Goal: Task Accomplishment & Management: Manage account settings

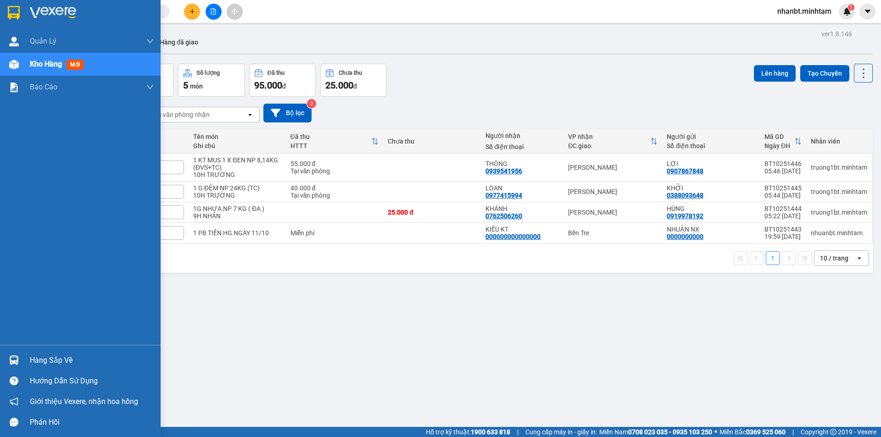
drag, startPoint x: 42, startPoint y: 355, endPoint x: 49, endPoint y: 355, distance: 6.9
click at [42, 355] on div "Hàng sắp về" at bounding box center [92, 361] width 124 height 14
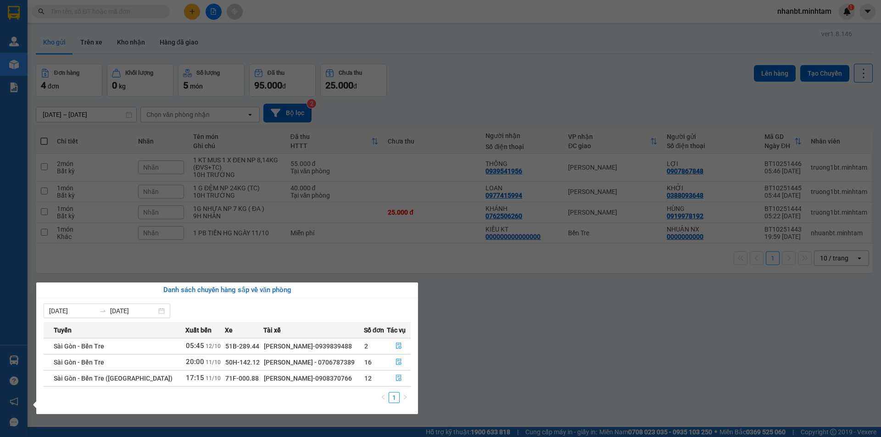
click at [570, 334] on section "Kết quả tìm kiếm ( 0 ) Bộ lọc No Data nhanbt.minhtam 1 Quản Lý Quản lý giao nhậ…" at bounding box center [440, 218] width 881 height 437
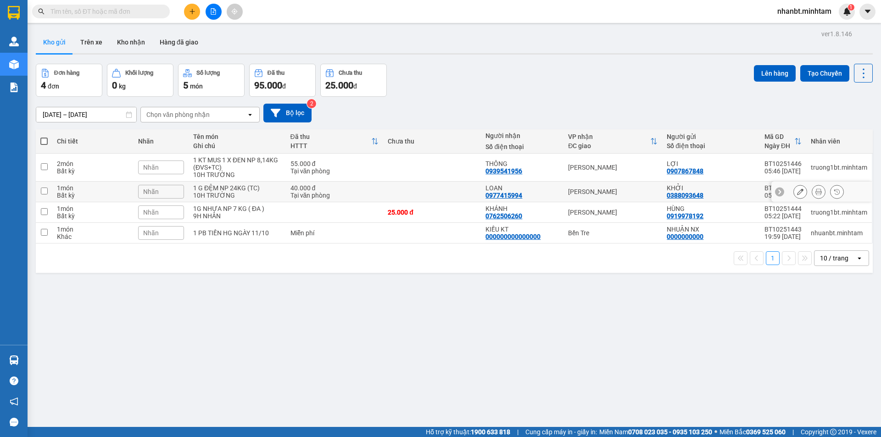
click at [45, 190] on input "checkbox" at bounding box center [44, 191] width 7 height 7
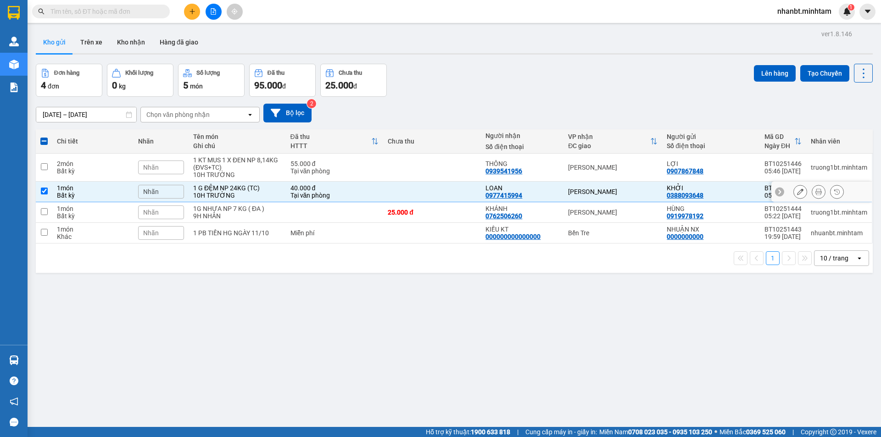
click at [48, 195] on td at bounding box center [44, 192] width 17 height 21
checkbox input "false"
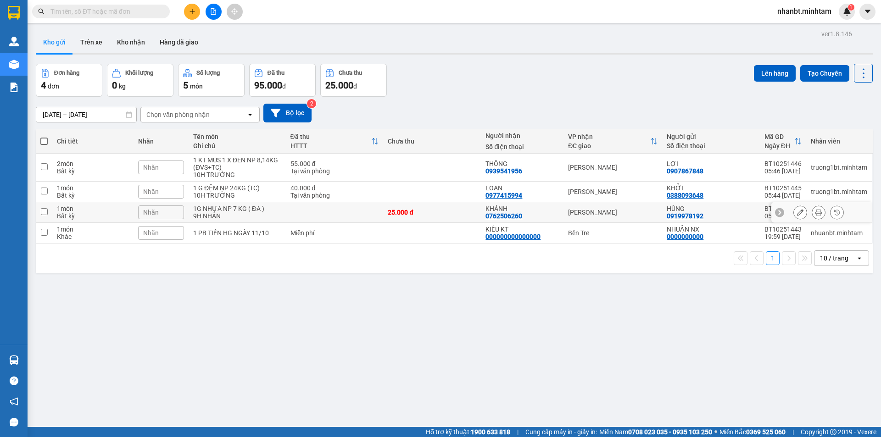
click at [45, 211] on input "checkbox" at bounding box center [44, 211] width 7 height 7
checkbox input "true"
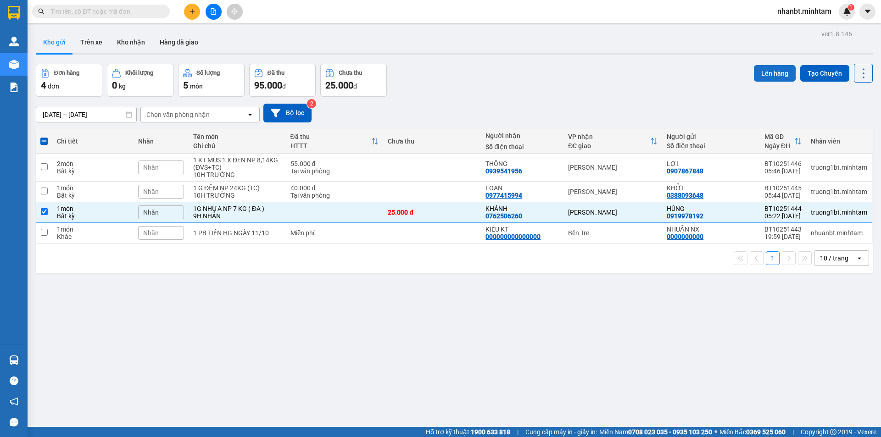
click at [757, 70] on button "Lên hàng" at bounding box center [775, 73] width 42 height 17
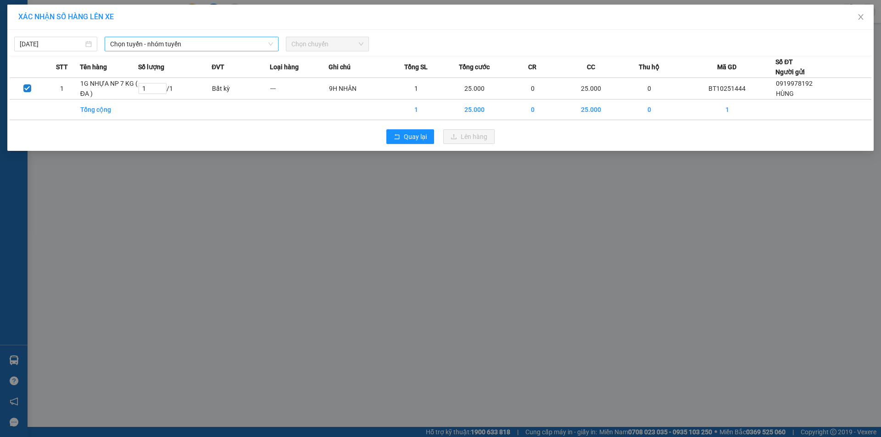
click at [155, 44] on span "Chọn tuyến - nhóm tuyến" at bounding box center [191, 44] width 163 height 14
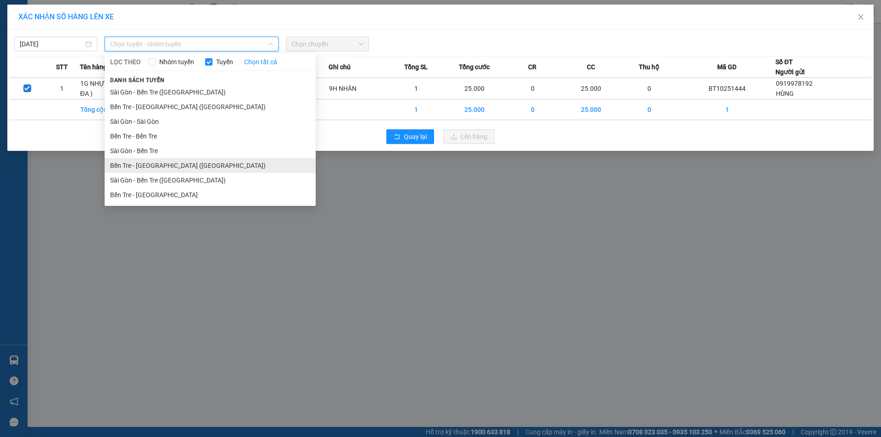
click at [176, 171] on li "Bến Tre - Sài Gòn (CT)" at bounding box center [210, 165] width 211 height 15
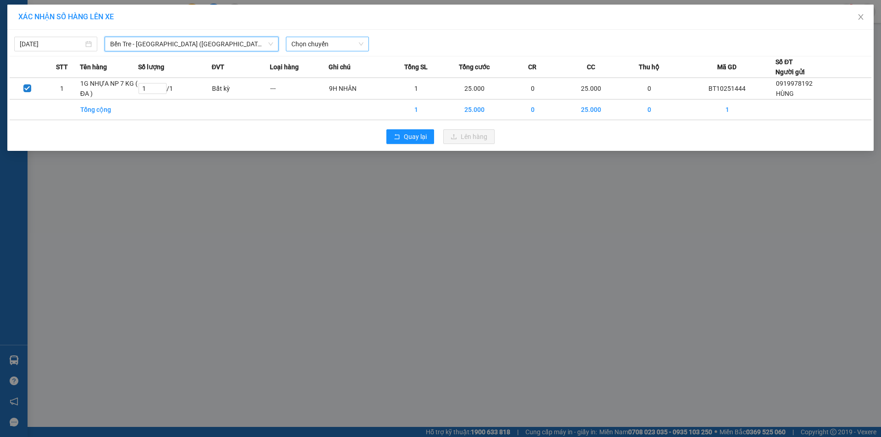
click at [327, 49] on span "Chọn chuyến" at bounding box center [327, 44] width 72 height 14
click at [204, 47] on span "Bến Tre - Sài Gòn (CT)" at bounding box center [191, 44] width 163 height 14
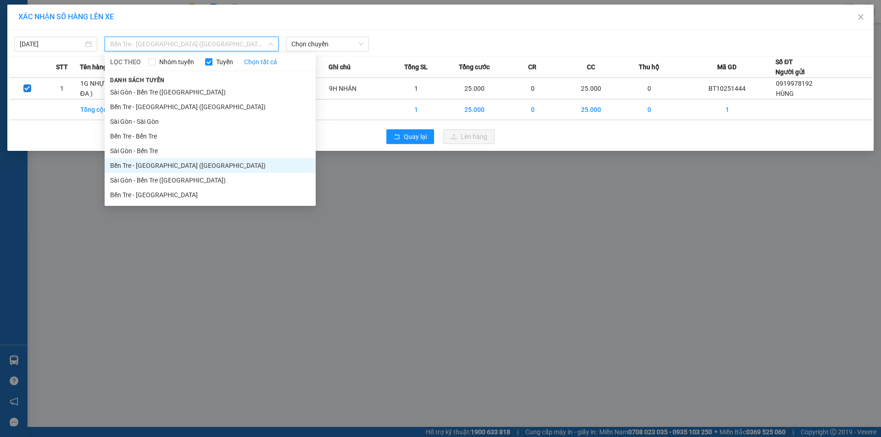
drag, startPoint x: 141, startPoint y: 195, endPoint x: 147, endPoint y: 174, distance: 22.1
click at [140, 195] on li "Bến Tre - Sài Gòn" at bounding box center [210, 195] width 211 height 15
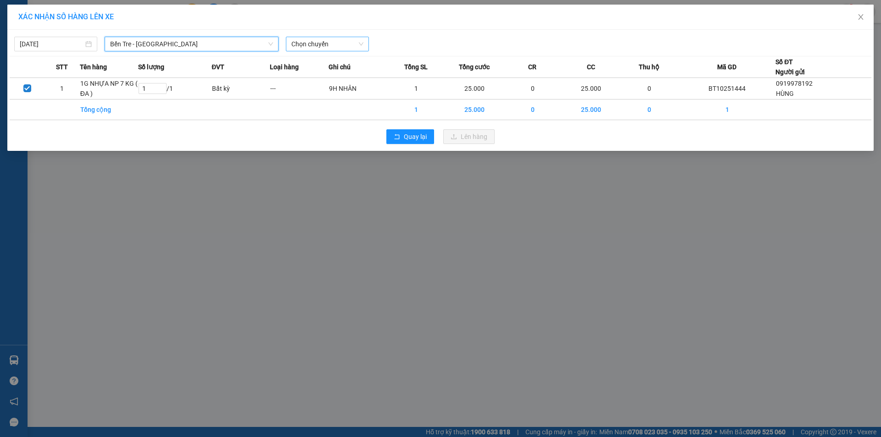
click at [345, 42] on span "Chọn chuyến" at bounding box center [327, 44] width 72 height 14
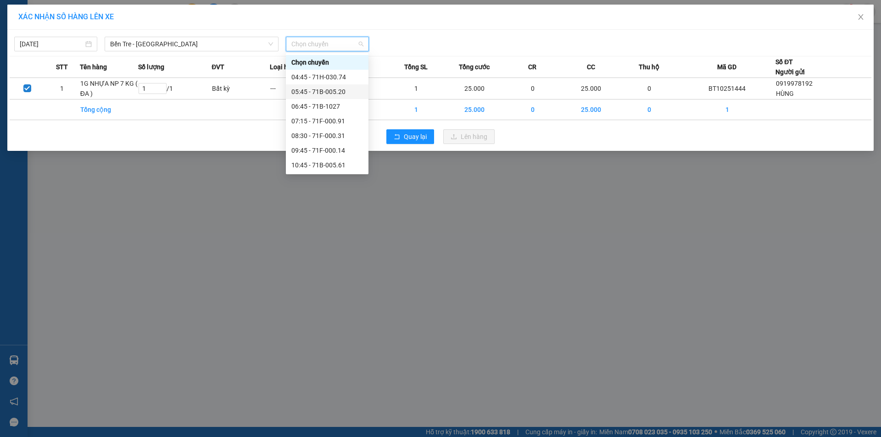
click at [316, 94] on div "05:45 - 71B-005.20" at bounding box center [327, 92] width 72 height 10
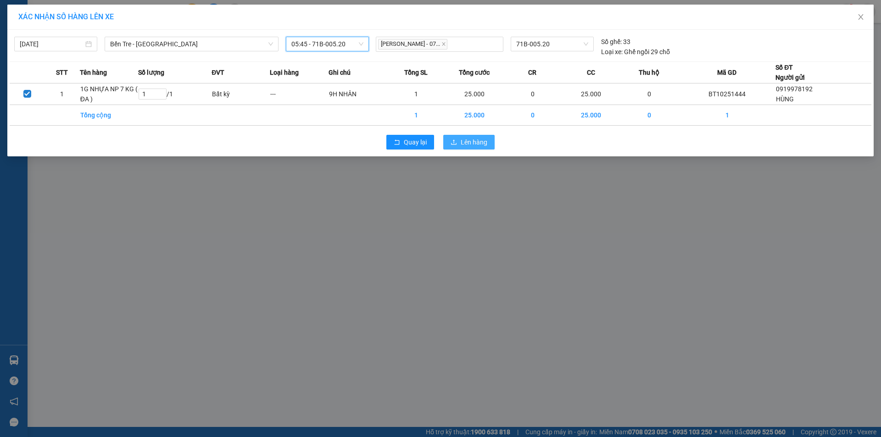
click at [478, 139] on span "Lên hàng" at bounding box center [474, 142] width 27 height 10
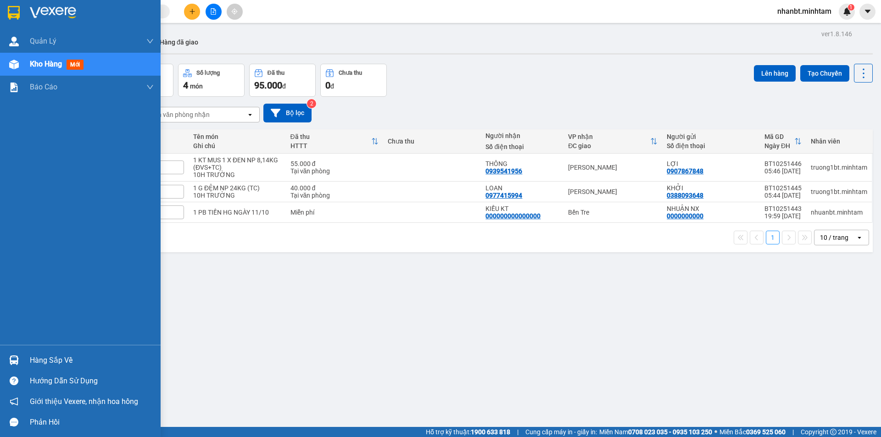
click at [18, 353] on div at bounding box center [14, 360] width 16 height 16
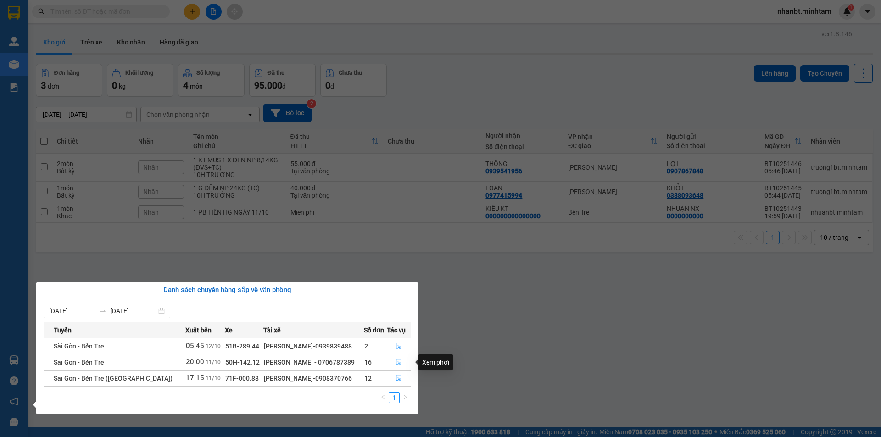
click at [397, 363] on icon "file-done" at bounding box center [399, 362] width 6 height 6
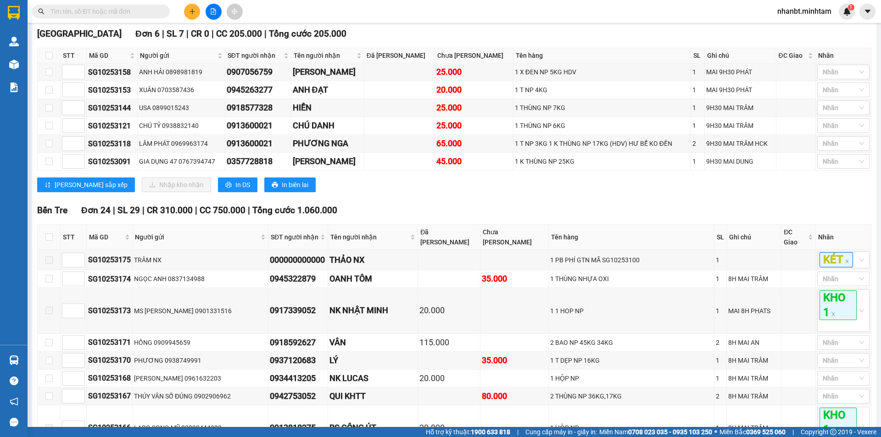
scroll to position [459, 0]
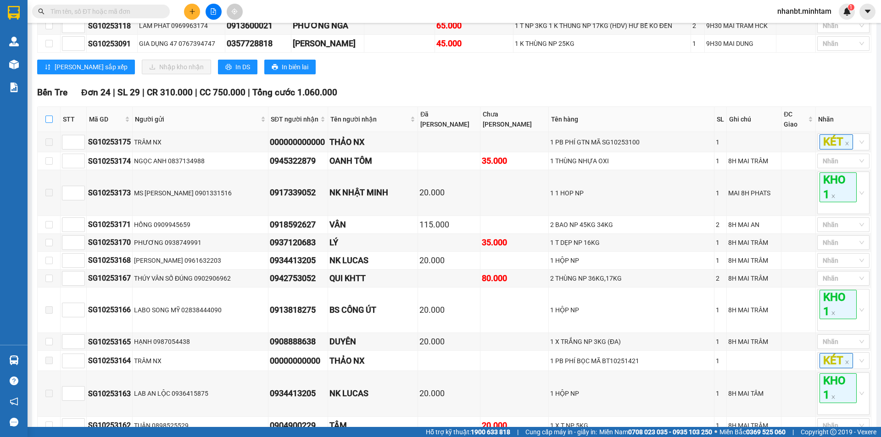
click at [52, 123] on input "checkbox" at bounding box center [48, 119] width 7 height 7
checkbox input "true"
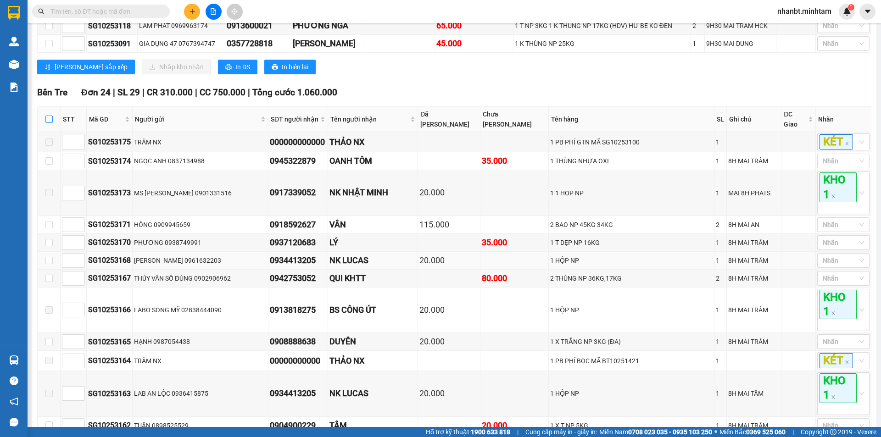
checkbox input "true"
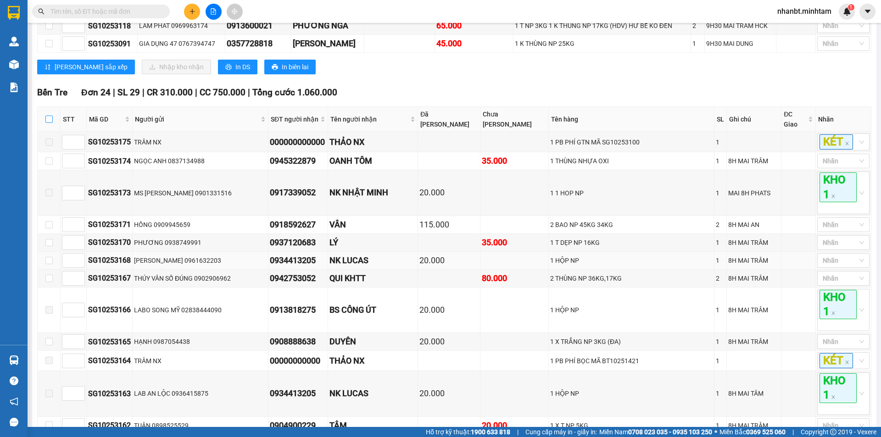
checkbox input "true"
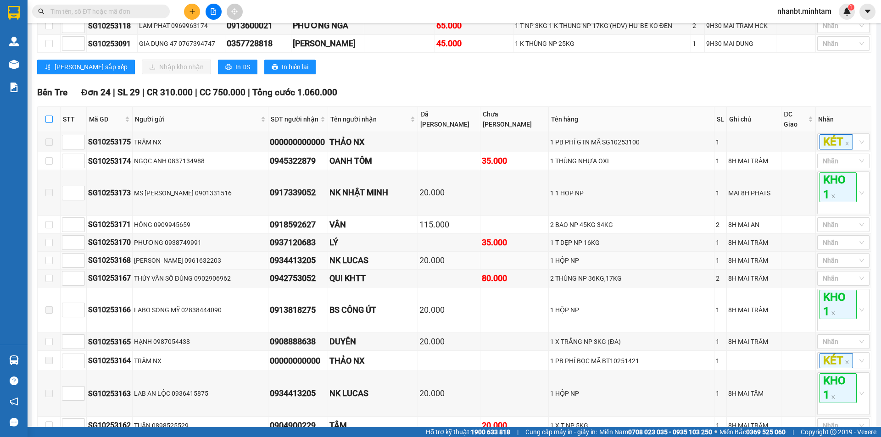
checkbox input "true"
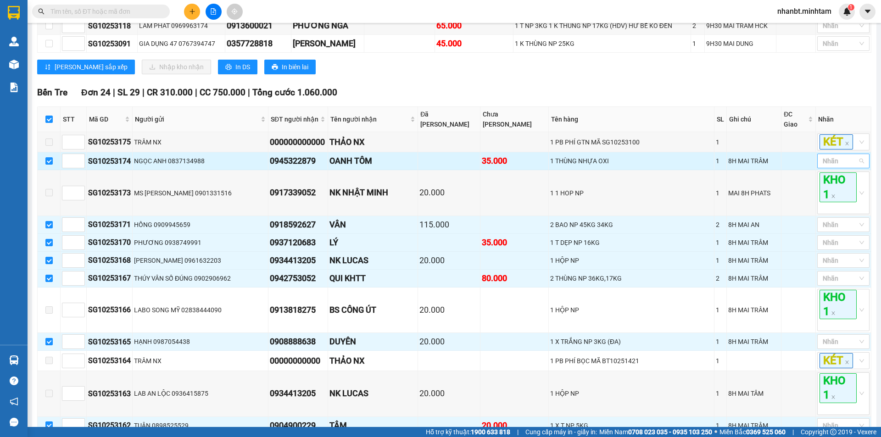
click at [822, 162] on div at bounding box center [838, 160] width 39 height 11
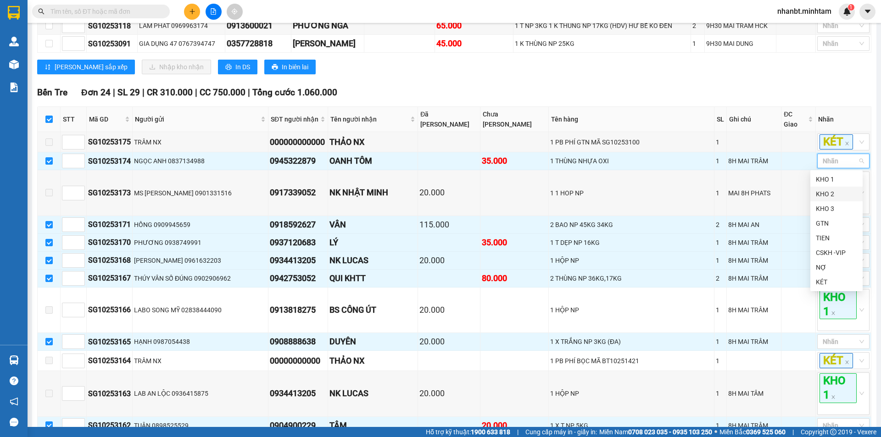
drag, startPoint x: 822, startPoint y: 198, endPoint x: 817, endPoint y: 194, distance: 5.9
click at [821, 198] on div "KHO 2" at bounding box center [836, 194] width 41 height 10
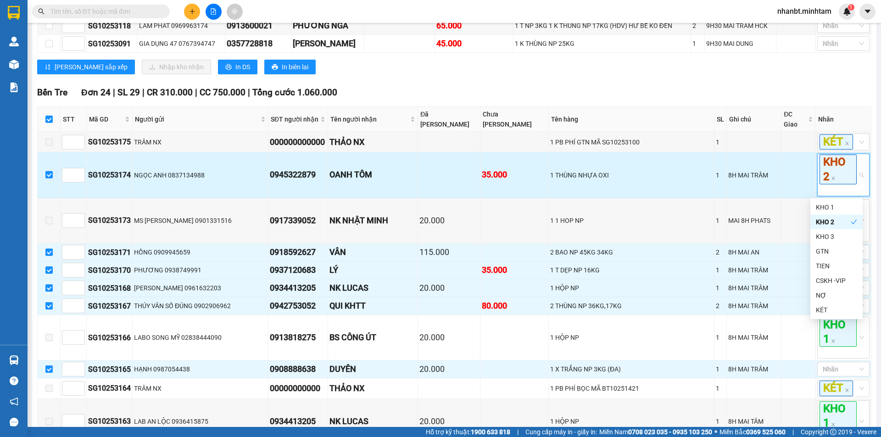
click at [781, 177] on td at bounding box center [798, 174] width 34 height 45
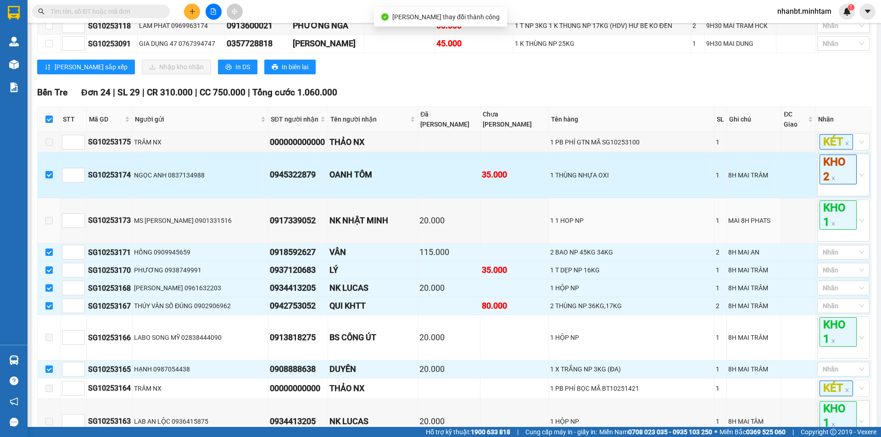
scroll to position [550, 0]
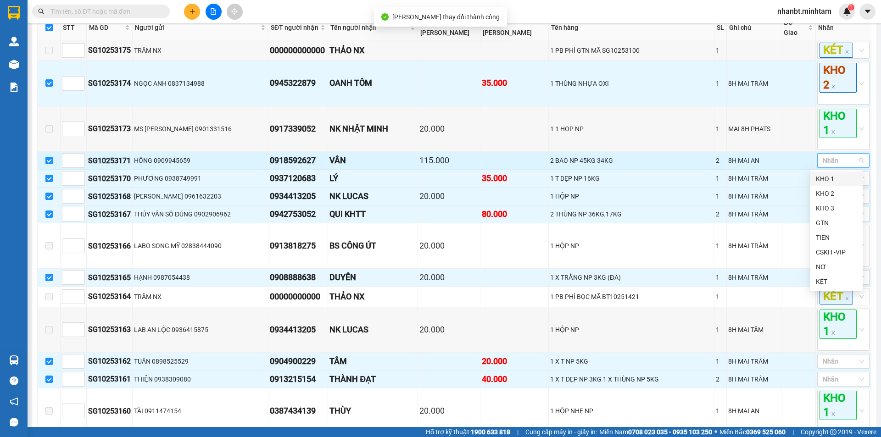
click at [825, 158] on div at bounding box center [838, 160] width 39 height 11
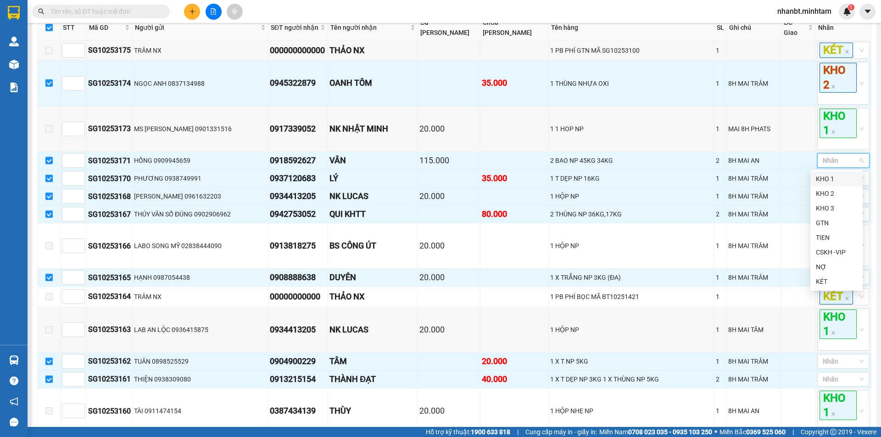
click at [821, 180] on div "KHO 1" at bounding box center [836, 179] width 41 height 10
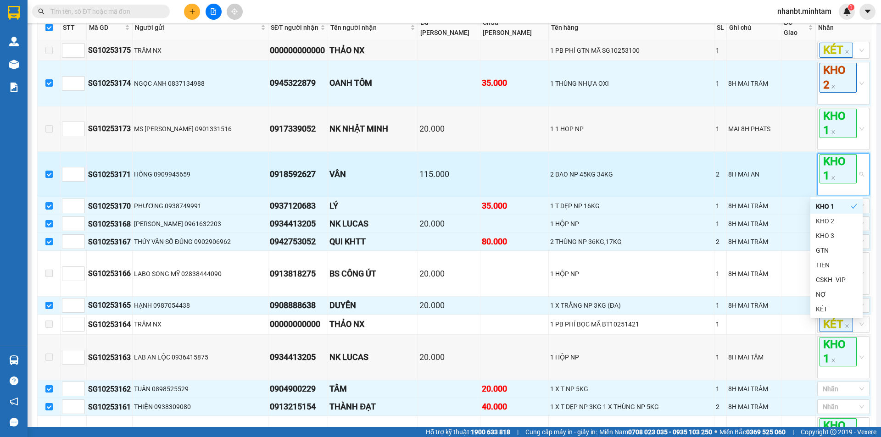
click at [781, 172] on td at bounding box center [798, 174] width 34 height 45
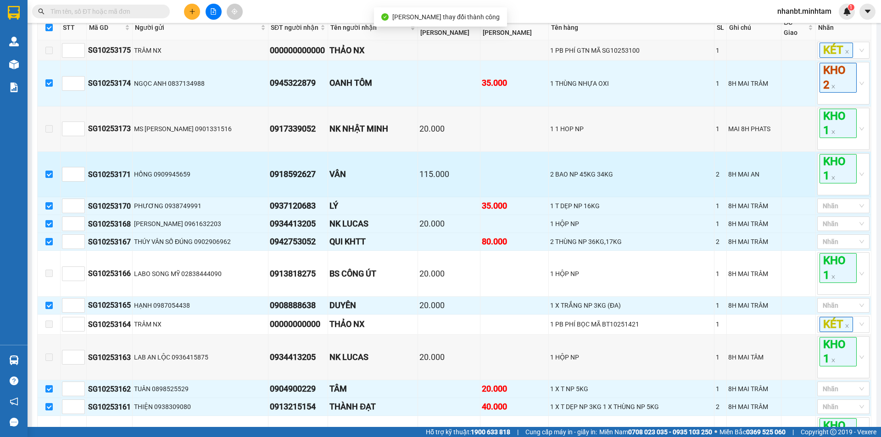
scroll to position [596, 0]
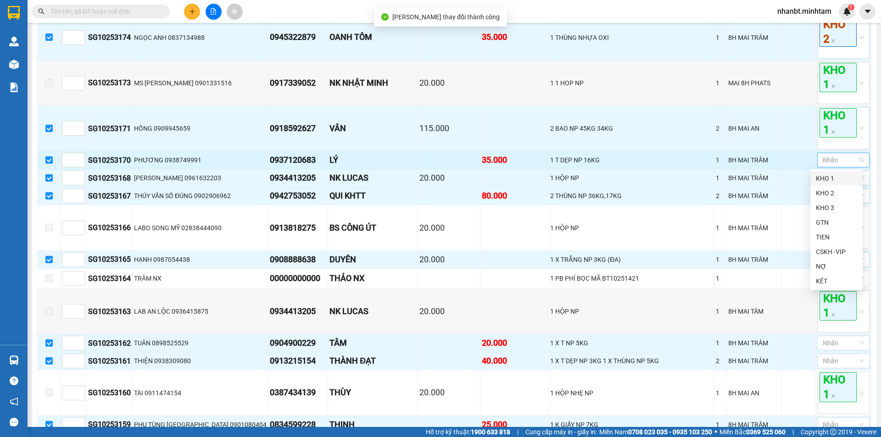
click at [822, 164] on div at bounding box center [838, 160] width 39 height 11
drag, startPoint x: 819, startPoint y: 193, endPoint x: 807, endPoint y: 186, distance: 13.8
click at [818, 193] on div "KHO 2" at bounding box center [836, 193] width 41 height 10
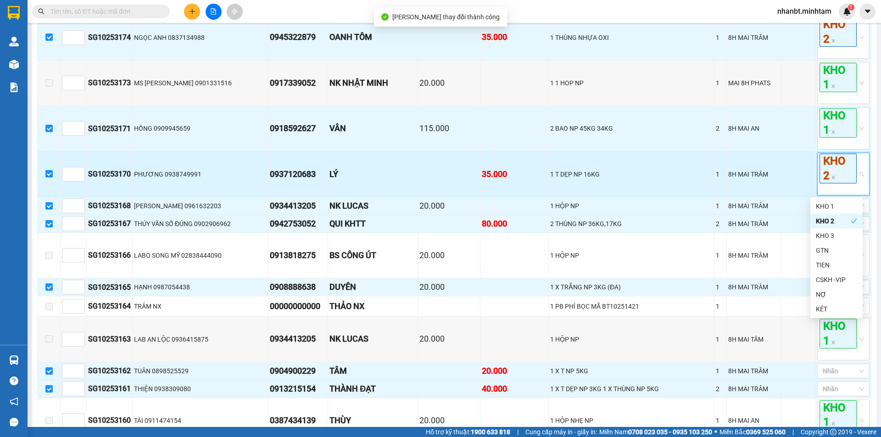
click at [791, 172] on td at bounding box center [798, 173] width 34 height 45
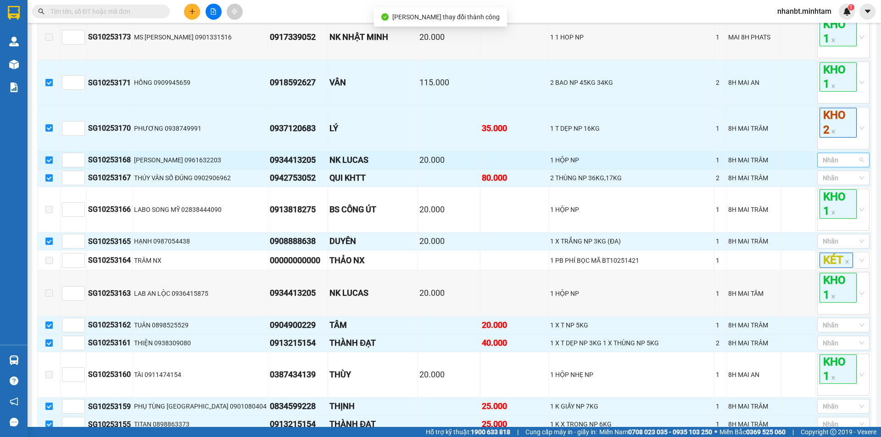
click at [824, 162] on div at bounding box center [838, 160] width 39 height 11
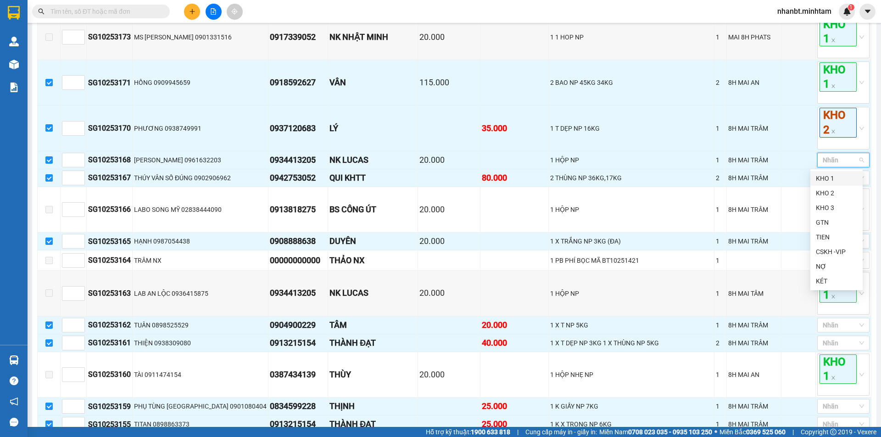
click at [822, 179] on div "KHO 1" at bounding box center [836, 178] width 41 height 10
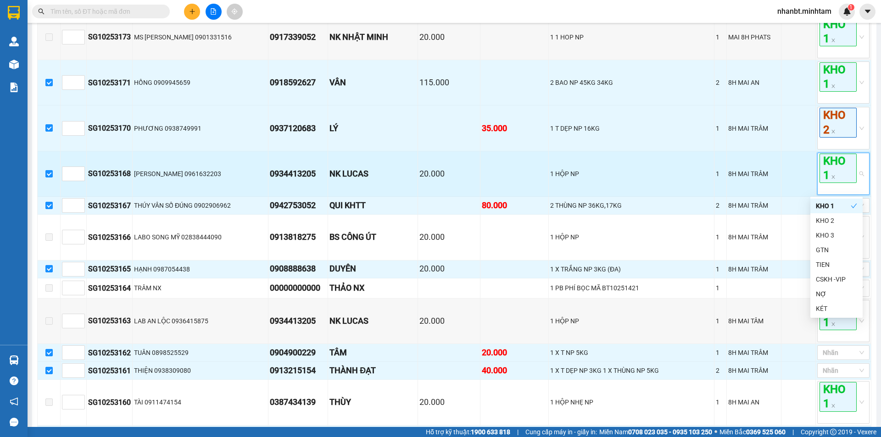
click at [786, 170] on td at bounding box center [798, 173] width 34 height 45
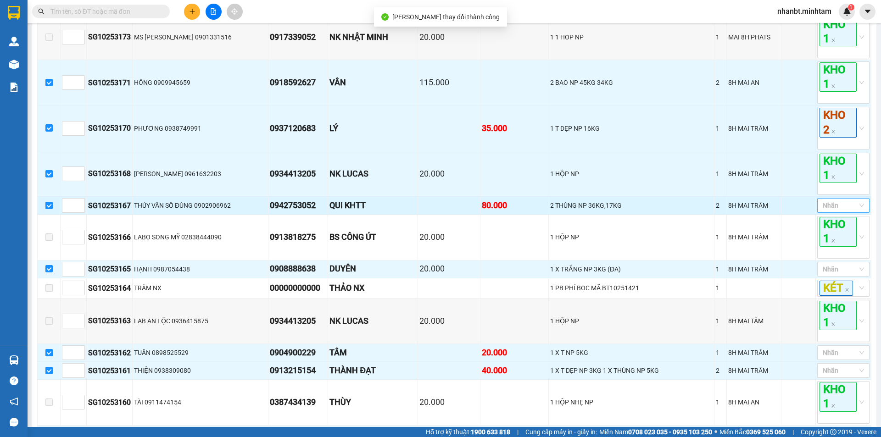
click at [825, 206] on div at bounding box center [838, 205] width 39 height 11
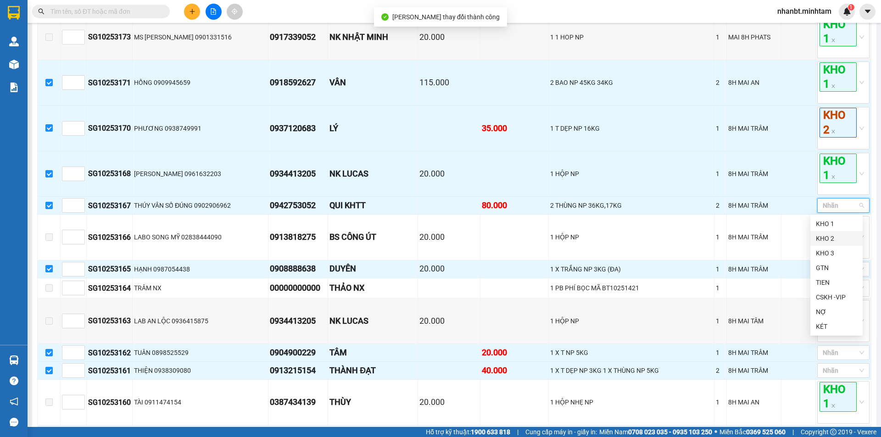
click at [823, 238] on div "KHO 2" at bounding box center [836, 238] width 41 height 10
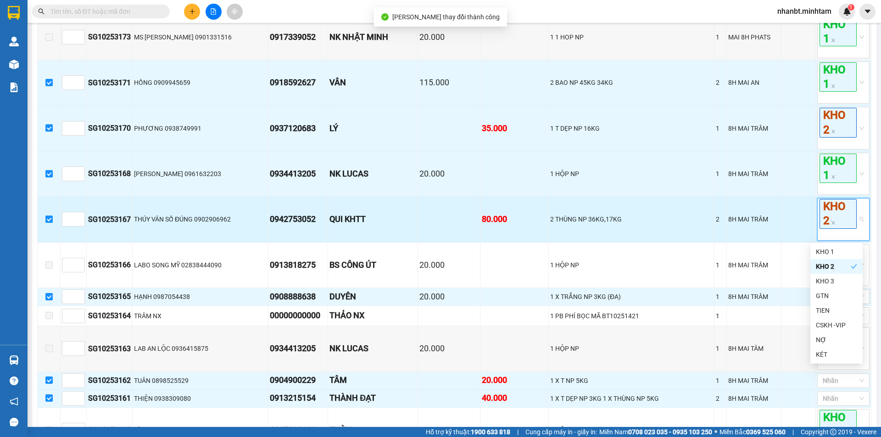
click at [799, 219] on td at bounding box center [798, 219] width 34 height 45
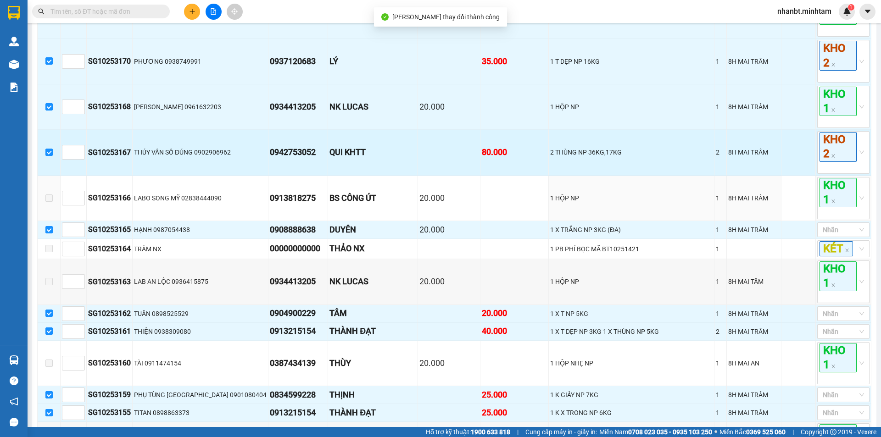
scroll to position [734, 0]
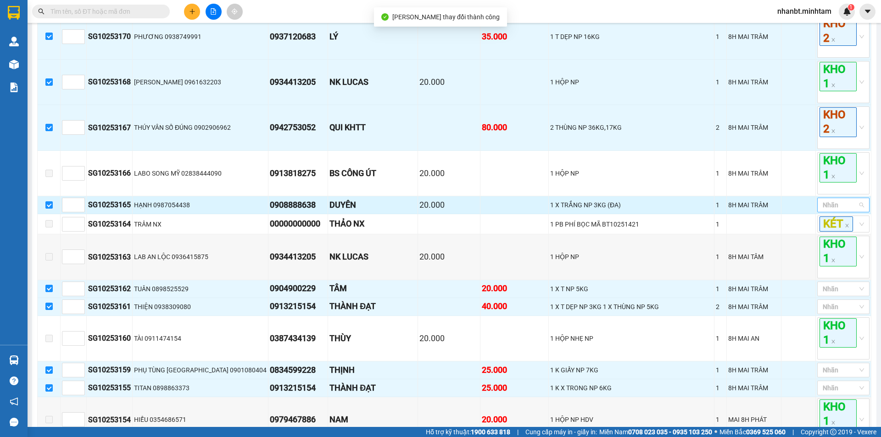
click at [838, 206] on div at bounding box center [838, 205] width 39 height 11
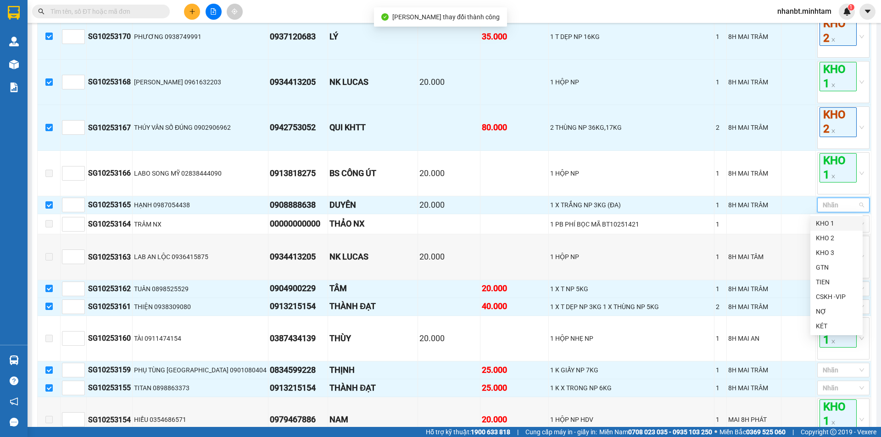
click at [826, 225] on div "KHO 1" at bounding box center [836, 223] width 41 height 10
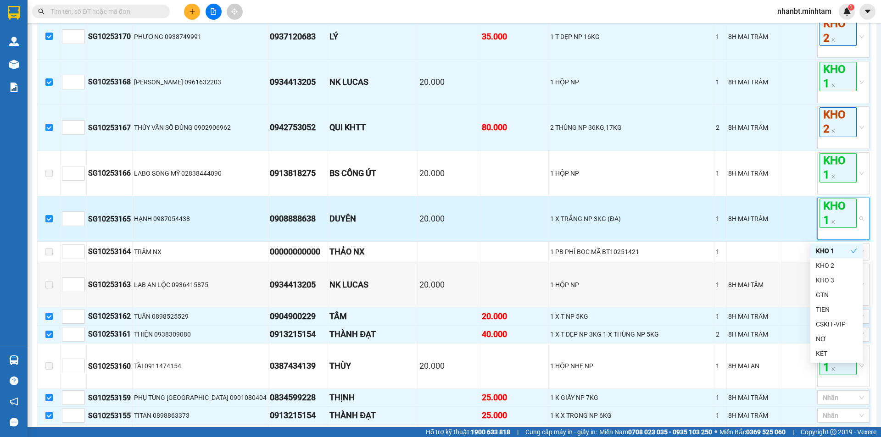
click at [803, 215] on td at bounding box center [798, 218] width 34 height 45
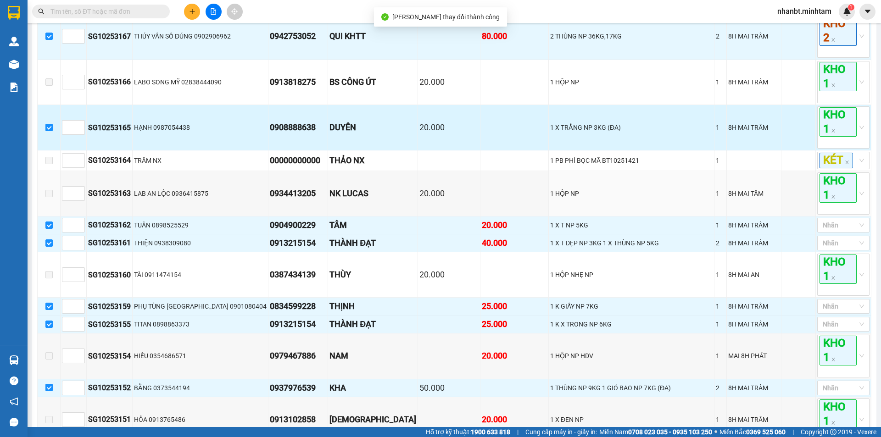
scroll to position [826, 0]
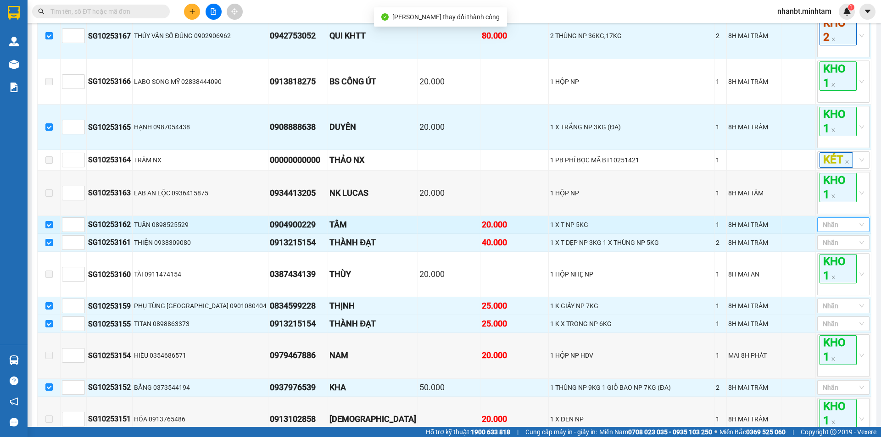
click at [826, 225] on div at bounding box center [838, 224] width 39 height 11
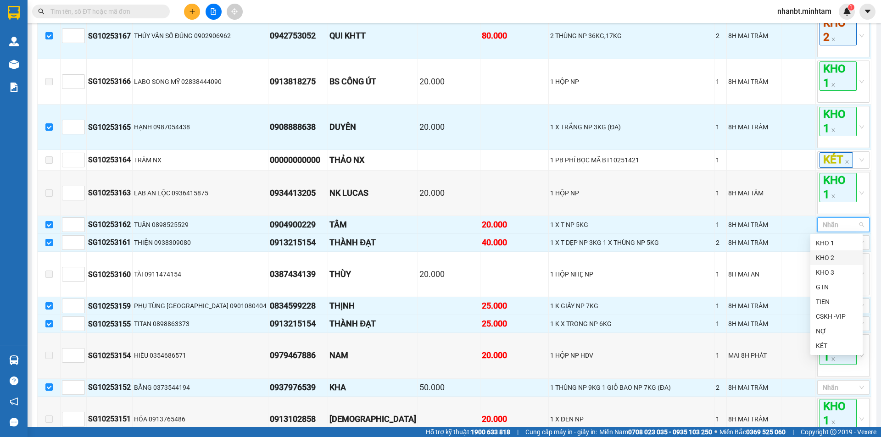
click at [822, 256] on div "KHO 2" at bounding box center [836, 258] width 41 height 10
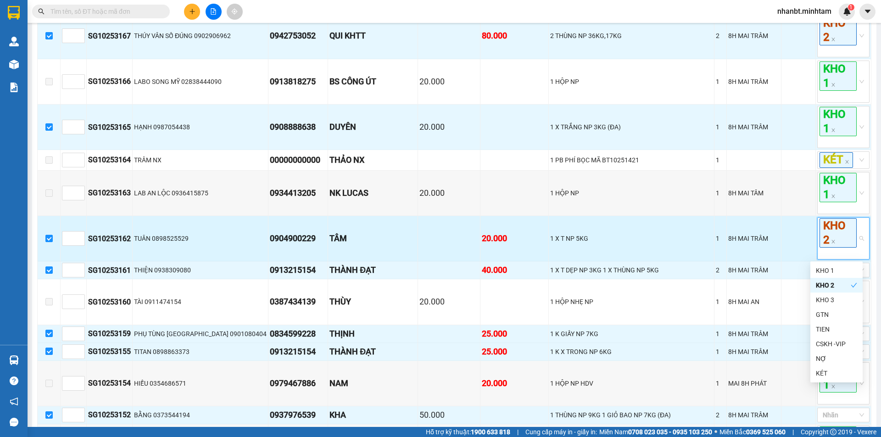
click at [797, 240] on td at bounding box center [798, 238] width 34 height 45
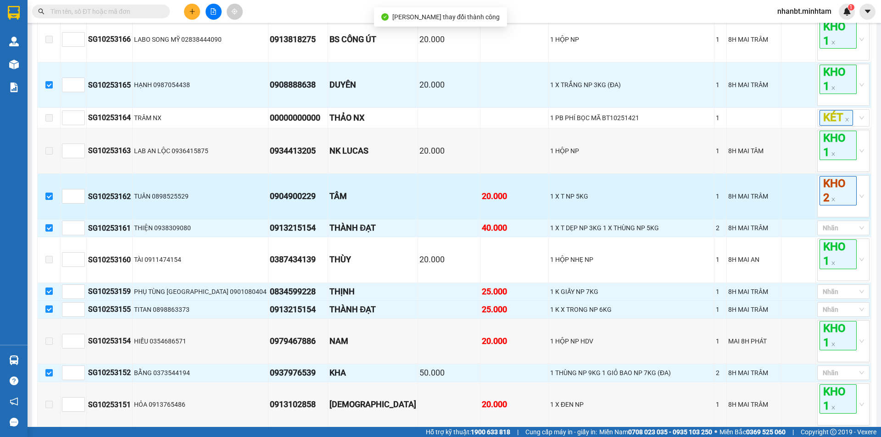
scroll to position [872, 0]
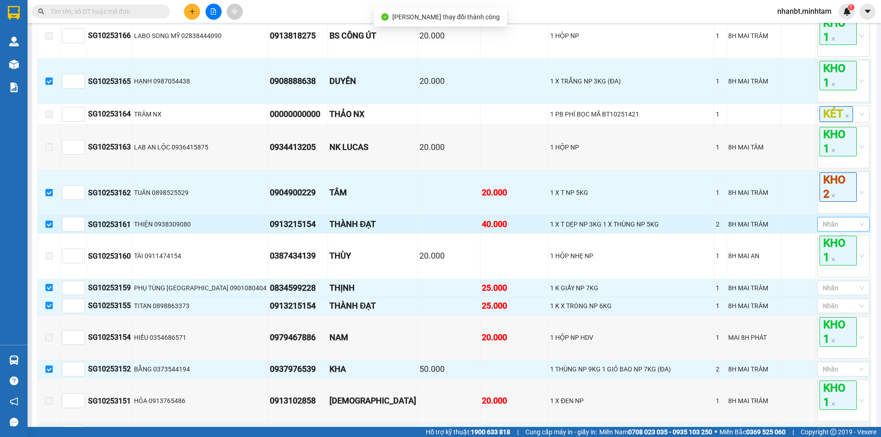
click at [825, 227] on div at bounding box center [838, 224] width 39 height 11
drag, startPoint x: 823, startPoint y: 256, endPoint x: 808, endPoint y: 241, distance: 21.4
click at [822, 257] on div "KHO 2" at bounding box center [836, 257] width 41 height 10
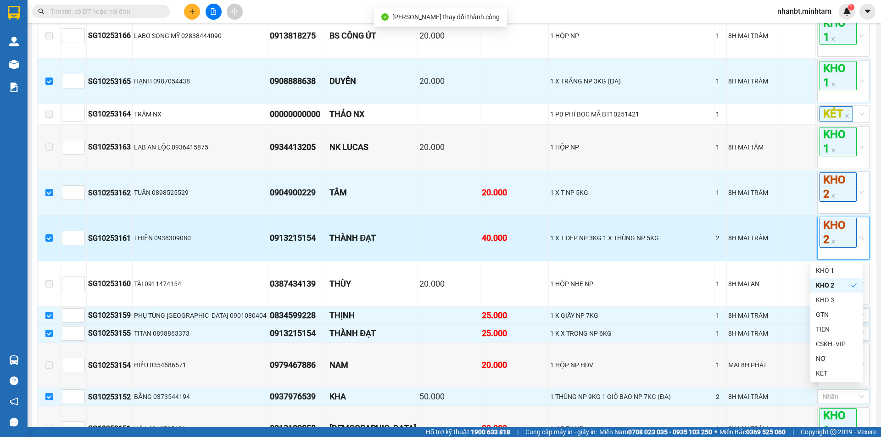
click at [807, 240] on td at bounding box center [798, 238] width 34 height 45
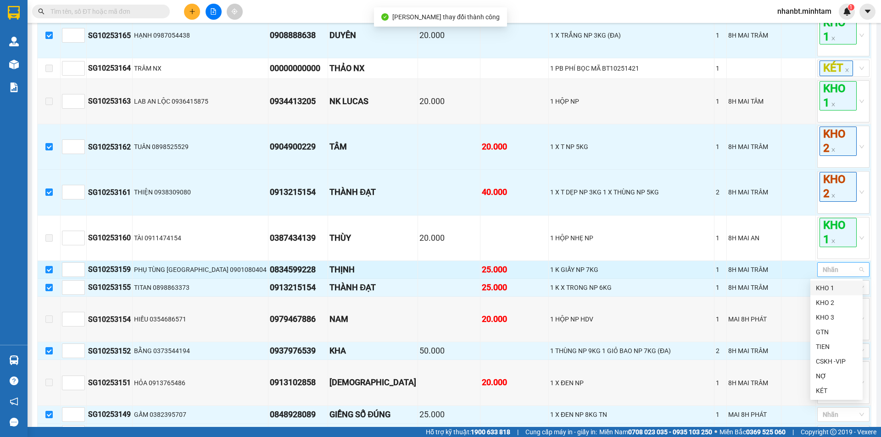
click at [822, 272] on div at bounding box center [838, 269] width 39 height 11
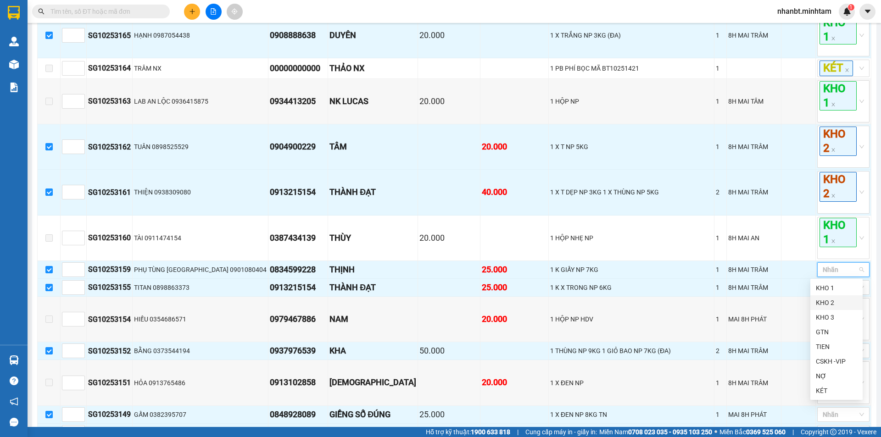
click at [823, 303] on div "KHO 2" at bounding box center [836, 303] width 41 height 10
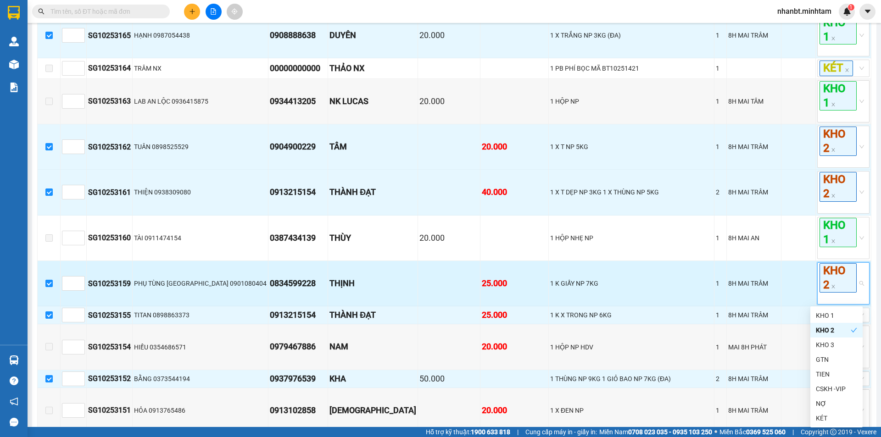
click at [802, 284] on td at bounding box center [798, 283] width 34 height 45
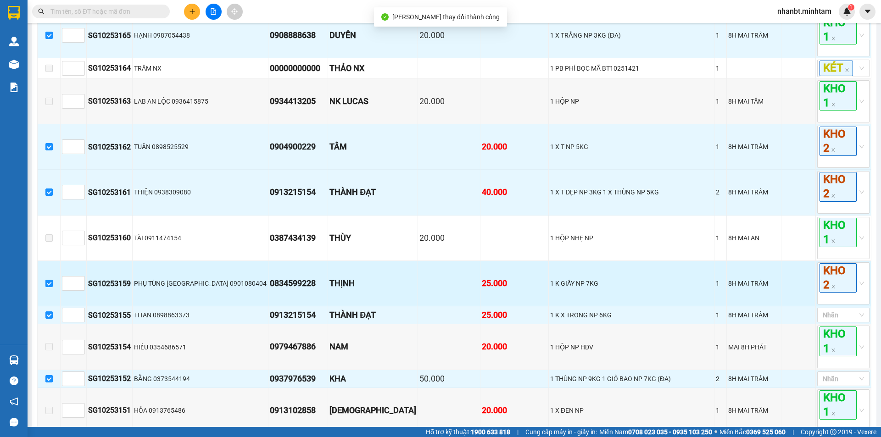
scroll to position [963, 0]
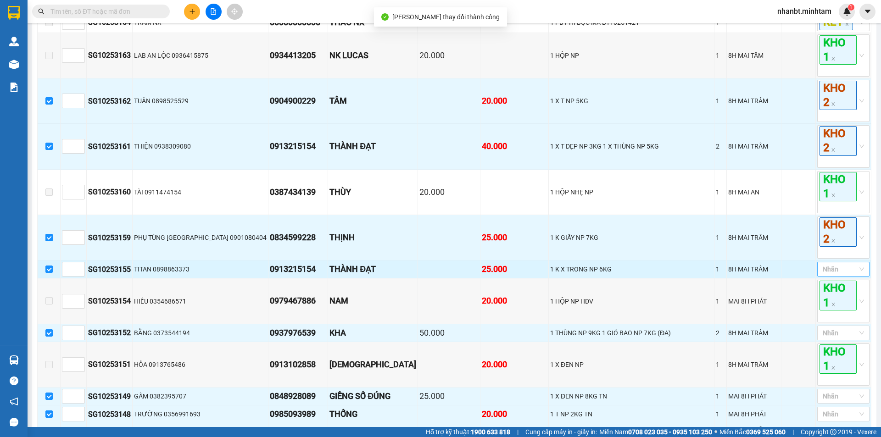
click at [830, 268] on div at bounding box center [838, 269] width 39 height 11
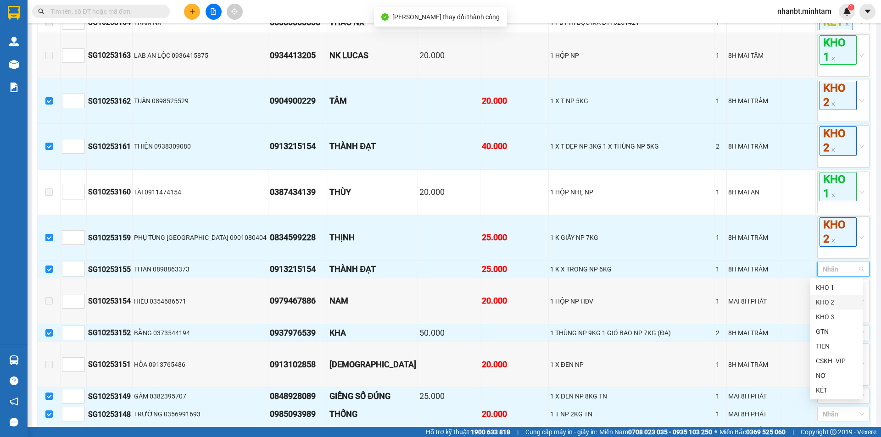
click at [830, 302] on div "KHO 2" at bounding box center [836, 302] width 41 height 10
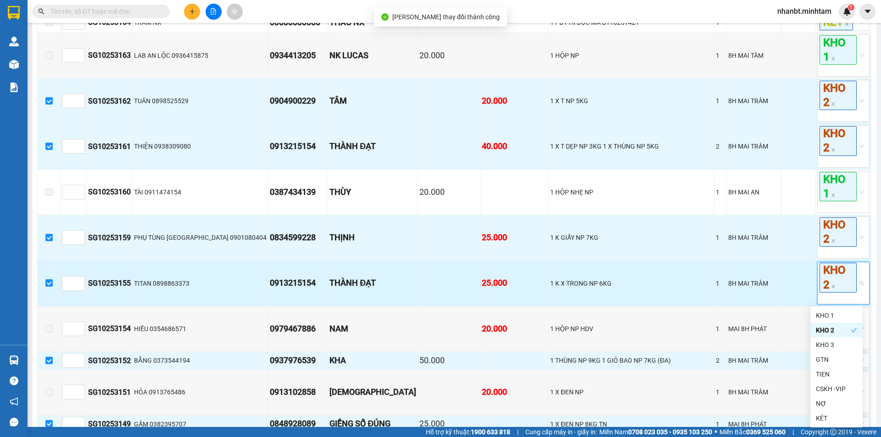
click at [802, 294] on td at bounding box center [798, 283] width 34 height 45
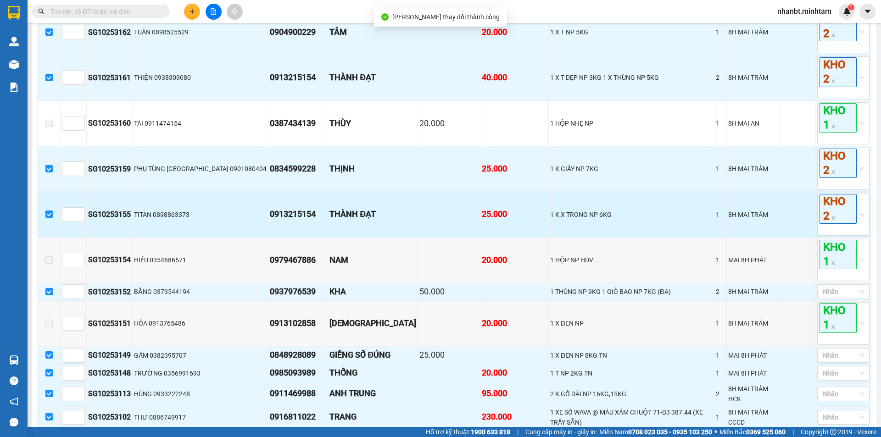
scroll to position [1055, 0]
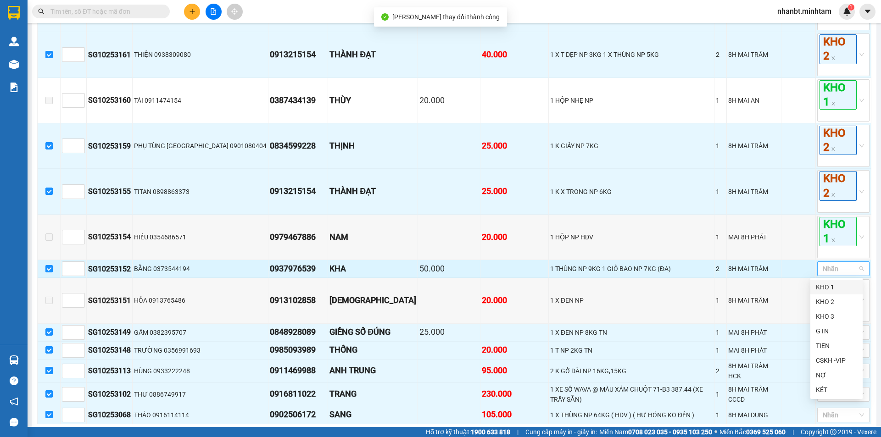
click at [828, 273] on div at bounding box center [838, 268] width 39 height 11
click at [827, 288] on div "KHO 1" at bounding box center [836, 287] width 41 height 10
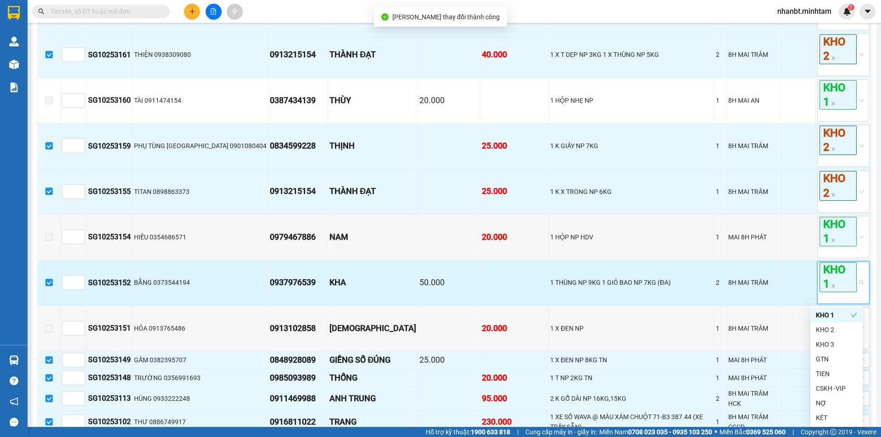
click at [781, 287] on td at bounding box center [798, 282] width 34 height 45
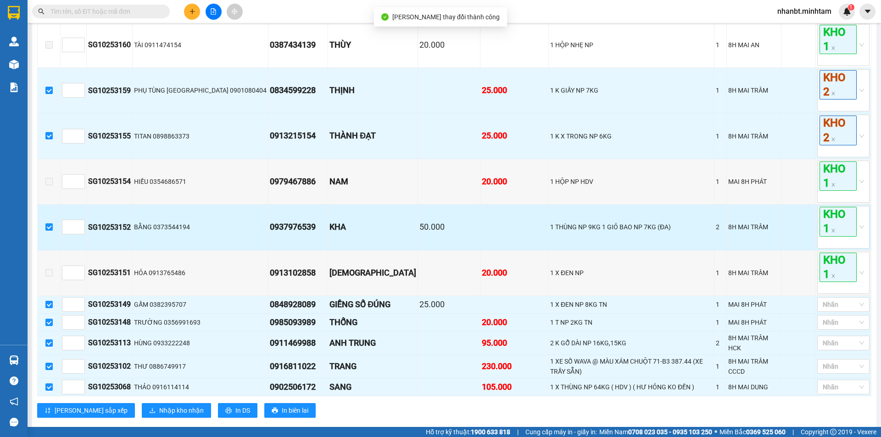
scroll to position [1116, 0]
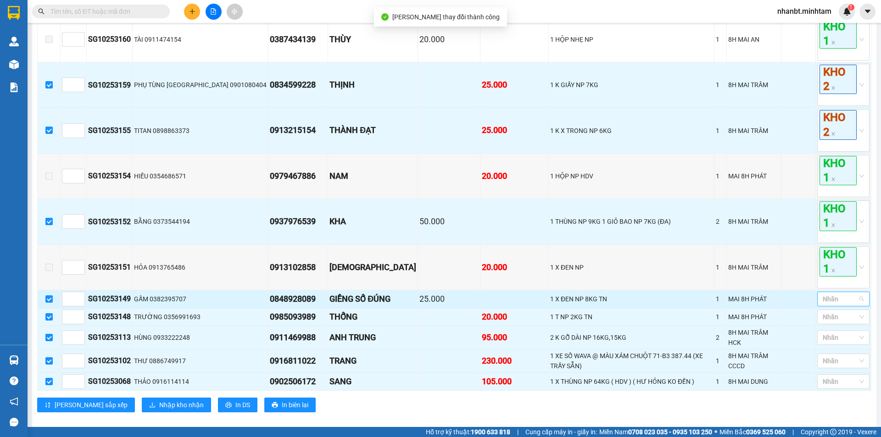
click at [820, 300] on div at bounding box center [838, 299] width 39 height 11
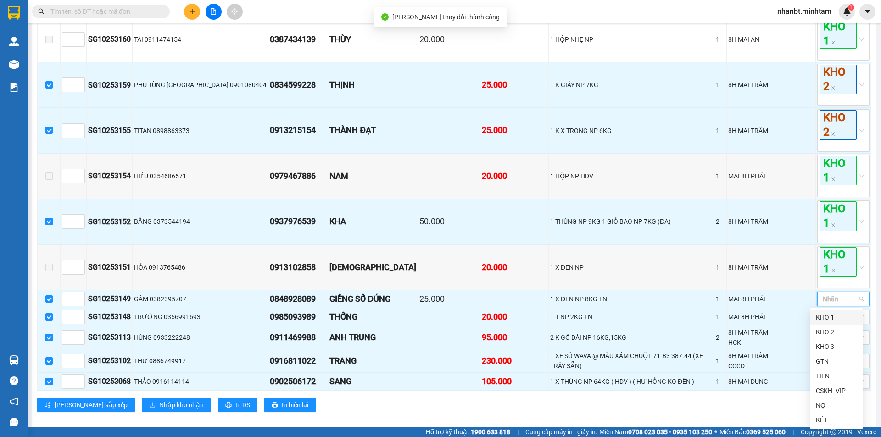
click at [827, 316] on div "KHO 1" at bounding box center [836, 317] width 41 height 10
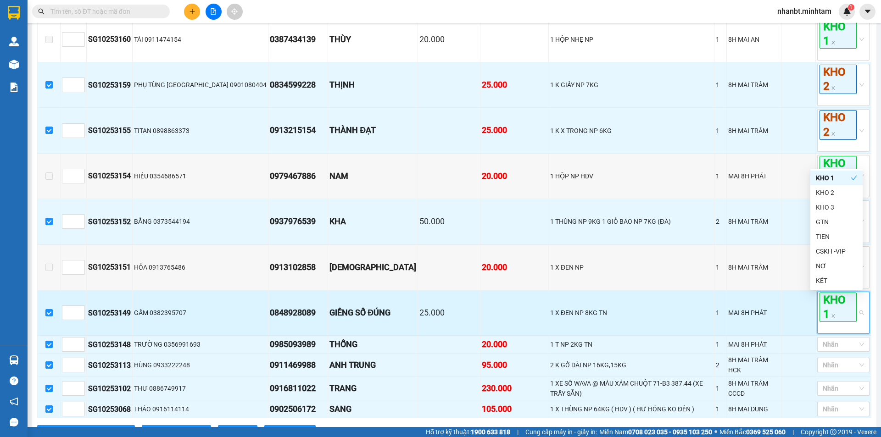
click at [800, 311] on td at bounding box center [798, 312] width 34 height 45
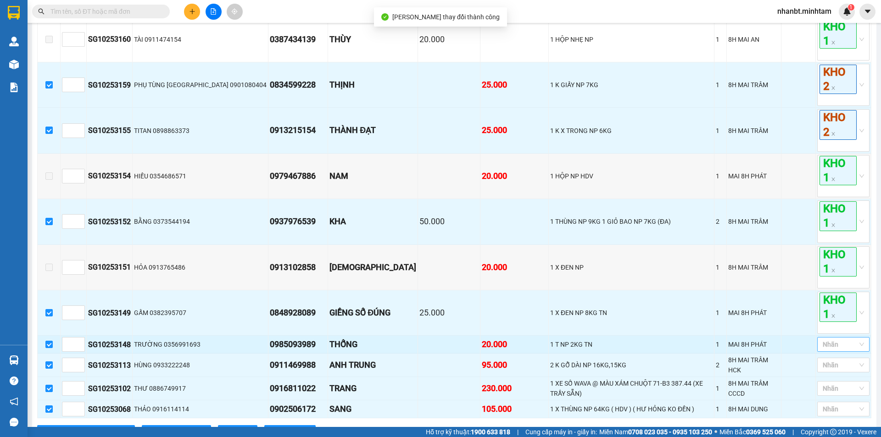
click at [827, 347] on div at bounding box center [838, 344] width 39 height 11
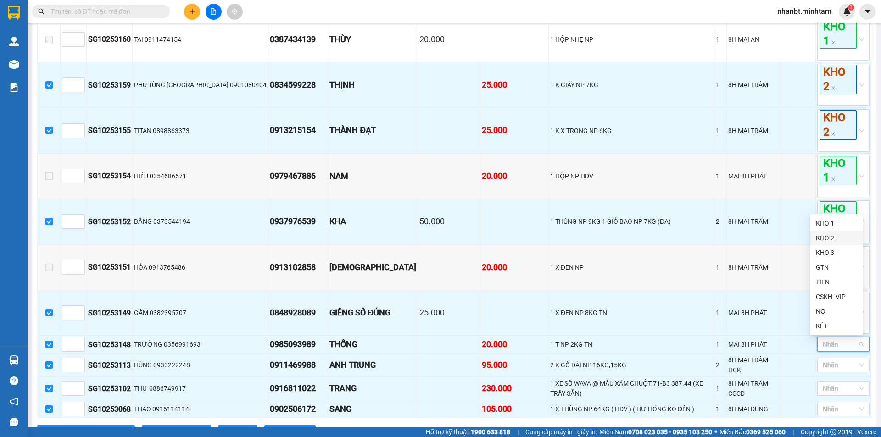
click at [828, 239] on div "KHO 2" at bounding box center [836, 238] width 41 height 10
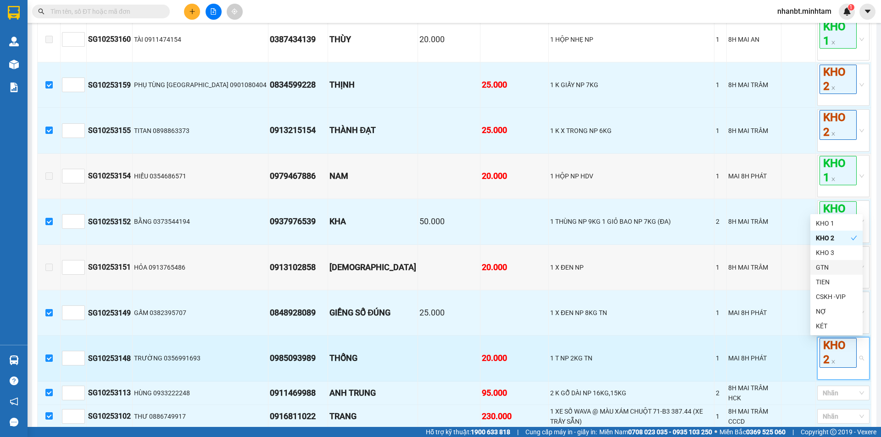
click at [794, 355] on td at bounding box center [798, 358] width 34 height 45
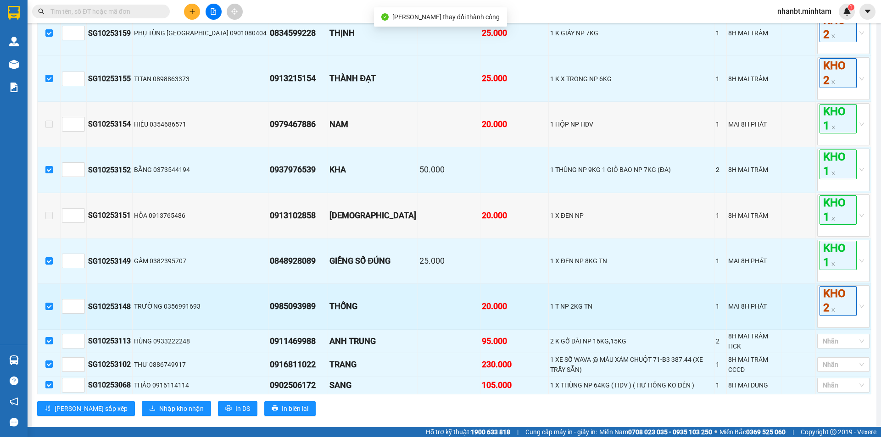
scroll to position [1172, 0]
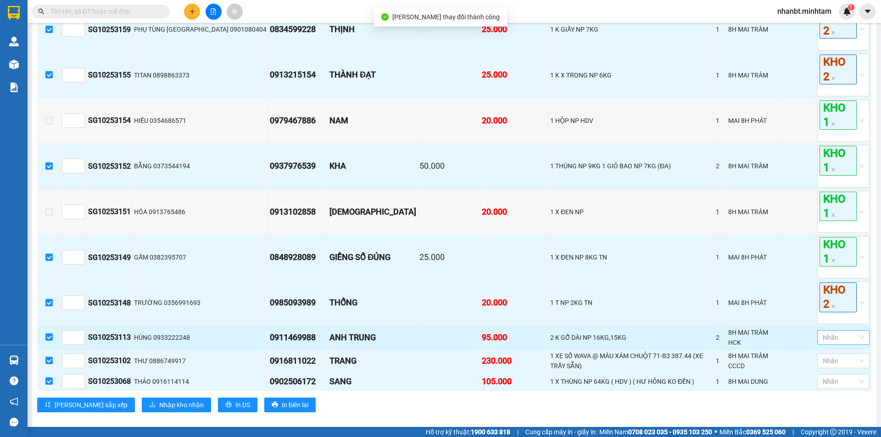
click at [823, 333] on div at bounding box center [838, 337] width 39 height 11
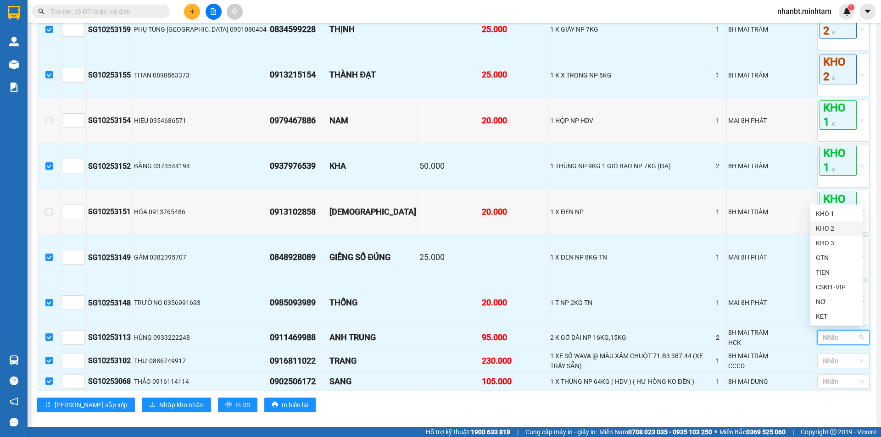
click at [833, 226] on div "KHO 2" at bounding box center [836, 228] width 41 height 10
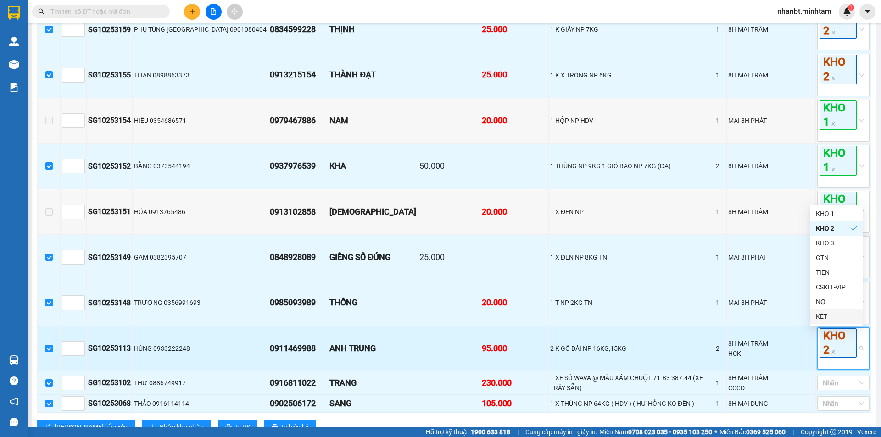
click at [799, 360] on td at bounding box center [798, 348] width 34 height 45
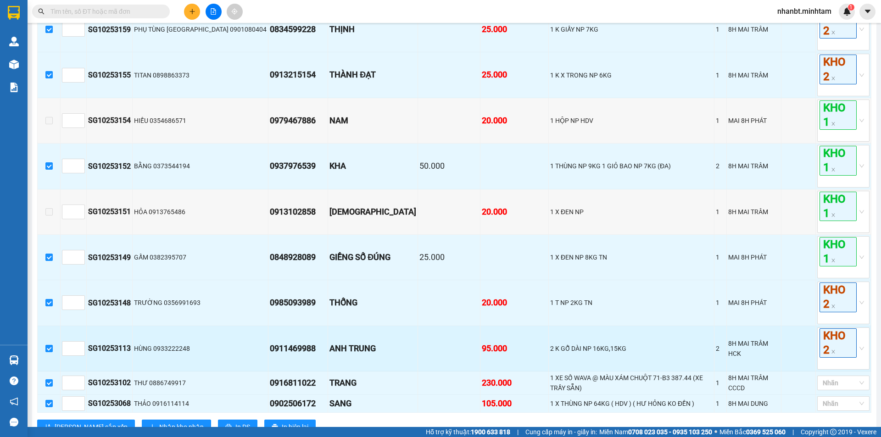
scroll to position [1199, 0]
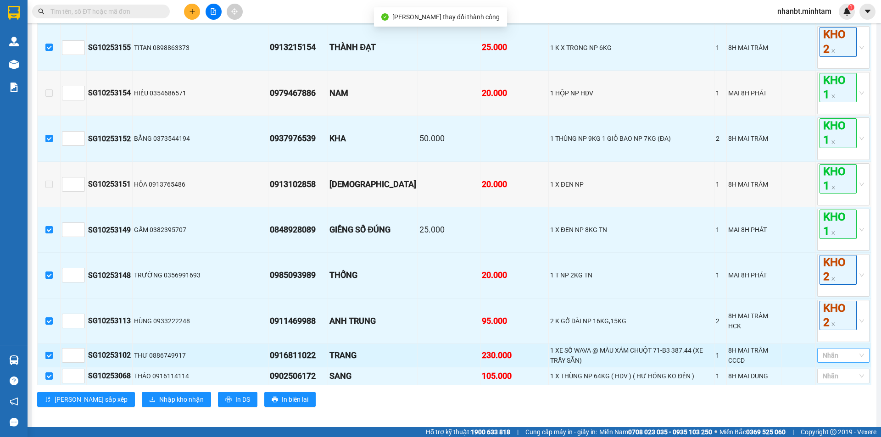
click at [834, 351] on div at bounding box center [838, 355] width 39 height 11
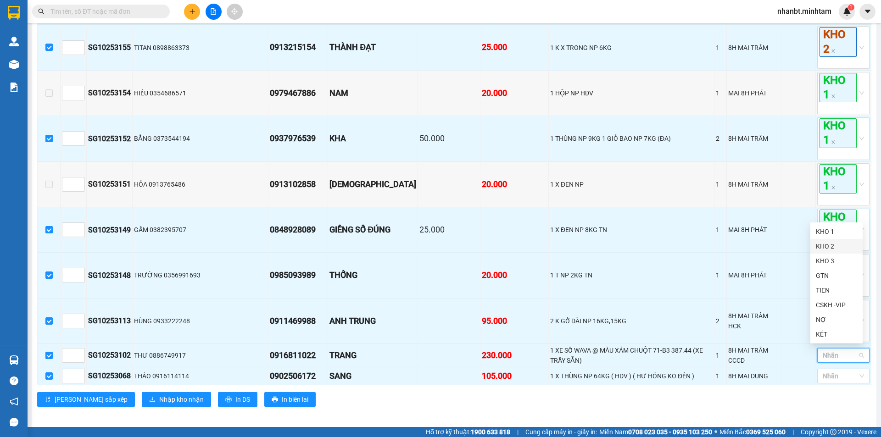
click at [834, 253] on div "KHO 2" at bounding box center [836, 246] width 52 height 15
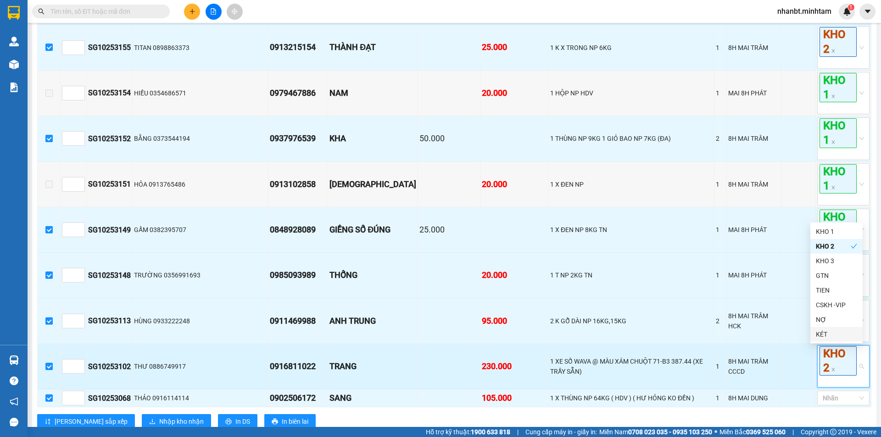
click at [801, 359] on td at bounding box center [798, 366] width 34 height 45
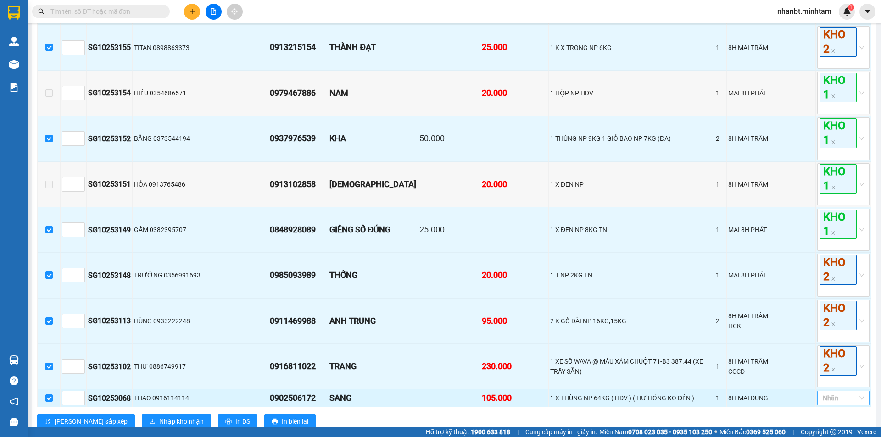
click at [823, 398] on div at bounding box center [838, 398] width 39 height 11
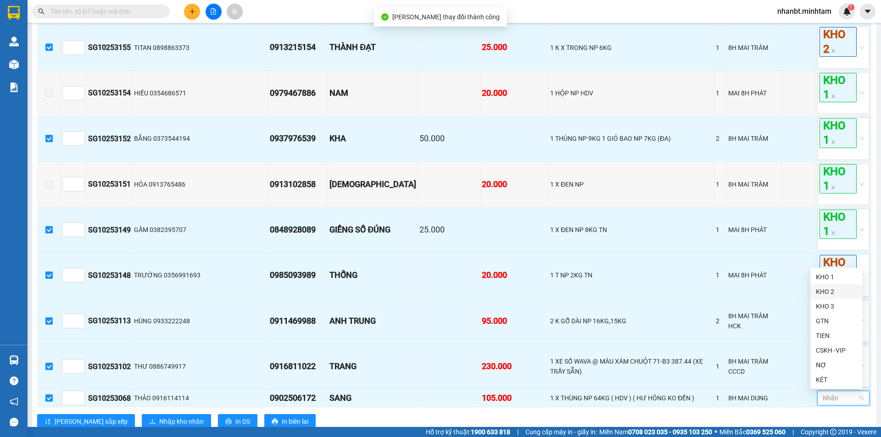
click at [822, 296] on div "KHO 2" at bounding box center [836, 292] width 41 height 10
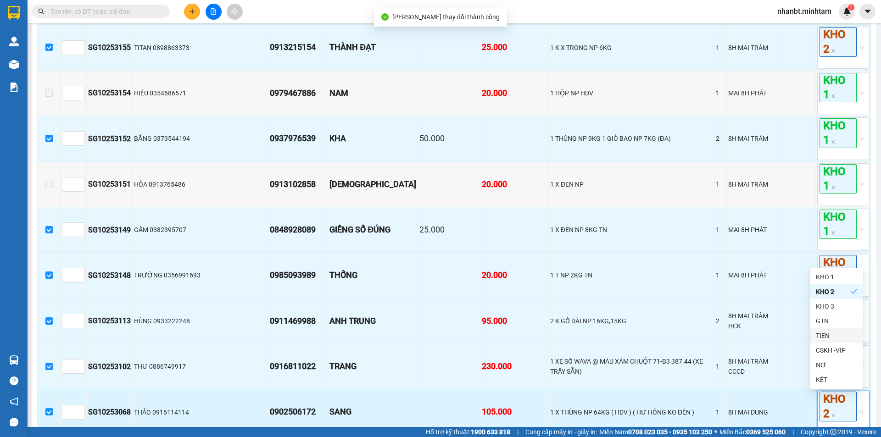
click at [802, 402] on td at bounding box center [798, 411] width 34 height 45
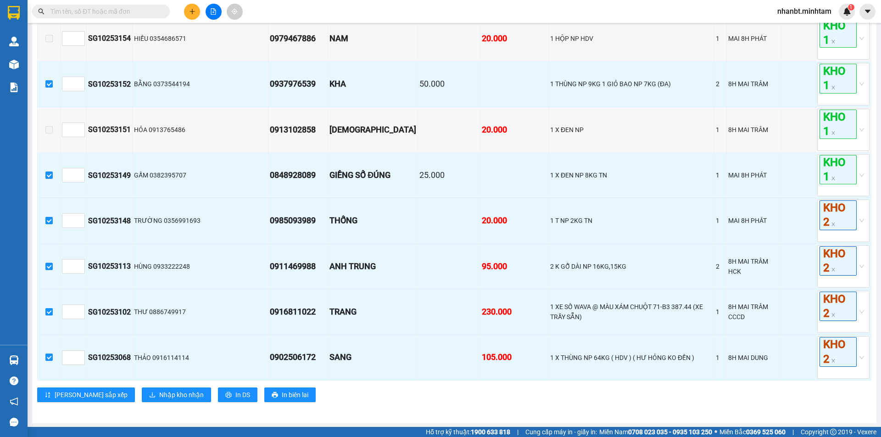
scroll to position [1255, 0]
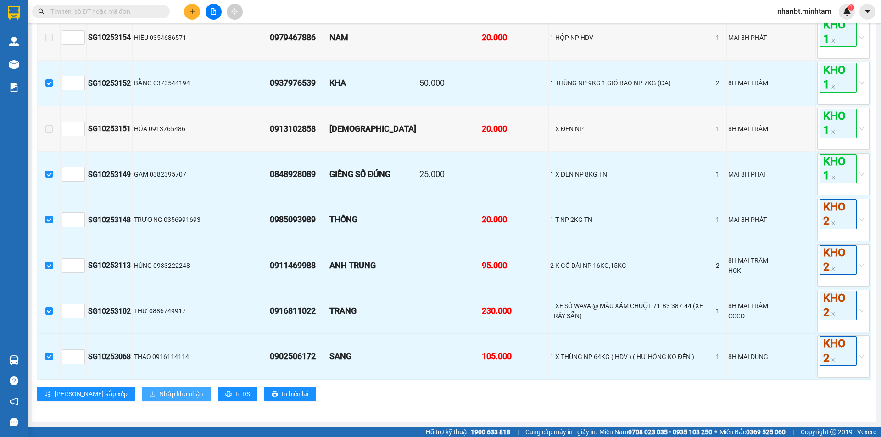
click at [159, 396] on span "Nhập kho nhận" at bounding box center [181, 394] width 44 height 10
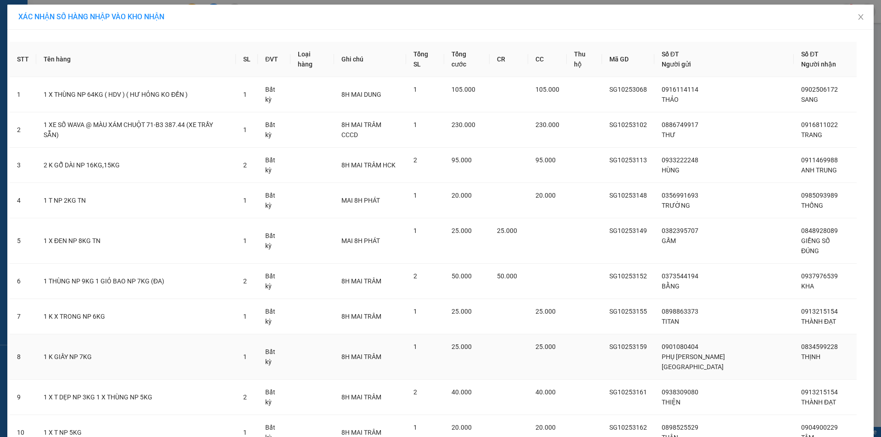
scroll to position [272, 0]
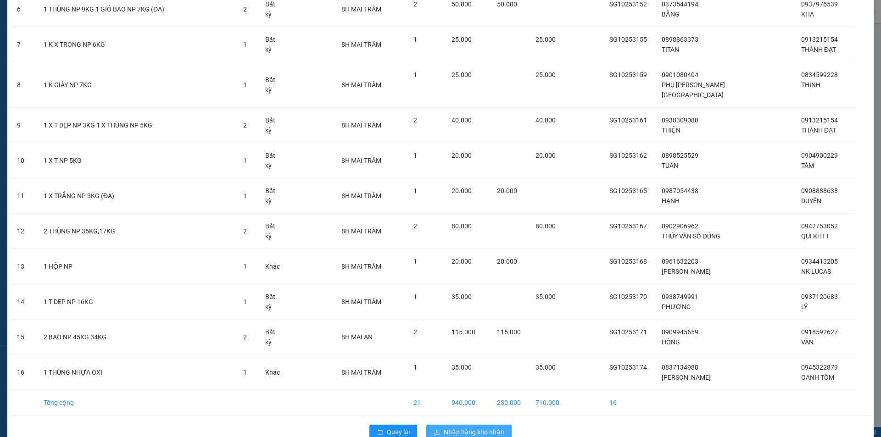
drag, startPoint x: 468, startPoint y: 410, endPoint x: 472, endPoint y: 398, distance: 12.8
click at [468, 427] on span "Nhập hàng kho nhận" at bounding box center [474, 432] width 61 height 10
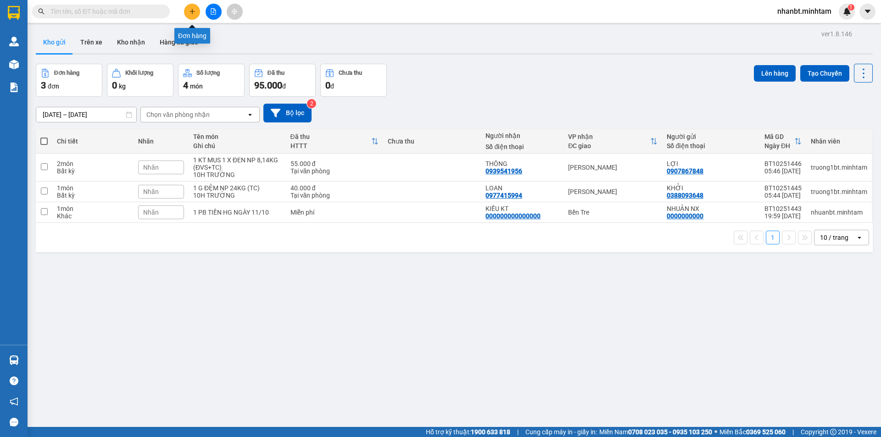
click at [214, 14] on icon "file-add" at bounding box center [213, 11] width 6 height 6
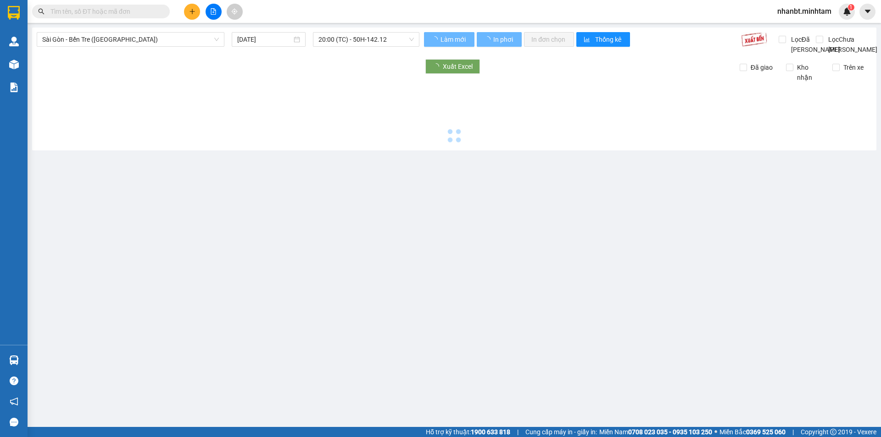
type input "[DATE]"
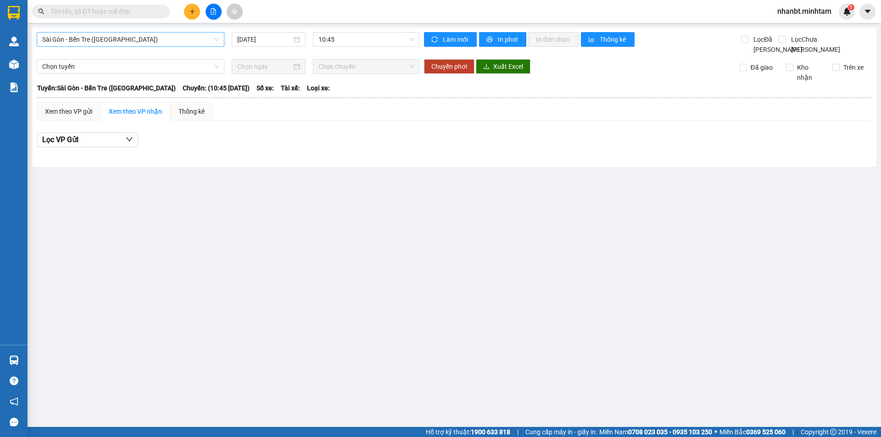
click at [141, 40] on span "Sài Gòn - Bến Tre ([GEOGRAPHIC_DATA])" at bounding box center [130, 40] width 177 height 14
click at [394, 146] on div "Lọc VP Gửi" at bounding box center [454, 140] width 834 height 15
drag, startPoint x: 484, startPoint y: 225, endPoint x: 275, endPoint y: 152, distance: 221.2
click at [483, 225] on main "Sài Gòn - Bến Tre (CN) 12/10/2025 10:45 Làm mới In phơi In đơn chọn Thống kê Lọ…" at bounding box center [440, 213] width 881 height 427
click at [107, 16] on input "text" at bounding box center [104, 11] width 108 height 10
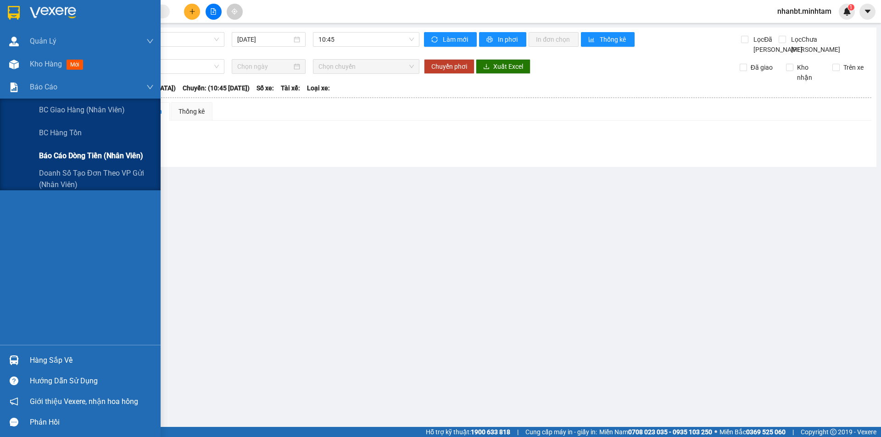
click at [45, 158] on span "Báo cáo dòng tiền (nhân viên)" at bounding box center [91, 155] width 104 height 11
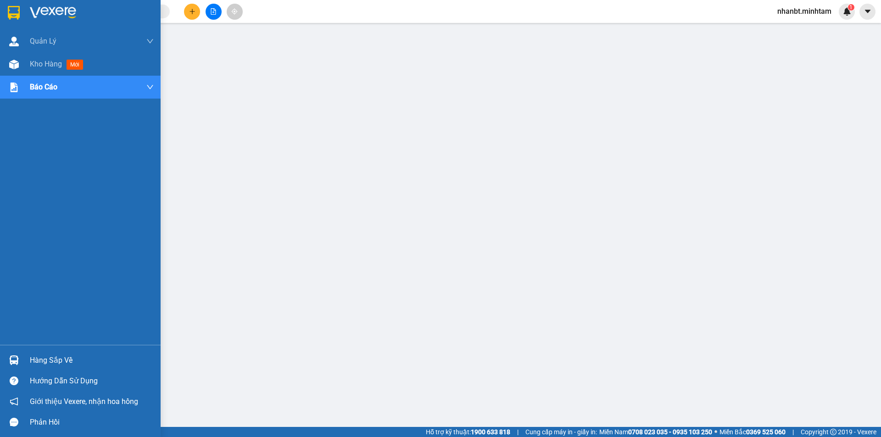
click at [4, 12] on div at bounding box center [80, 15] width 161 height 30
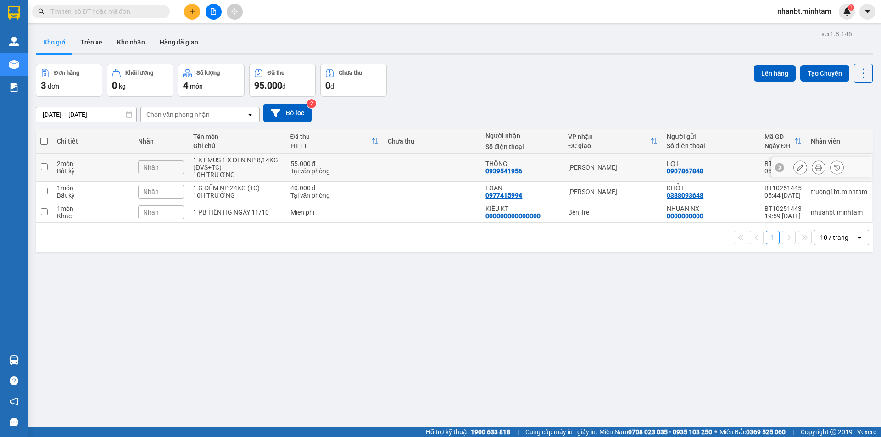
click at [45, 169] on input "checkbox" at bounding box center [44, 166] width 7 height 7
checkbox input "true"
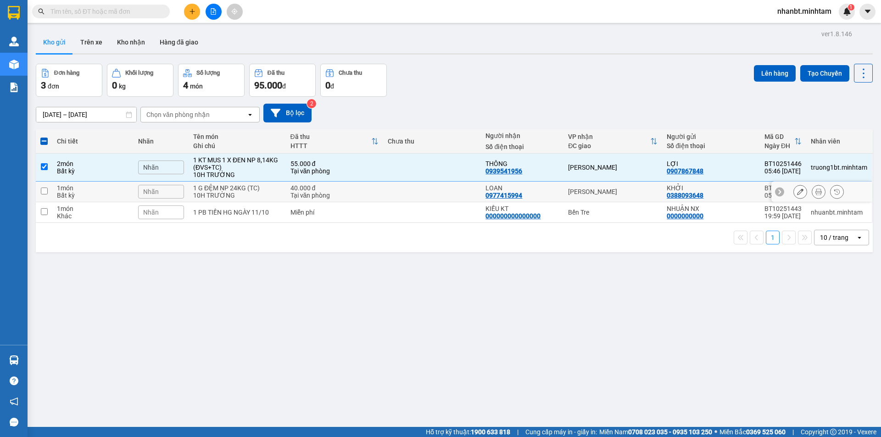
click at [42, 194] on td at bounding box center [44, 192] width 17 height 21
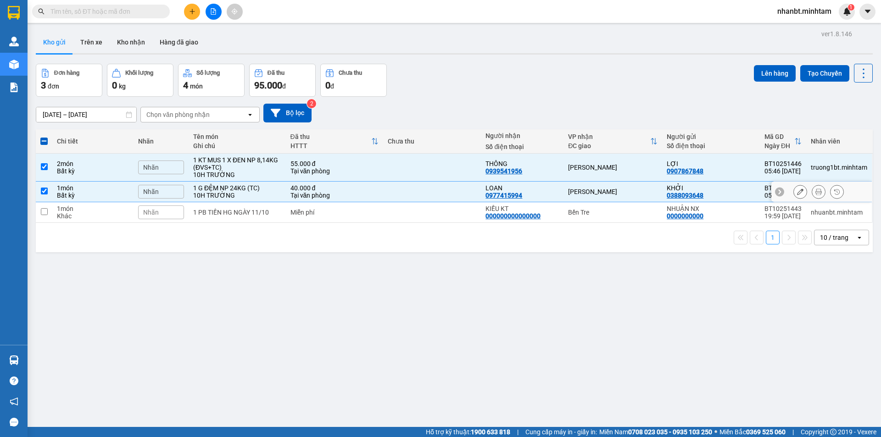
click at [42, 194] on td at bounding box center [44, 192] width 17 height 21
checkbox input "false"
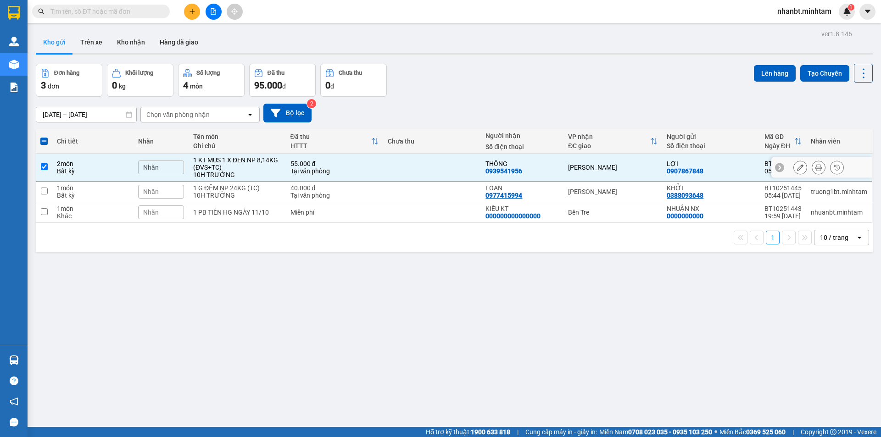
click at [41, 167] on input "checkbox" at bounding box center [44, 166] width 7 height 7
checkbox input "false"
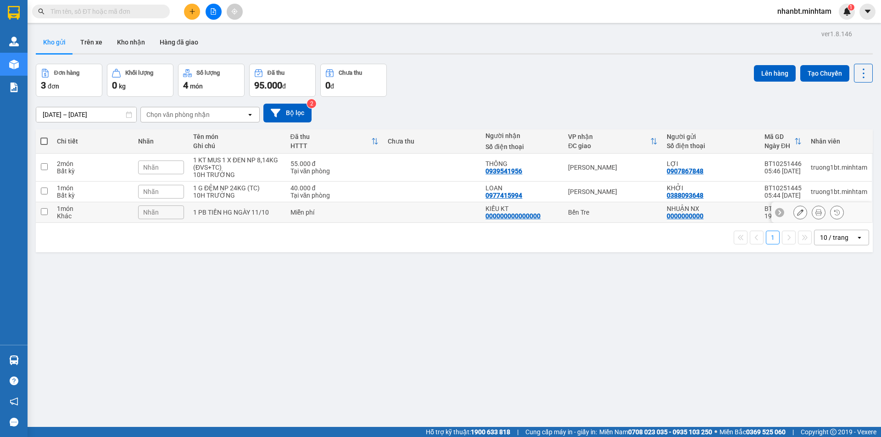
click at [44, 210] on input "checkbox" at bounding box center [44, 211] width 7 height 7
checkbox input "true"
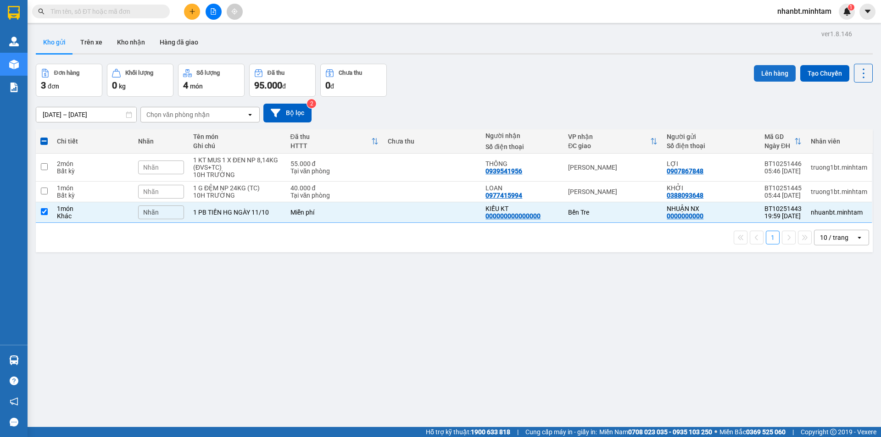
click at [763, 73] on button "Lên hàng" at bounding box center [775, 73] width 42 height 17
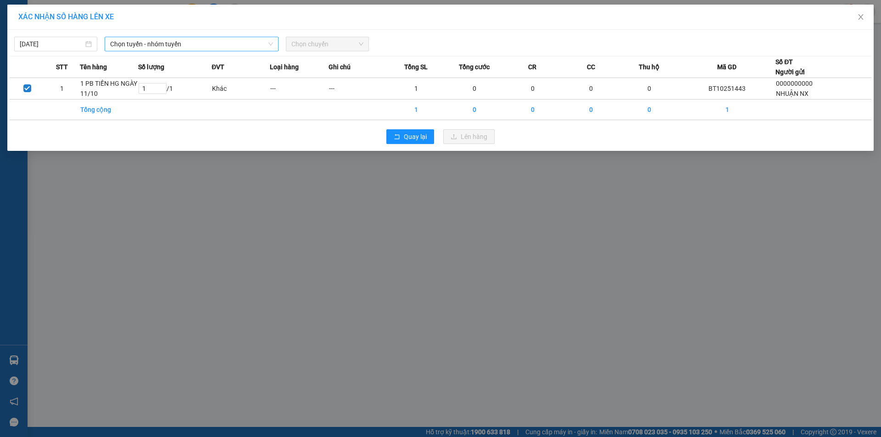
click at [123, 39] on span "Chọn tuyến - nhóm tuyến" at bounding box center [191, 44] width 163 height 14
click at [203, 47] on span "Chọn tuyến - nhóm tuyến" at bounding box center [191, 44] width 163 height 14
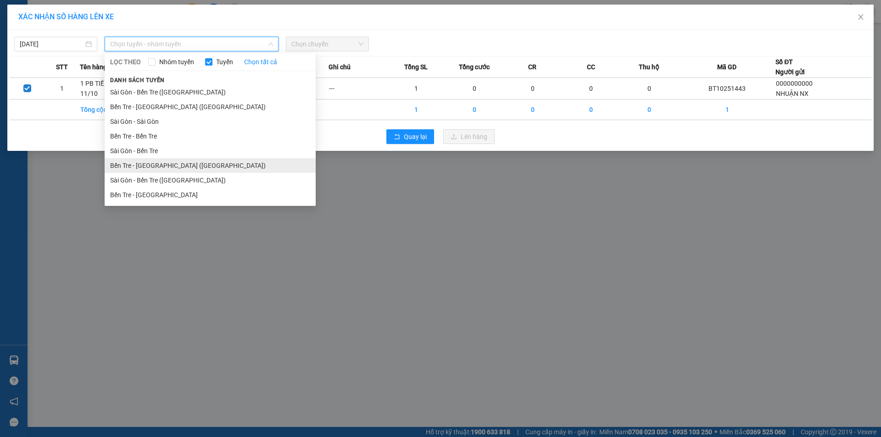
click at [168, 166] on li "Bến Tre - Sài Gòn (CT)" at bounding box center [210, 165] width 211 height 15
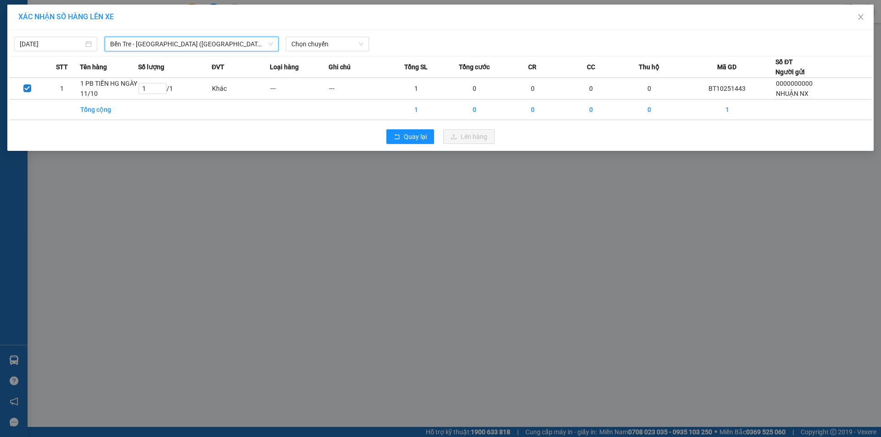
click at [189, 39] on span "Bến Tre - Sài Gòn (CT)" at bounding box center [191, 44] width 163 height 14
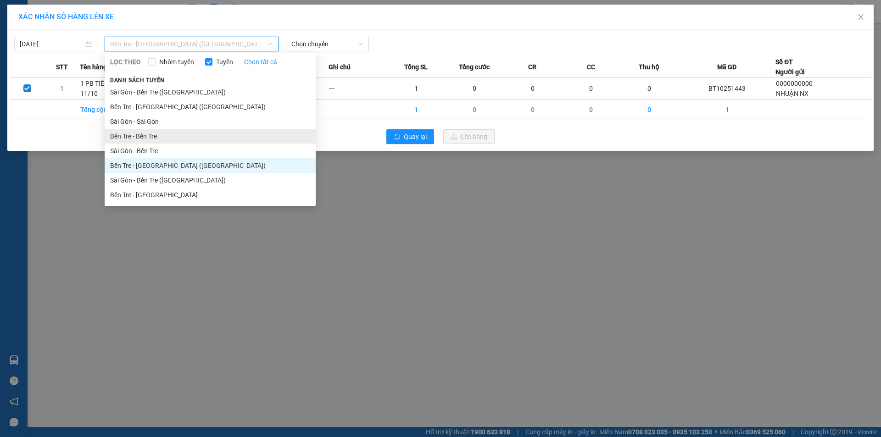
click at [139, 138] on li "Bến Tre - Bến Tre" at bounding box center [210, 136] width 211 height 15
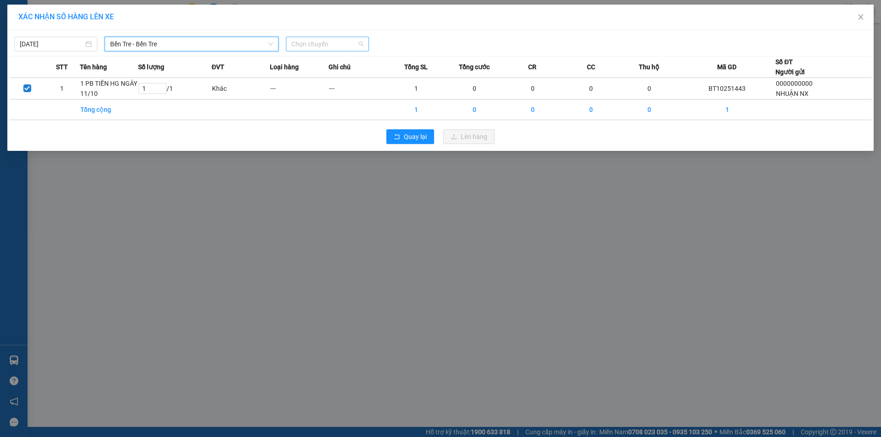
click at [298, 43] on span "Chọn chuyến" at bounding box center [327, 44] width 72 height 14
click at [314, 78] on div "01:11" at bounding box center [327, 77] width 72 height 10
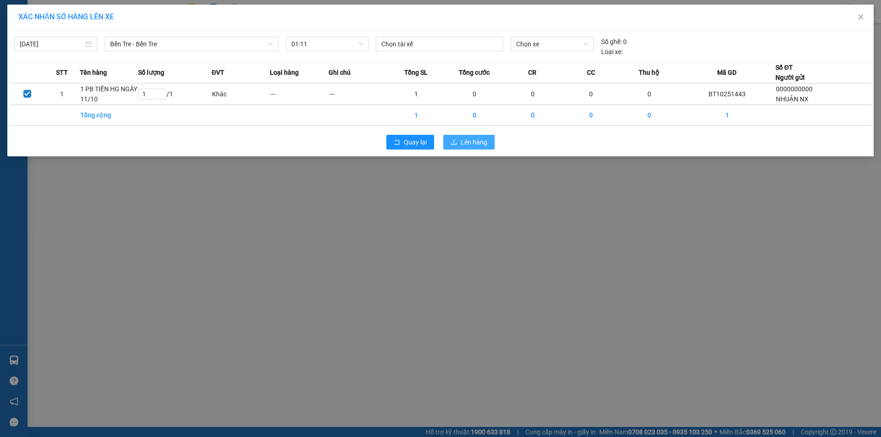
click at [481, 148] on button "Lên hàng" at bounding box center [468, 142] width 51 height 15
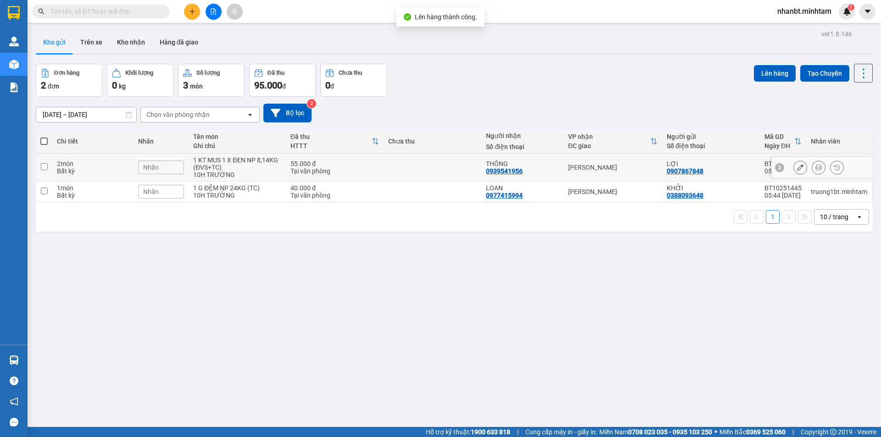
click at [46, 167] on input "checkbox" at bounding box center [44, 166] width 7 height 7
checkbox input "true"
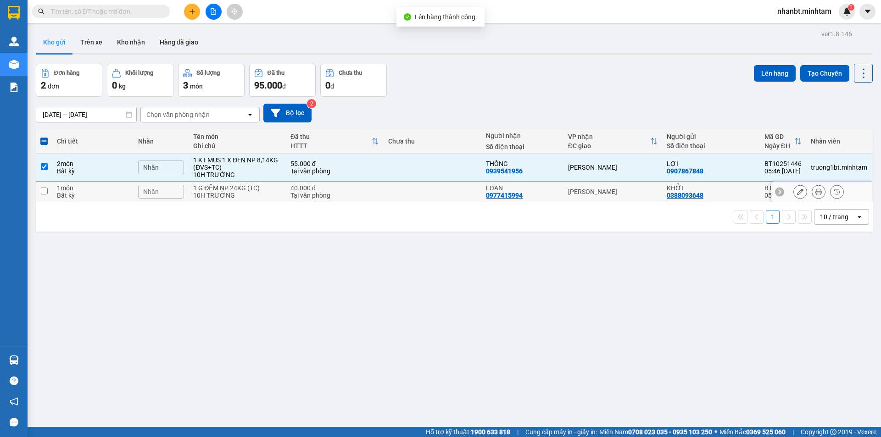
click at [46, 191] on input "checkbox" at bounding box center [44, 191] width 7 height 7
checkbox input "true"
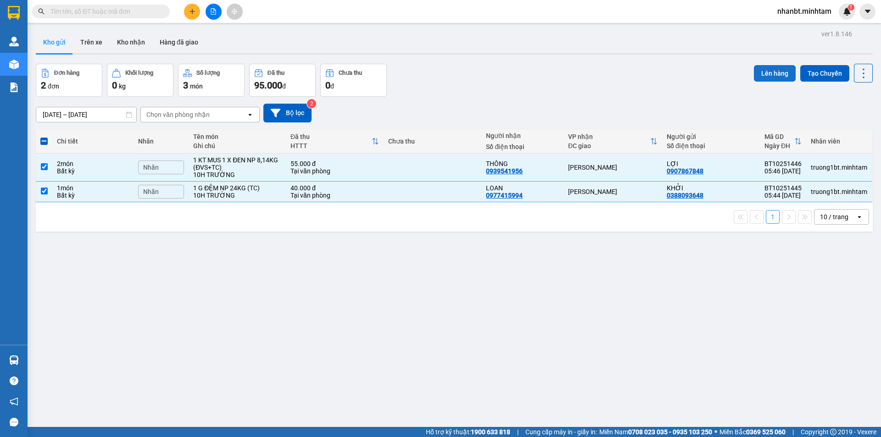
click at [769, 78] on button "Lên hàng" at bounding box center [775, 73] width 42 height 17
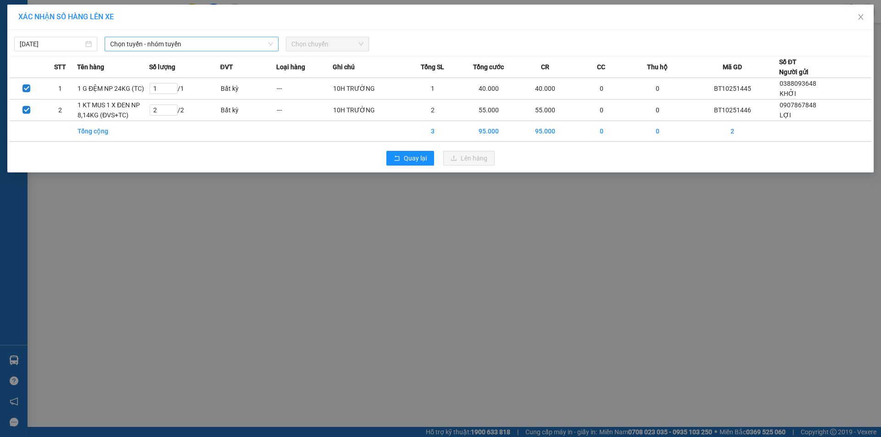
click at [217, 44] on span "Chọn tuyến - nhóm tuyến" at bounding box center [191, 44] width 163 height 14
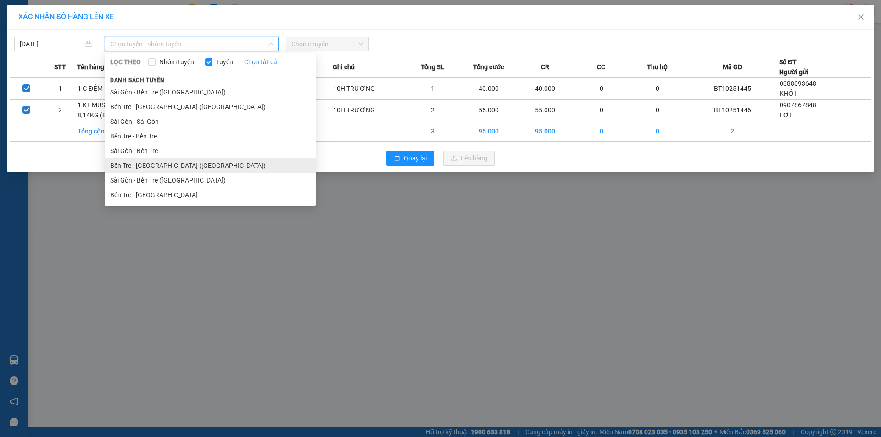
click at [160, 166] on li "Bến Tre - Sài Gòn (CT)" at bounding box center [210, 165] width 211 height 15
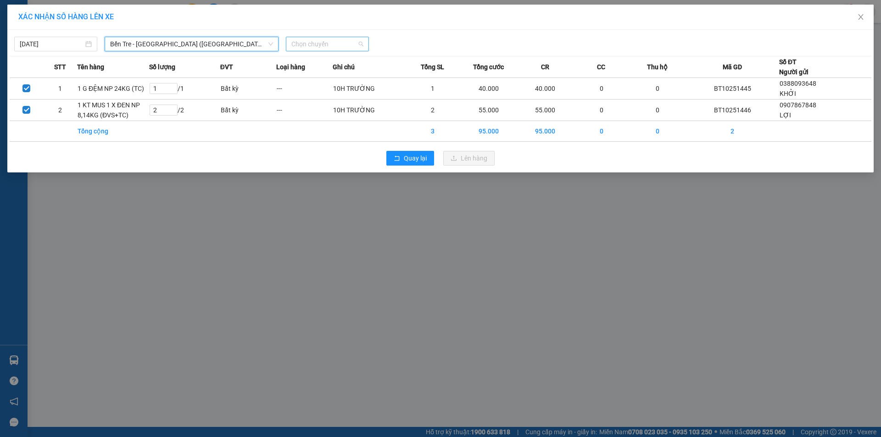
click at [316, 49] on span "Chọn chuyến" at bounding box center [327, 44] width 72 height 14
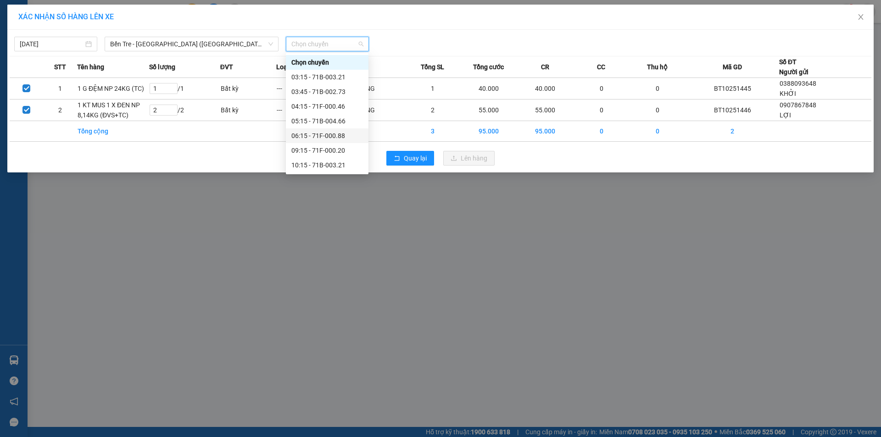
click at [328, 133] on div "06:15 - 71F-000.88" at bounding box center [327, 136] width 72 height 10
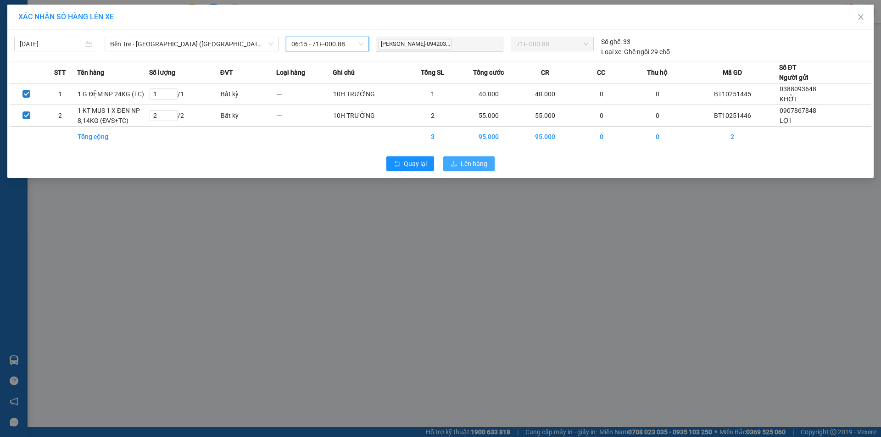
click at [477, 161] on span "Lên hàng" at bounding box center [474, 164] width 27 height 10
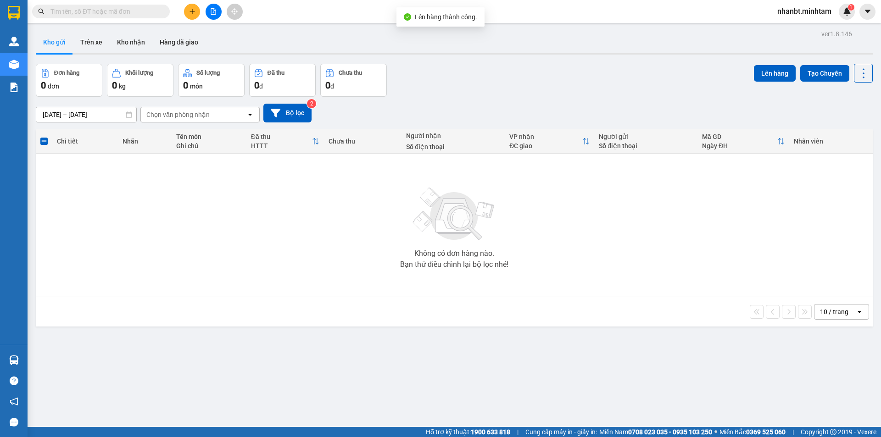
click at [218, 12] on button at bounding box center [213, 12] width 16 height 16
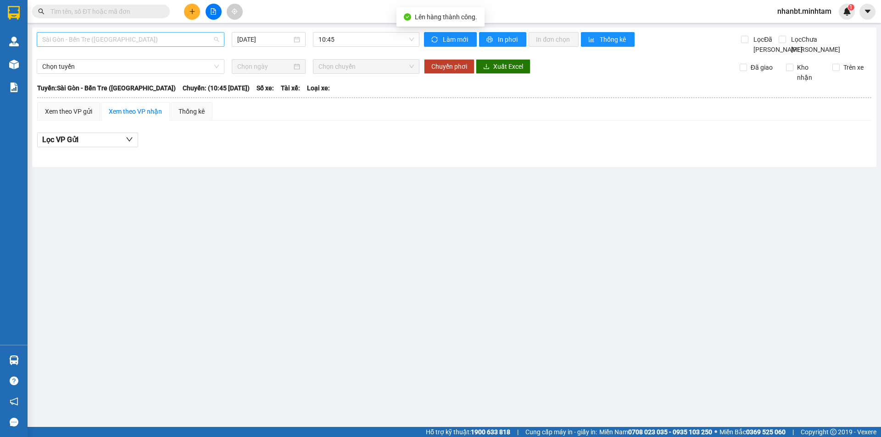
click at [105, 32] on div "Sài Gòn - Bến Tre ([GEOGRAPHIC_DATA])" at bounding box center [131, 39] width 188 height 15
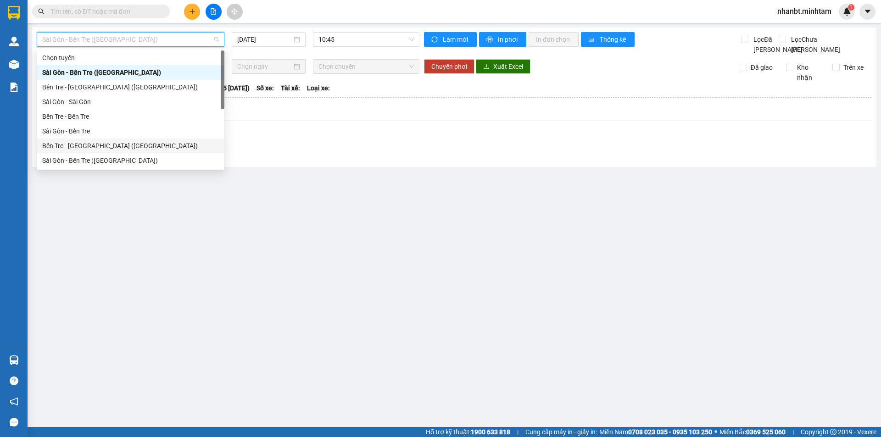
click at [81, 148] on div "Bến Tre - Sài Gòn (CT)" at bounding box center [130, 146] width 177 height 10
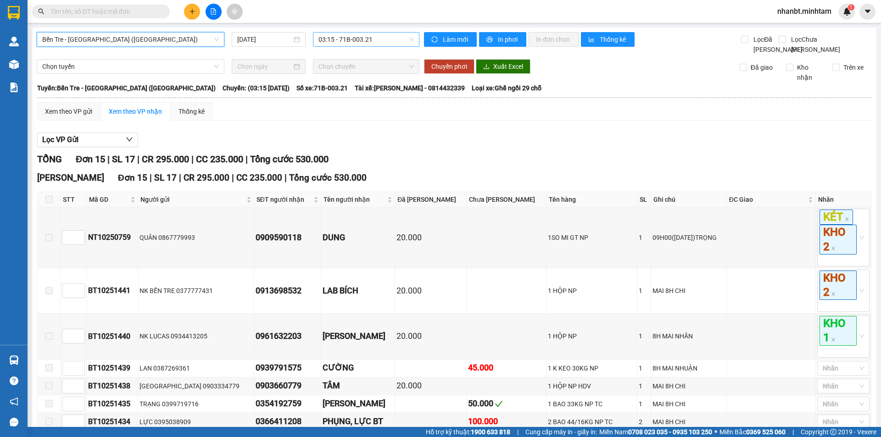
click at [357, 41] on span "03:15 - 71B-003.21" at bounding box center [365, 40] width 95 height 14
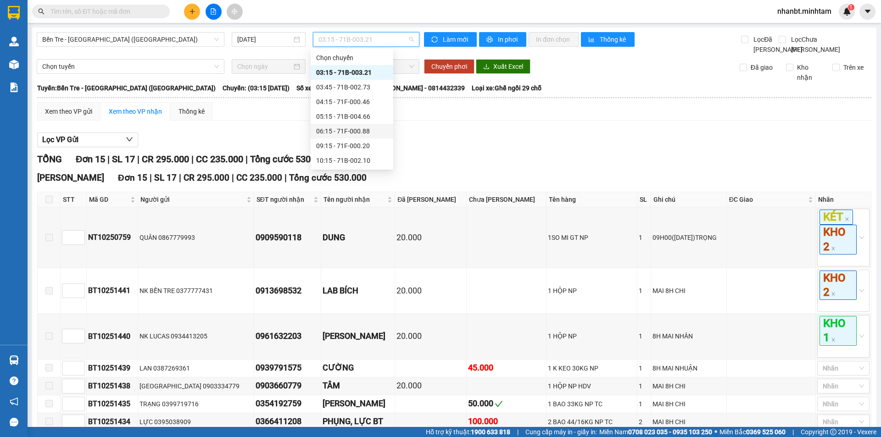
click at [361, 133] on div "06:15 - 71F-000.88" at bounding box center [352, 131] width 72 height 10
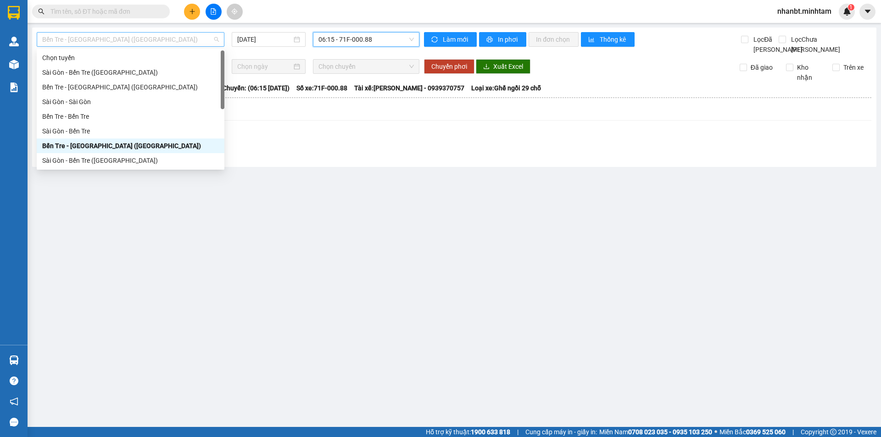
click at [143, 42] on span "Bến Tre - Sài Gòn (CT)" at bounding box center [130, 40] width 177 height 14
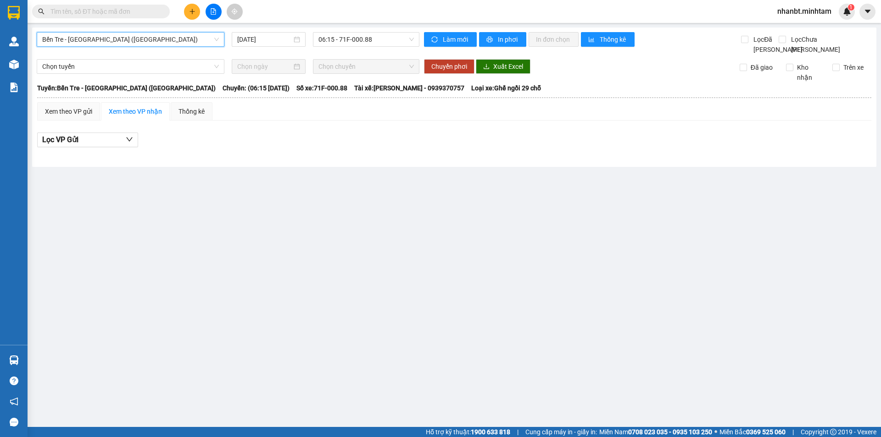
click at [143, 42] on span "Bến Tre - Sài Gòn (CT)" at bounding box center [130, 40] width 177 height 14
click at [278, 43] on input "[DATE]" at bounding box center [264, 39] width 55 height 10
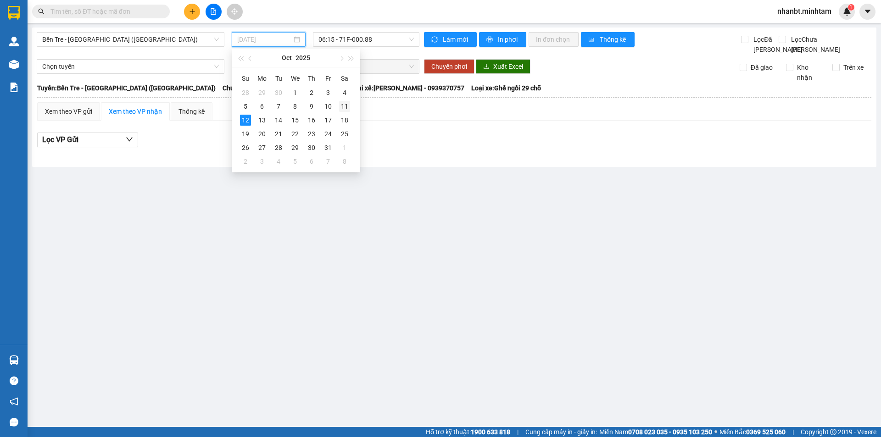
click at [343, 110] on div "11" at bounding box center [344, 106] width 11 height 11
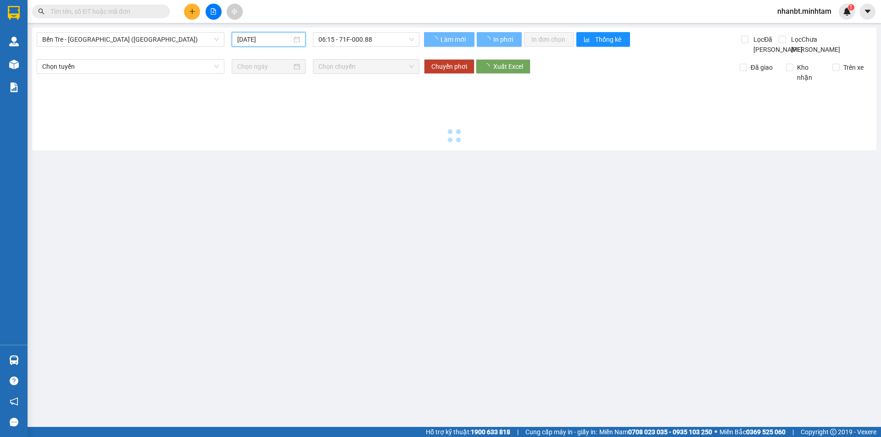
type input "11/10/2025"
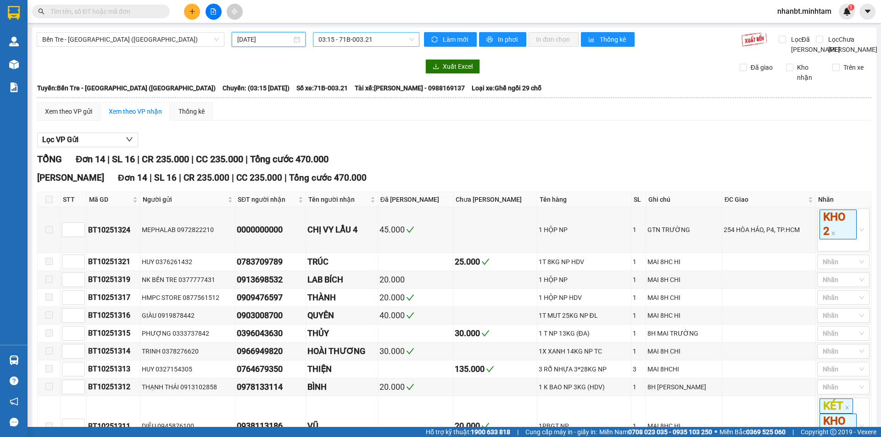
click at [366, 35] on span "03:15 - 71B-003.21" at bounding box center [365, 40] width 95 height 14
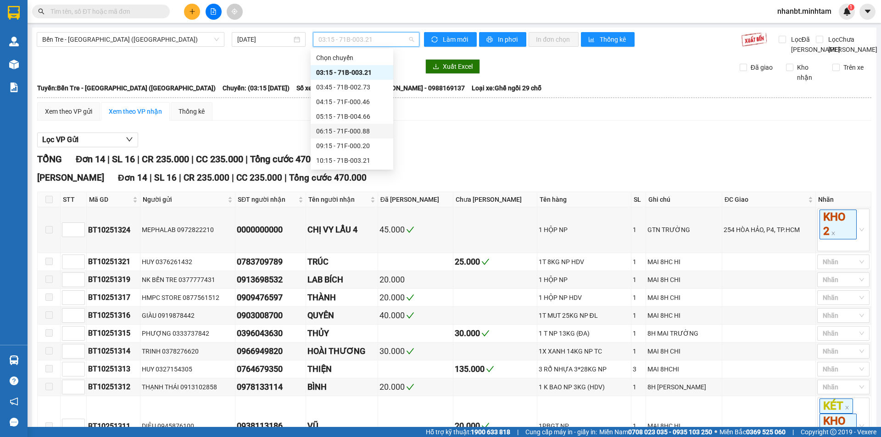
click at [349, 130] on div "06:15 - 71F-000.88" at bounding box center [352, 131] width 72 height 10
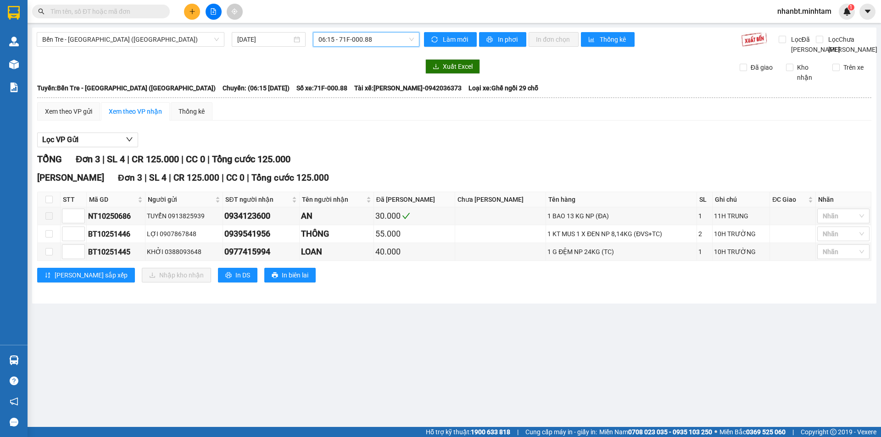
click at [44, 207] on th at bounding box center [49, 199] width 23 height 15
click at [47, 203] on input "checkbox" at bounding box center [48, 199] width 7 height 7
checkbox input "true"
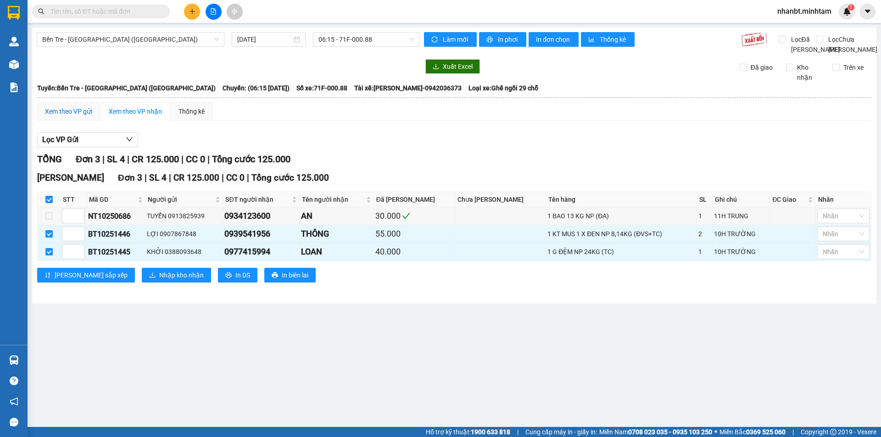
click at [89, 117] on div "Xem theo VP gửi" at bounding box center [68, 111] width 47 height 10
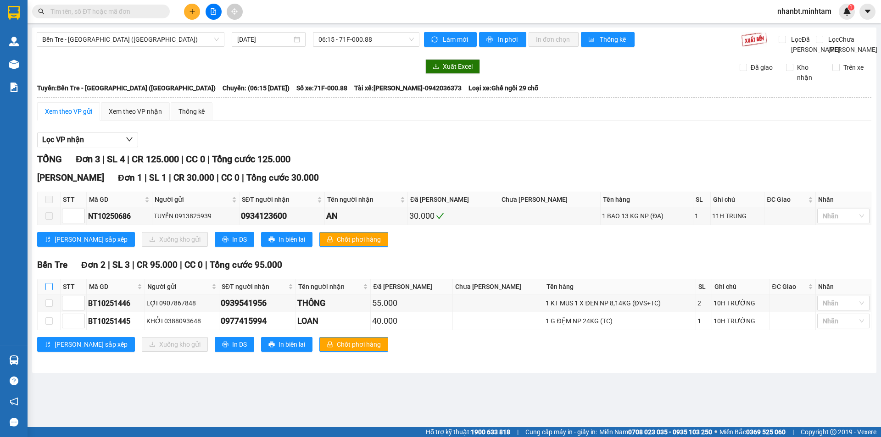
click at [48, 290] on input "checkbox" at bounding box center [48, 286] width 7 height 7
checkbox input "true"
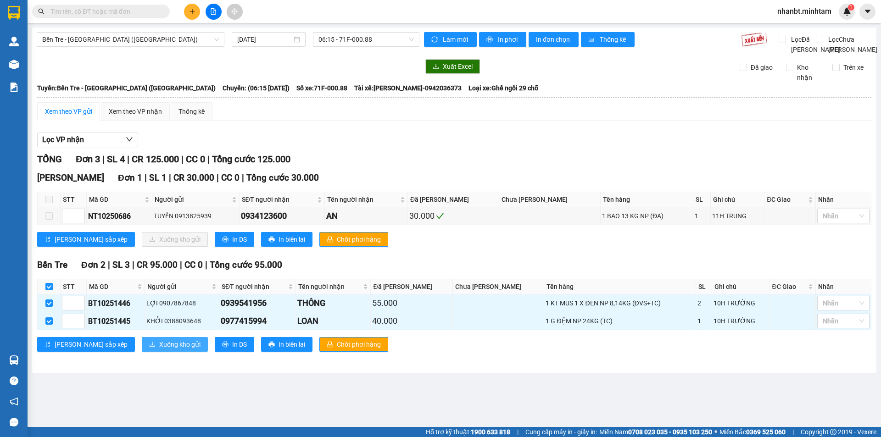
click at [159, 350] on span "Xuống kho gửi" at bounding box center [179, 344] width 41 height 10
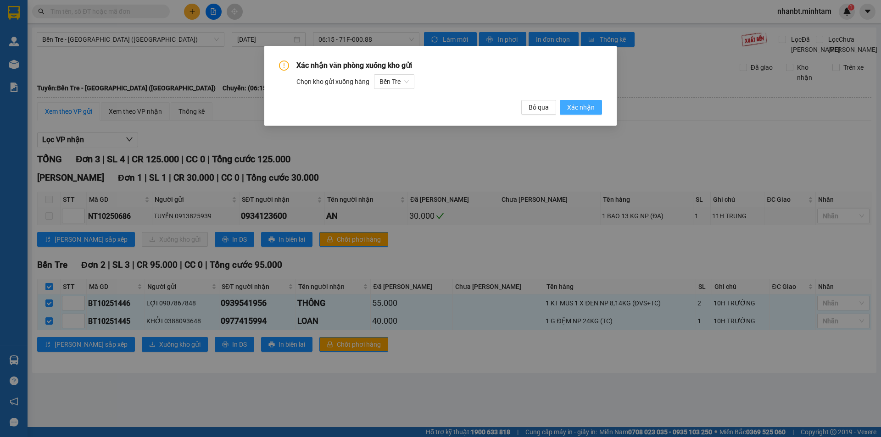
click at [577, 107] on span "Xác nhận" at bounding box center [581, 107] width 28 height 10
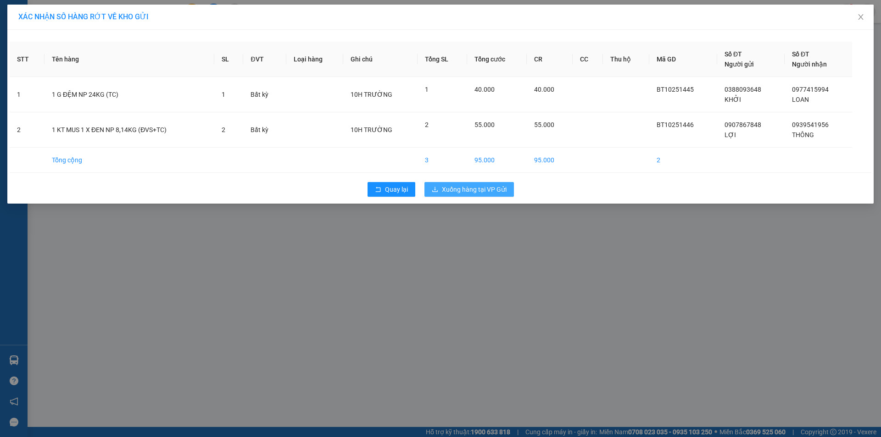
click at [488, 183] on button "Xuống hàng tại VP Gửi" at bounding box center [468, 189] width 89 height 15
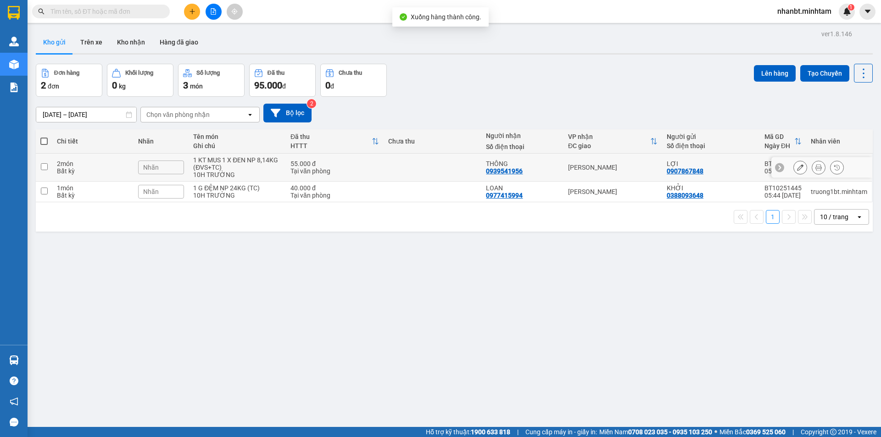
click at [48, 169] on td at bounding box center [44, 168] width 17 height 28
checkbox input "true"
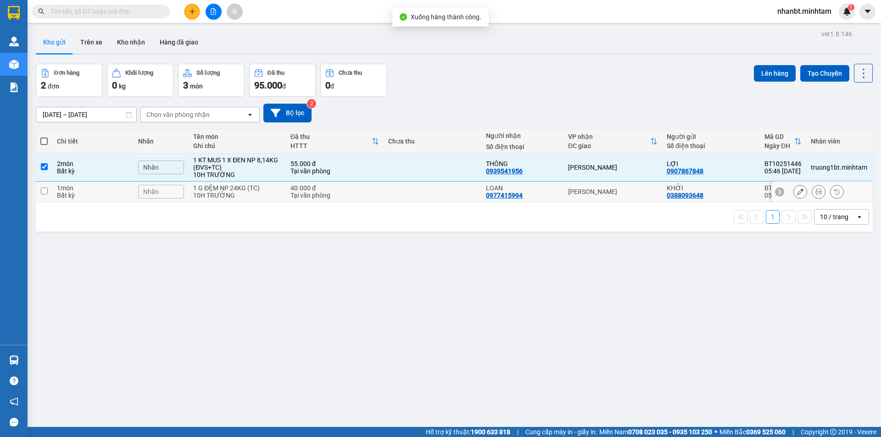
click at [47, 191] on input "checkbox" at bounding box center [44, 191] width 7 height 7
checkbox input "true"
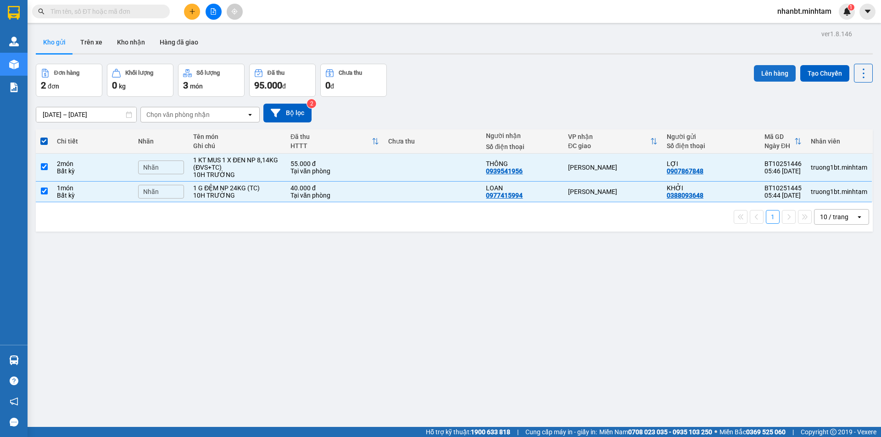
click at [755, 73] on button "Lên hàng" at bounding box center [775, 73] width 42 height 17
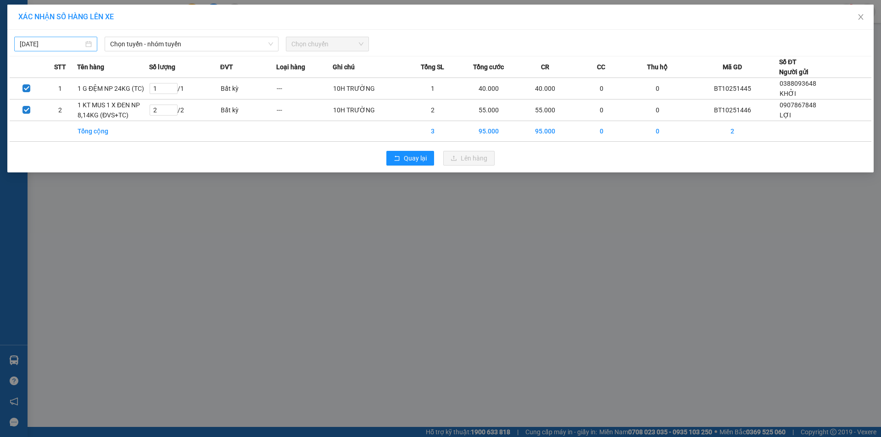
click at [60, 41] on input "11/10/2025" at bounding box center [52, 44] width 64 height 10
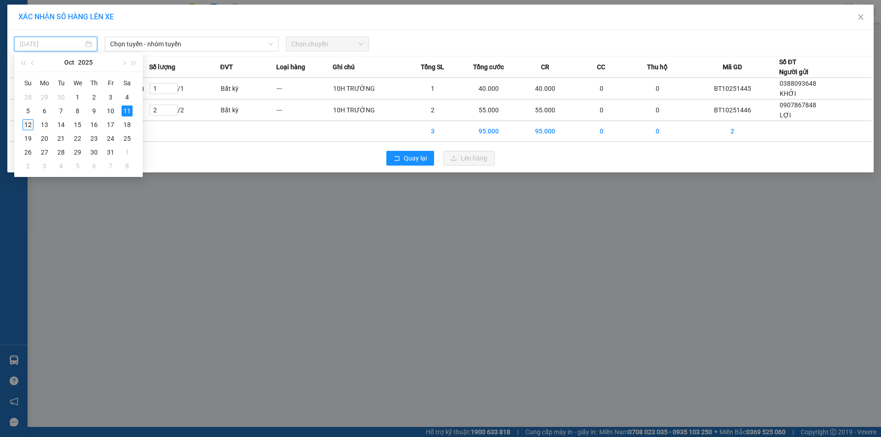
click at [24, 126] on div "12" at bounding box center [27, 124] width 11 height 11
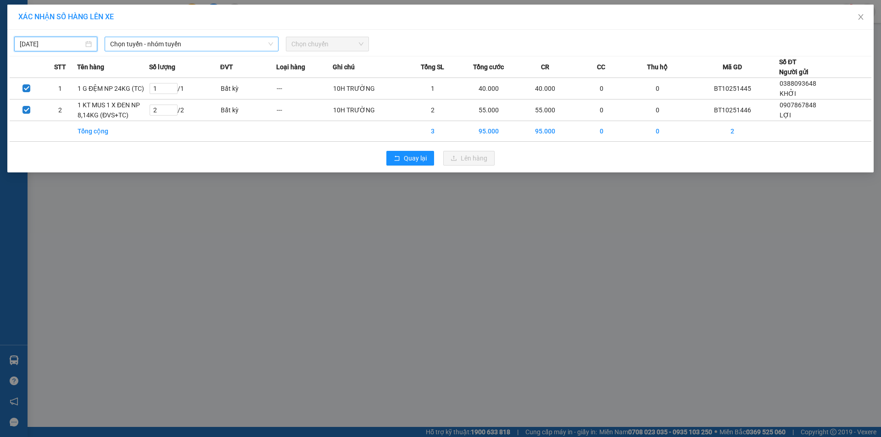
click at [194, 42] on span "Chọn tuyến - nhóm tuyến" at bounding box center [191, 44] width 163 height 14
type input "[DATE]"
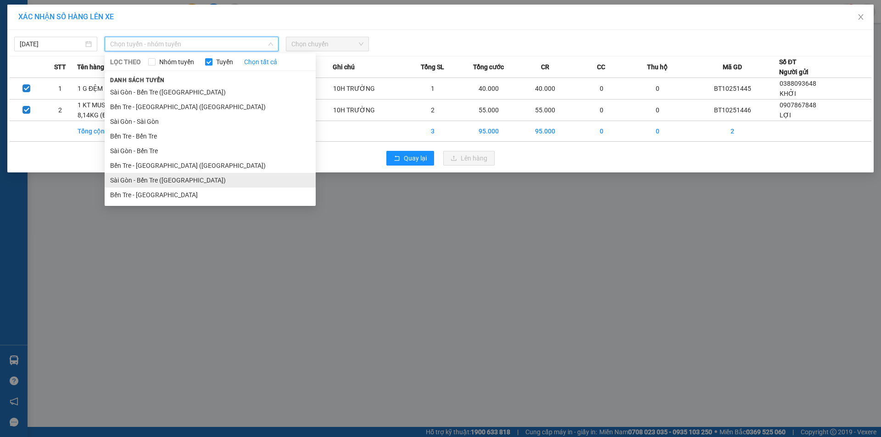
click at [153, 174] on li "Sài Gòn - Bến Tre ([GEOGRAPHIC_DATA])" at bounding box center [210, 180] width 211 height 15
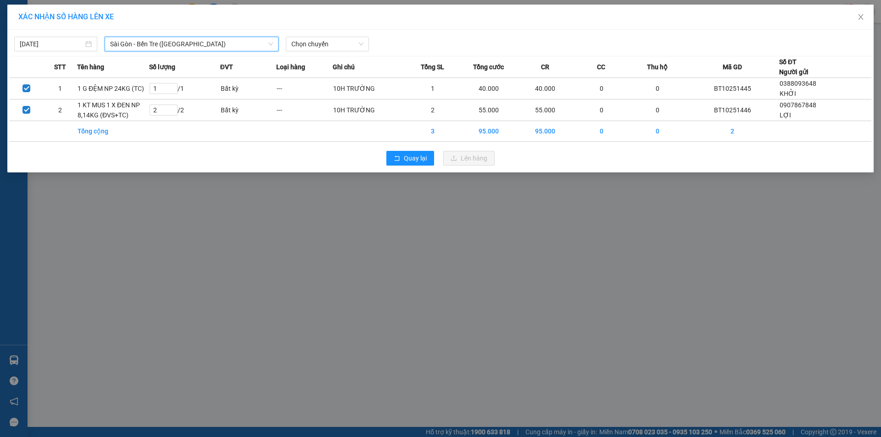
click at [204, 42] on span "Sài Gòn - Bến Tre ([GEOGRAPHIC_DATA])" at bounding box center [191, 44] width 163 height 14
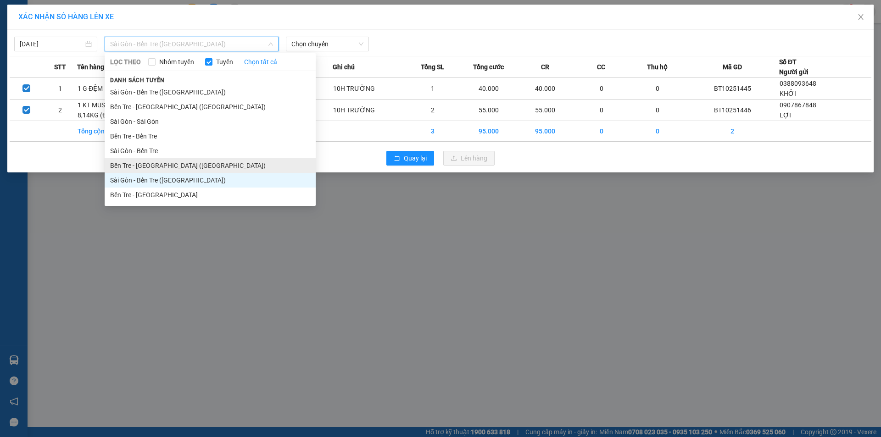
click at [150, 166] on li "Bến Tre - Sài Gòn (CT)" at bounding box center [210, 165] width 211 height 15
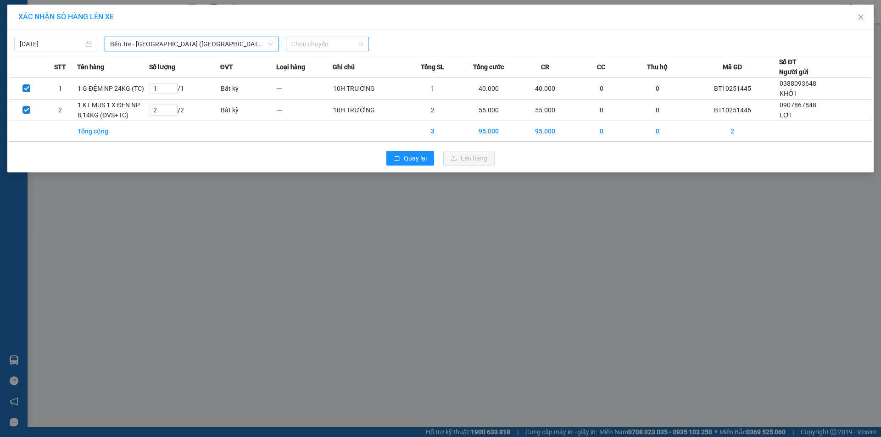
click at [289, 42] on div "Chọn chuyến" at bounding box center [327, 44] width 83 height 15
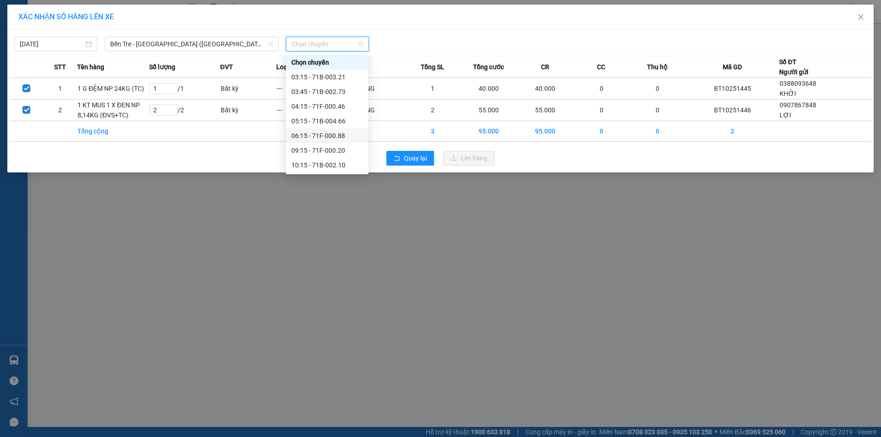
click at [324, 137] on div "06:15 - 71F-000.88" at bounding box center [327, 136] width 72 height 10
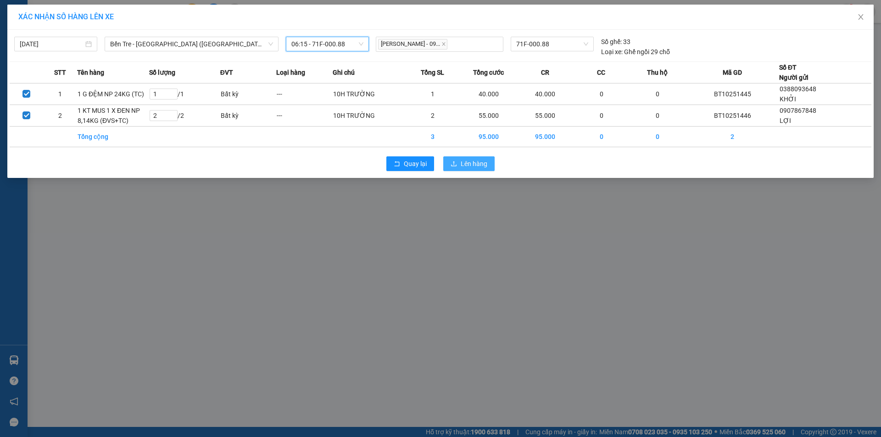
click at [466, 165] on span "Lên hàng" at bounding box center [474, 164] width 27 height 10
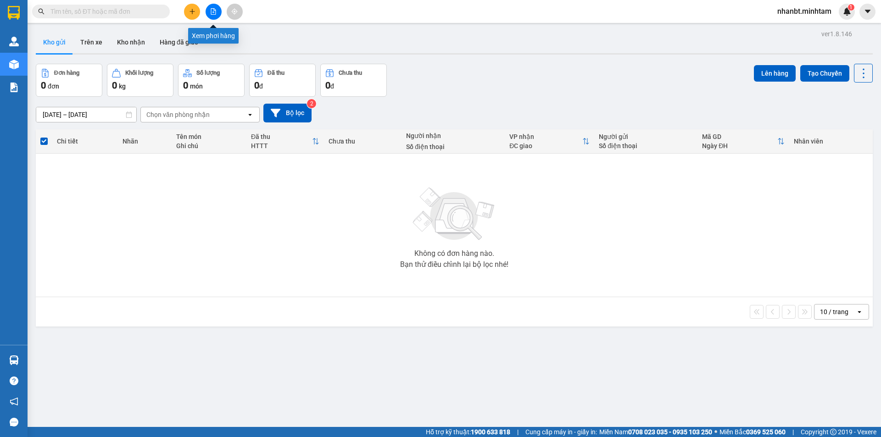
click at [217, 14] on button at bounding box center [213, 12] width 16 height 16
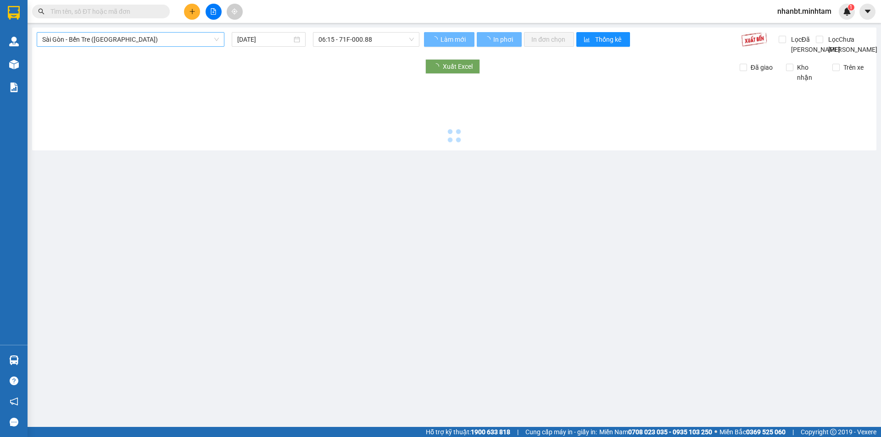
type input "[DATE]"
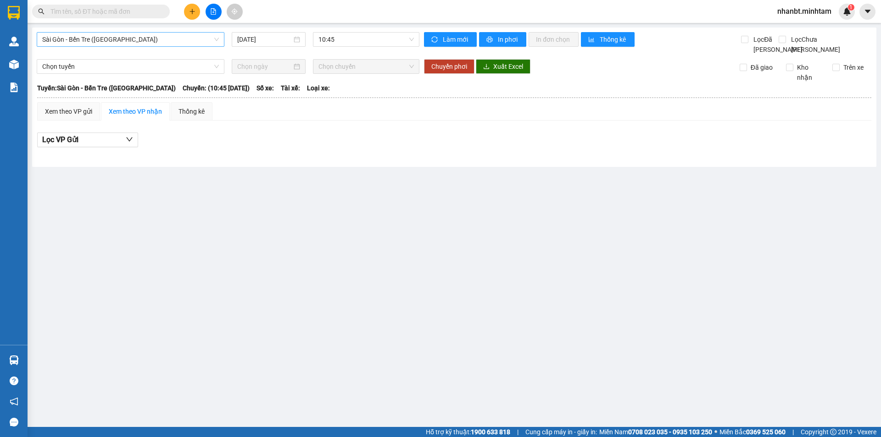
click at [149, 48] on div "Sài Gòn - Bến Tre (CN) 12/10/2025 10:45" at bounding box center [228, 43] width 383 height 22
click at [152, 44] on span "Sài Gòn - Bến Tre ([GEOGRAPHIC_DATA])" at bounding box center [130, 40] width 177 height 14
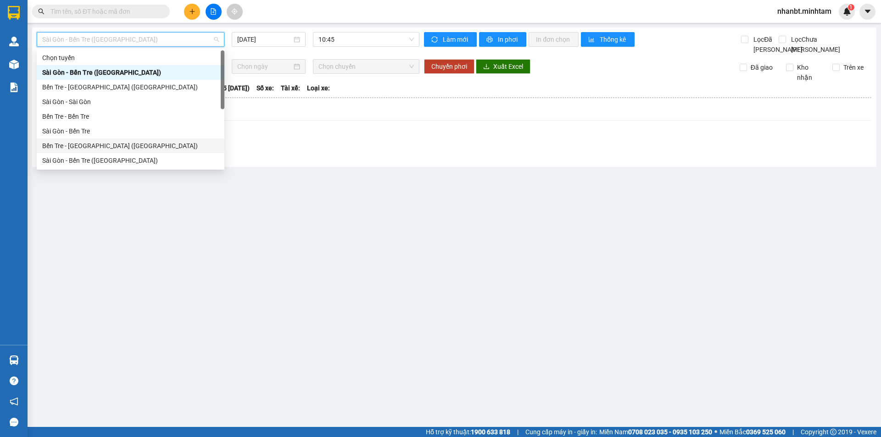
click at [94, 142] on div "Bến Tre - Sài Gòn (CT)" at bounding box center [130, 146] width 177 height 10
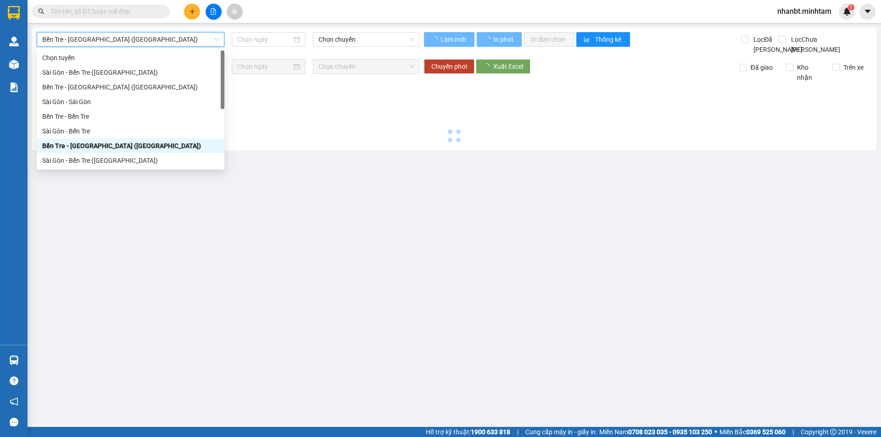
type input "[DATE]"
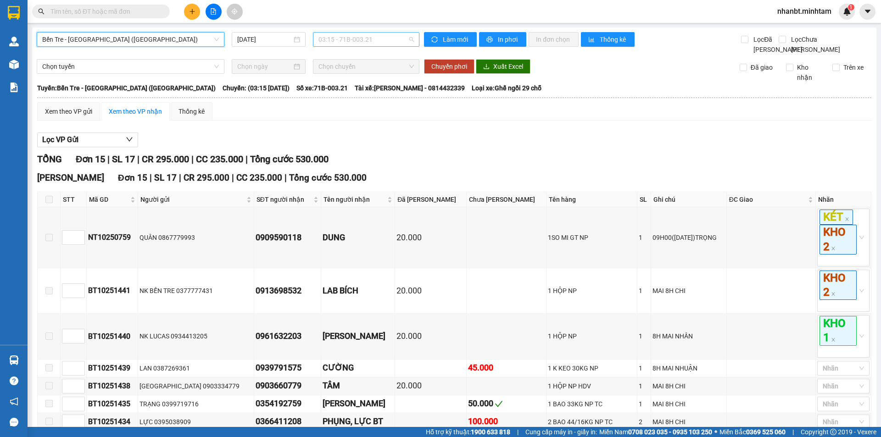
click at [384, 42] on span "03:15 - 71B-003.21" at bounding box center [365, 40] width 95 height 14
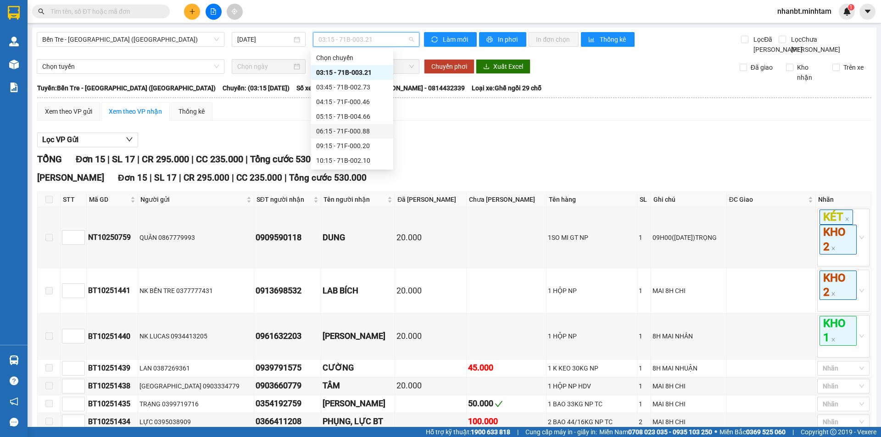
click at [355, 133] on div "06:15 - 71F-000.88" at bounding box center [352, 131] width 72 height 10
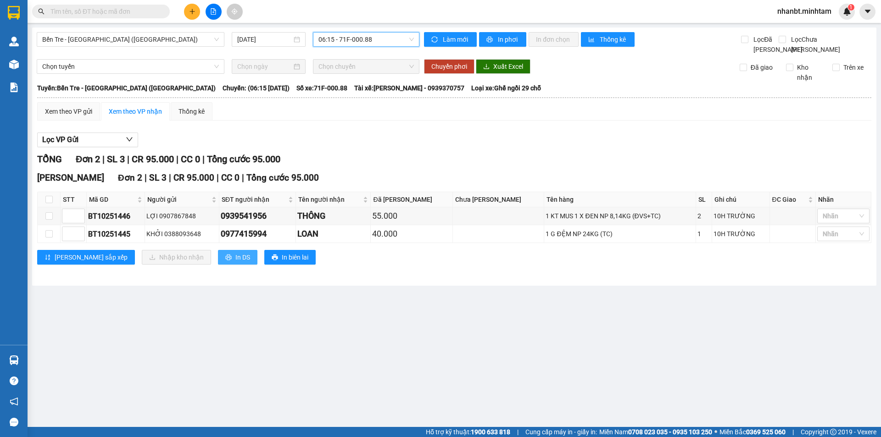
click at [218, 265] on button "In DS" at bounding box center [237, 257] width 39 height 15
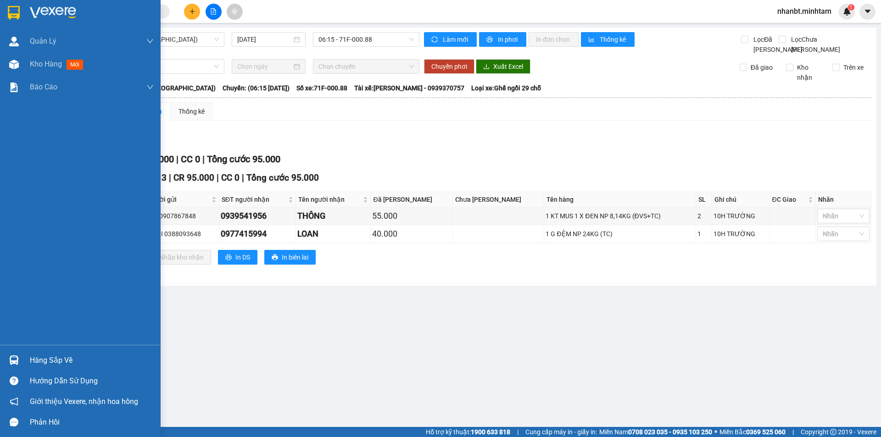
click at [17, 4] on div at bounding box center [80, 15] width 161 height 30
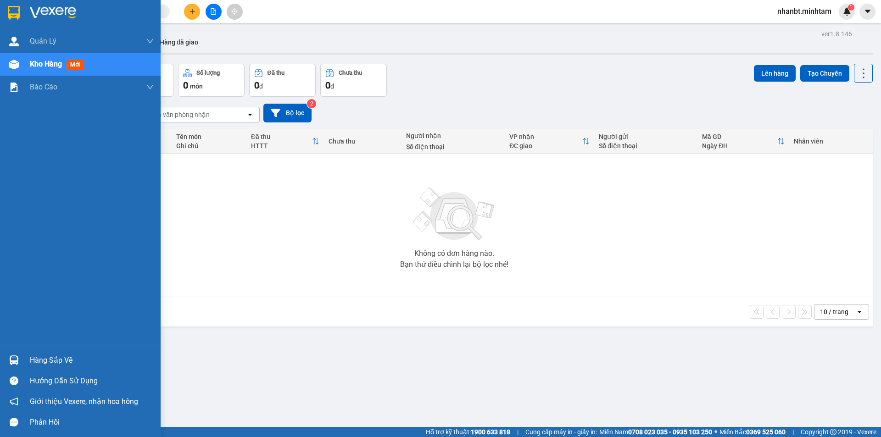
click at [12, 355] on img at bounding box center [14, 360] width 10 height 10
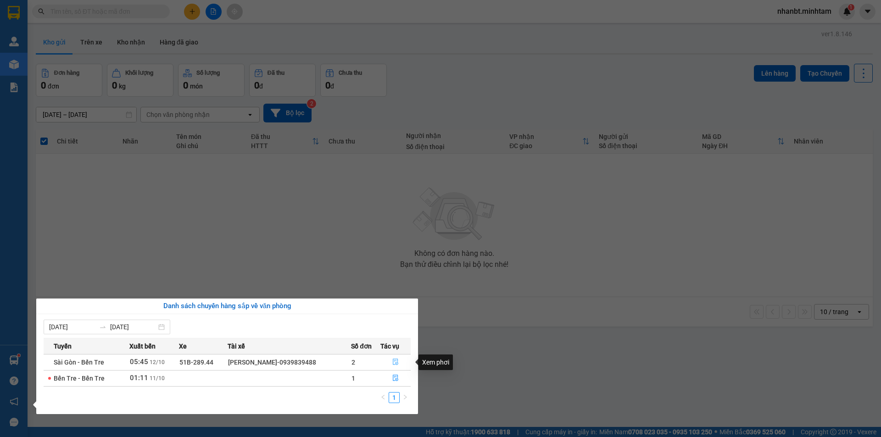
click at [391, 361] on button "button" at bounding box center [396, 362] width 30 height 15
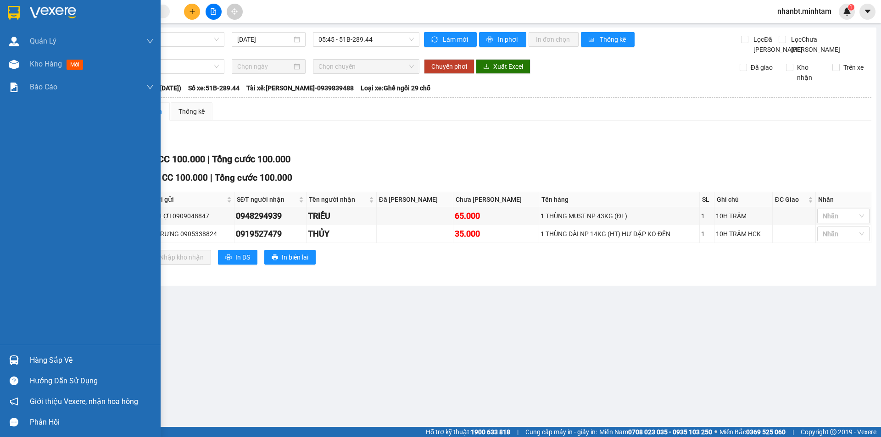
click at [21, 20] on div at bounding box center [14, 13] width 16 height 16
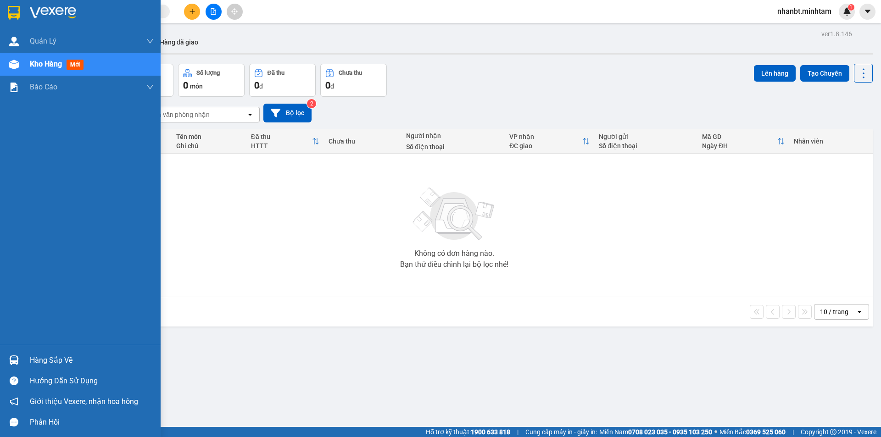
click at [6, 18] on div at bounding box center [14, 13] width 16 height 16
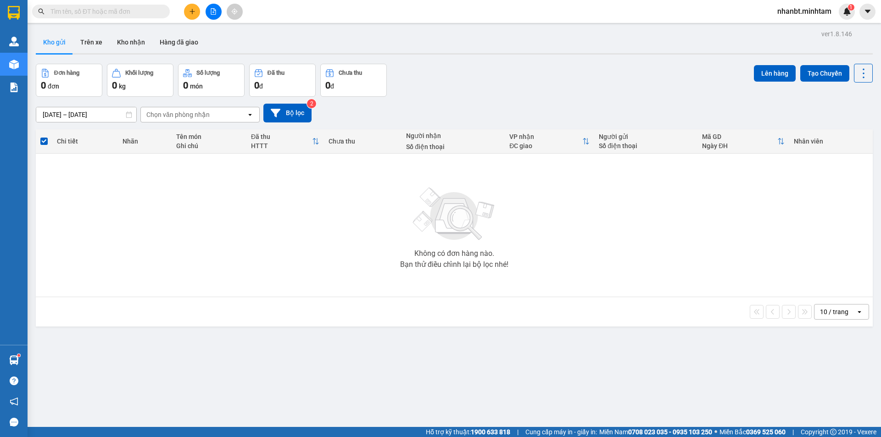
click at [108, 13] on input "text" at bounding box center [104, 11] width 108 height 10
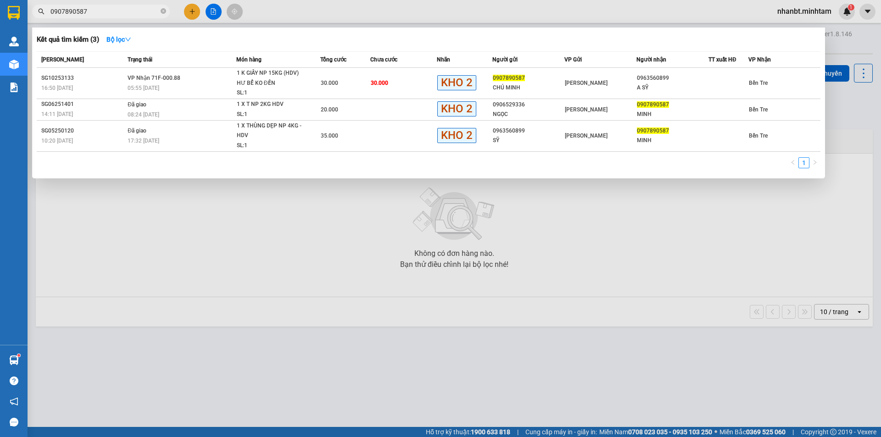
type input "0907890587"
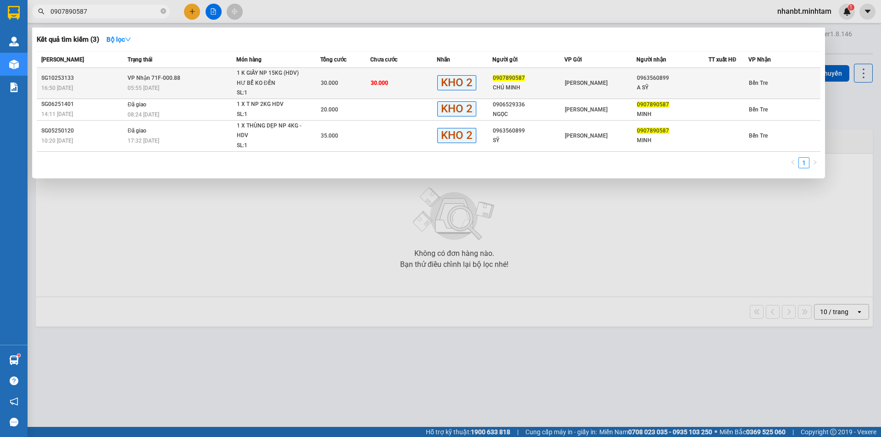
click at [389, 90] on td "30.000" at bounding box center [403, 83] width 67 height 31
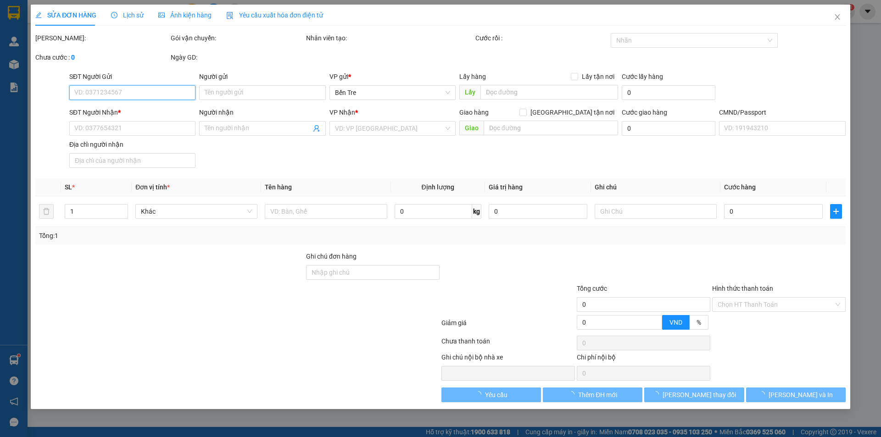
type input "0907890587"
type input "CHÚ MINH"
type input "0963560899"
type input "A SỸ"
type input "30.000"
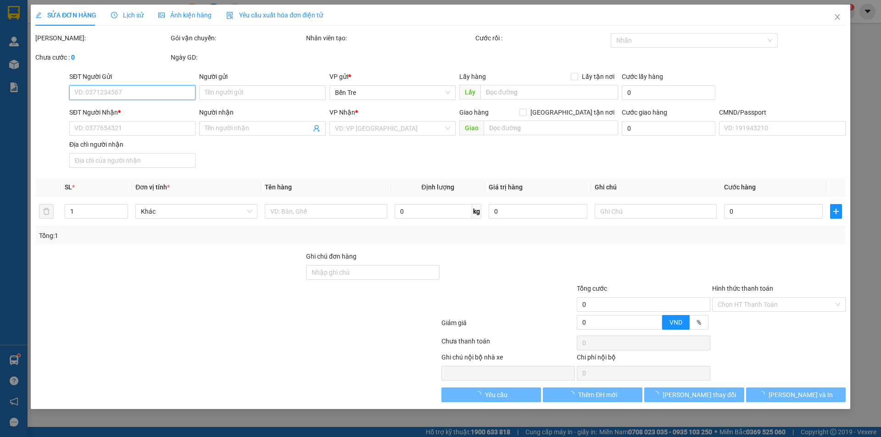
type input "30.000"
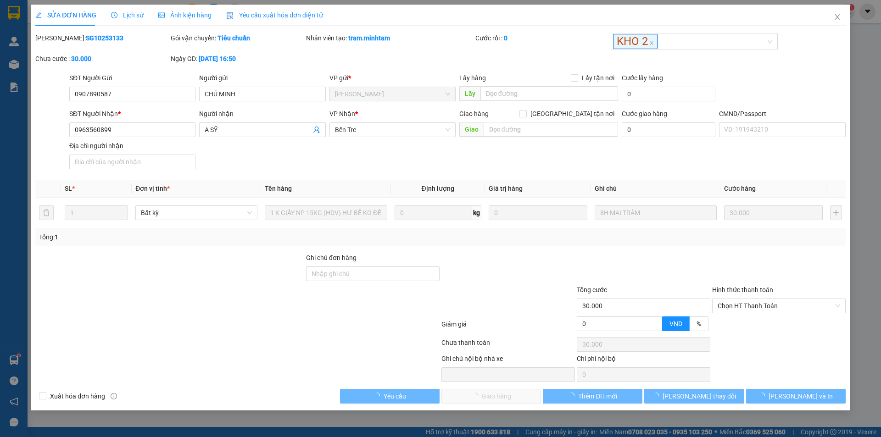
click at [133, 17] on span "Lịch sử" at bounding box center [127, 14] width 33 height 7
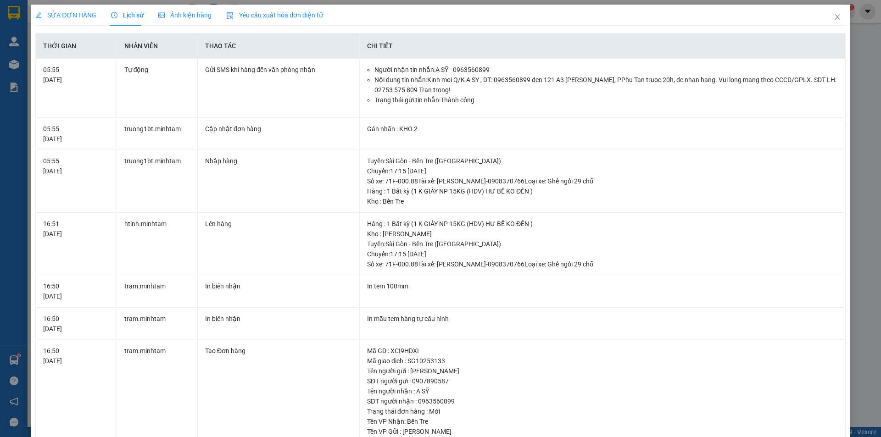
click at [75, 19] on div "SỬA ĐƠN HÀNG" at bounding box center [65, 15] width 61 height 10
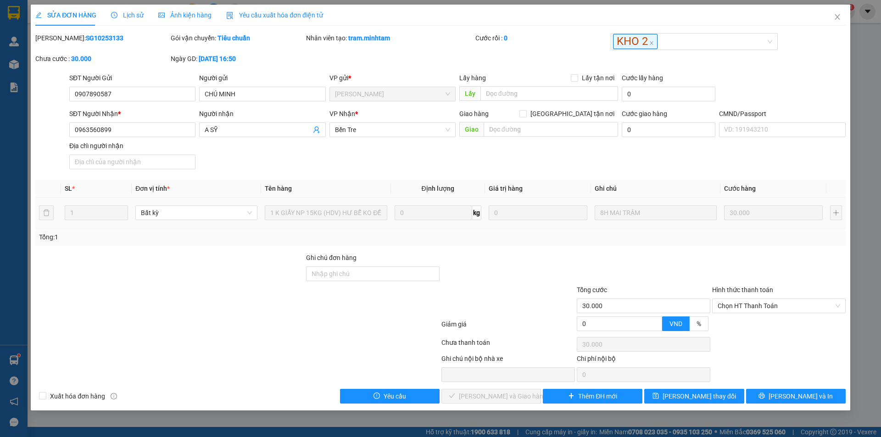
scroll to position [0, 5]
click at [482, 230] on div "SL * Đơn vị tính * Tên hàng Định lượng Giá trị hàng Ghi chú Cước hàng 1 Bất kỳ …" at bounding box center [440, 213] width 810 height 66
click at [261, 233] on div "Tổng: 1" at bounding box center [189, 237] width 301 height 10
click at [253, 244] on div "Tổng: 1" at bounding box center [440, 236] width 810 height 17
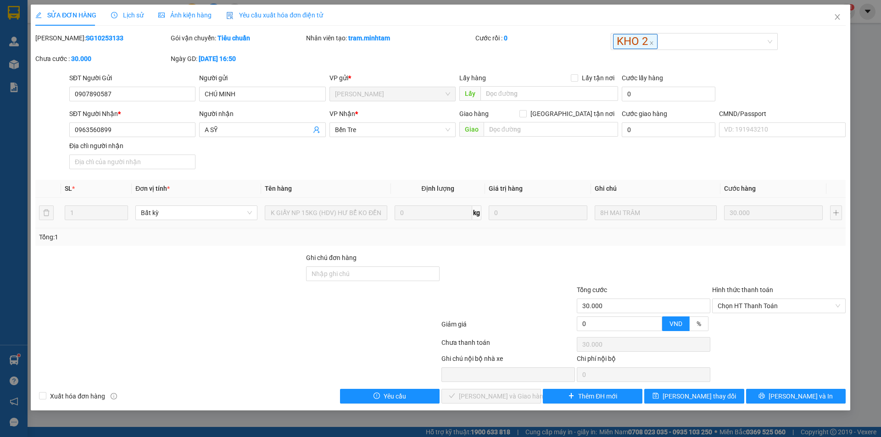
scroll to position [0, 0]
click at [123, 202] on tr "1 Bất kỳ 1 K GIẤY NP 15KG (HDV) HƯ BỂ KO ĐỀN 0 kg 0 8H MAI TRÂM 30.000" at bounding box center [440, 213] width 810 height 31
click at [188, 249] on div "Total Paid Fee 0 Total UnPaid Fee 30.000 Cash Collection Total Fee Mã ĐH: SG102…" at bounding box center [440, 218] width 810 height 371
drag, startPoint x: 111, startPoint y: 94, endPoint x: 29, endPoint y: 96, distance: 82.1
click at [29, 96] on div "SỬA ĐƠN HÀNG Lịch sử Ảnh kiện hàng Yêu cầu xuất hóa đơn điện tử Total Paid Fee …" at bounding box center [440, 218] width 881 height 437
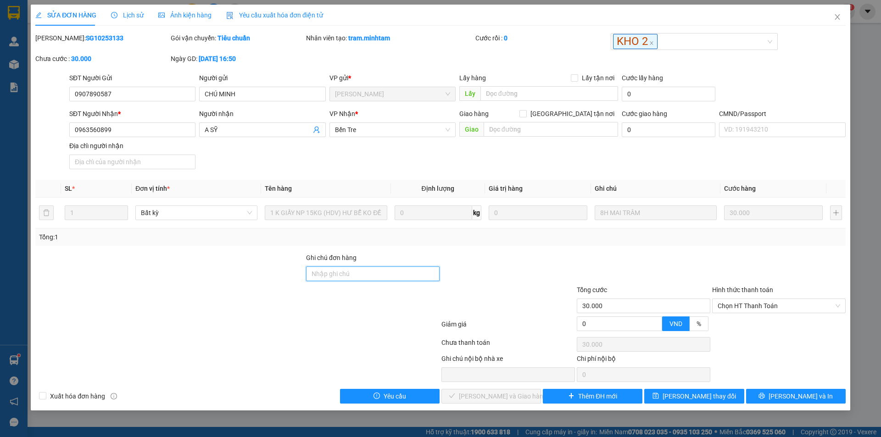
click at [339, 272] on input "Ghi chú đơn hàng" at bounding box center [372, 274] width 133 height 15
paste input "0907890587"
type input "0907890587"
click at [203, 263] on div at bounding box center [169, 269] width 271 height 32
drag, startPoint x: 133, startPoint y: 130, endPoint x: 35, endPoint y: 134, distance: 98.3
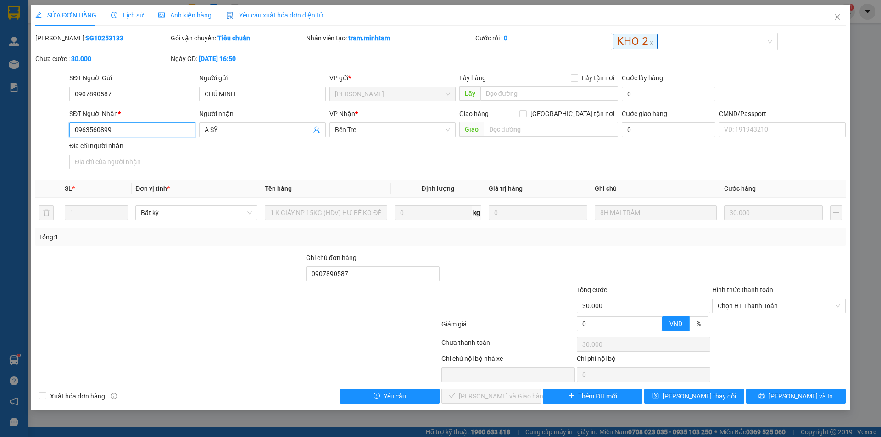
click at [36, 134] on div "SĐT Người Nhận * 0963560899 0963560899 Người nhận A SỸ VP Nhận * Bến Tre Giao …" at bounding box center [440, 141] width 812 height 64
drag, startPoint x: 122, startPoint y: 91, endPoint x: 31, endPoint y: 110, distance: 92.7
click at [34, 109] on div "SỬA ĐƠN HÀNG Lịch sử Ảnh kiện hàng Yêu cầu xuất hóa đơn điện tử Total Paid Fee …" at bounding box center [440, 208] width 819 height 406
paste input "63560899"
type input "0963560899"
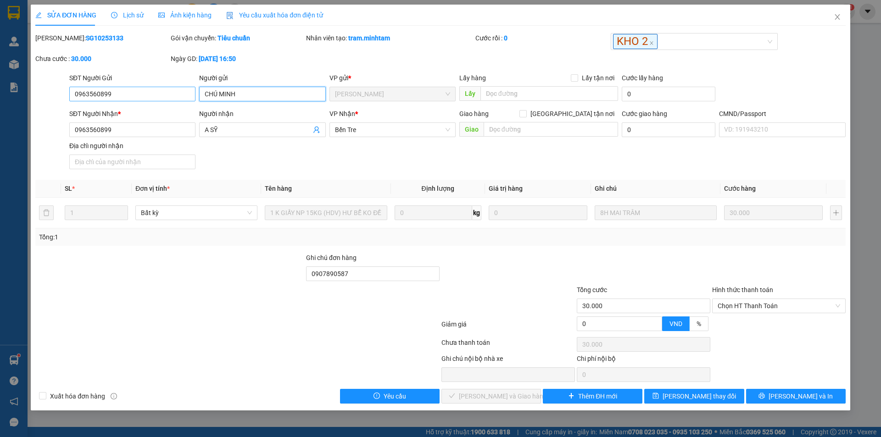
drag, startPoint x: 251, startPoint y: 94, endPoint x: 183, endPoint y: 101, distance: 68.7
click at [184, 101] on div "SĐT Người Gửi 0963560899 Người gửi CHÚ MINH CHÚ MINH VP gửi * Hồ Chí Minh Lấy h…" at bounding box center [457, 89] width 780 height 32
drag, startPoint x: 229, startPoint y: 128, endPoint x: 183, endPoint y: 139, distance: 48.1
click at [184, 139] on div "SĐT Người Nhận * 0963560899 Người nhận A SỸ A SỸ VP Nhận * Bến Tre Giao hàng G…" at bounding box center [457, 141] width 780 height 64
drag, startPoint x: 272, startPoint y: 90, endPoint x: 182, endPoint y: 105, distance: 91.1
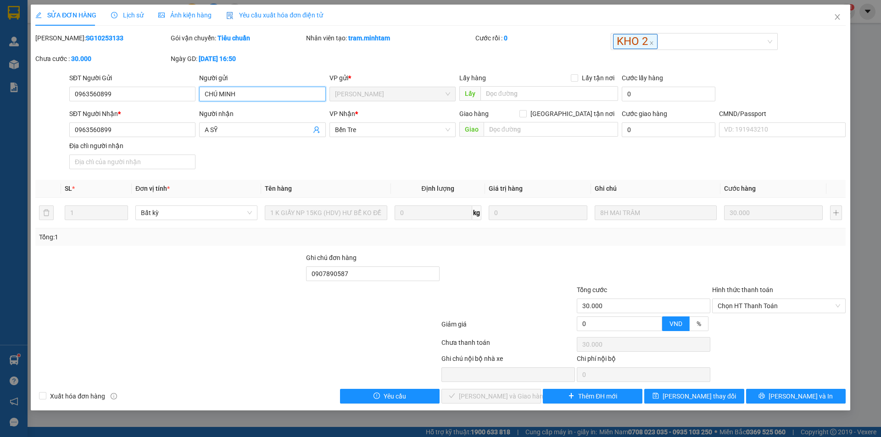
click at [186, 105] on div "SĐT Người Gửi 0963560899 Người gửi CHÚ MINH CHÚ MINH VP gửi * Hồ Chí Minh Lấy h…" at bounding box center [457, 89] width 780 height 32
paste input "A SỸ"
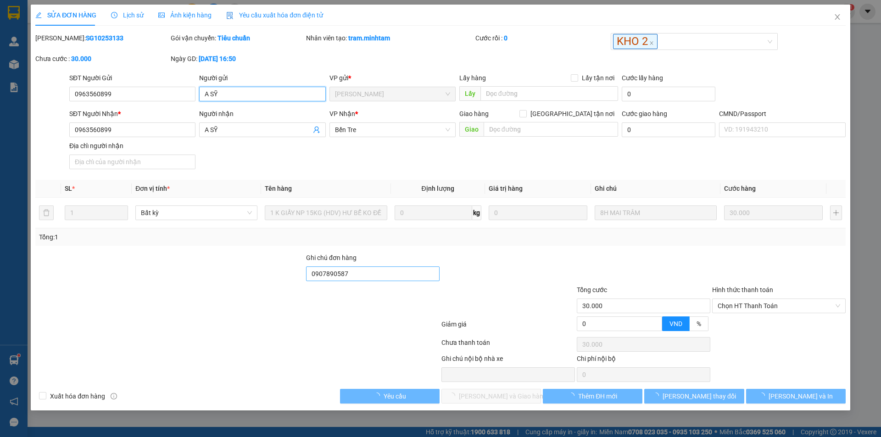
type input "A SỸ"
drag, startPoint x: 353, startPoint y: 274, endPoint x: 247, endPoint y: 288, distance: 106.8
click at [250, 288] on form "Ghi chú đơn hàng 0907890587 Tổng cước 30.000 Hình thức thanh toán Chọn HT Thanh…" at bounding box center [440, 294] width 810 height 83
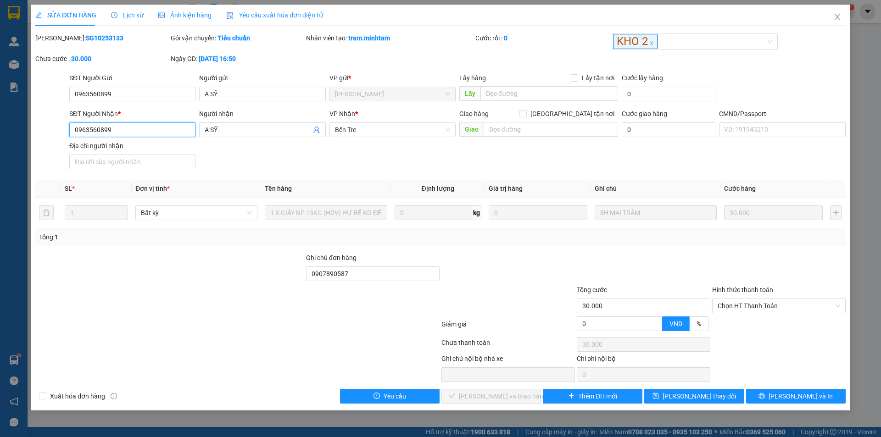
drag, startPoint x: 141, startPoint y: 133, endPoint x: 16, endPoint y: 160, distance: 127.5
click at [10, 150] on div "SỬA ĐƠN HÀNG Lịch sử Ảnh kiện hàng Yêu cầu xuất hóa đơn điện tử Total Paid Fee …" at bounding box center [440, 218] width 881 height 437
paste input "07890587"
type input "0907890587"
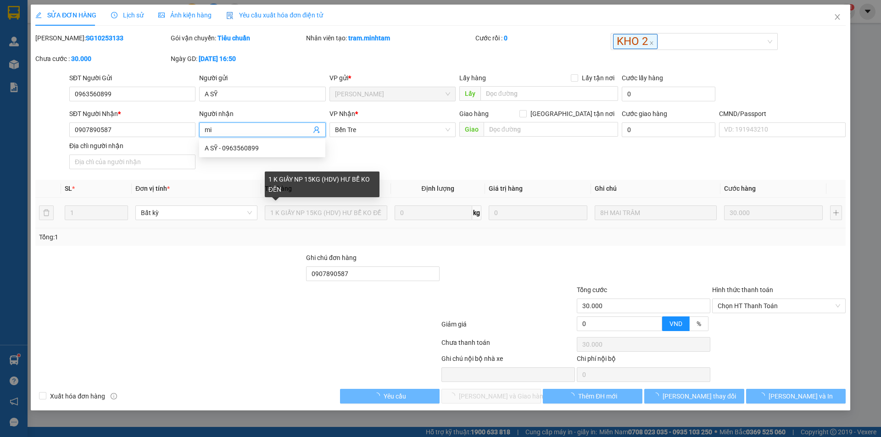
type input "m"
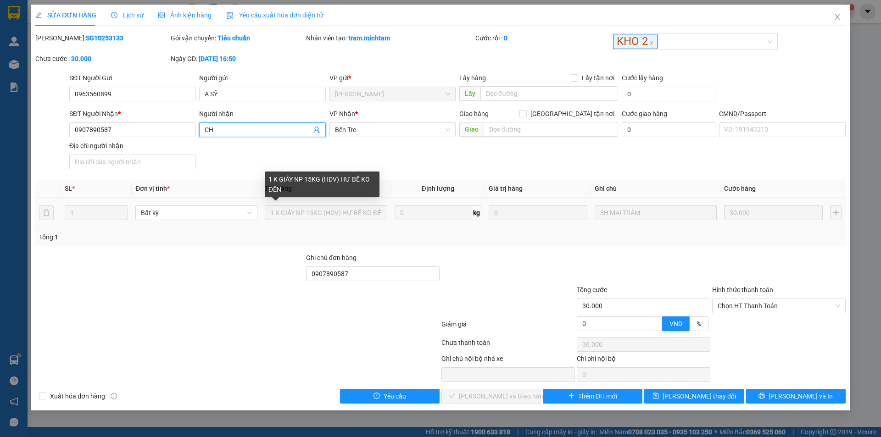
type input "C"
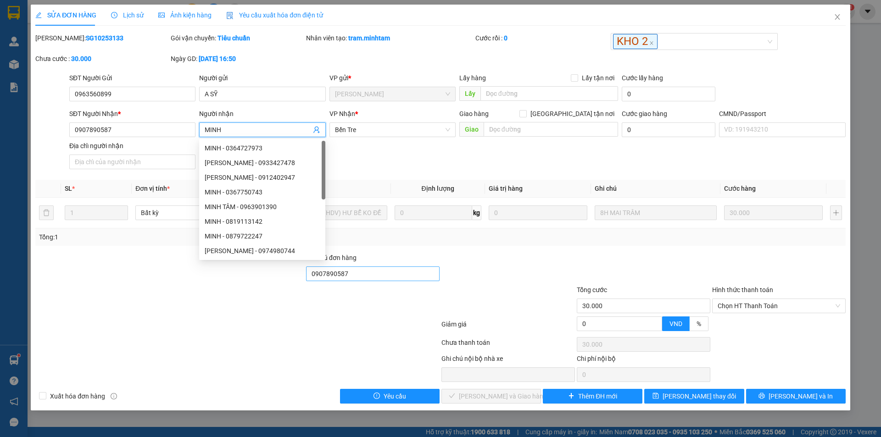
type input "MINH"
click at [377, 274] on input "0907890587" at bounding box center [372, 274] width 133 height 15
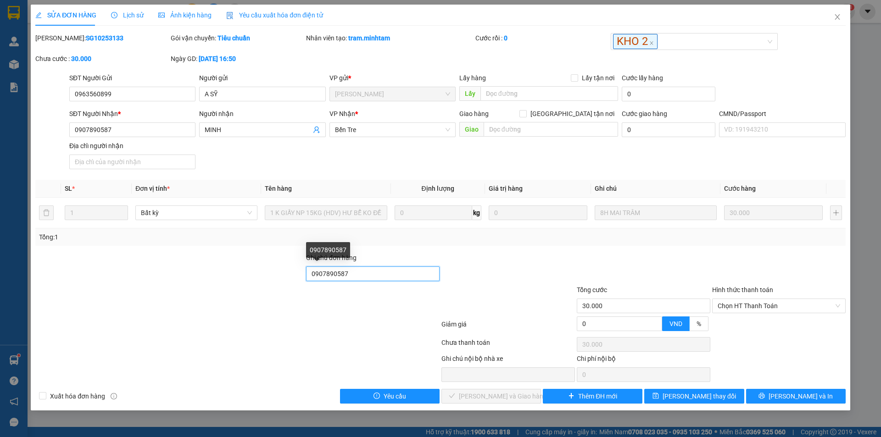
drag, startPoint x: 377, startPoint y: 274, endPoint x: 105, endPoint y: 351, distance: 283.3
click at [105, 349] on div "Total Paid Fee 0 Total UnPaid Fee 30.000 Cash Collection Total Fee Mã ĐH: SG102…" at bounding box center [440, 218] width 810 height 371
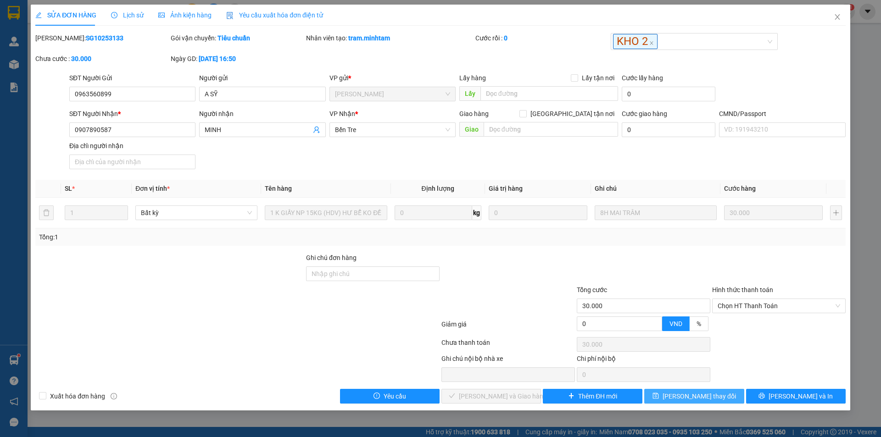
drag, startPoint x: 710, startPoint y: 394, endPoint x: 406, endPoint y: 315, distance: 313.7
click at [710, 394] on span "Lưu thay đổi" at bounding box center [698, 396] width 73 height 10
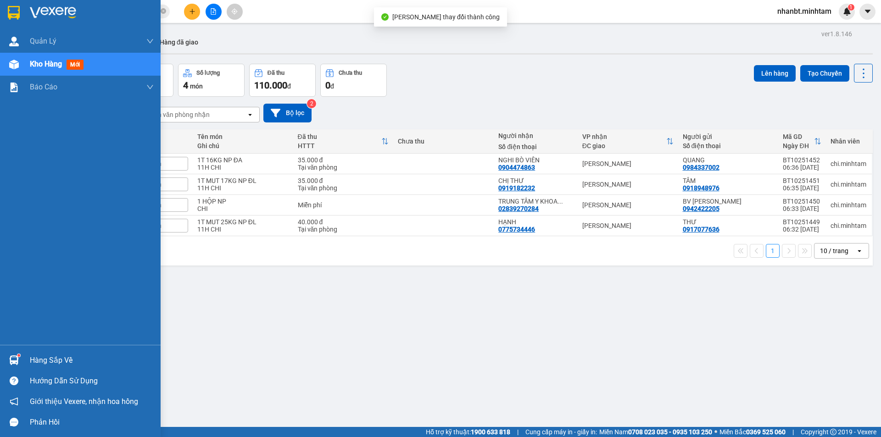
click at [11, 13] on img at bounding box center [14, 13] width 12 height 14
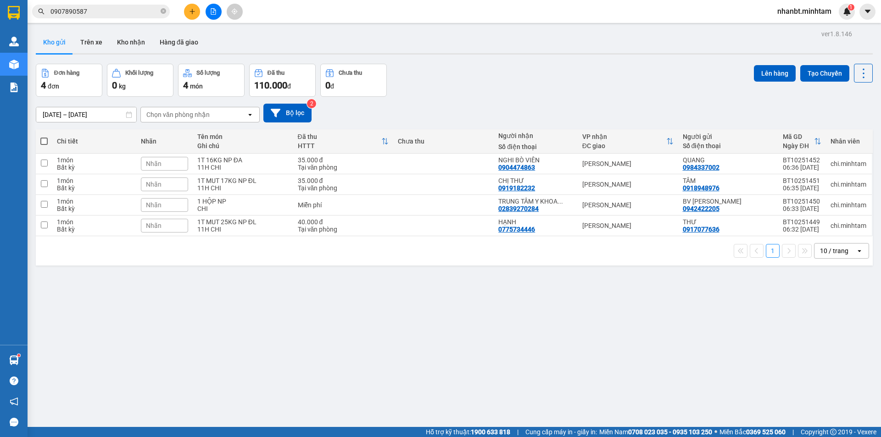
click at [44, 142] on span at bounding box center [43, 141] width 7 height 7
click at [44, 137] on input "checkbox" at bounding box center [44, 137] width 0 height 0
checkbox input "true"
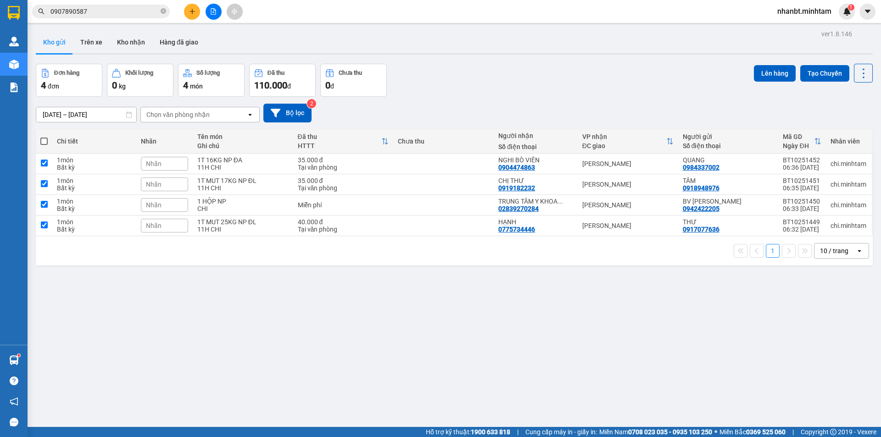
checkbox input "true"
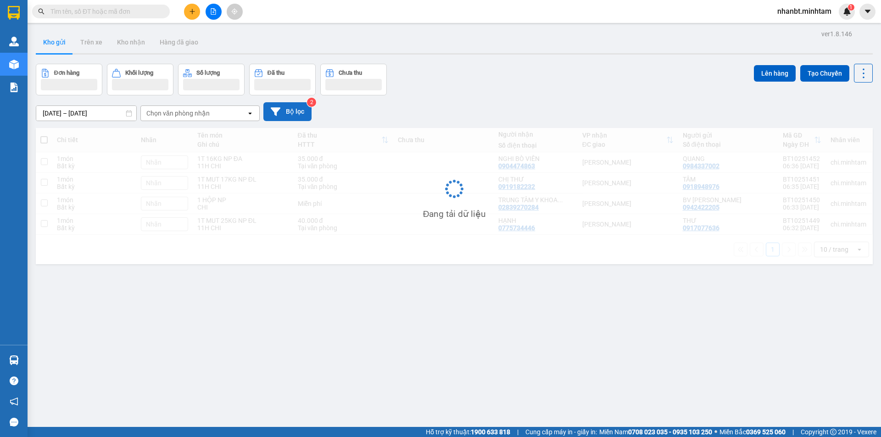
click at [292, 115] on button "Bộ lọc" at bounding box center [287, 111] width 48 height 19
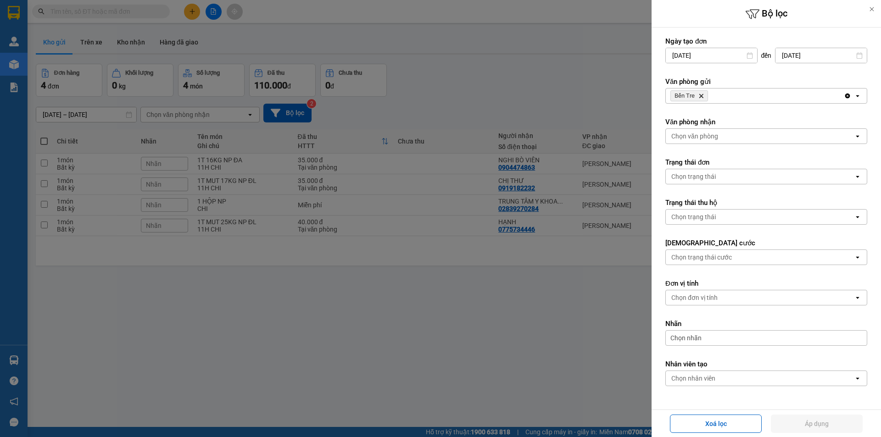
click at [700, 95] on icon "Bến Tre, close by backspace" at bounding box center [701, 96] width 4 height 4
click at [806, 419] on button "Áp dụng" at bounding box center [817, 424] width 92 height 18
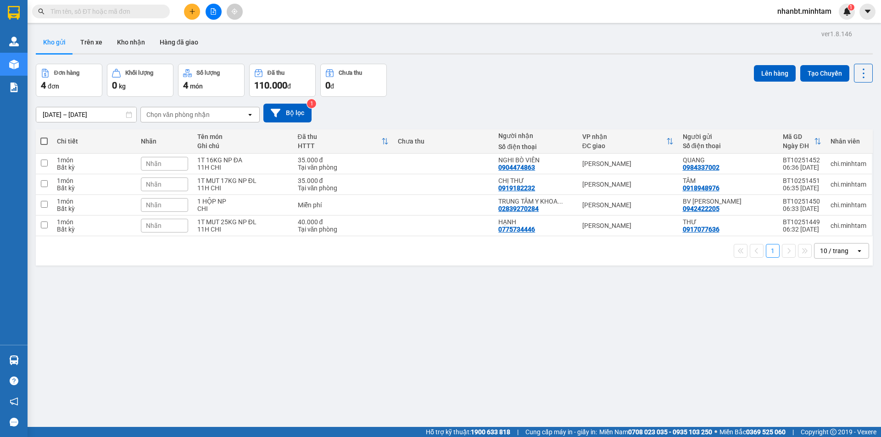
click at [44, 144] on span at bounding box center [43, 141] width 7 height 7
click at [44, 137] on input "checkbox" at bounding box center [44, 137] width 0 height 0
checkbox input "true"
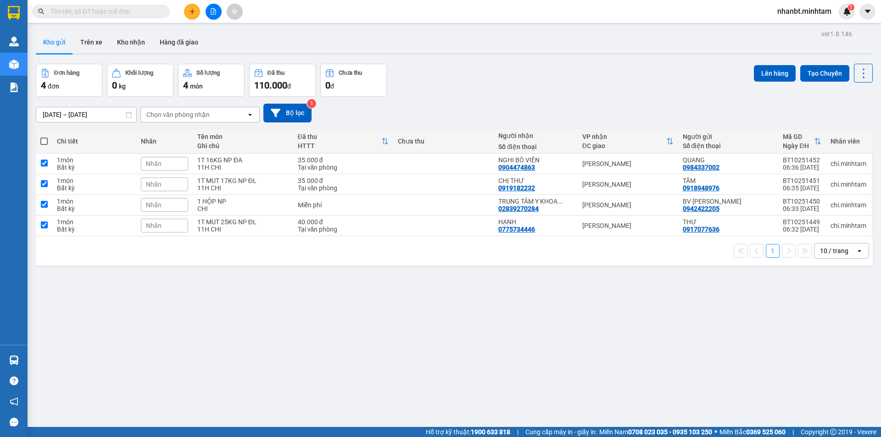
checkbox input "true"
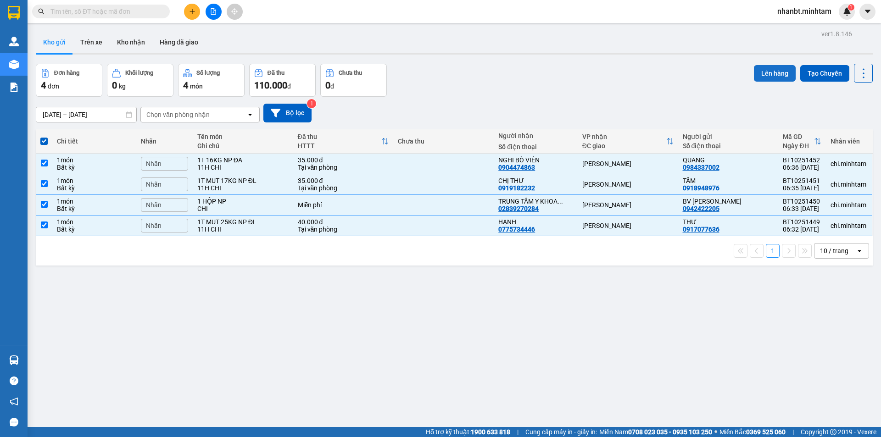
click at [761, 75] on button "Lên hàng" at bounding box center [775, 73] width 42 height 17
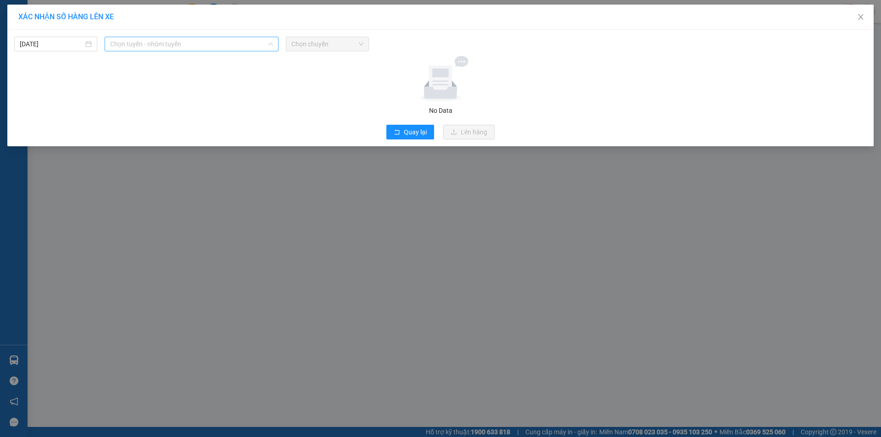
click at [147, 48] on span "Chọn tuyến - nhóm tuyến" at bounding box center [191, 44] width 163 height 14
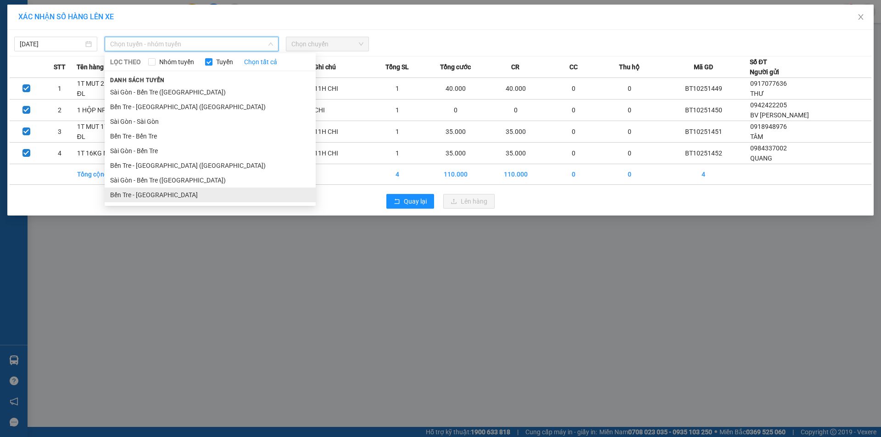
click at [142, 202] on li "Bến Tre - Sài Gòn" at bounding box center [210, 195] width 211 height 15
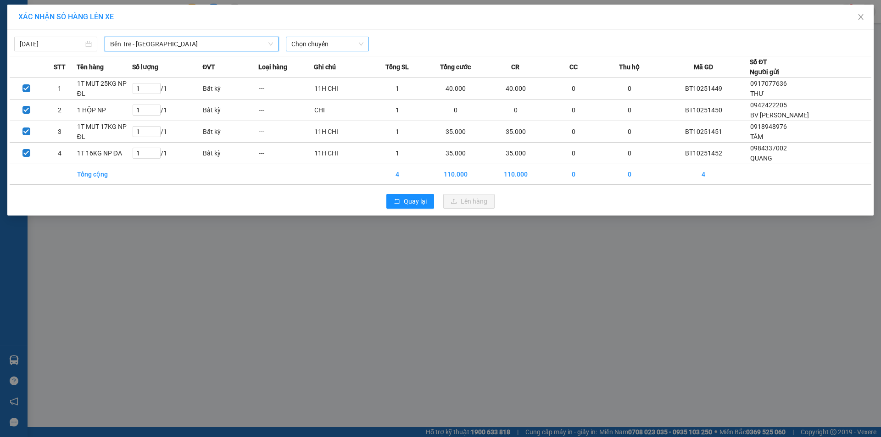
click at [321, 45] on span "Chọn chuyến" at bounding box center [327, 44] width 72 height 14
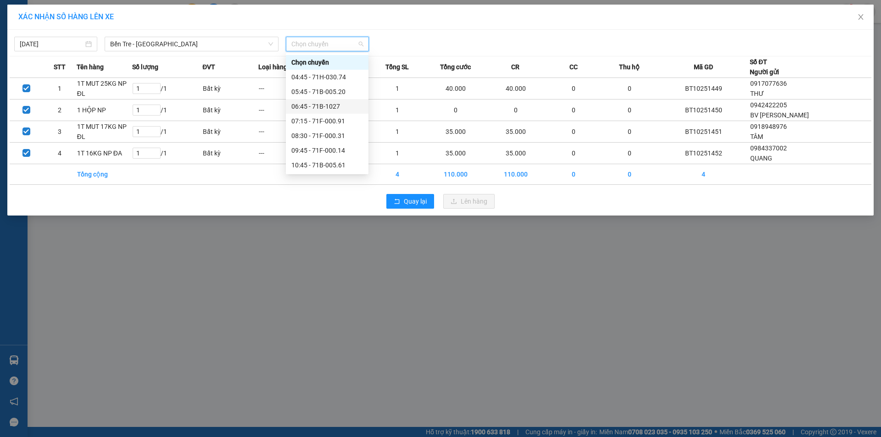
click at [327, 107] on div "06:45 - 71B-1027" at bounding box center [327, 106] width 72 height 10
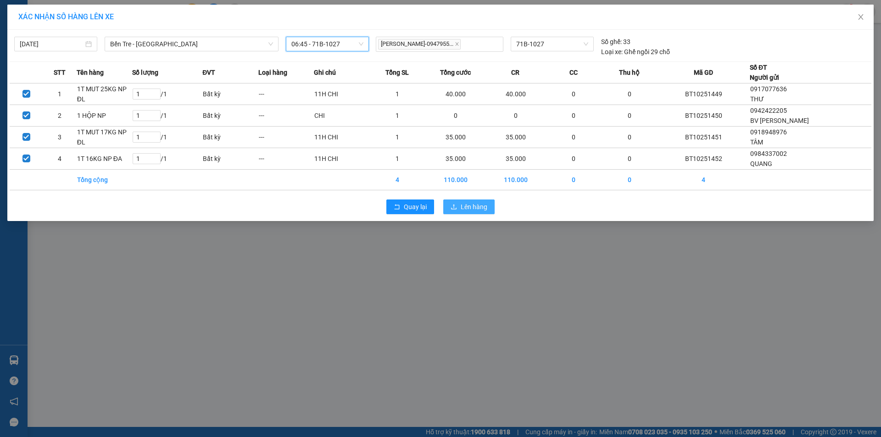
click at [473, 205] on span "Lên hàng" at bounding box center [474, 207] width 27 height 10
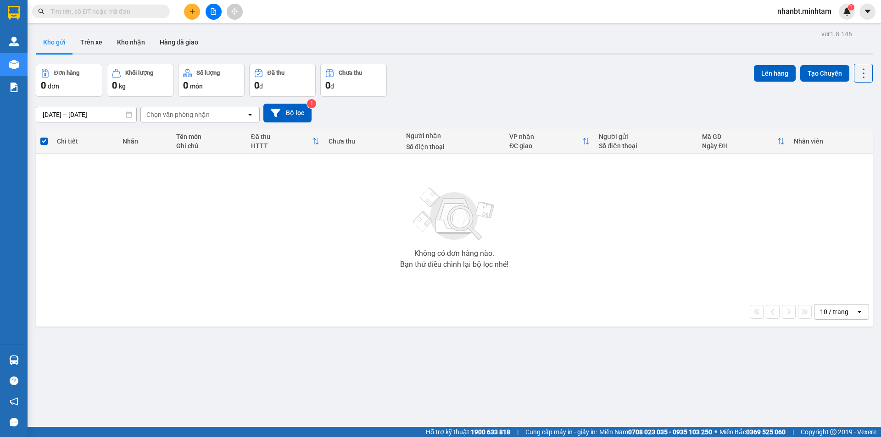
drag, startPoint x: 47, startPoint y: 11, endPoint x: 164, endPoint y: 11, distance: 116.5
click at [164, 11] on span at bounding box center [164, 11] width 6 height 10
click at [159, 12] on span at bounding box center [101, 12] width 138 height 14
click at [100, 7] on input "text" at bounding box center [104, 11] width 108 height 10
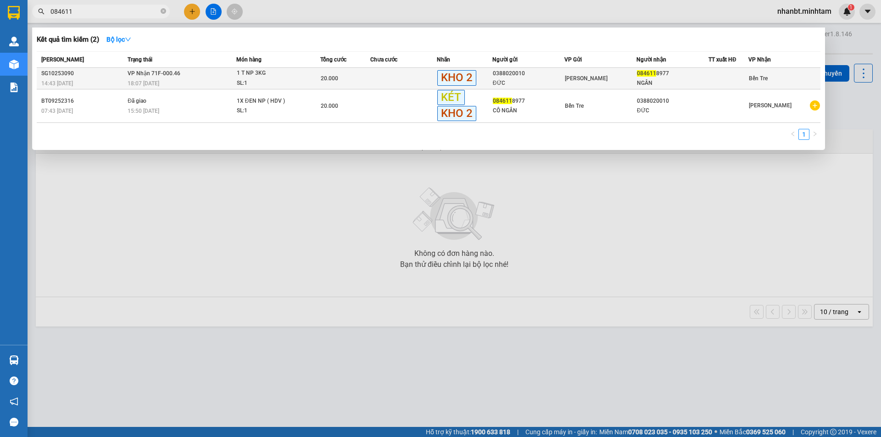
type input "084611"
click at [222, 79] on div "18:07 - 11/10" at bounding box center [182, 83] width 108 height 10
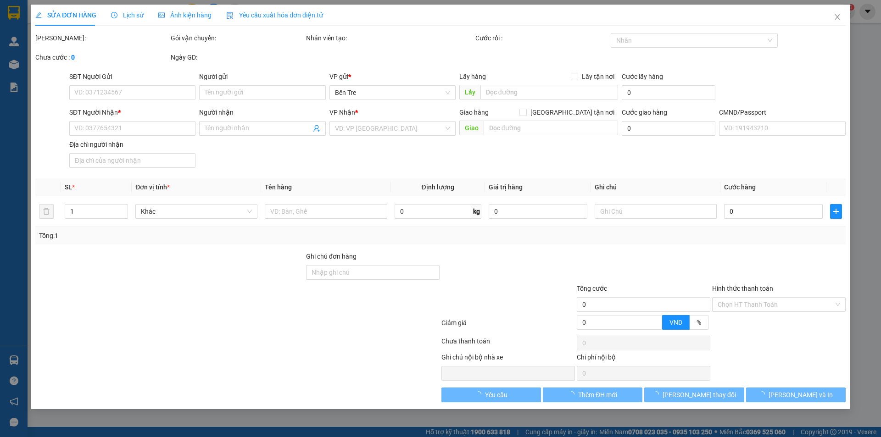
click at [521, 298] on div at bounding box center [507, 299] width 135 height 32
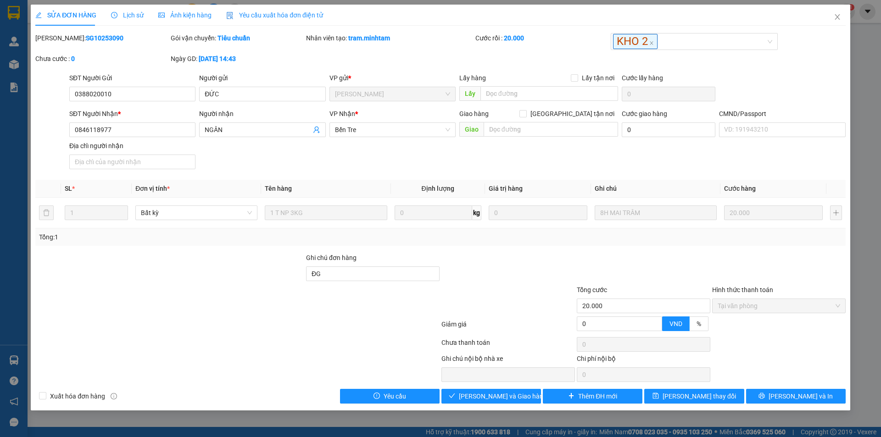
type input "0388020010"
type input "ĐỨC"
type input "0846118977"
type input "NGÂN"
type input "ĐG"
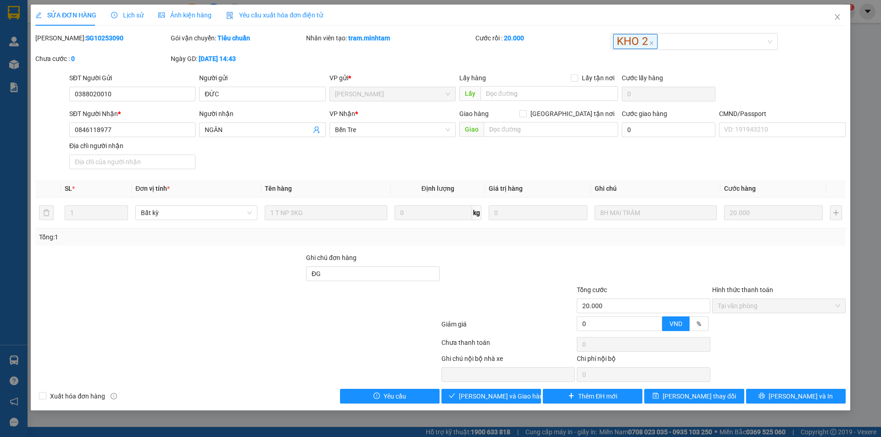
type input "20.000"
click at [515, 394] on button "Giao hàng" at bounding box center [491, 396] width 100 height 15
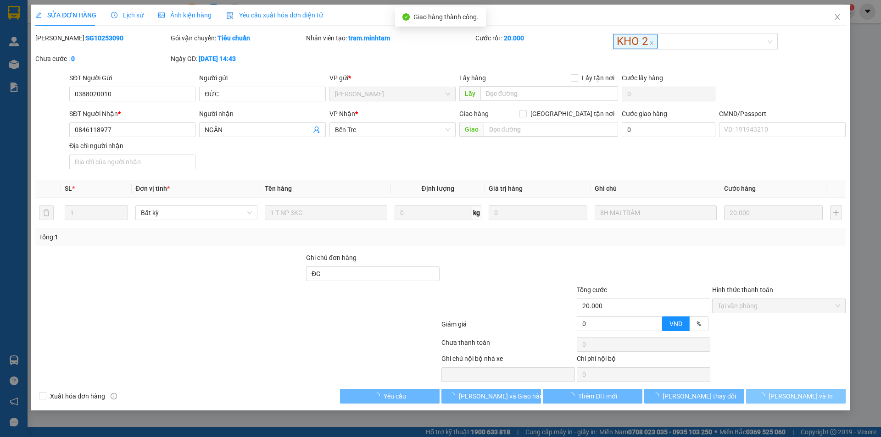
click at [765, 395] on icon "loading" at bounding box center [761, 396] width 6 height 6
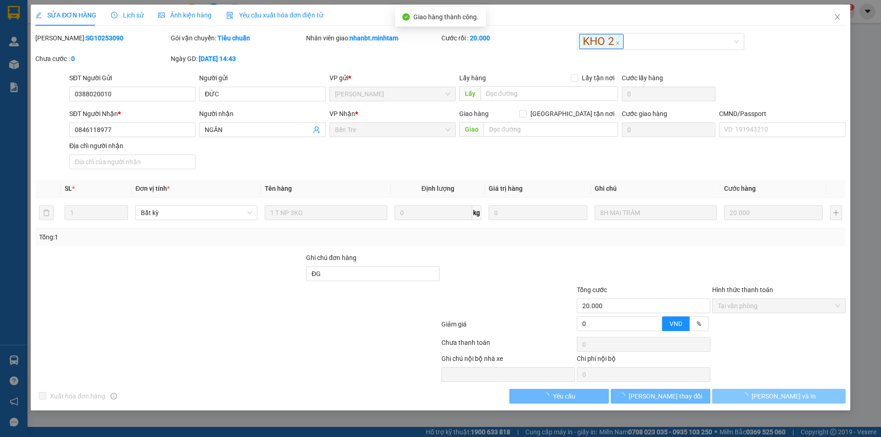
click at [748, 396] on icon "loading" at bounding box center [744, 396] width 6 height 6
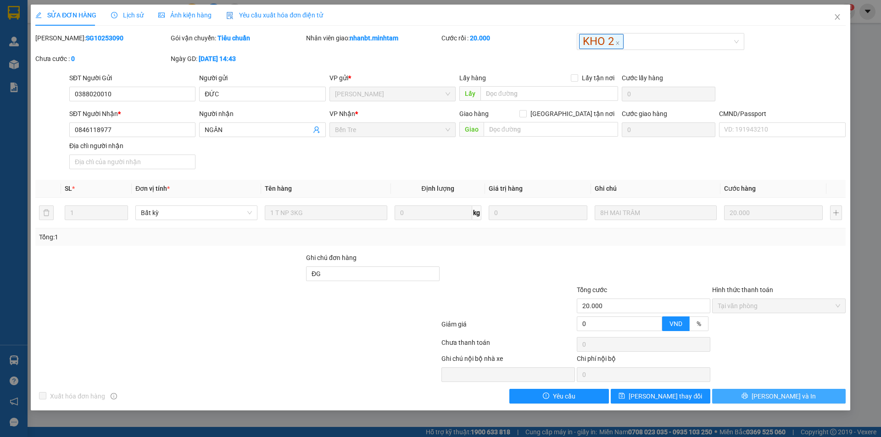
click at [767, 396] on button "Lưu và In" at bounding box center [778, 396] width 133 height 15
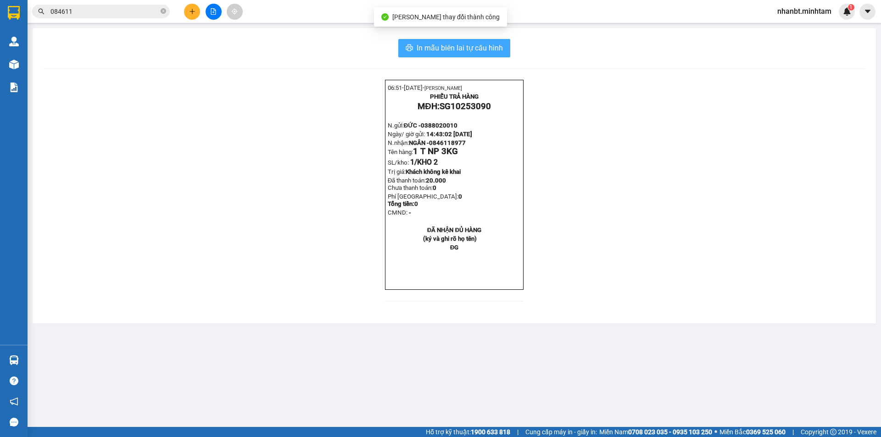
click at [460, 50] on span "In mẫu biên lai tự cấu hình" at bounding box center [459, 47] width 86 height 11
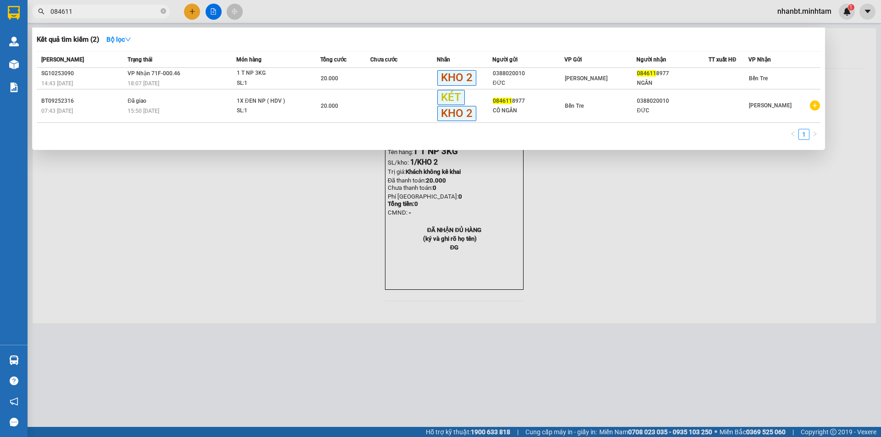
click at [76, 11] on input "084611" at bounding box center [104, 11] width 108 height 10
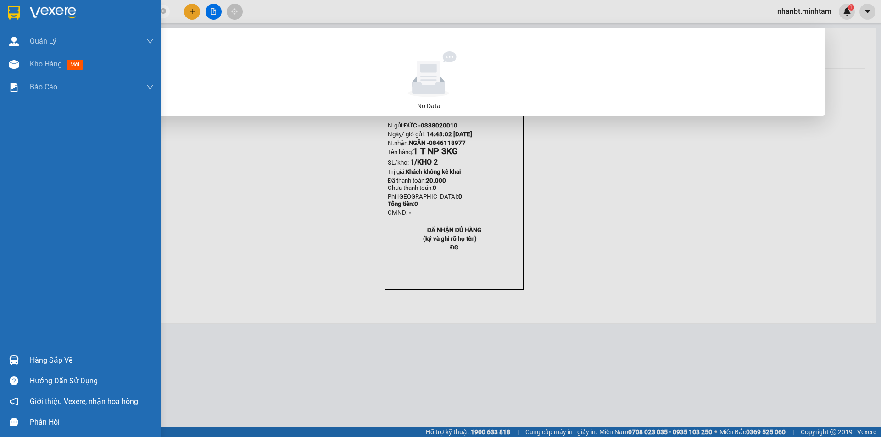
type input "0342934769"
click at [17, 363] on img at bounding box center [14, 360] width 10 height 10
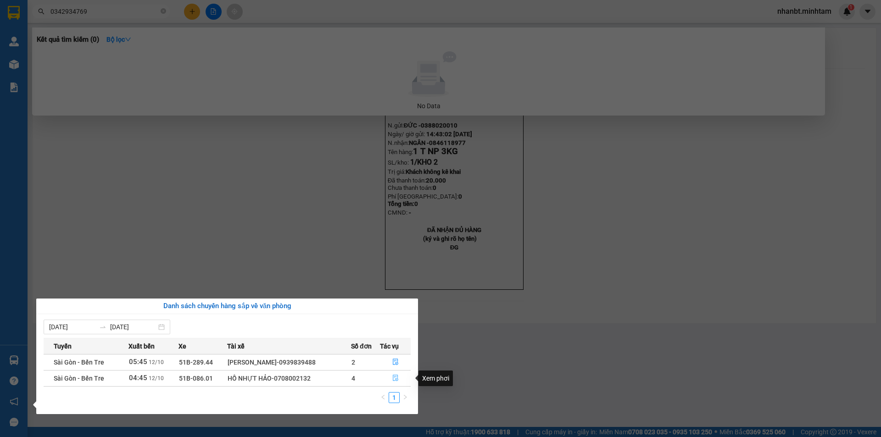
click at [394, 376] on icon "file-done" at bounding box center [395, 378] width 6 height 6
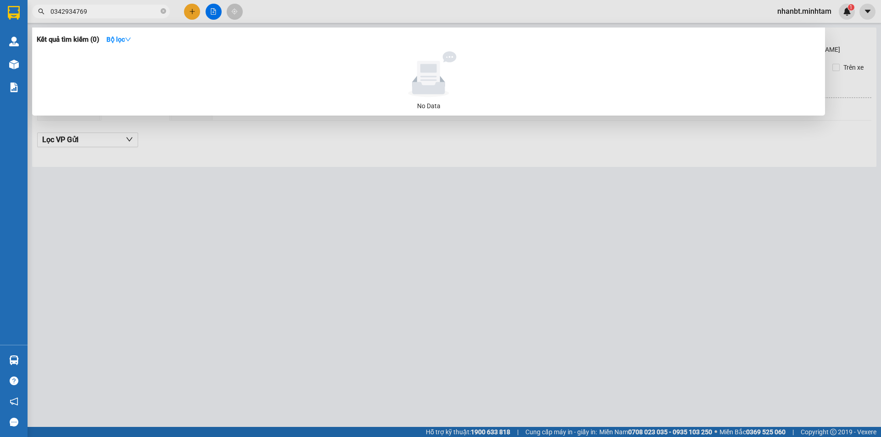
type input "[DATE]"
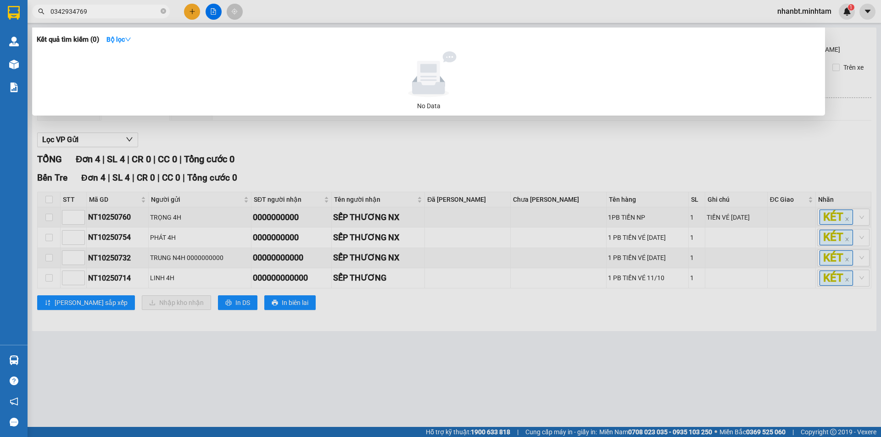
click at [359, 365] on div at bounding box center [440, 218] width 881 height 437
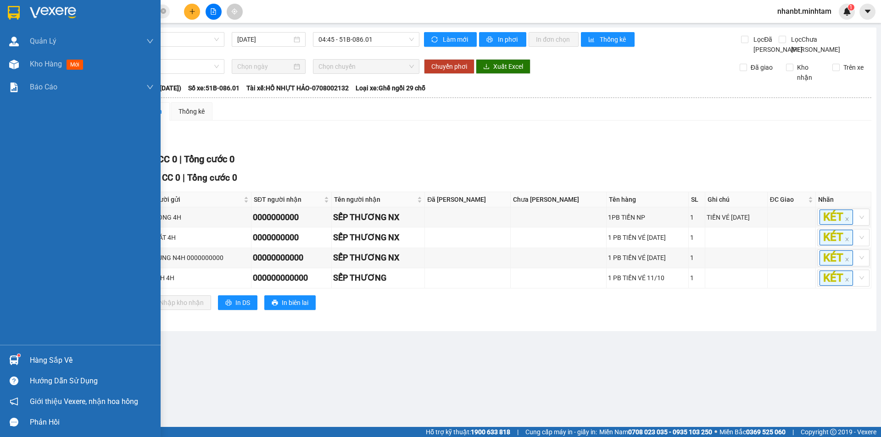
click at [19, 361] on div at bounding box center [14, 360] width 16 height 16
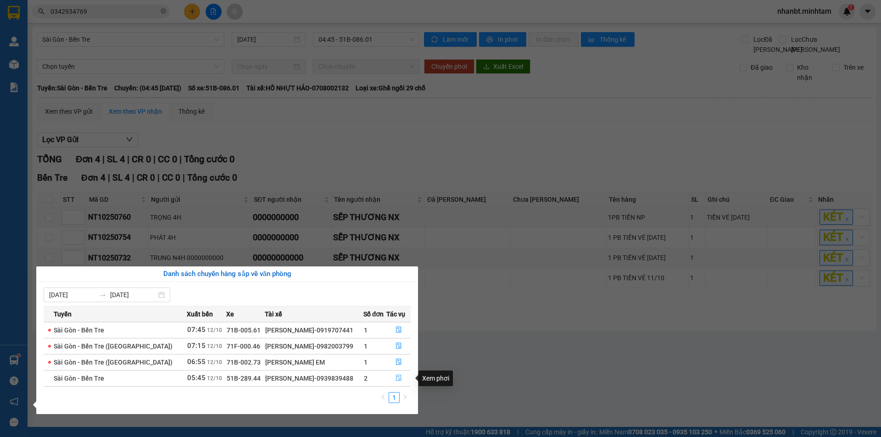
click at [393, 378] on button "button" at bounding box center [398, 378] width 23 height 15
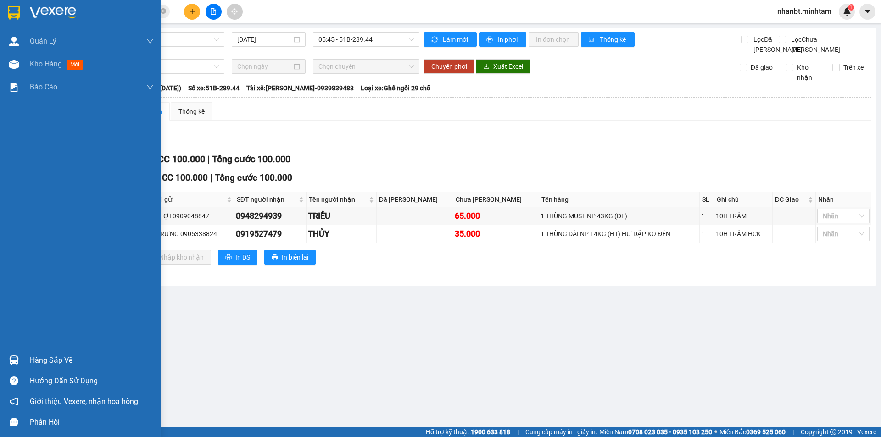
click at [11, 361] on img at bounding box center [14, 360] width 10 height 10
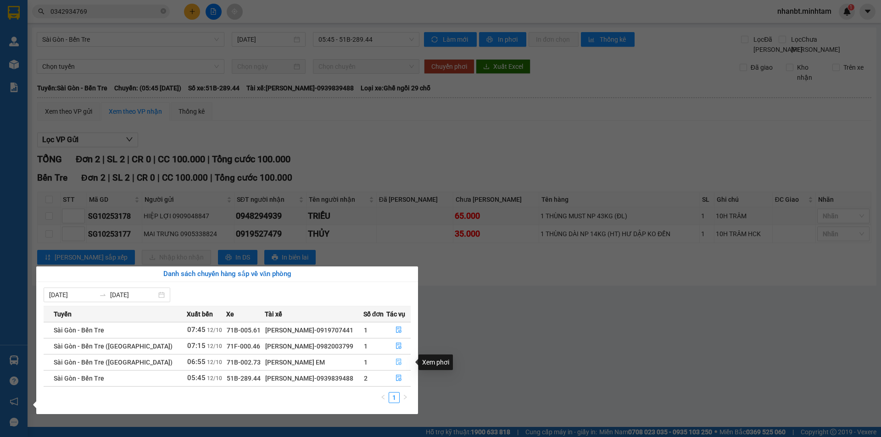
click at [393, 360] on button "button" at bounding box center [398, 362] width 23 height 15
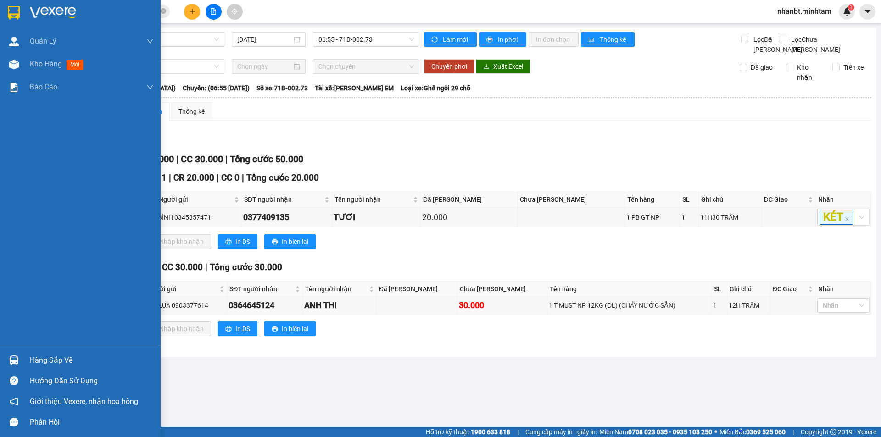
click at [18, 361] on img at bounding box center [14, 360] width 10 height 10
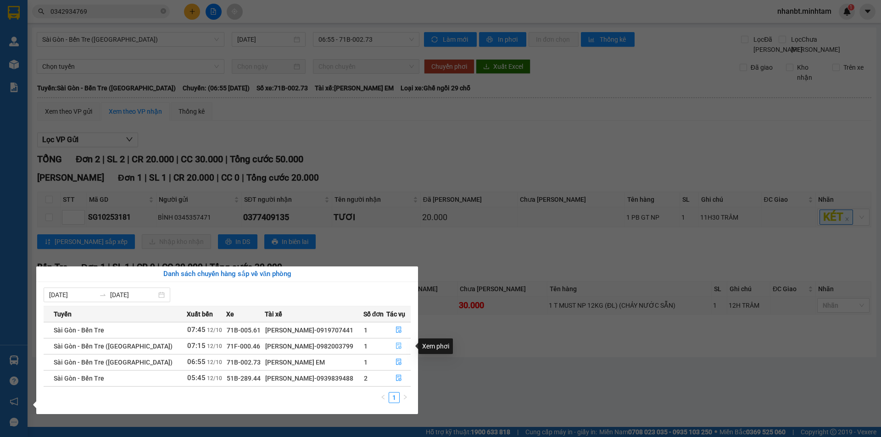
click at [398, 348] on icon "file-done" at bounding box center [399, 346] width 6 height 6
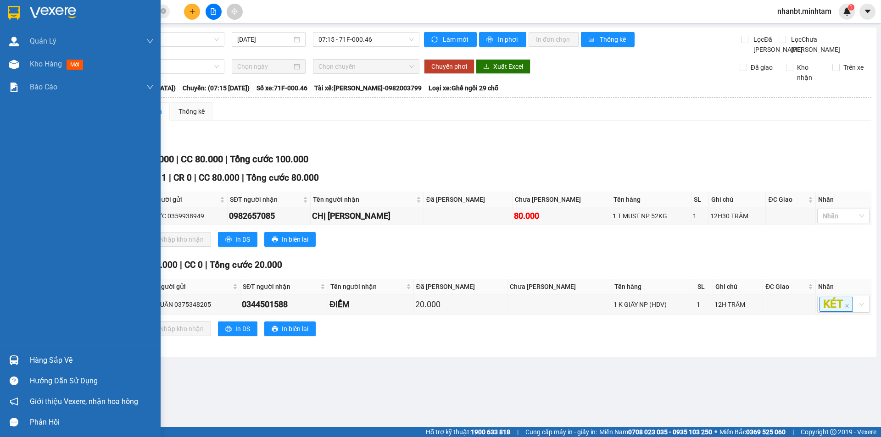
click at [12, 357] on img at bounding box center [14, 360] width 10 height 10
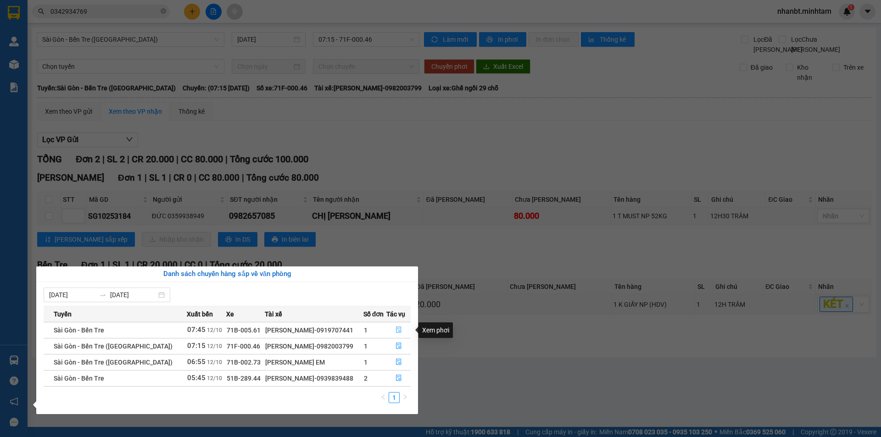
click at [395, 326] on button "button" at bounding box center [398, 330] width 23 height 15
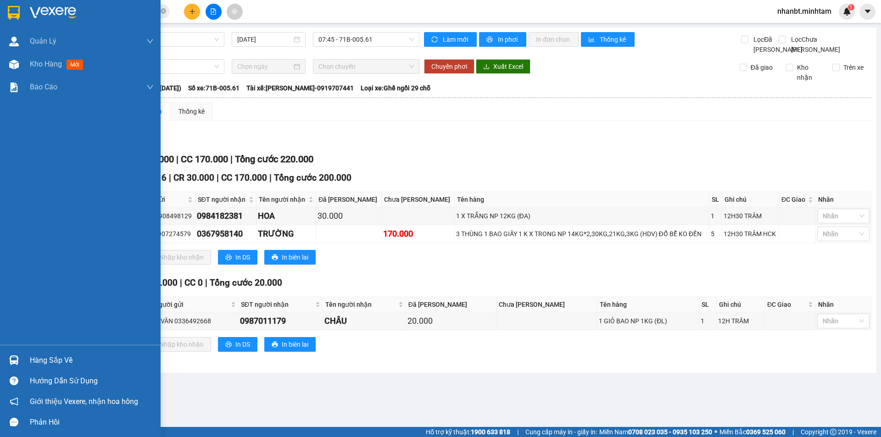
click at [20, 8] on img at bounding box center [14, 13] width 12 height 14
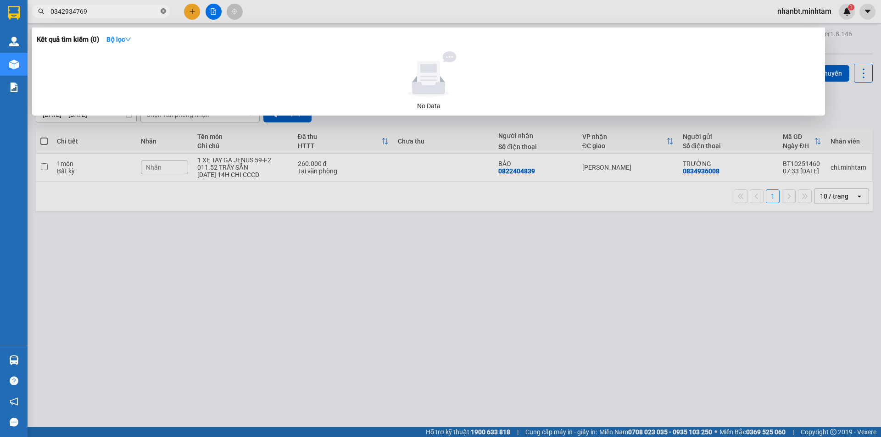
click at [161, 14] on icon "close-circle" at bounding box center [164, 11] width 6 height 6
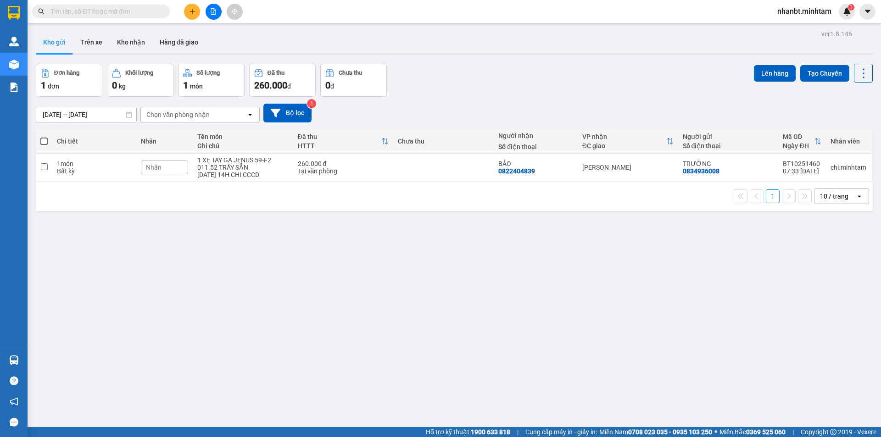
click at [146, 14] on input "text" at bounding box center [104, 11] width 108 height 10
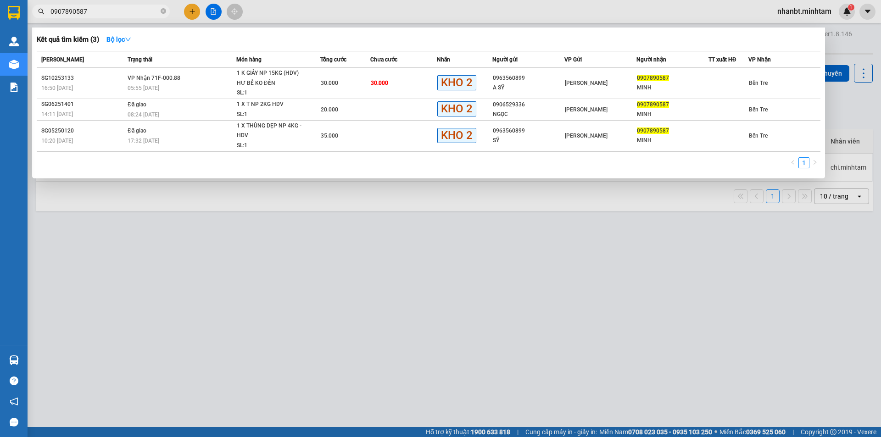
click at [111, 11] on input "0907890587" at bounding box center [104, 11] width 108 height 10
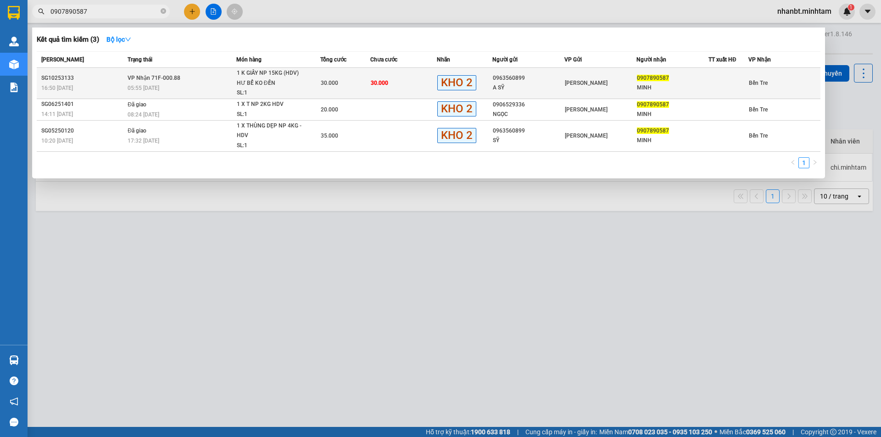
type input "0907890587"
click at [217, 82] on td "VP Nhận 71F-000.88 05:55 - 12/10" at bounding box center [180, 83] width 111 height 31
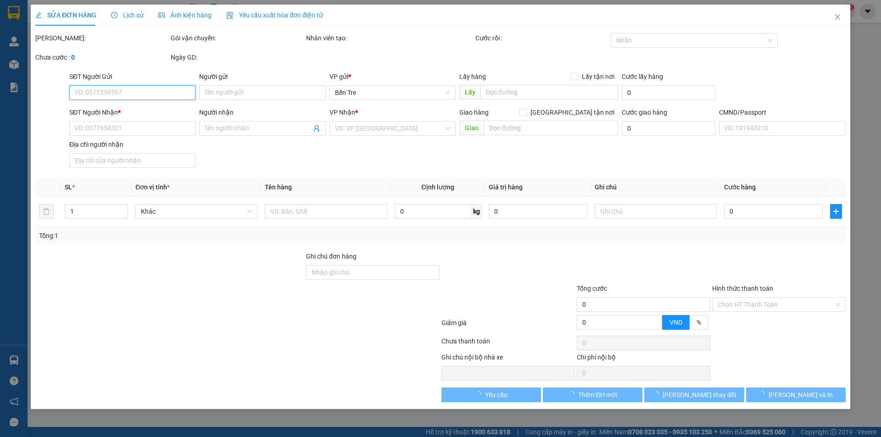
type input "0963560899"
type input "A SỸ"
type input "0907890587"
type input "MINH"
type input "30.000"
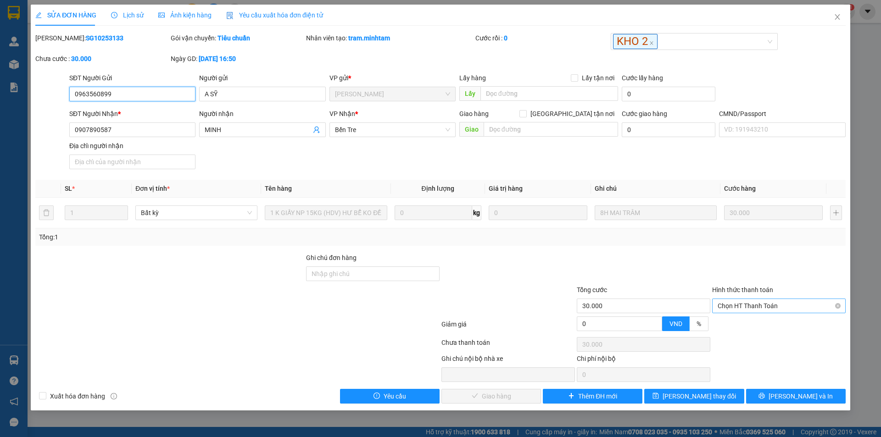
click at [760, 301] on span "Chọn HT Thanh Toán" at bounding box center [778, 306] width 122 height 14
click at [747, 326] on div "Tại văn phòng" at bounding box center [778, 324] width 122 height 10
type input "0"
click at [495, 393] on span "[PERSON_NAME] và Giao hàng" at bounding box center [503, 396] width 88 height 10
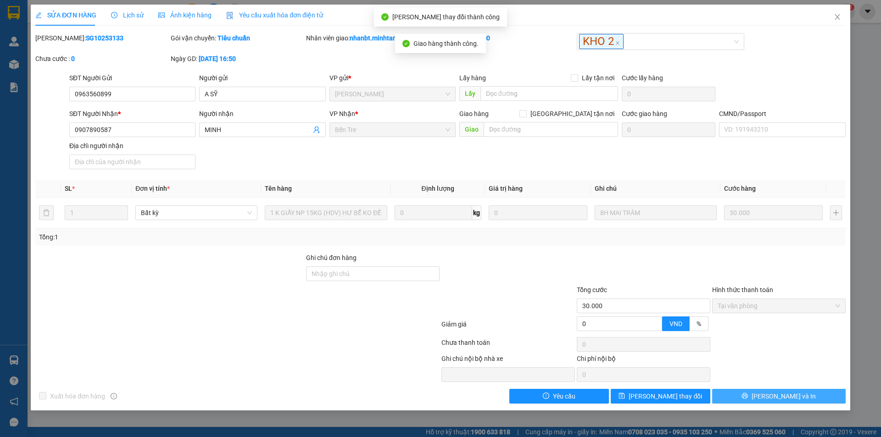
click at [790, 397] on span "[PERSON_NAME] và In" at bounding box center [783, 396] width 64 height 10
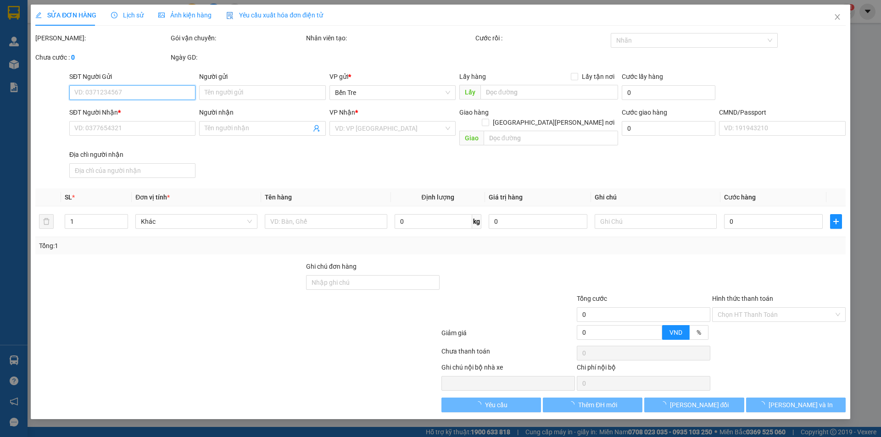
type input "0963560899"
type input "A SỸ"
type input "0907890587"
type input "MINH"
type input "30.000"
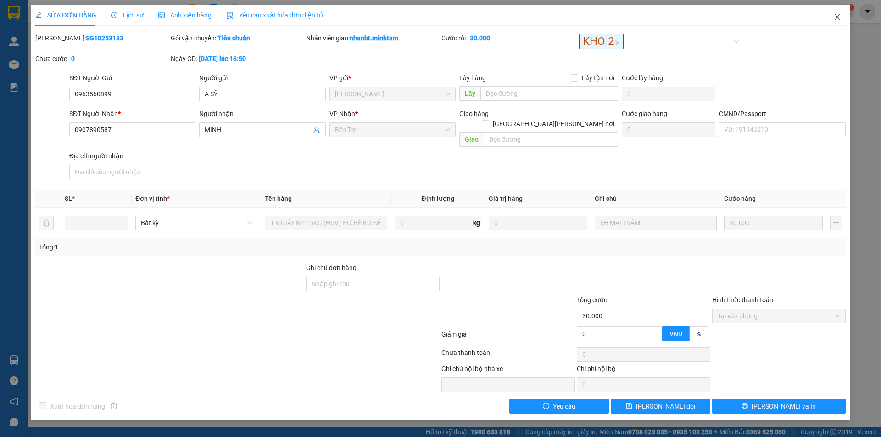
click at [834, 15] on icon "close" at bounding box center [836, 16] width 7 height 7
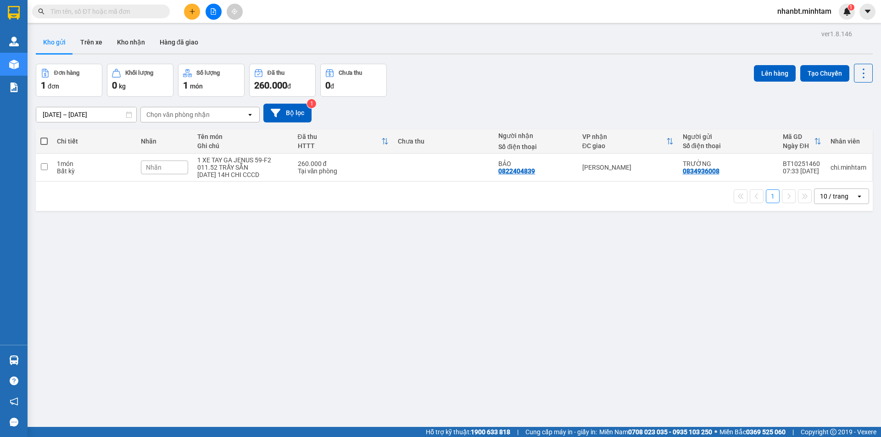
click at [117, 15] on input "text" at bounding box center [104, 11] width 108 height 10
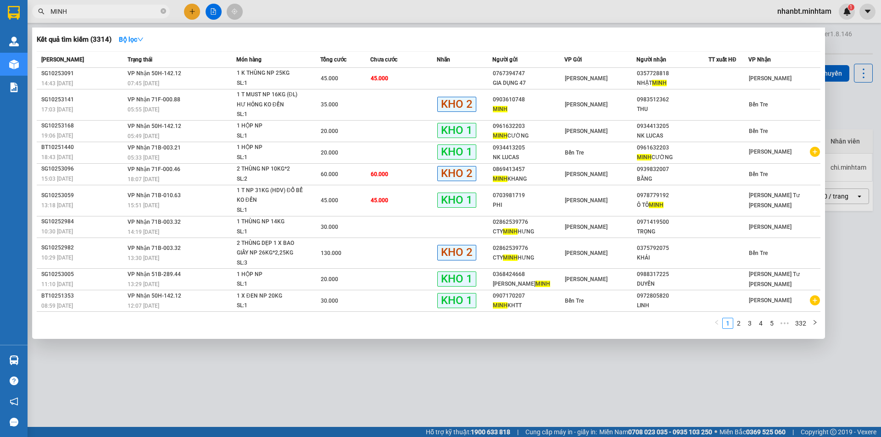
click at [78, 9] on input "MINH" at bounding box center [104, 11] width 108 height 10
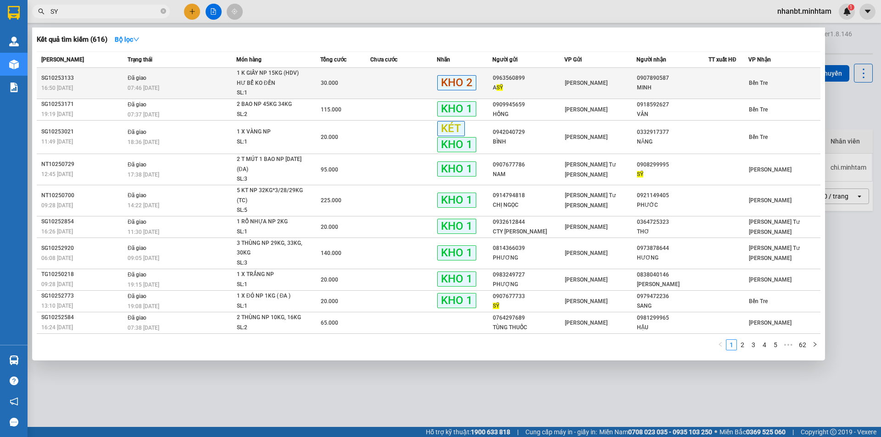
type input "SY"
click at [374, 84] on td at bounding box center [403, 83] width 67 height 31
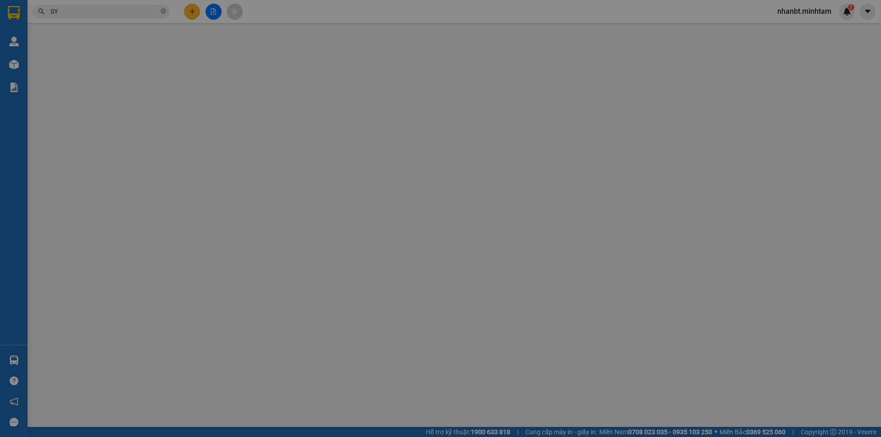
type input "0963560899"
type input "A SỸ"
type input "0907890587"
type input "MINH"
type input "30.000"
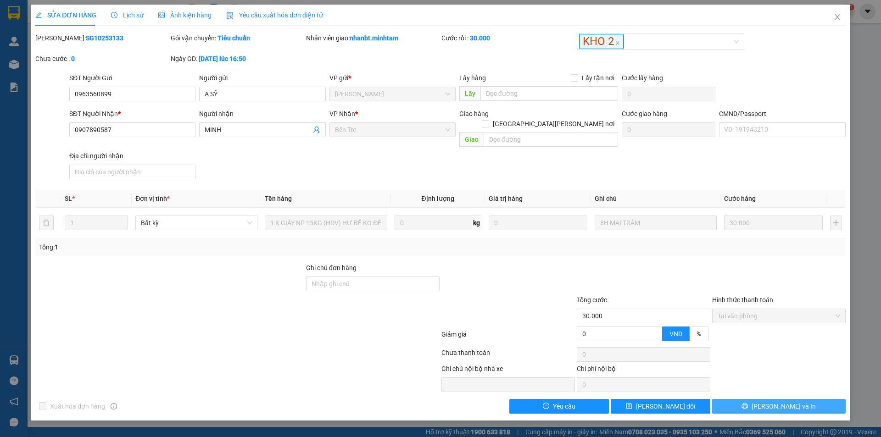
click at [748, 403] on icon "printer" at bounding box center [744, 406] width 6 height 6
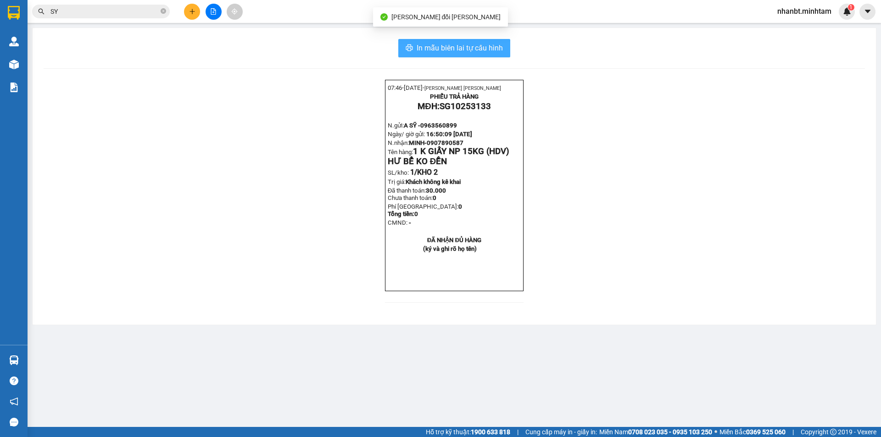
click at [480, 53] on span "In mẫu biên lai tự cấu hình" at bounding box center [459, 47] width 86 height 11
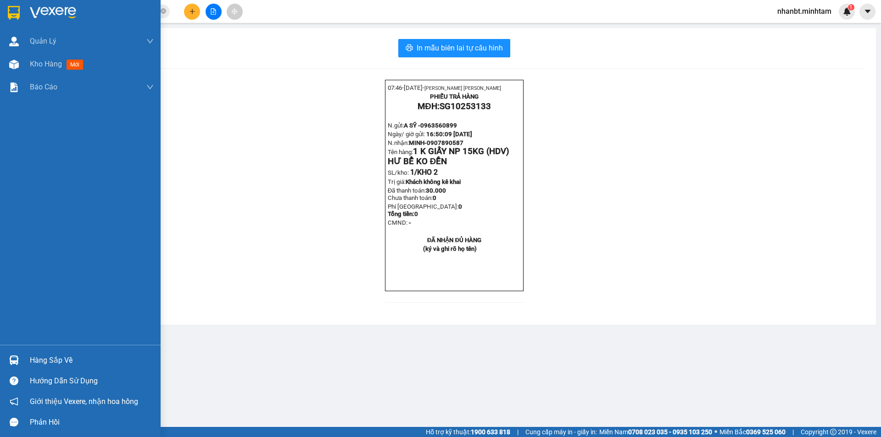
click at [33, 351] on div "Hàng sắp về" at bounding box center [80, 360] width 161 height 21
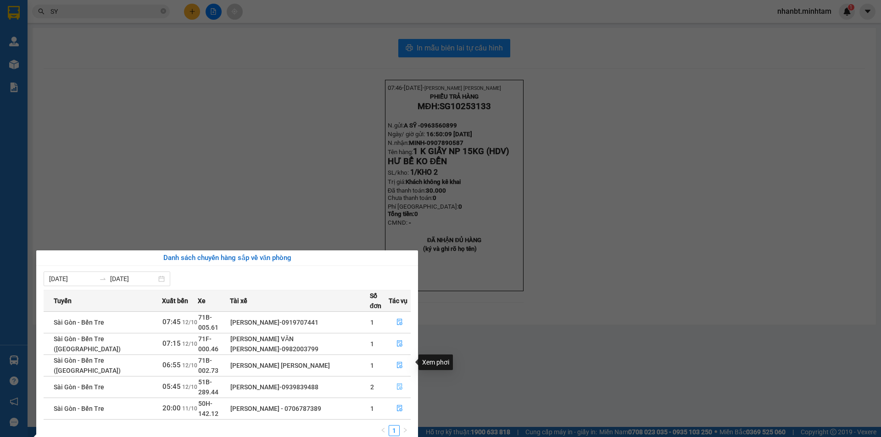
click at [399, 384] on icon "file-done" at bounding box center [400, 387] width 6 height 6
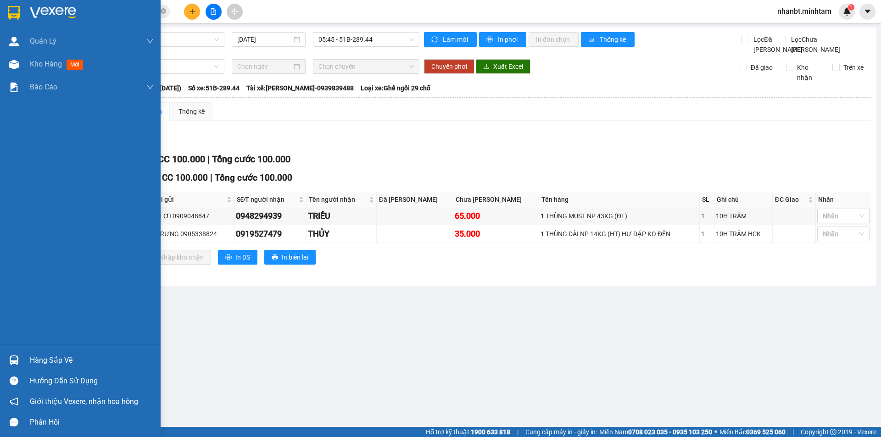
click at [10, 5] on div at bounding box center [14, 13] width 16 height 16
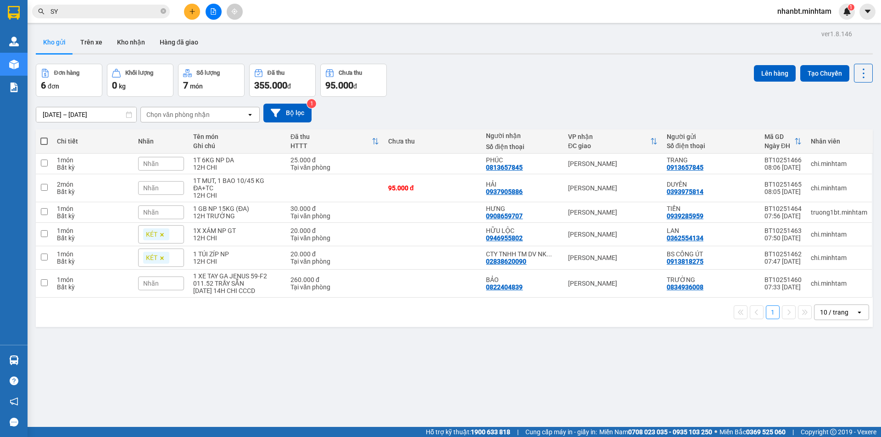
click at [408, 354] on div "ver 1.8.146 Kho gửi Trên xe Kho nhận Hàng đã giao Đơn hàng 6 đơn Khối lượng 0 k…" at bounding box center [454, 246] width 844 height 437
click at [45, 165] on input "checkbox" at bounding box center [44, 163] width 7 height 7
checkbox input "true"
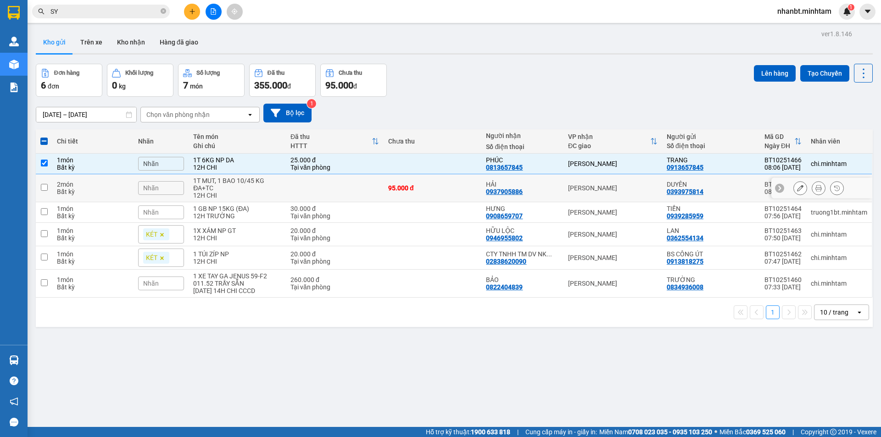
click at [41, 189] on input "checkbox" at bounding box center [44, 187] width 7 height 7
checkbox input "true"
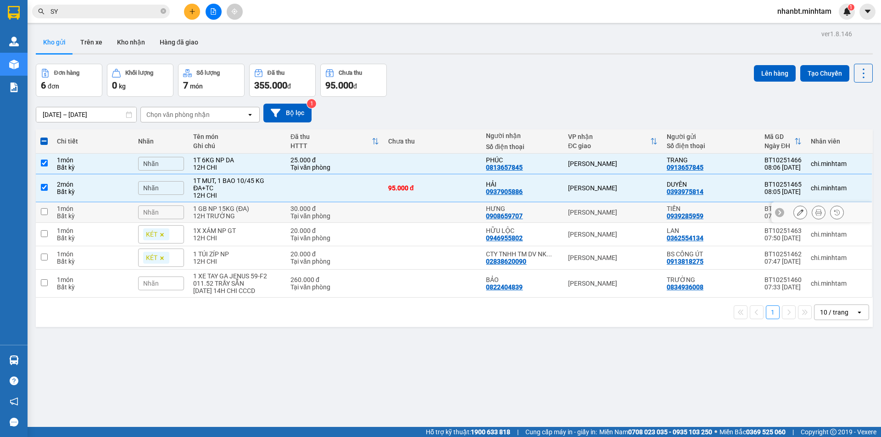
click at [44, 211] on input "checkbox" at bounding box center [44, 211] width 7 height 7
checkbox input "true"
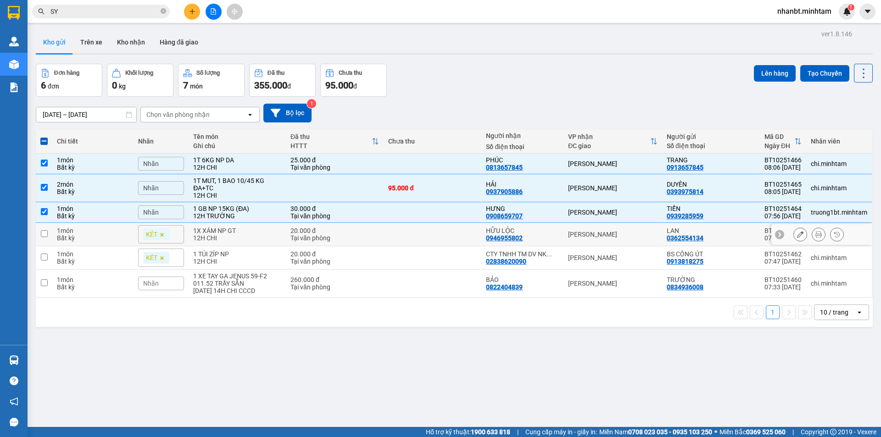
click at [42, 234] on input "checkbox" at bounding box center [44, 233] width 7 height 7
checkbox input "true"
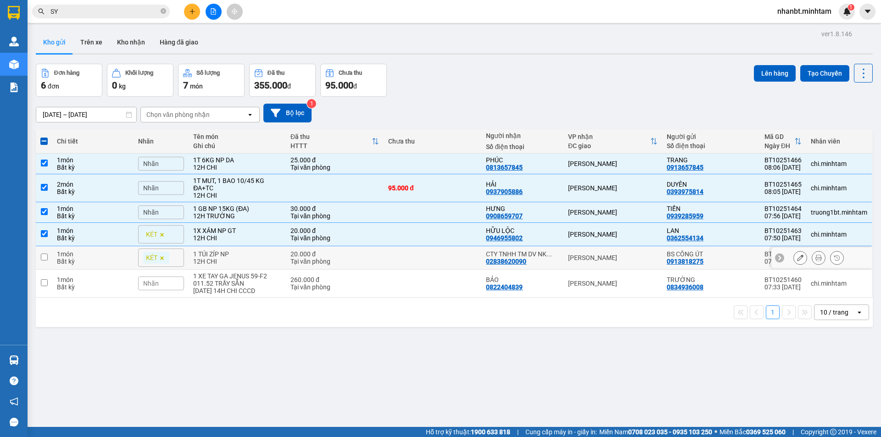
click at [48, 253] on td at bounding box center [44, 257] width 17 height 23
checkbox input "true"
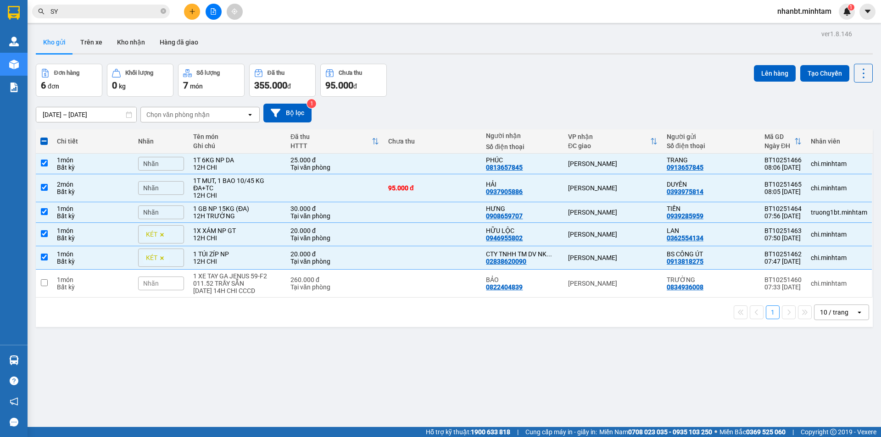
click at [68, 15] on input "SY" at bounding box center [104, 11] width 108 height 10
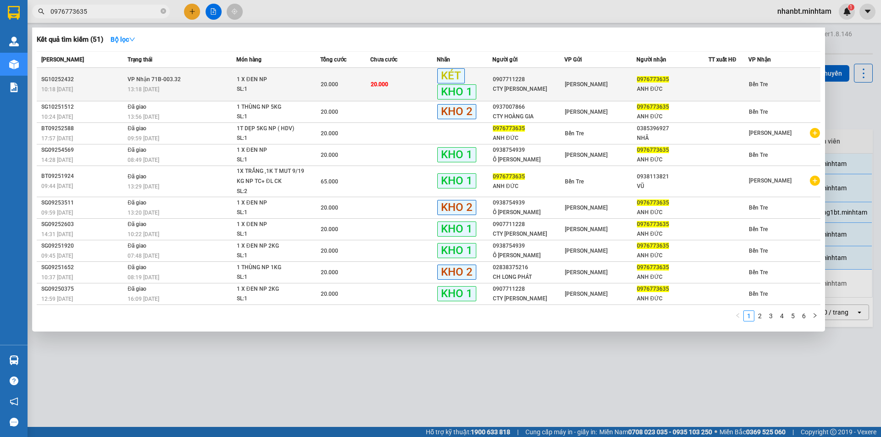
type input "0976773635"
click at [206, 93] on div "13:18 - 09/10" at bounding box center [182, 89] width 108 height 10
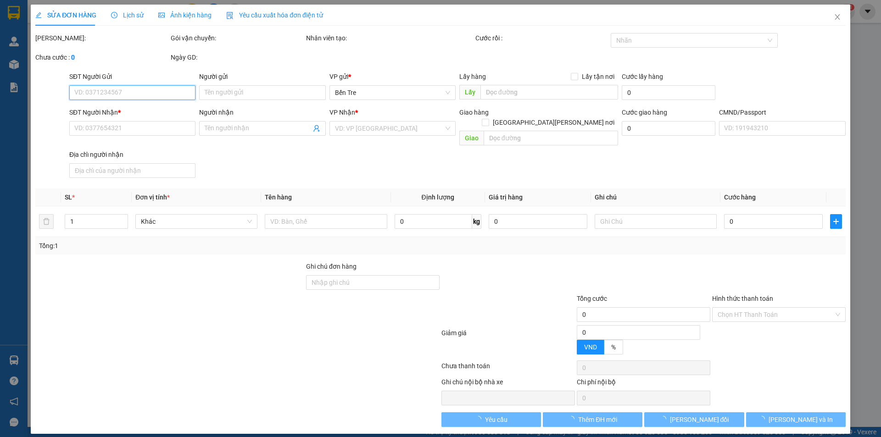
type input "0907711228"
type input "CTY HOÀNG HÀ"
type input "0976773635"
type input "ANH ĐỨC"
type input "DG"
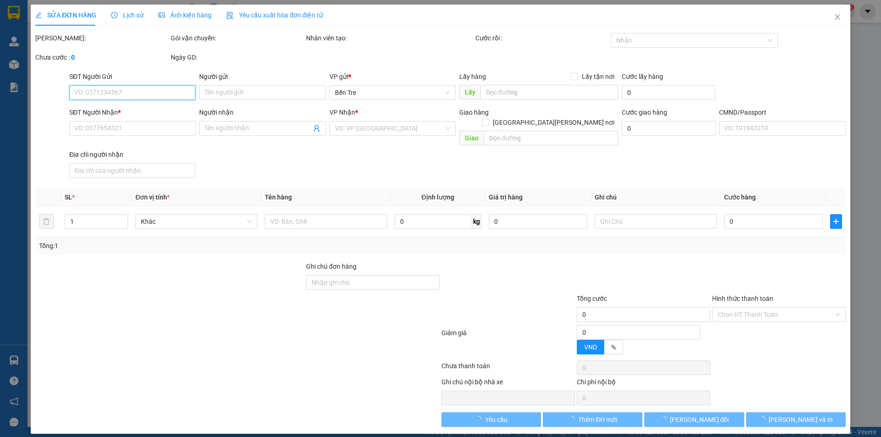
type input "20.000"
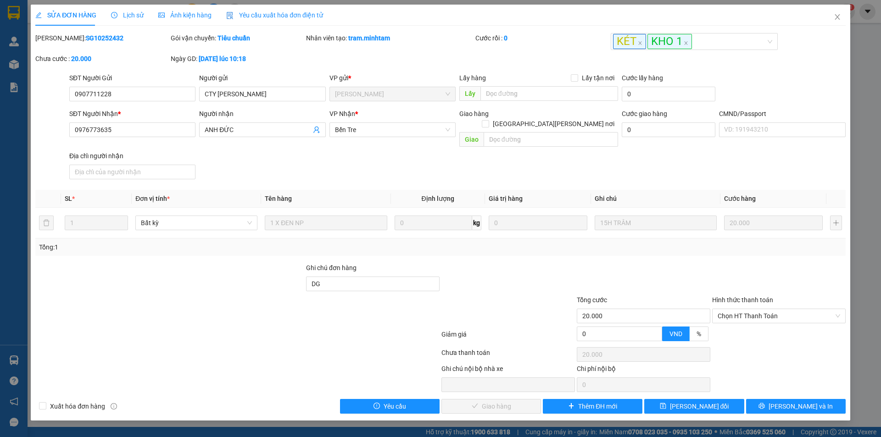
click at [742, 296] on label "Hình thức thanh toán" at bounding box center [742, 299] width 61 height 7
click at [742, 309] on input "Hình thức thanh toán" at bounding box center [775, 316] width 116 height 14
click at [742, 309] on span "Chọn HT Thanh Toán" at bounding box center [778, 316] width 122 height 14
click at [736, 327] on div "Tại văn phòng" at bounding box center [778, 324] width 122 height 10
type input "0"
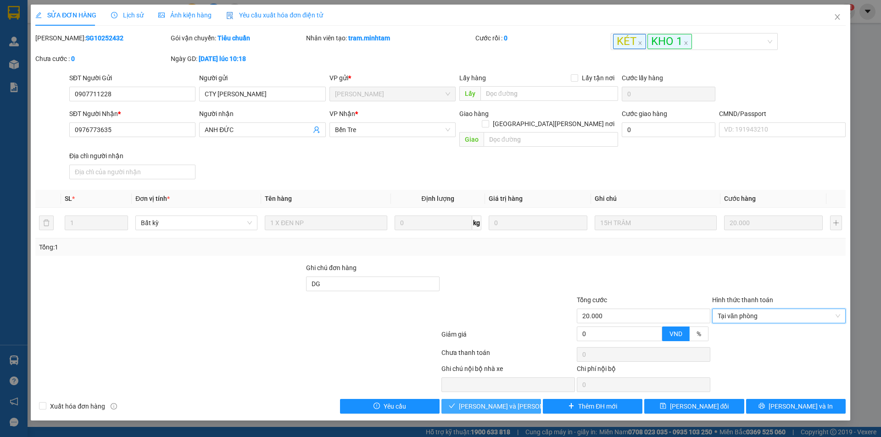
click at [506, 401] on span "[PERSON_NAME] và Giao hàng" at bounding box center [521, 406] width 124 height 10
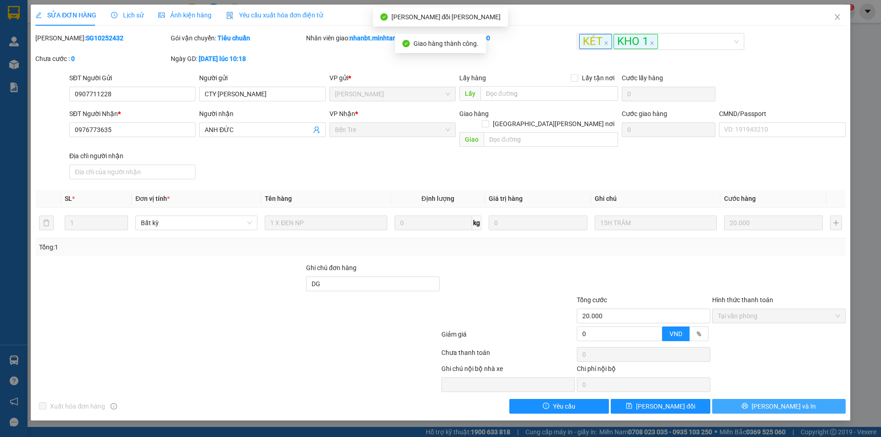
click at [770, 399] on button "[PERSON_NAME] và In" at bounding box center [778, 406] width 133 height 15
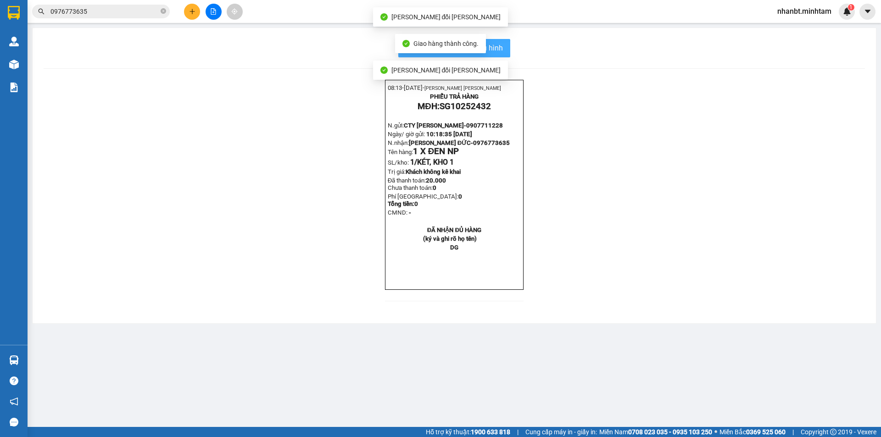
click at [504, 47] on button "In mẫu biên lai tự cấu hình" at bounding box center [454, 48] width 112 height 18
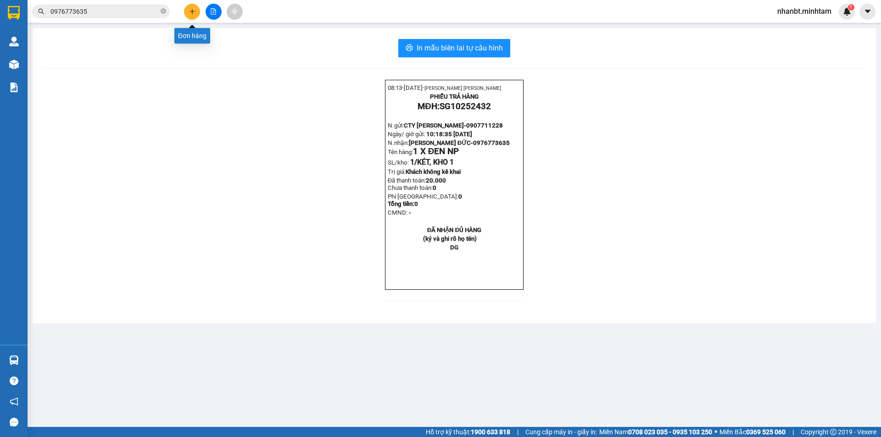
click at [189, 8] on button at bounding box center [192, 12] width 16 height 16
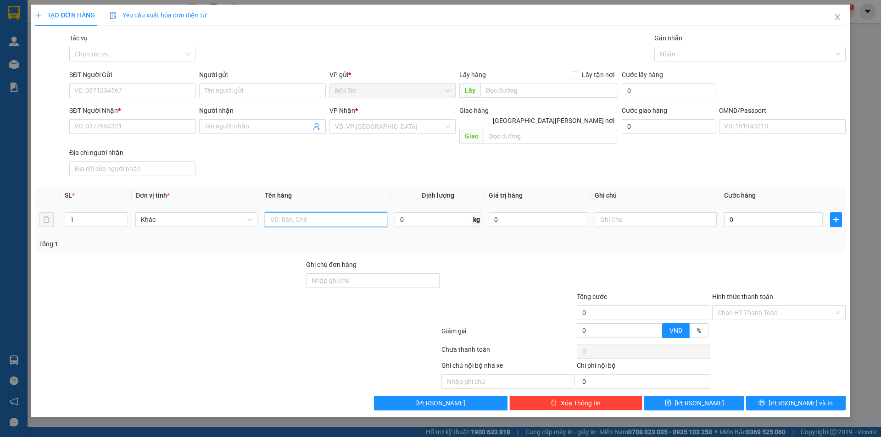
click at [336, 212] on input "text" at bounding box center [326, 219] width 122 height 15
click at [260, 361] on div at bounding box center [152, 375] width 237 height 28
click at [313, 212] on input "1X" at bounding box center [326, 219] width 122 height 15
type input "1X ĐEN NP"
click at [113, 89] on input "SĐT Người Gửi" at bounding box center [132, 90] width 126 height 15
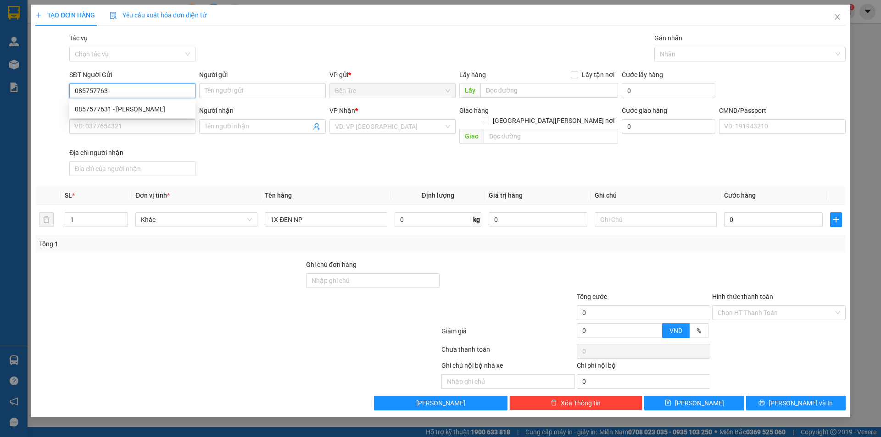
type input "0857577631"
click at [133, 111] on div "0857577631 - LINH" at bounding box center [132, 109] width 115 height 10
type input "LINH"
type input "0777762751"
type input "THÁI"
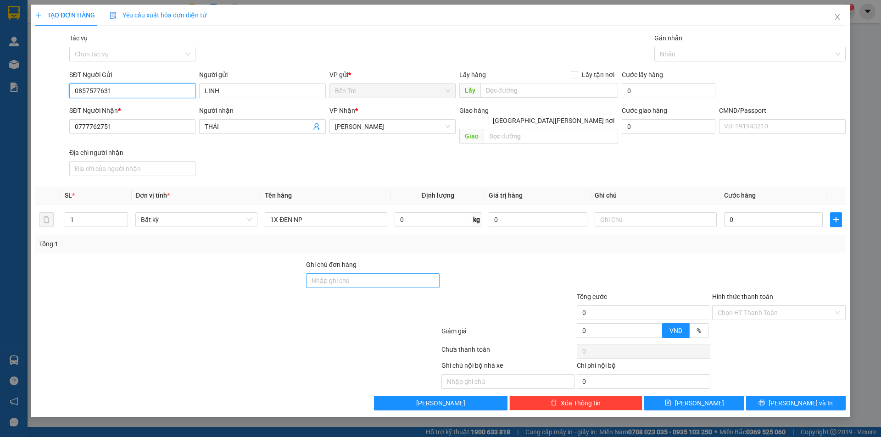
type input "0857577631"
click at [387, 273] on input "Ghi chú đơn hàng" at bounding box center [372, 280] width 133 height 15
type input "HƯ BỂ KO ĐỀN"
click at [522, 261] on div at bounding box center [507, 276] width 135 height 32
click at [646, 212] on input "text" at bounding box center [655, 219] width 122 height 15
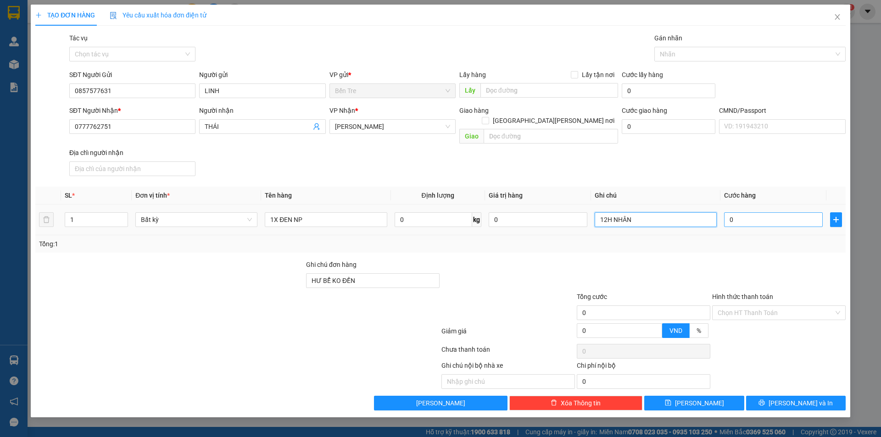
type input "12H NHÂN"
click at [754, 212] on input "0" at bounding box center [773, 219] width 99 height 15
type input "2"
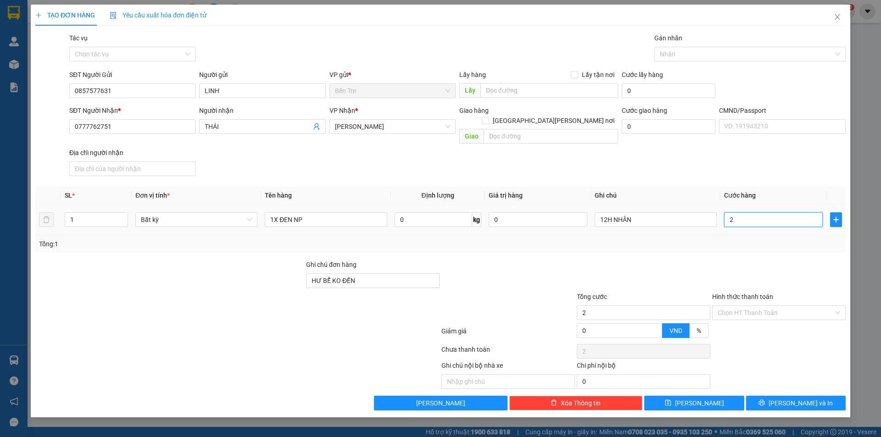
type input "20"
type input "20.000"
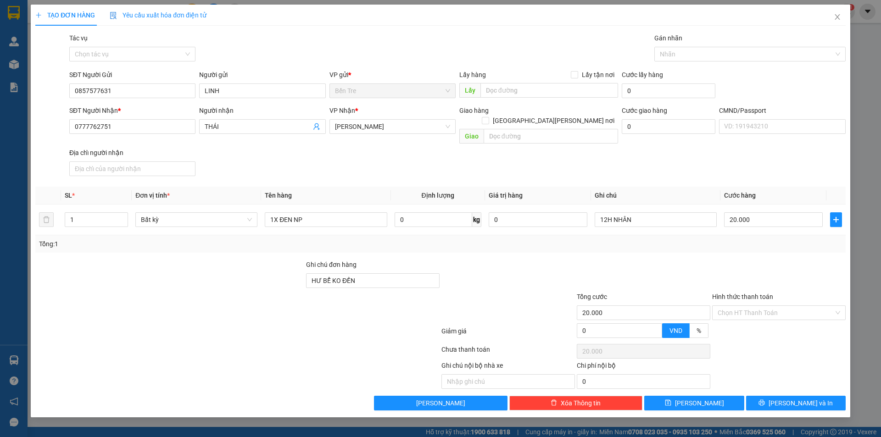
click at [695, 239] on div "Tổng: 1" at bounding box center [440, 244] width 803 height 10
click at [759, 292] on div "Hình thức thanh toán" at bounding box center [778, 299] width 133 height 14
click at [761, 306] on input "Hình thức thanh toán" at bounding box center [775, 313] width 116 height 14
click at [755, 319] on div "Tại văn phòng" at bounding box center [778, 321] width 133 height 15
type input "0"
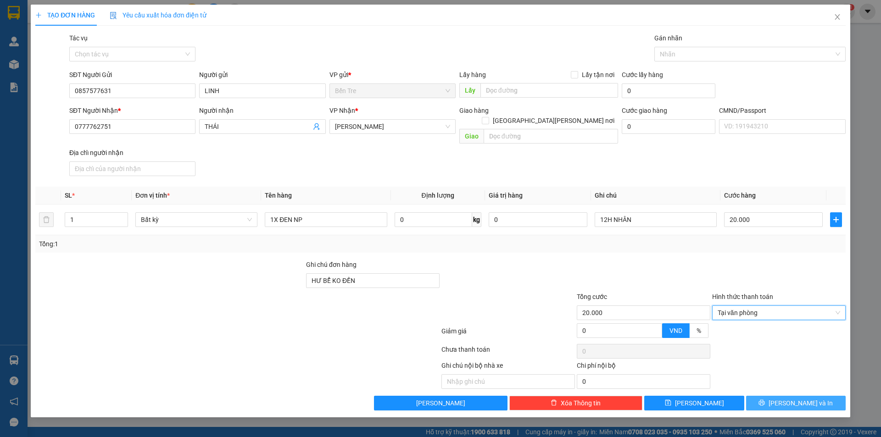
click at [790, 398] on span "[PERSON_NAME] và In" at bounding box center [800, 403] width 64 height 10
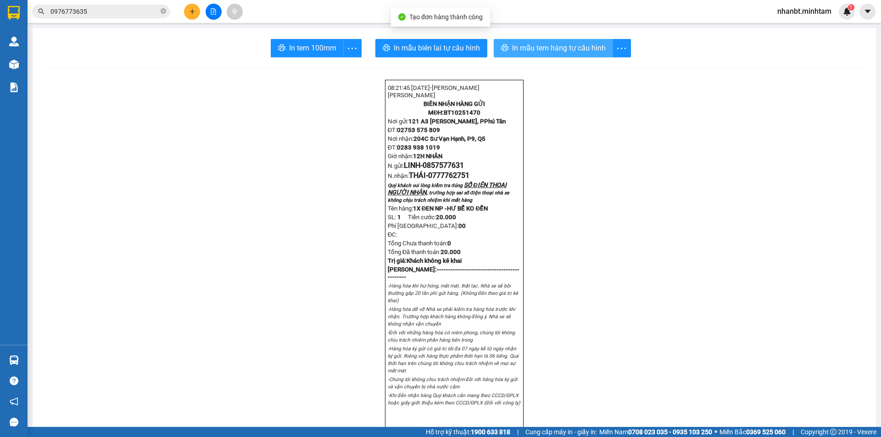
click at [556, 46] on span "In mẫu tem hàng tự cấu hình" at bounding box center [559, 47] width 94 height 11
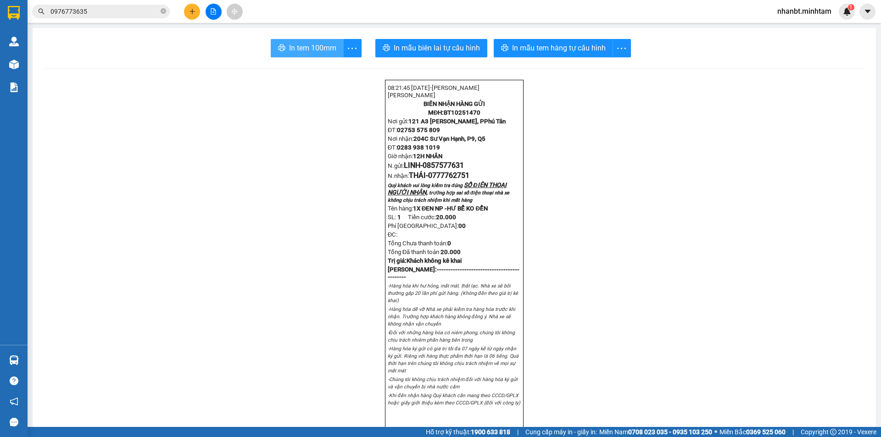
click at [306, 54] on span "In tem 100mm" at bounding box center [312, 47] width 47 height 11
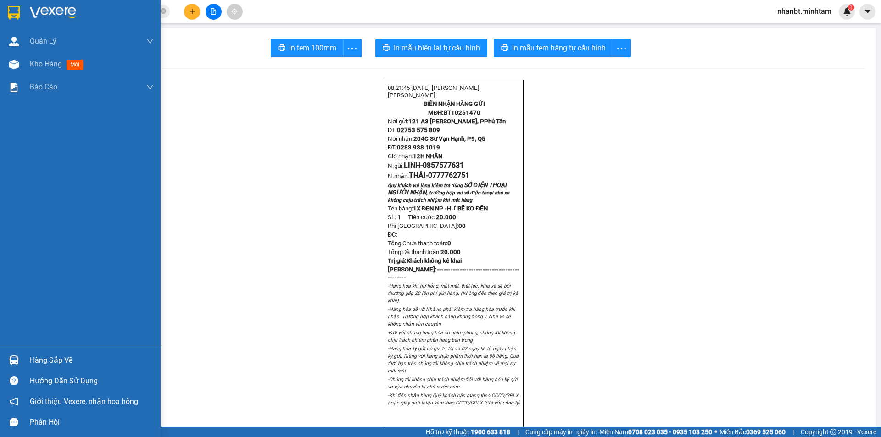
click at [9, 8] on img at bounding box center [14, 13] width 12 height 14
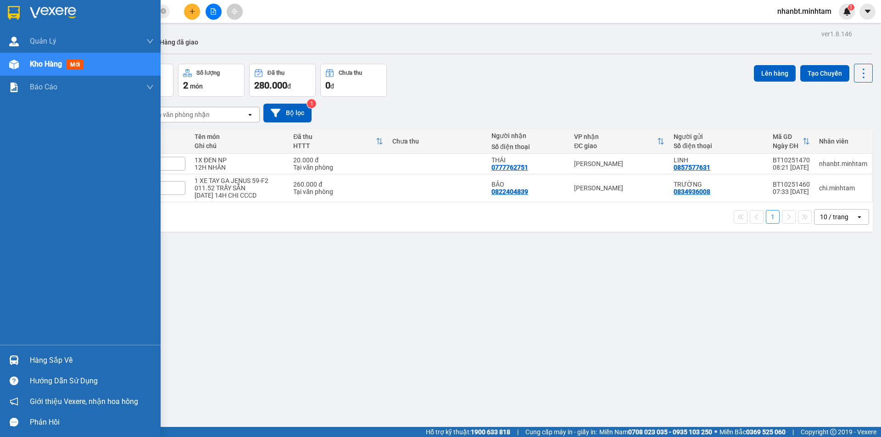
click at [33, 362] on div "Hàng sắp về" at bounding box center [92, 361] width 124 height 14
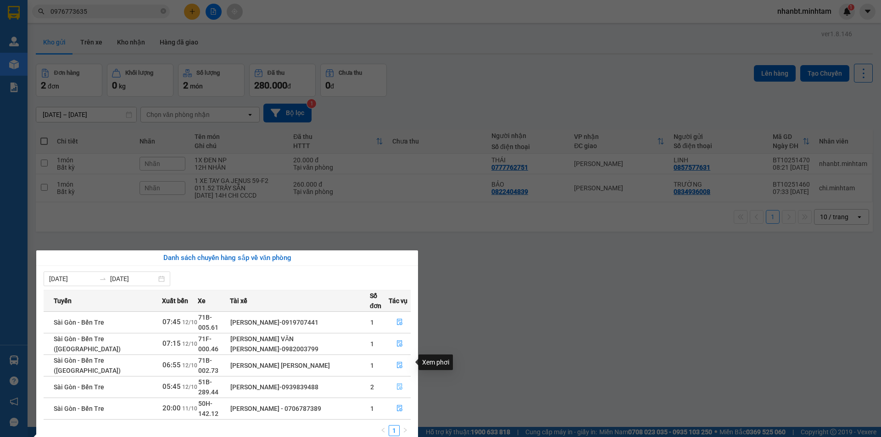
click at [393, 380] on button "button" at bounding box center [399, 387] width 21 height 15
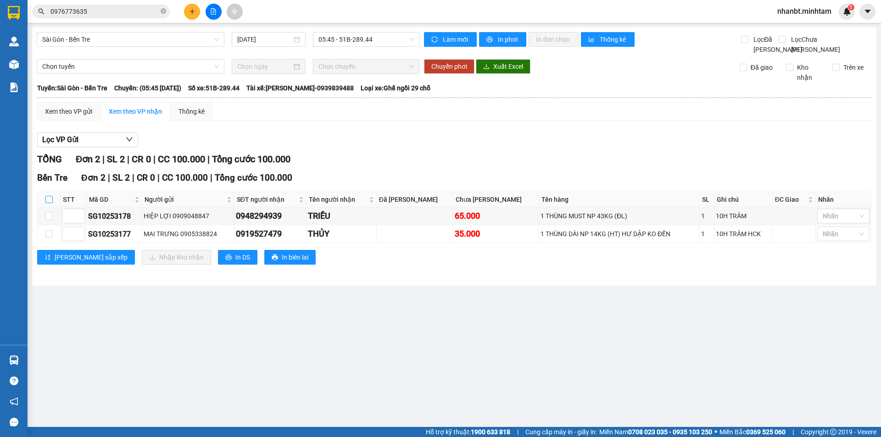
click at [51, 205] on label at bounding box center [48, 199] width 7 height 10
click at [51, 203] on input "checkbox" at bounding box center [48, 199] width 7 height 7
checkbox input "true"
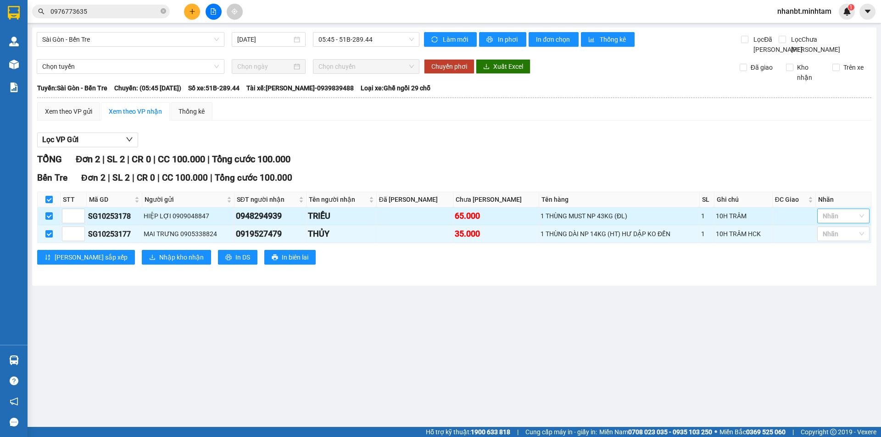
click at [834, 222] on div at bounding box center [838, 216] width 39 height 11
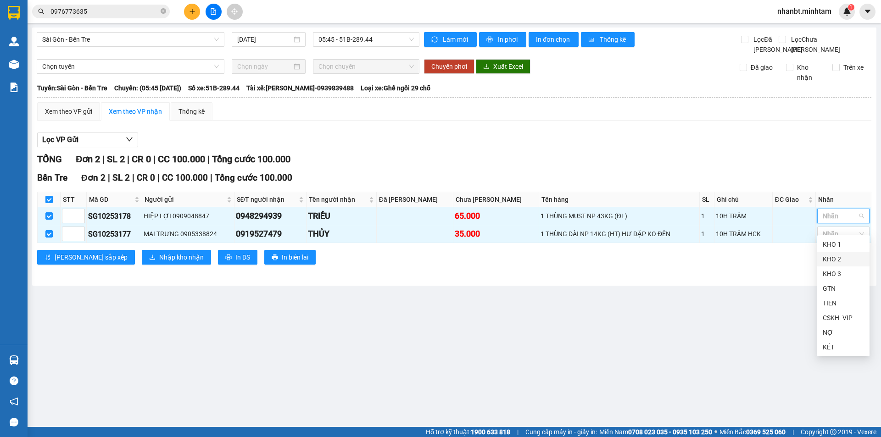
drag, startPoint x: 835, startPoint y: 258, endPoint x: 805, endPoint y: 239, distance: 34.6
click at [834, 258] on div "KHO 2" at bounding box center [842, 259] width 41 height 10
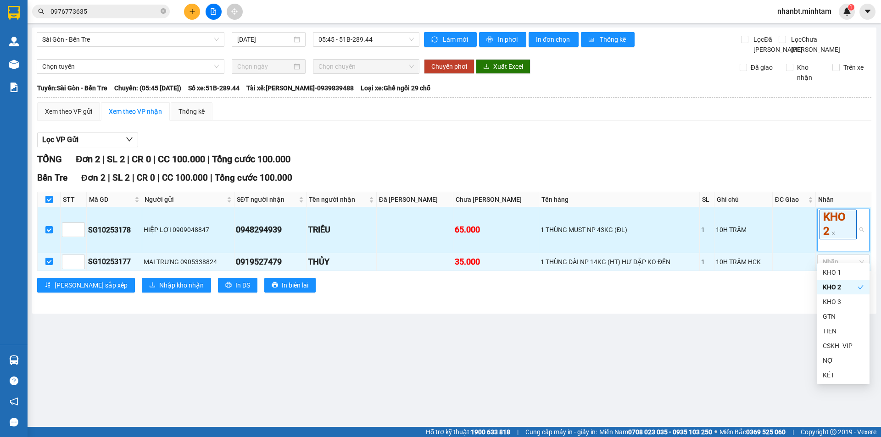
click at [802, 239] on td at bounding box center [793, 229] width 43 height 45
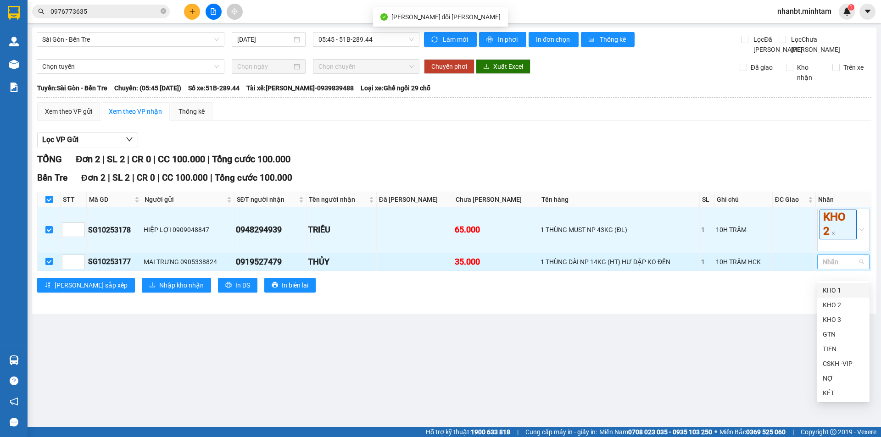
drag, startPoint x: 836, startPoint y: 275, endPoint x: 849, endPoint y: 302, distance: 29.5
click at [835, 267] on div at bounding box center [838, 261] width 39 height 11
click at [847, 306] on div "KHO 2" at bounding box center [842, 305] width 41 height 10
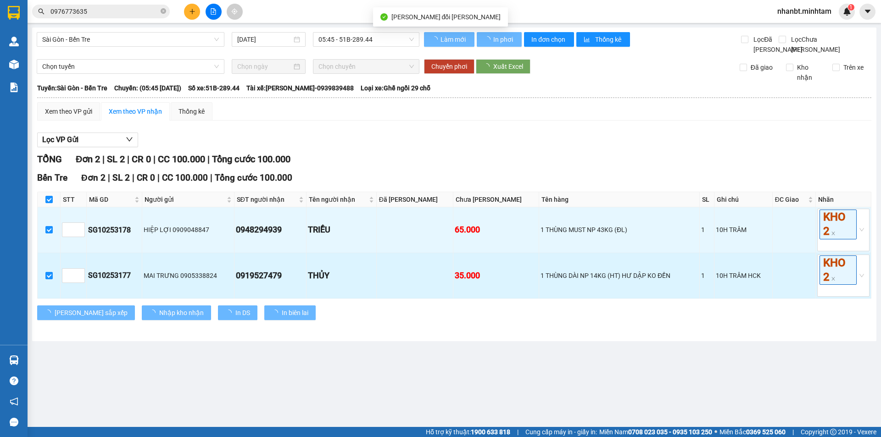
drag, startPoint x: 777, startPoint y: 285, endPoint x: 234, endPoint y: 278, distance: 542.2
click at [767, 285] on tr "SG10253177 MAI TRƯNG 0905338824 0919527479 THỦY 35.000 1 THÙNG DÀI NP 14KG (HT)…" at bounding box center [454, 275] width 833 height 45
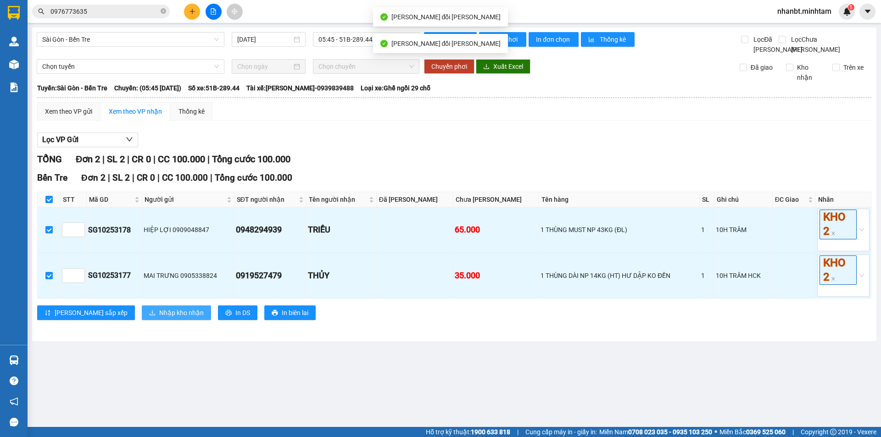
click at [159, 318] on span "Nhập kho nhận" at bounding box center [181, 313] width 44 height 10
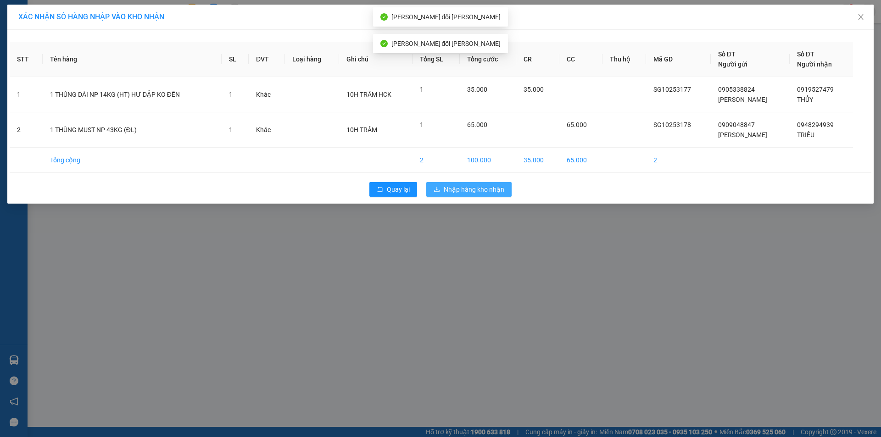
drag, startPoint x: 463, startPoint y: 186, endPoint x: 381, endPoint y: 258, distance: 109.2
click at [462, 186] on span "Nhập hàng kho nhận" at bounding box center [474, 189] width 61 height 10
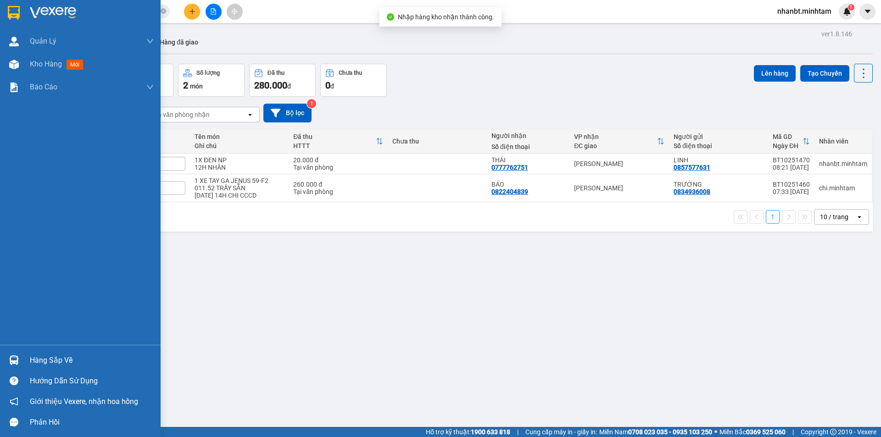
click at [7, 363] on div at bounding box center [14, 360] width 16 height 16
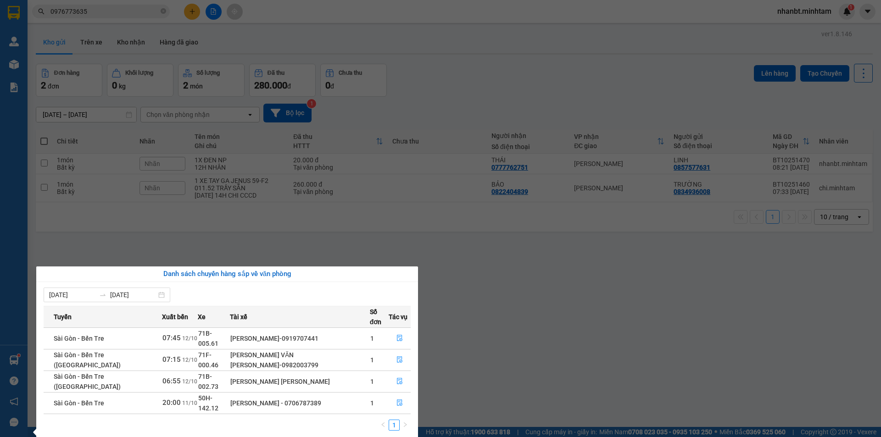
click at [490, 306] on section "Kết quả tìm kiếm ( 51 ) Bộ lọc Mã ĐH Trạng thái Món hàng Tổng cước Chưa cước Nh…" at bounding box center [440, 218] width 881 height 437
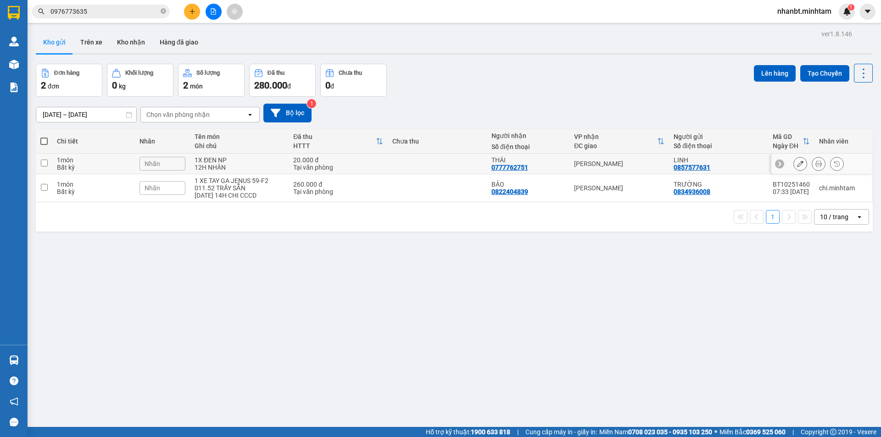
click at [50, 164] on td at bounding box center [44, 164] width 17 height 21
checkbox input "true"
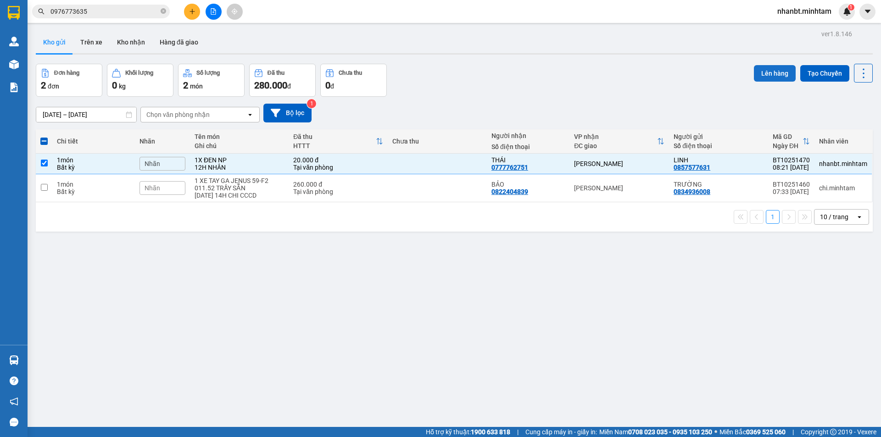
click at [764, 67] on button "Lên hàng" at bounding box center [775, 73] width 42 height 17
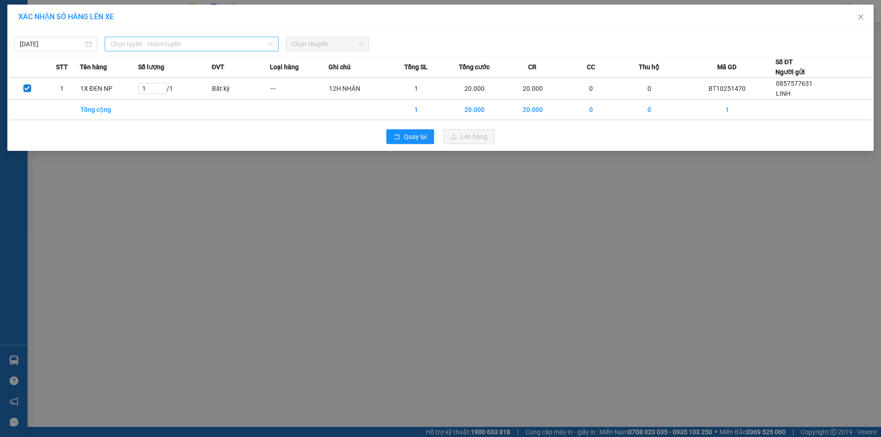
click at [139, 48] on span "Chọn tuyến - nhóm tuyến" at bounding box center [191, 44] width 163 height 14
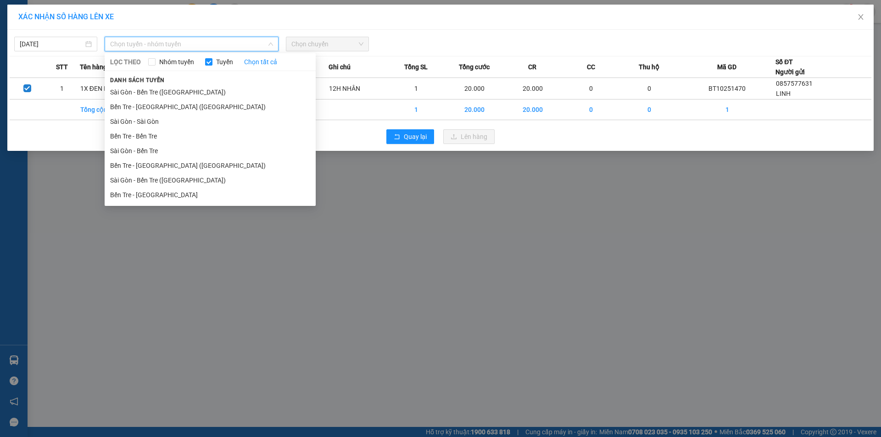
drag, startPoint x: 145, startPoint y: 197, endPoint x: 134, endPoint y: 172, distance: 26.7
click at [143, 193] on li "Bến Tre - [GEOGRAPHIC_DATA]" at bounding box center [210, 195] width 211 height 15
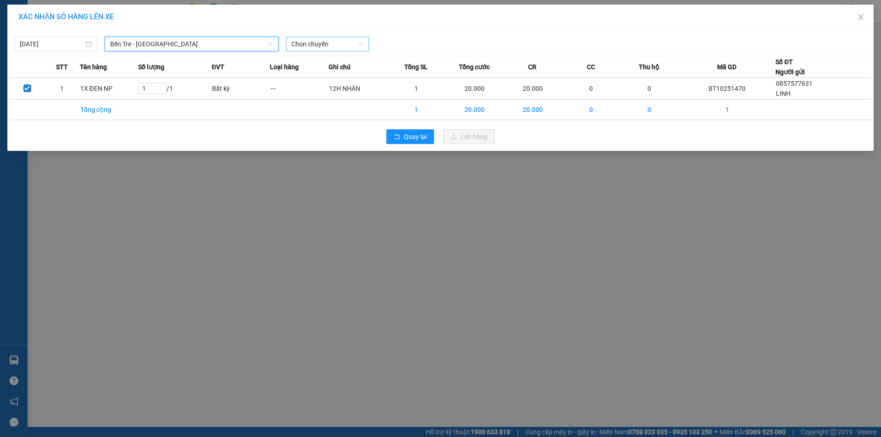
click at [328, 47] on span "Chọn chuyến" at bounding box center [327, 44] width 72 height 14
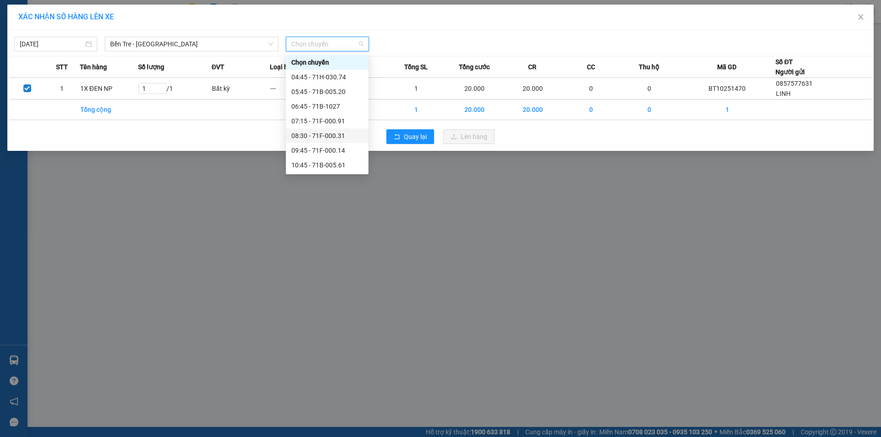
click at [333, 139] on div "08:30 - 71F-000.31" at bounding box center [327, 136] width 72 height 10
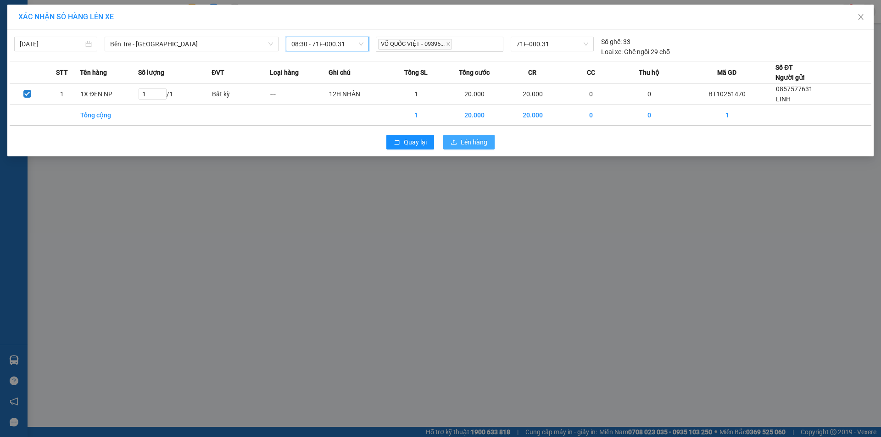
drag, startPoint x: 472, startPoint y: 144, endPoint x: 342, endPoint y: 206, distance: 143.6
click at [472, 144] on span "Lên hàng" at bounding box center [474, 142] width 27 height 10
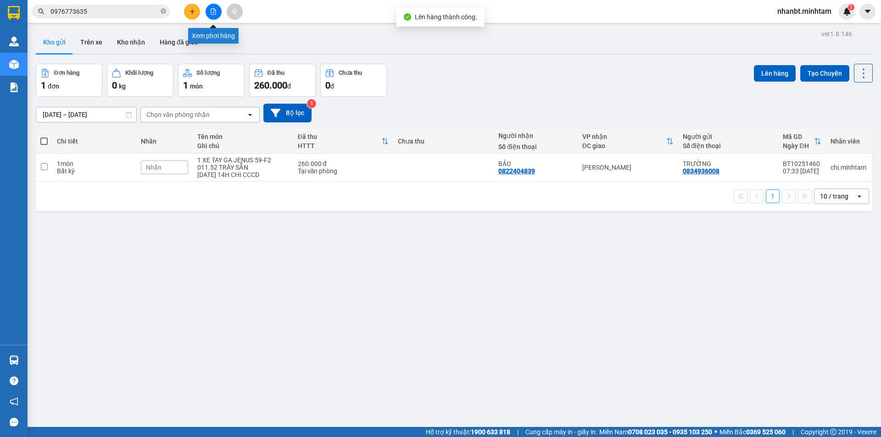
click at [217, 14] on button at bounding box center [213, 12] width 16 height 16
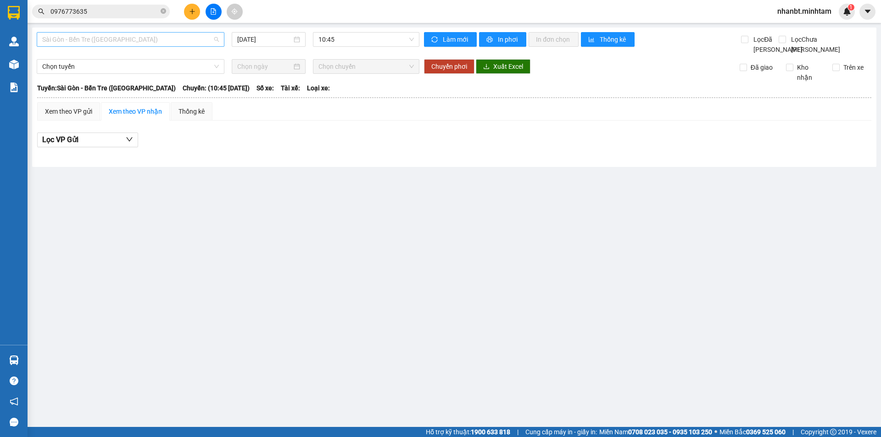
click at [165, 39] on span "Sài Gòn - Bến Tre ([GEOGRAPHIC_DATA])" at bounding box center [130, 40] width 177 height 14
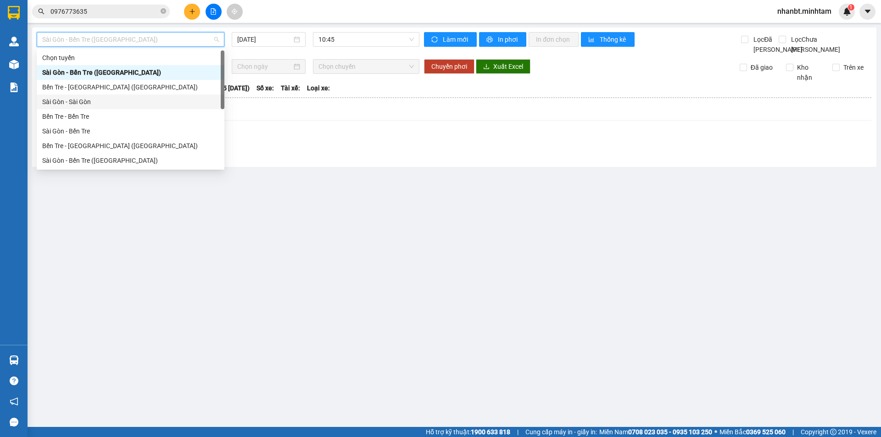
scroll to position [15, 0]
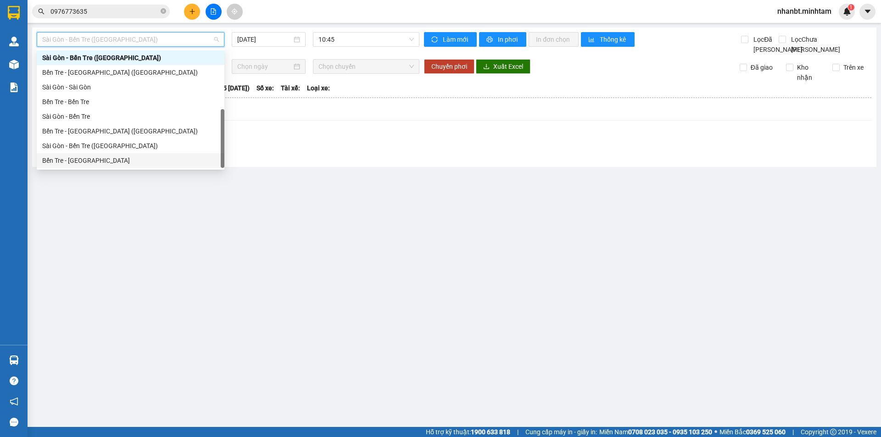
click at [95, 156] on div "Bến Tre - [GEOGRAPHIC_DATA]" at bounding box center [130, 160] width 177 height 10
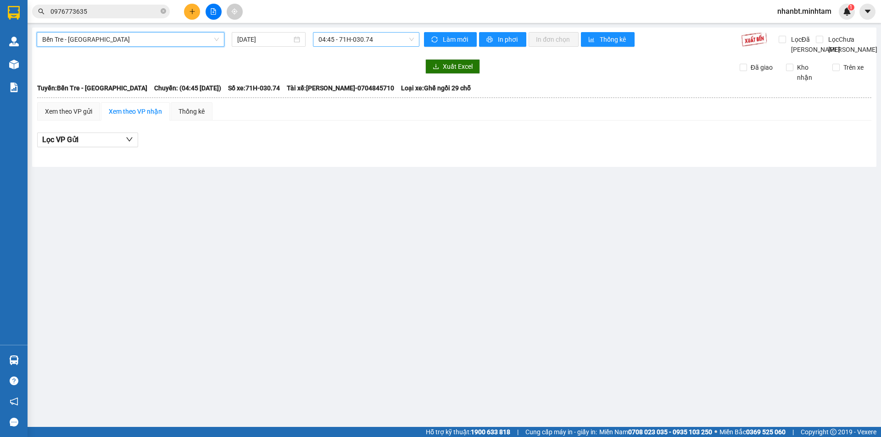
click at [372, 38] on span "04:45 - 71H-030.74" at bounding box center [365, 40] width 95 height 14
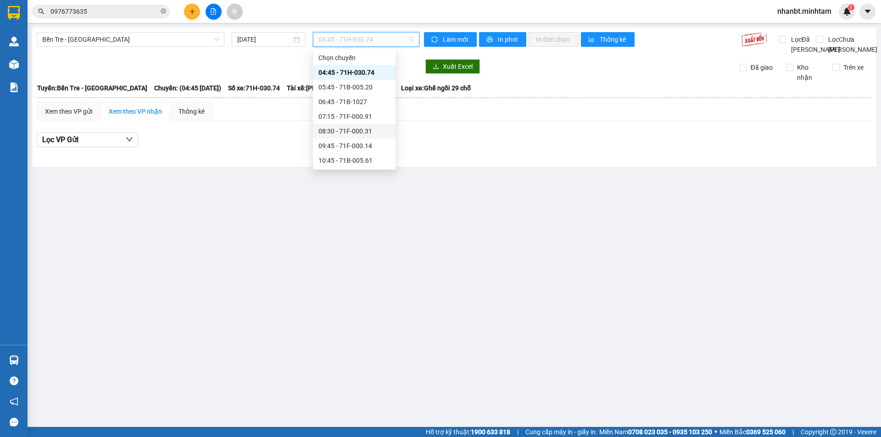
click at [366, 131] on div "08:30 - 71F-000.31" at bounding box center [354, 131] width 72 height 10
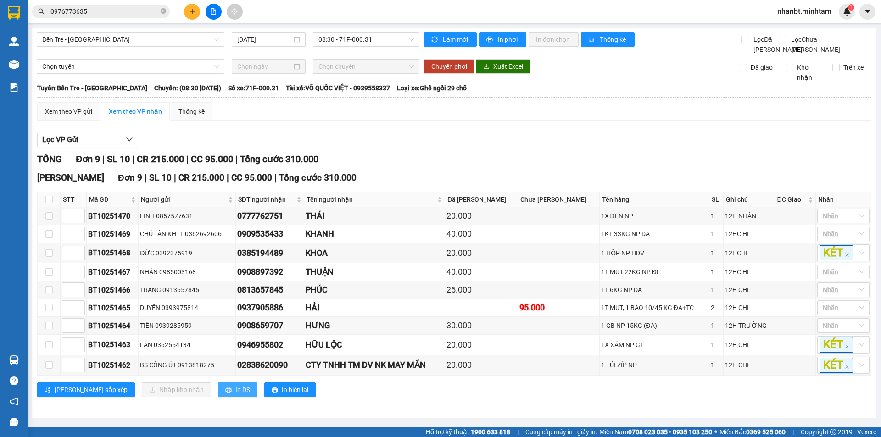
click at [218, 397] on button "In DS" at bounding box center [237, 390] width 39 height 15
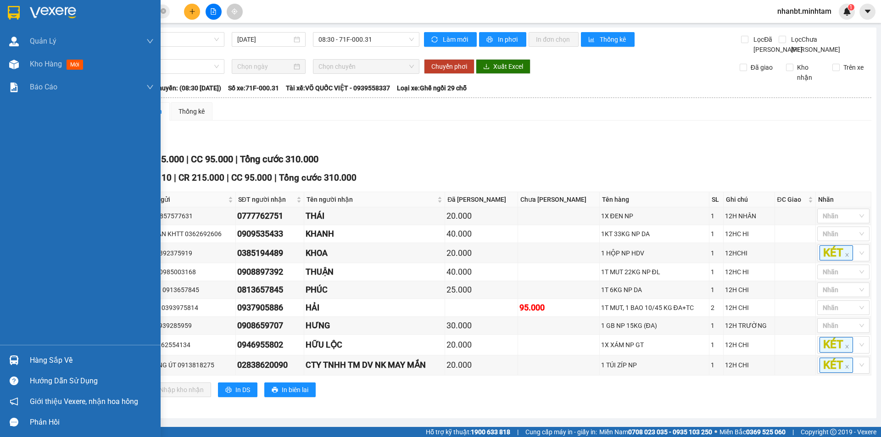
click at [17, 369] on div "Hàng sắp về" at bounding box center [80, 360] width 161 height 21
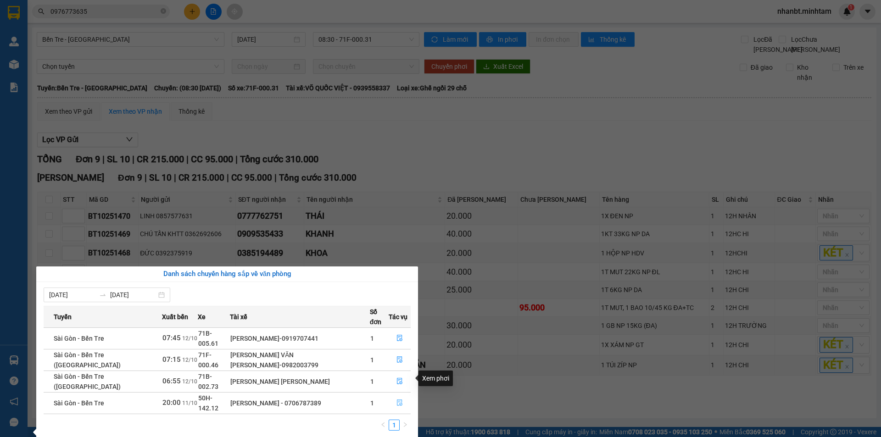
click at [400, 400] on icon "file-done" at bounding box center [399, 403] width 6 height 6
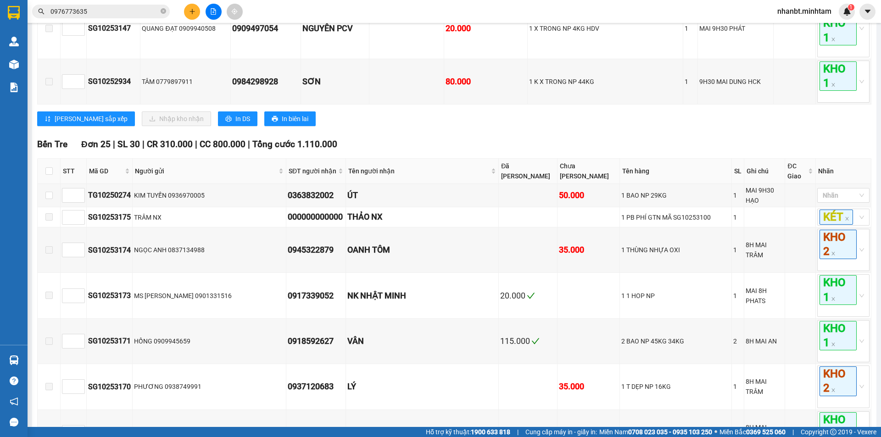
scroll to position [459, 0]
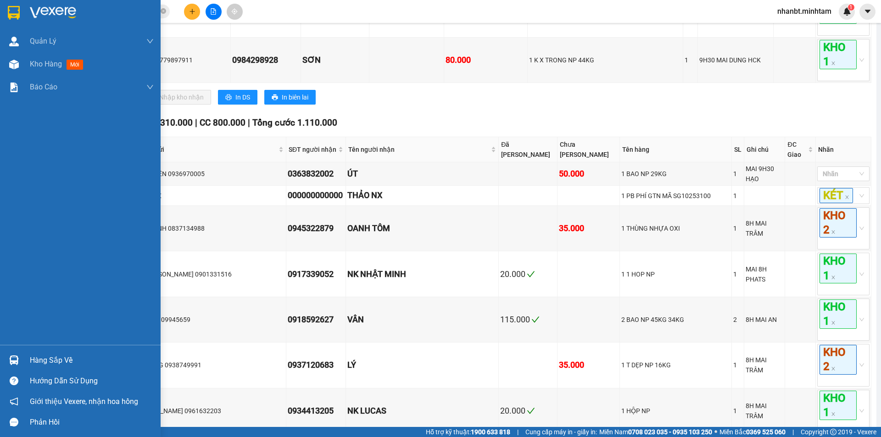
click at [16, 363] on img at bounding box center [14, 360] width 10 height 10
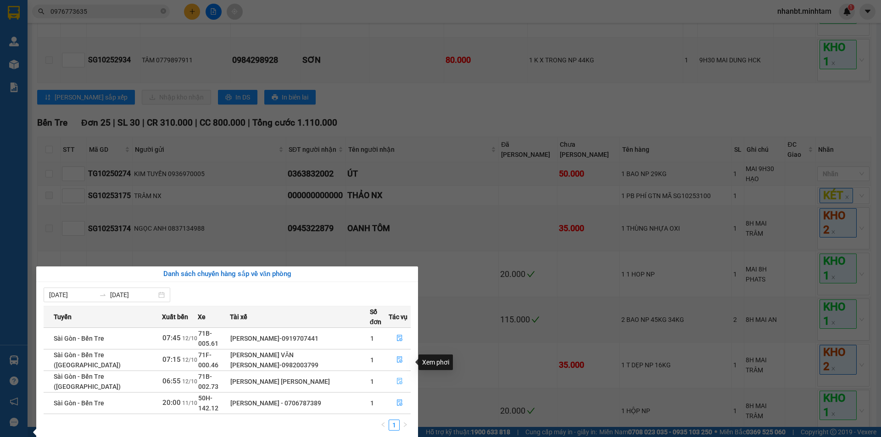
click at [398, 378] on icon "file-done" at bounding box center [399, 381] width 6 height 6
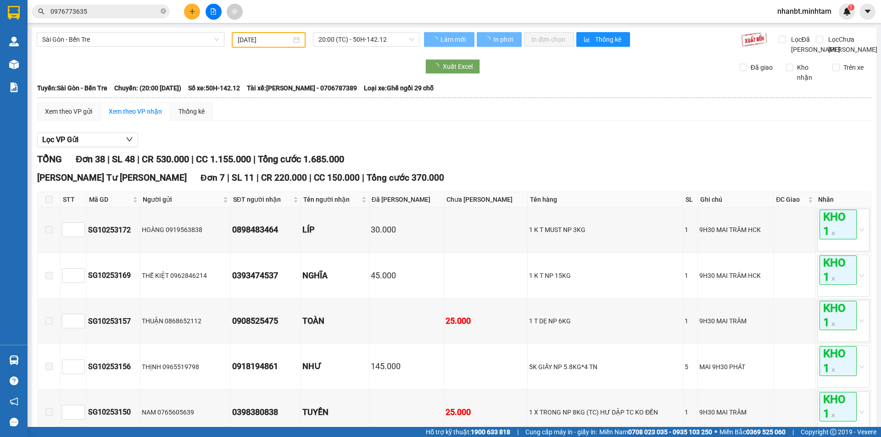
type input "[DATE]"
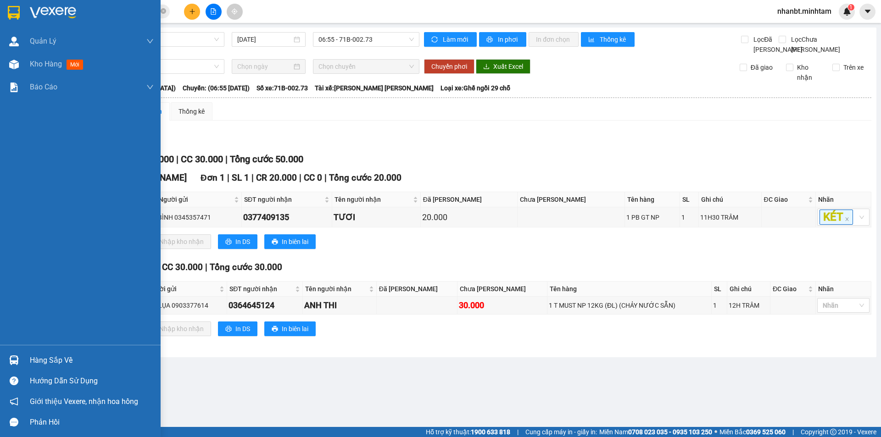
click at [16, 361] on img at bounding box center [14, 360] width 10 height 10
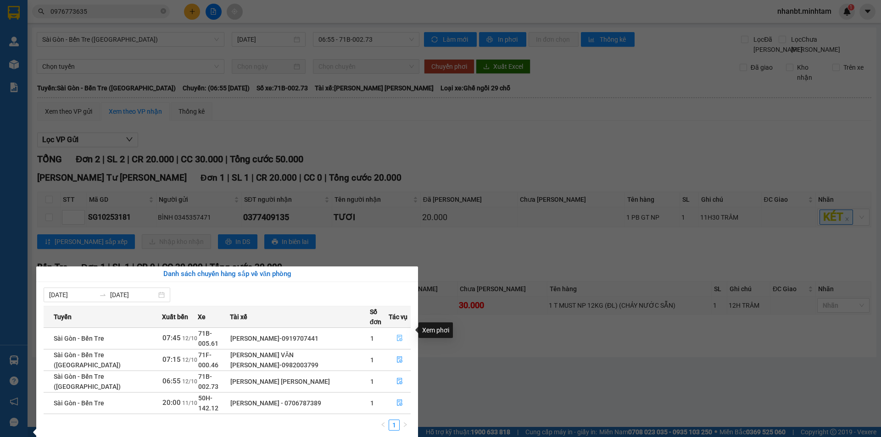
click at [396, 335] on icon "file-done" at bounding box center [399, 338] width 6 height 6
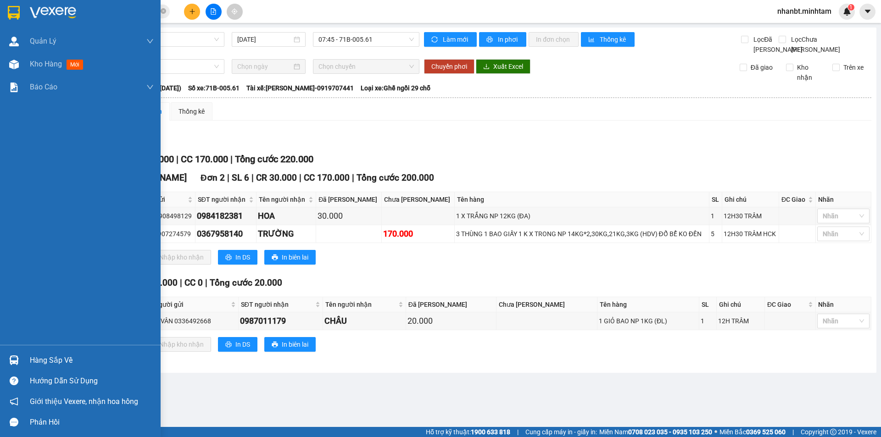
drag, startPoint x: 28, startPoint y: 360, endPoint x: 86, endPoint y: 335, distance: 63.9
click at [28, 361] on div "Hàng sắp về" at bounding box center [80, 360] width 161 height 21
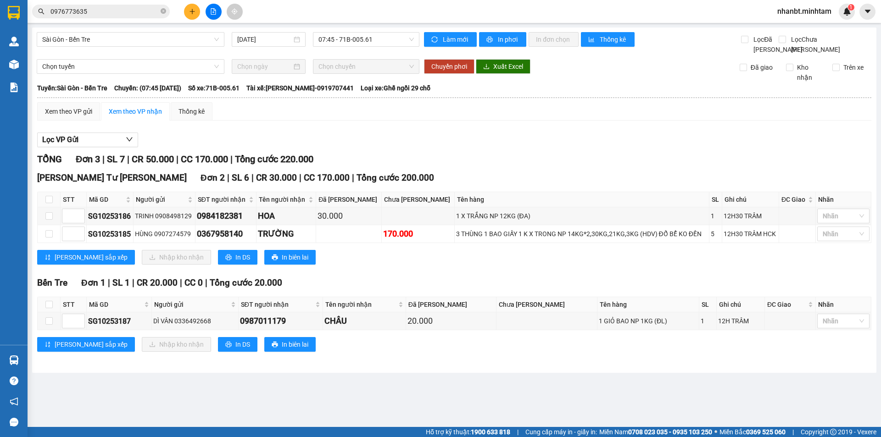
click at [523, 271] on section "Kết quả tìm kiếm ( 51 ) Bộ lọc Mã ĐH Trạng thái Món hàng Tổng cước Chưa cước Nh…" at bounding box center [440, 218] width 881 height 437
click at [192, 16] on button at bounding box center [192, 12] width 16 height 16
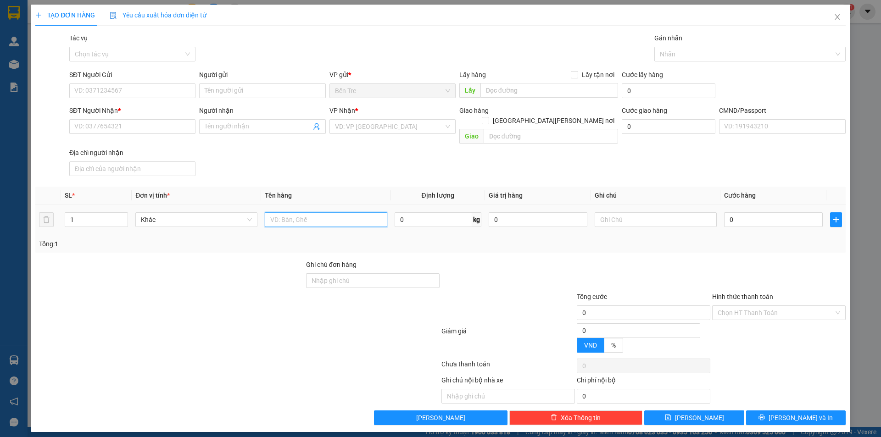
click at [325, 212] on input "text" at bounding box center [326, 219] width 122 height 15
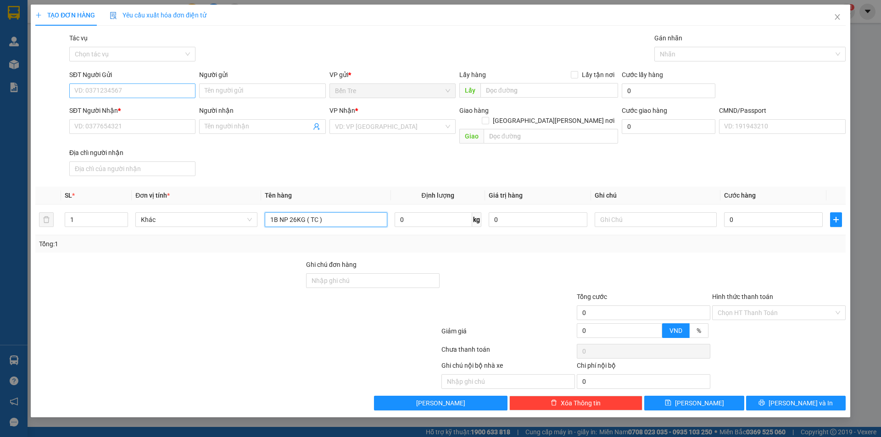
type input "1B NP 26KG ( TC )"
click at [92, 88] on input "SĐT Người Gửi" at bounding box center [132, 90] width 126 height 15
type input "0943632716"
click at [111, 110] on div "0943632716 - VẤN" at bounding box center [132, 109] width 115 height 10
type input "VẤN"
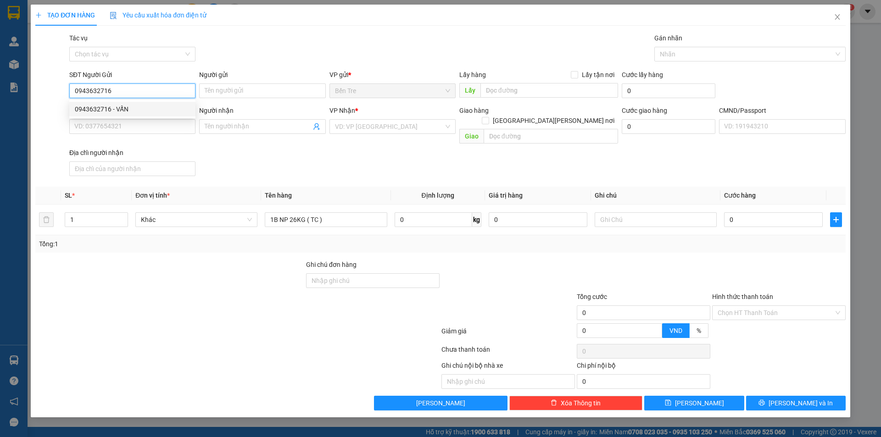
type input "0987236028"
type input "CƯỜNG"
type input "0943632716"
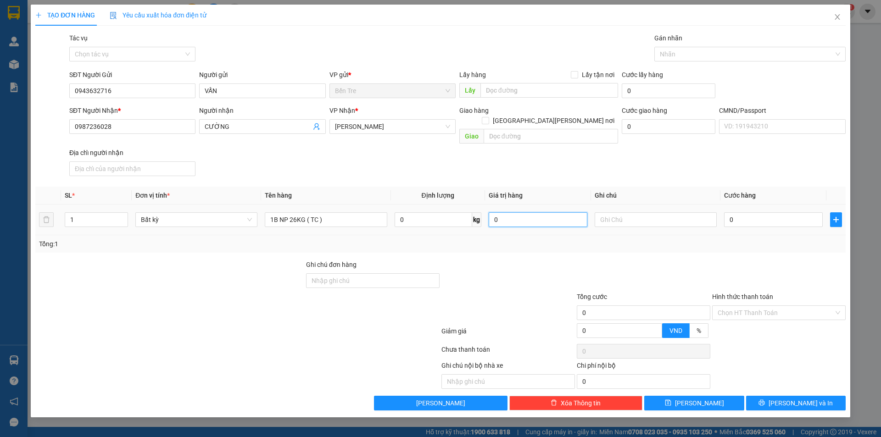
click at [500, 212] on input "0" at bounding box center [538, 219] width 99 height 15
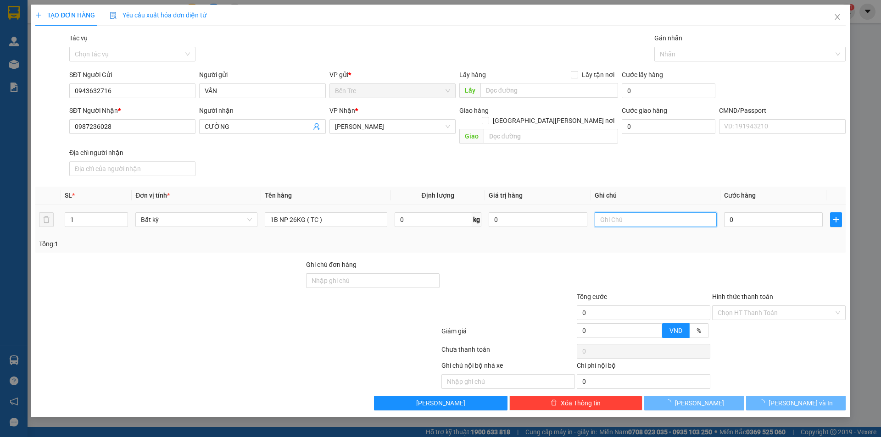
click at [618, 212] on input "text" at bounding box center [655, 219] width 122 height 15
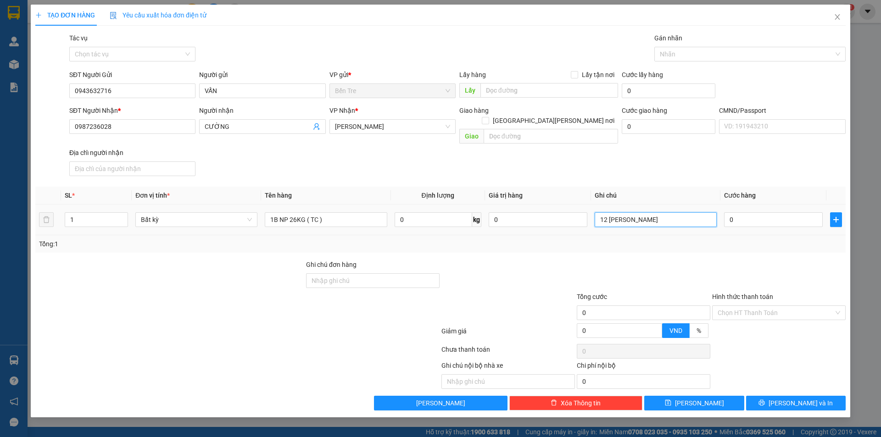
click at [606, 213] on input "12 NHÂN" at bounding box center [655, 219] width 122 height 15
type input "12H NHÂN"
click at [747, 212] on input "0" at bounding box center [773, 219] width 99 height 15
type input "5"
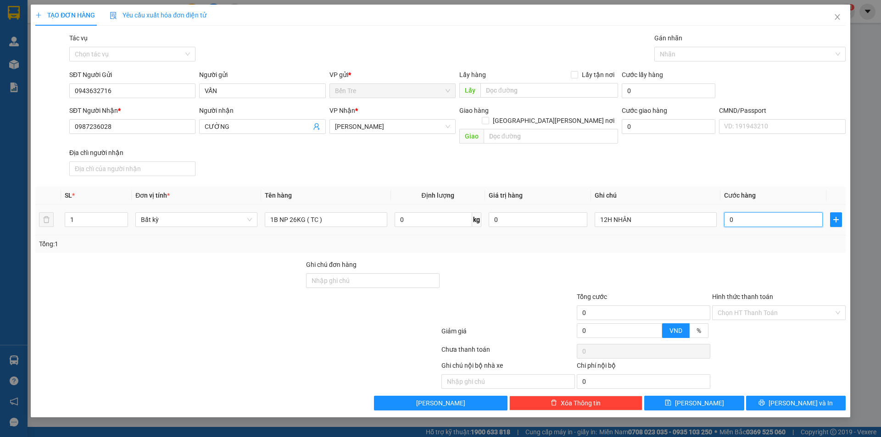
type input "5"
type input "50"
type input "50.000"
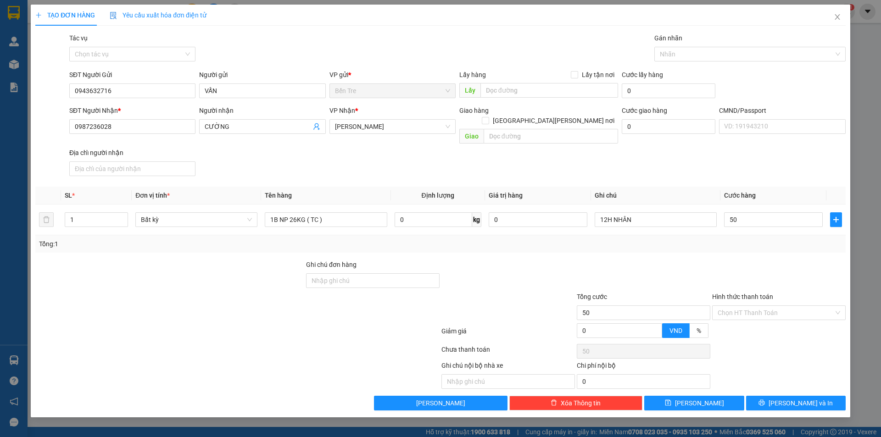
type input "50.000"
click at [522, 279] on div at bounding box center [507, 276] width 135 height 32
click at [788, 212] on input "50.000" at bounding box center [773, 219] width 99 height 15
type input "4"
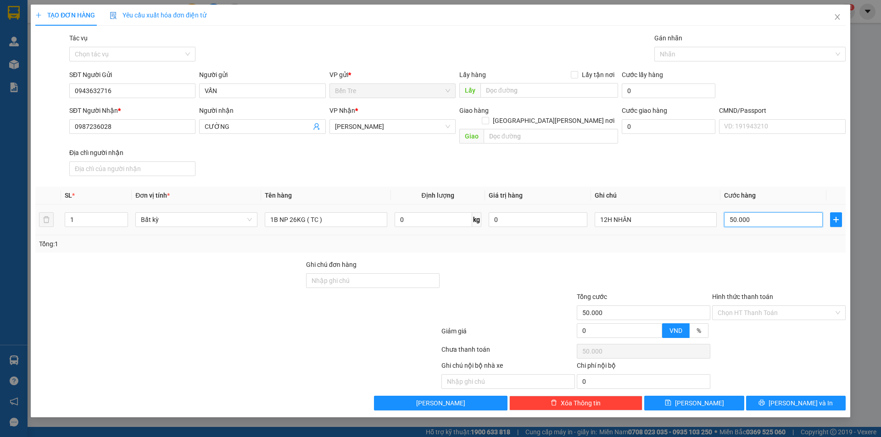
type input "4"
type input "45"
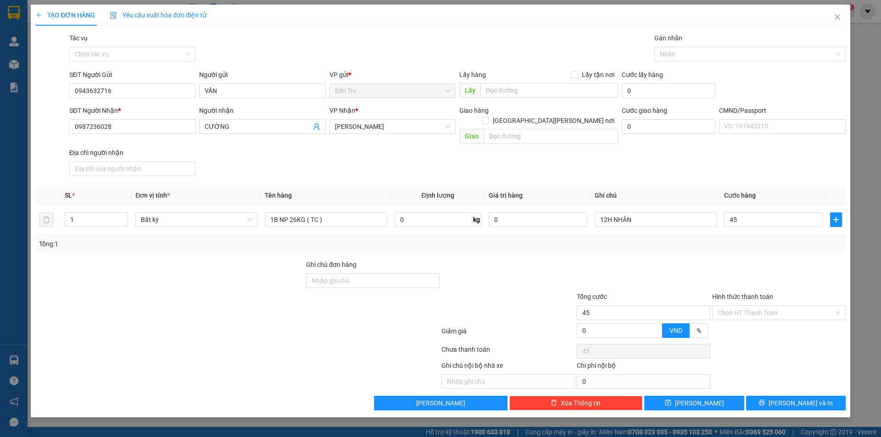
type input "45.000"
click at [716, 260] on div at bounding box center [778, 276] width 135 height 32
click at [733, 306] on input "Hình thức thanh toán" at bounding box center [775, 313] width 116 height 14
click at [733, 318] on div "Tại văn phòng" at bounding box center [778, 321] width 122 height 10
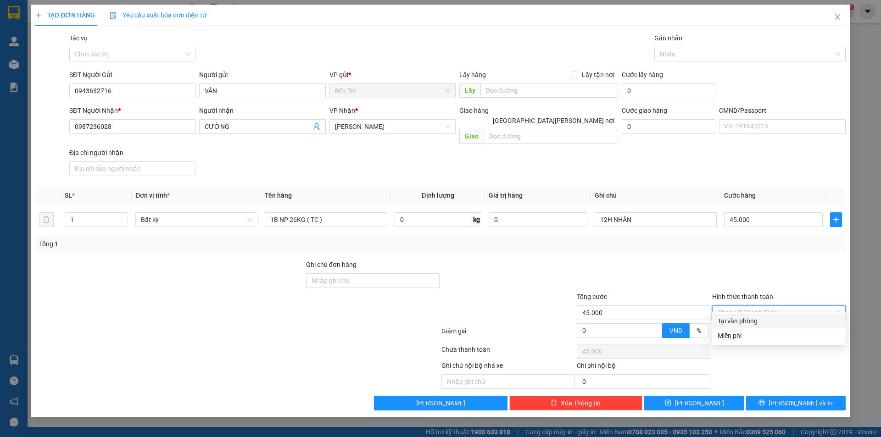
type input "0"
click at [775, 398] on button "[PERSON_NAME] và In" at bounding box center [796, 403] width 100 height 15
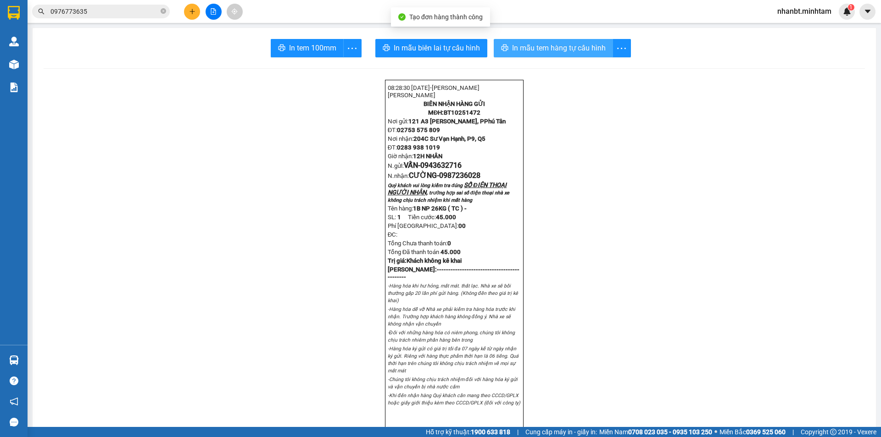
click at [544, 50] on span "In mẫu tem hàng tự cấu hình" at bounding box center [559, 47] width 94 height 11
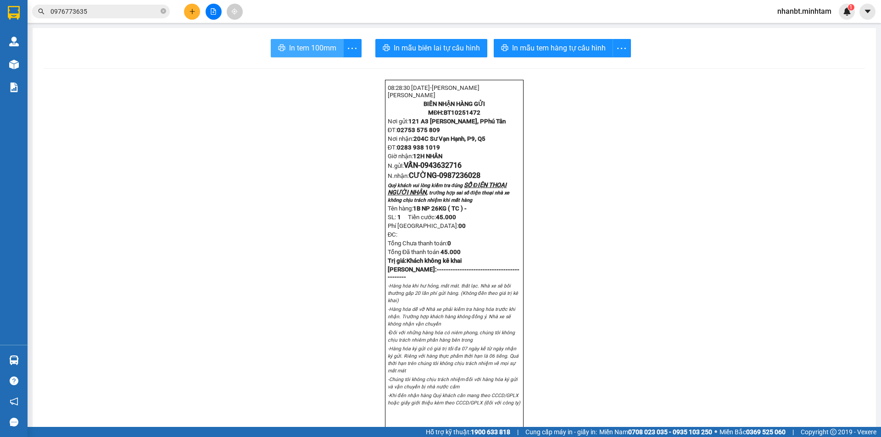
drag, startPoint x: 297, startPoint y: 50, endPoint x: 353, endPoint y: 107, distance: 80.1
click at [297, 51] on span "In tem 100mm" at bounding box center [312, 47] width 47 height 11
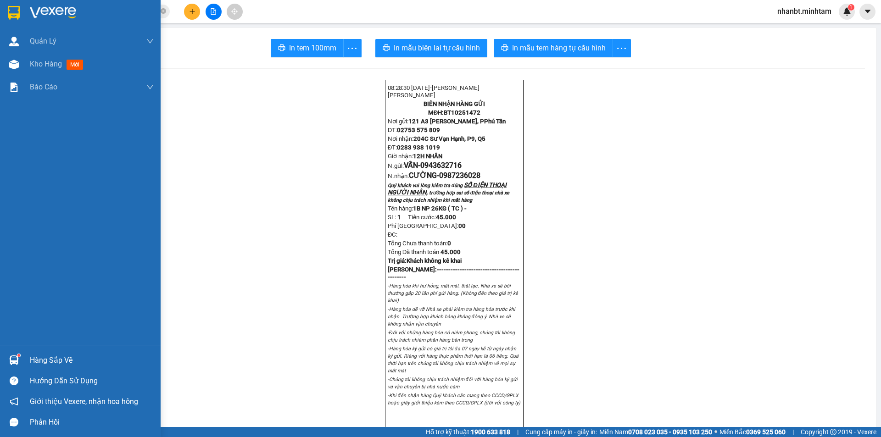
click at [27, 355] on div "Hàng sắp về" at bounding box center [80, 360] width 161 height 21
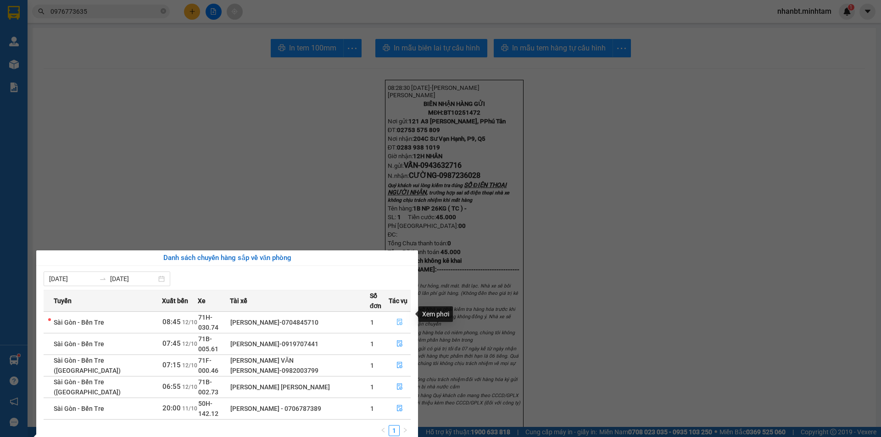
click at [392, 317] on button "button" at bounding box center [399, 322] width 21 height 15
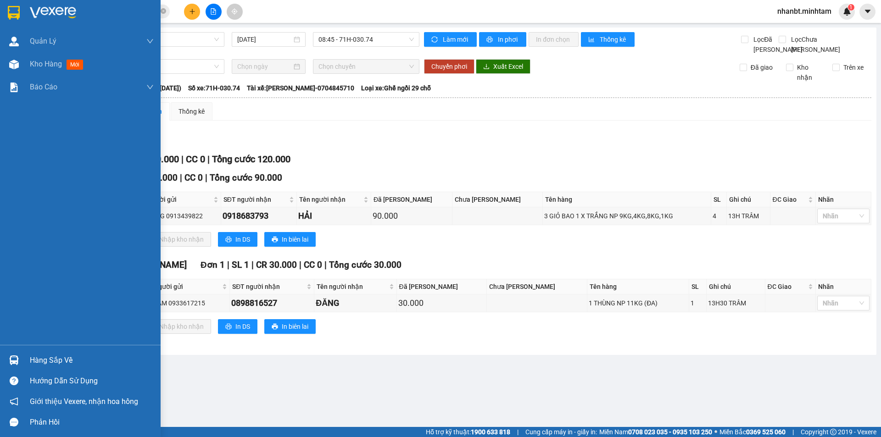
click at [21, 359] on div at bounding box center [14, 360] width 16 height 16
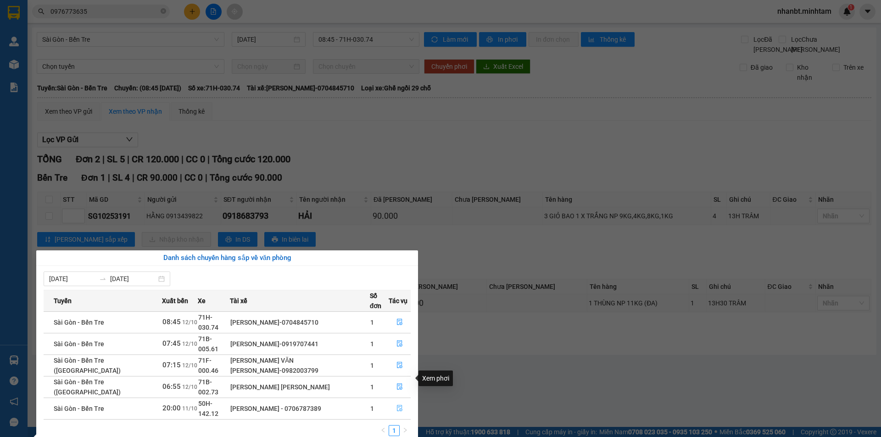
click at [397, 405] on icon "file-done" at bounding box center [400, 408] width 6 height 6
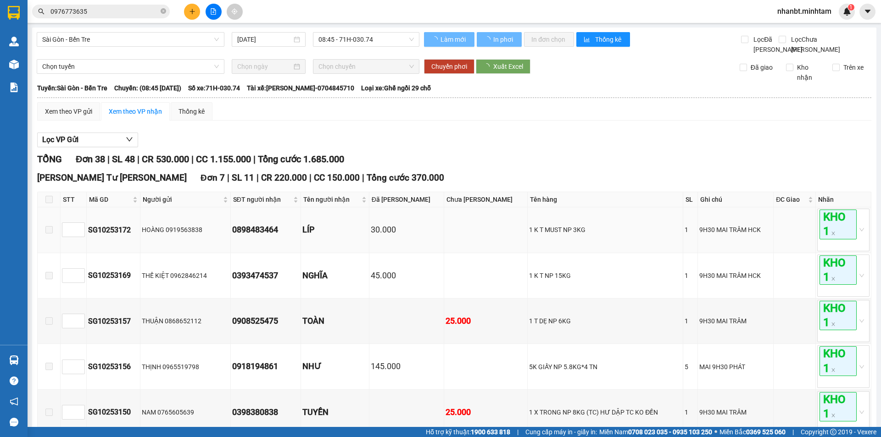
type input "11/10/2025"
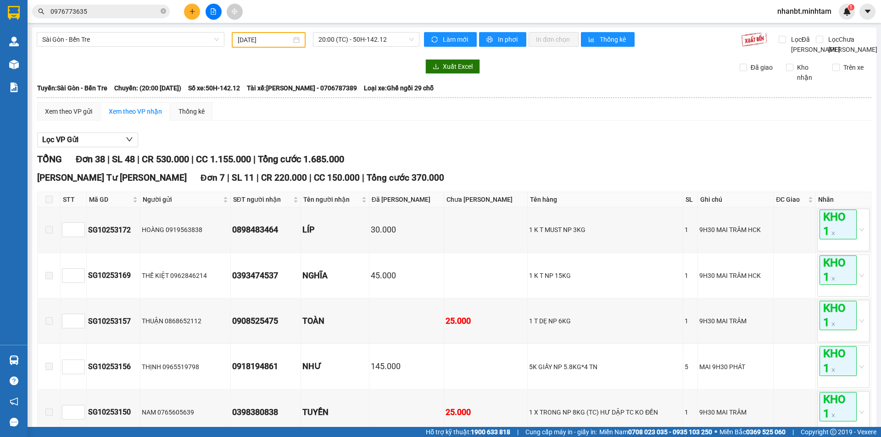
checkbox input "true"
click at [827, 143] on div "KHO 1" at bounding box center [836, 144] width 41 height 10
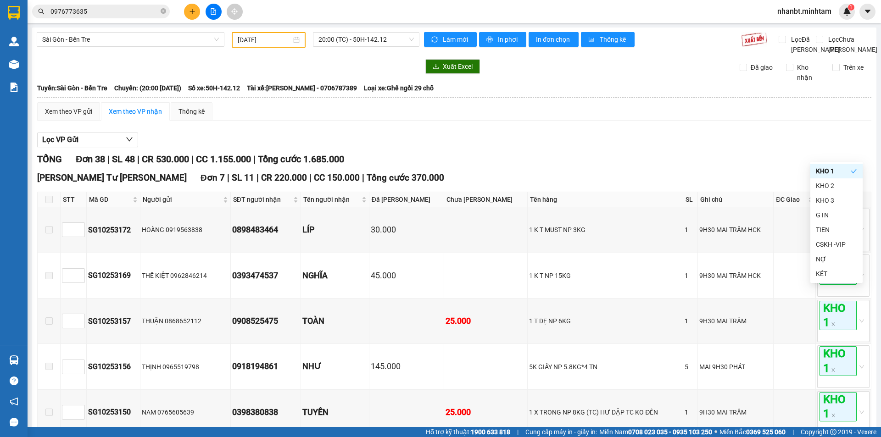
drag, startPoint x: 791, startPoint y: 133, endPoint x: 616, endPoint y: 133, distance: 174.3
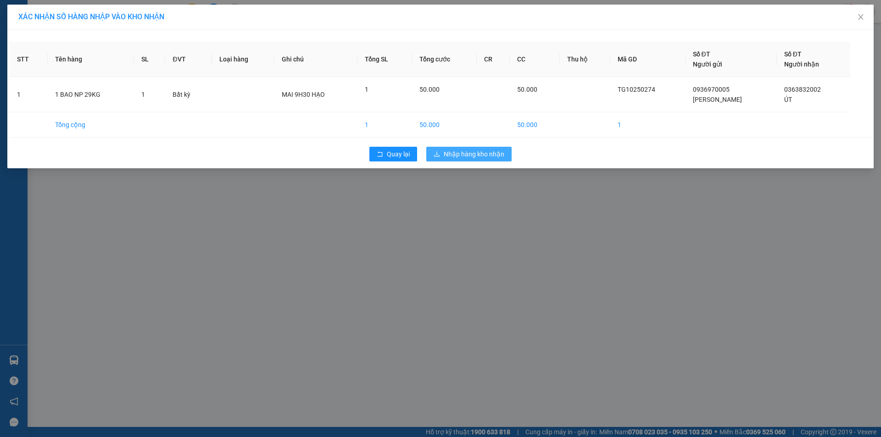
click at [448, 154] on span "Nhập hàng kho nhận" at bounding box center [474, 154] width 61 height 10
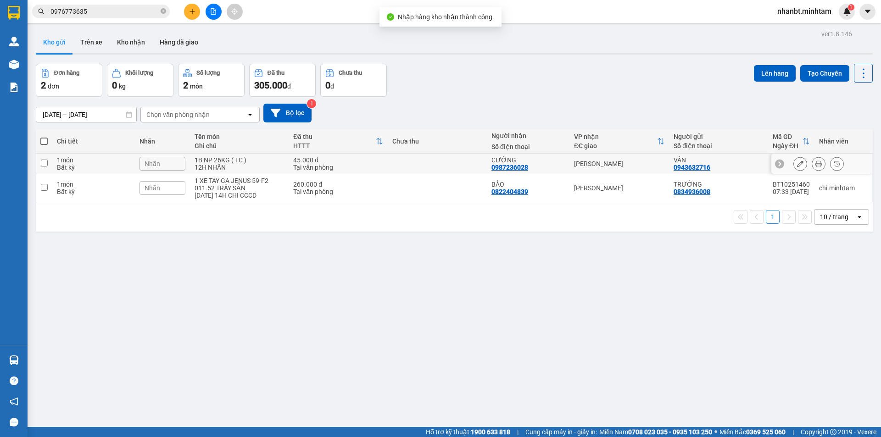
click at [45, 162] on input "checkbox" at bounding box center [44, 163] width 7 height 7
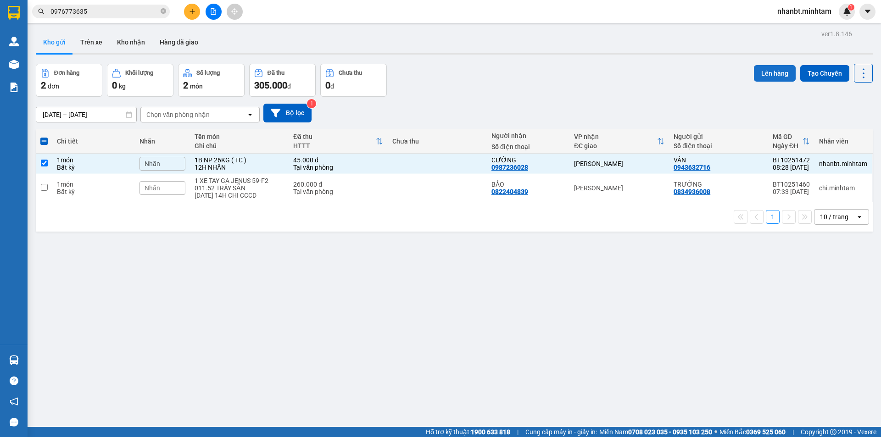
click at [755, 72] on button "Lên hàng" at bounding box center [775, 73] width 42 height 17
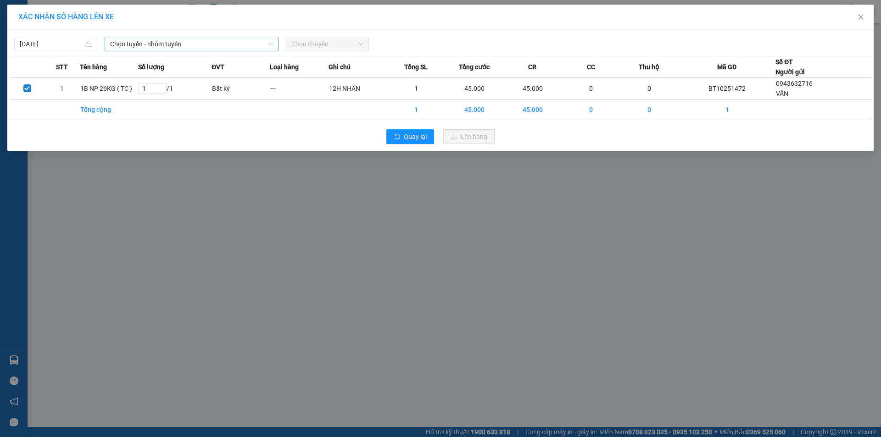
click at [202, 48] on span "Chọn tuyến - nhóm tuyến" at bounding box center [191, 44] width 163 height 14
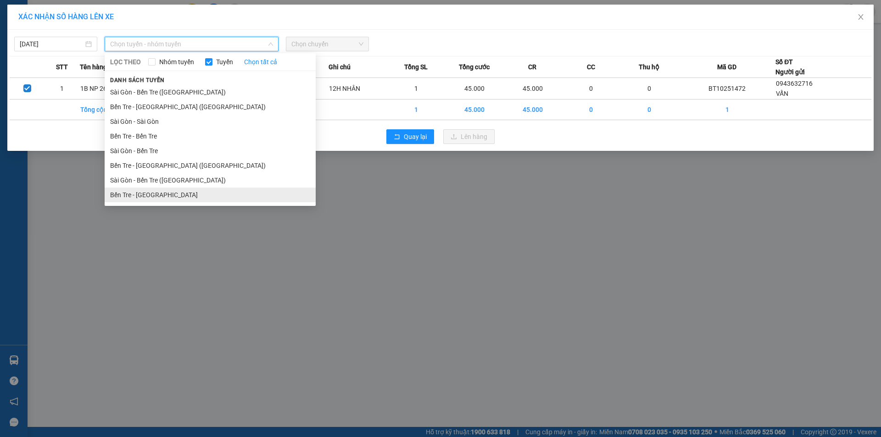
click at [144, 190] on li "Bến Tre - Sài Gòn" at bounding box center [210, 195] width 211 height 15
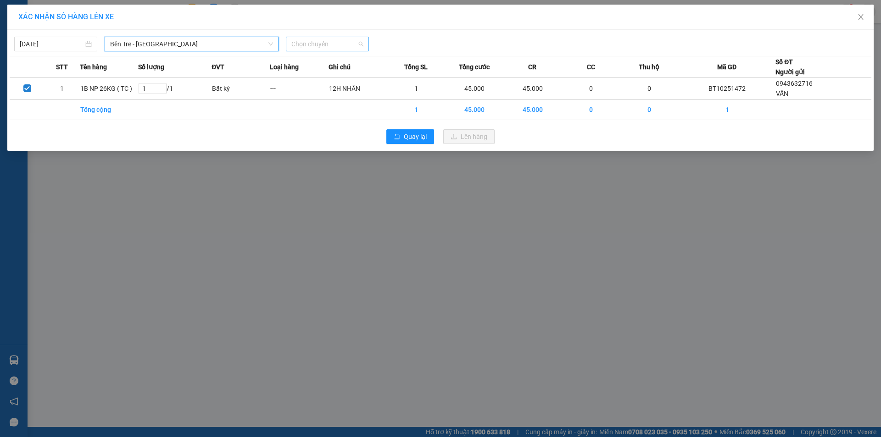
click at [328, 44] on span "Chọn chuyến" at bounding box center [327, 44] width 72 height 14
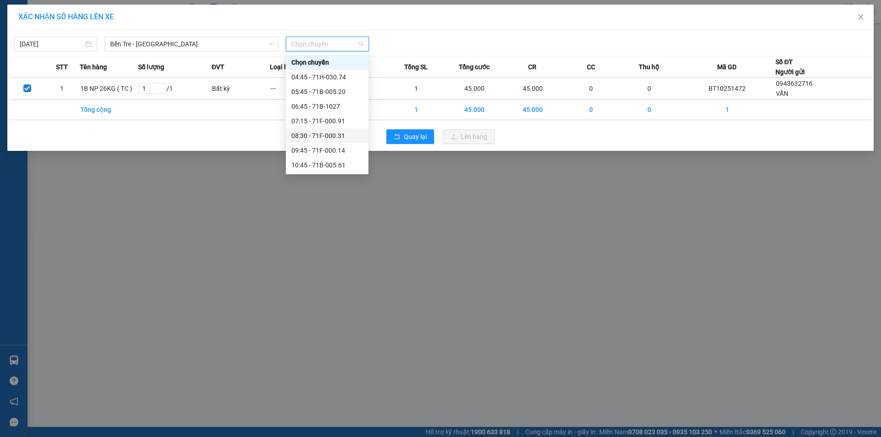
click at [320, 137] on div "08:30 - 71F-000.31" at bounding box center [327, 136] width 72 height 10
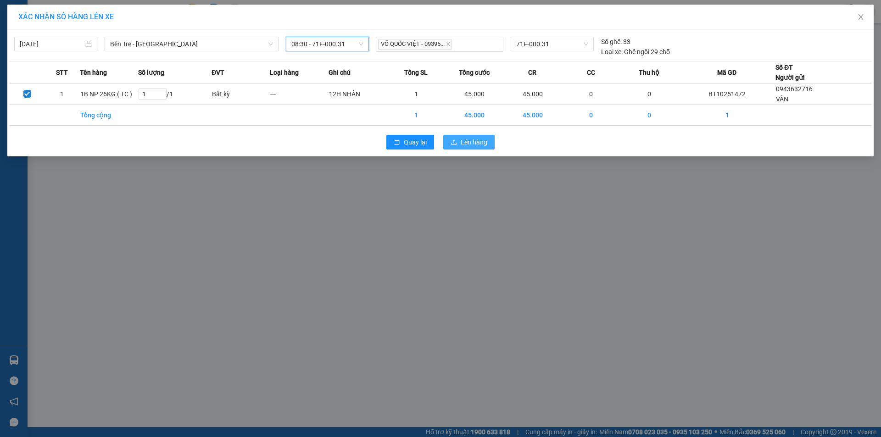
click at [460, 146] on button "Lên hàng" at bounding box center [468, 142] width 51 height 15
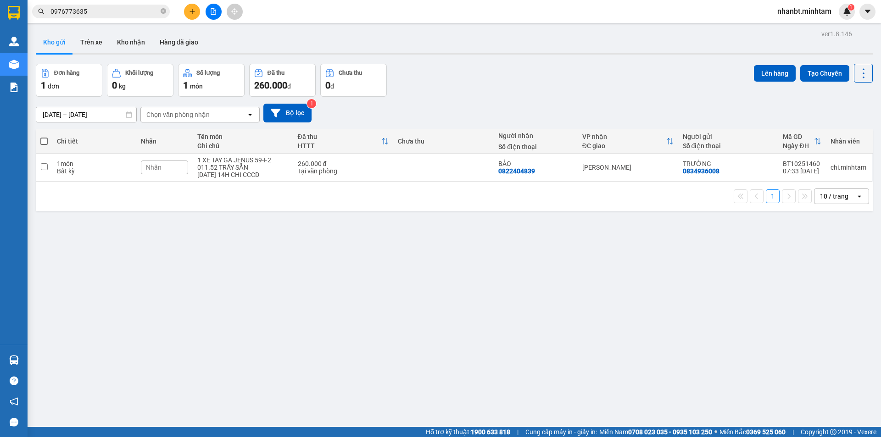
click at [196, 11] on button at bounding box center [192, 12] width 16 height 16
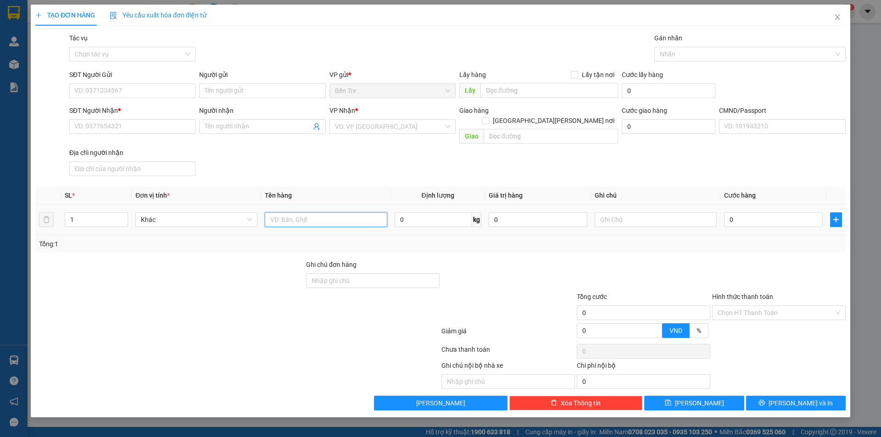
click at [311, 212] on input "text" at bounding box center [326, 219] width 122 height 15
type input "1KT MÚT NP"
drag, startPoint x: 326, startPoint y: 210, endPoint x: 200, endPoint y: 211, distance: 125.2
click at [200, 211] on tr "1 Khác 1KT MÚT NP 0 kg 0 0" at bounding box center [440, 220] width 810 height 31
click at [838, 16] on icon "close" at bounding box center [836, 17] width 5 height 6
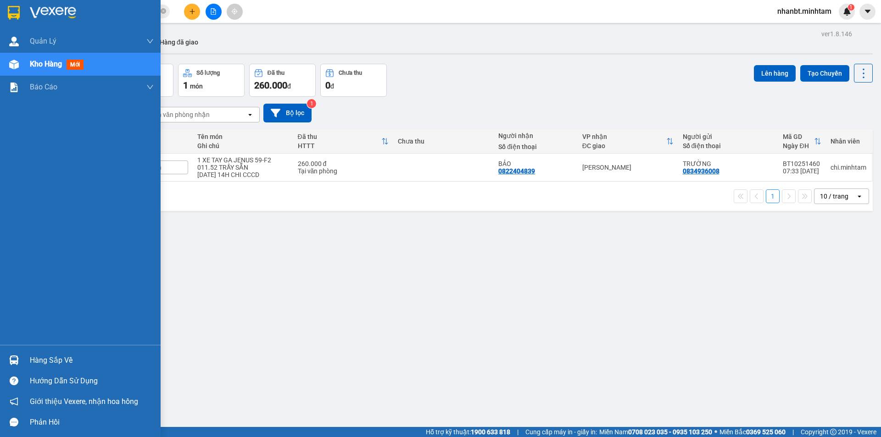
click at [17, 13] on img at bounding box center [14, 13] width 12 height 14
click at [6, 9] on div at bounding box center [14, 13] width 16 height 16
click at [23, 357] on div "Hàng sắp về" at bounding box center [80, 360] width 161 height 21
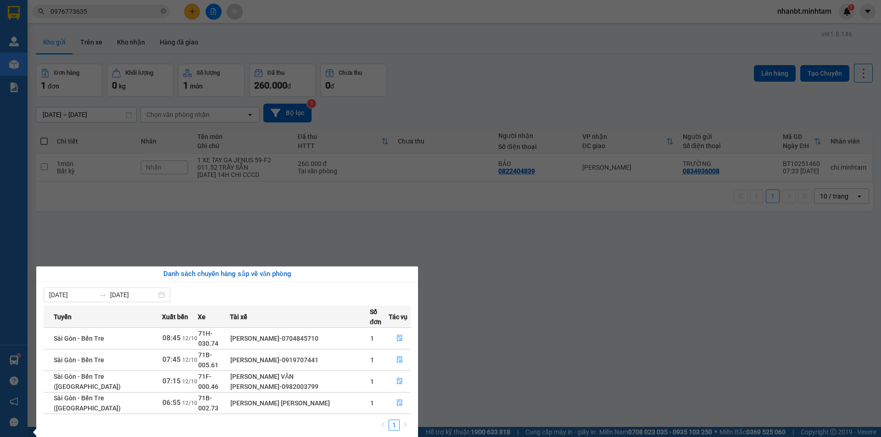
click at [502, 86] on section "Kết quả tìm kiếm ( 51 ) Bộ lọc Mã ĐH Trạng thái Món hàng Tổng cước Chưa cước Nh…" at bounding box center [440, 218] width 881 height 437
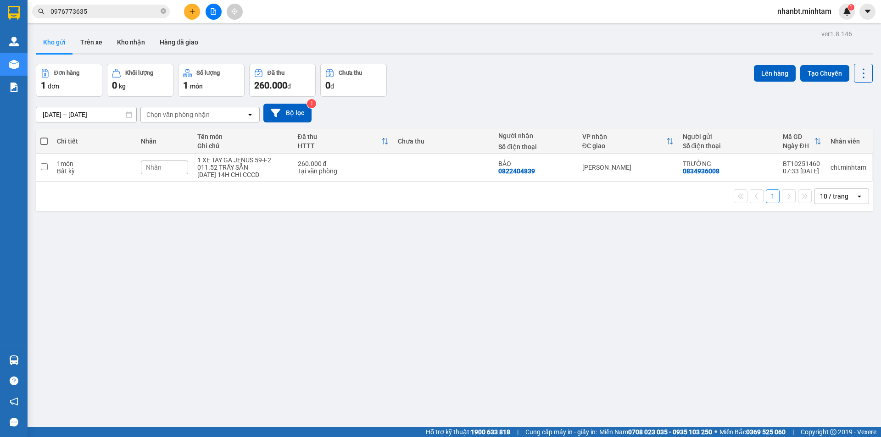
click at [370, 78] on button "Chưa thu 0 đ" at bounding box center [353, 80] width 67 height 33
click at [284, 75] on div "Đã thu" at bounding box center [275, 73] width 17 height 6
click at [225, 78] on button "Số lượng 1 món" at bounding box center [211, 80] width 67 height 33
click at [166, 78] on button "Khối lượng 0 kg" at bounding box center [140, 80] width 67 height 33
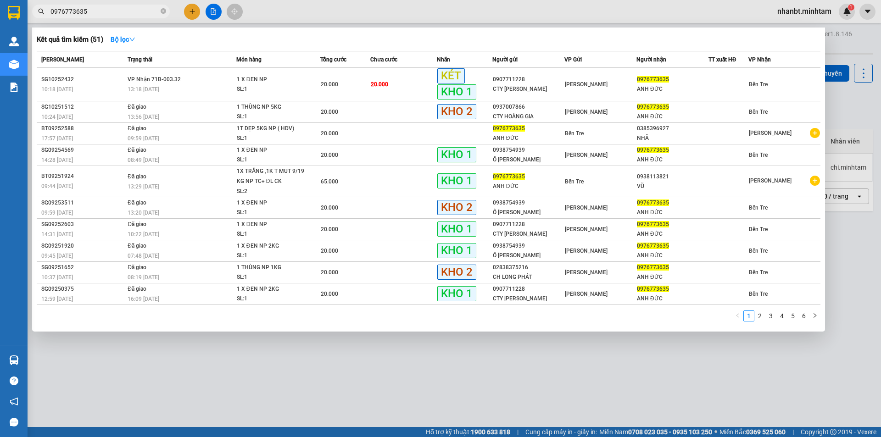
click at [89, 12] on input "0976773635" at bounding box center [104, 11] width 108 height 10
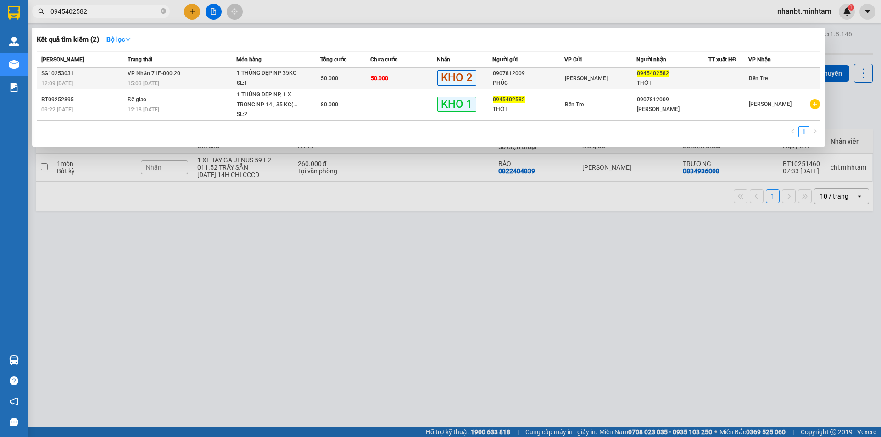
type input "0945402582"
click at [219, 83] on div "15:03 - 11/10" at bounding box center [182, 83] width 108 height 10
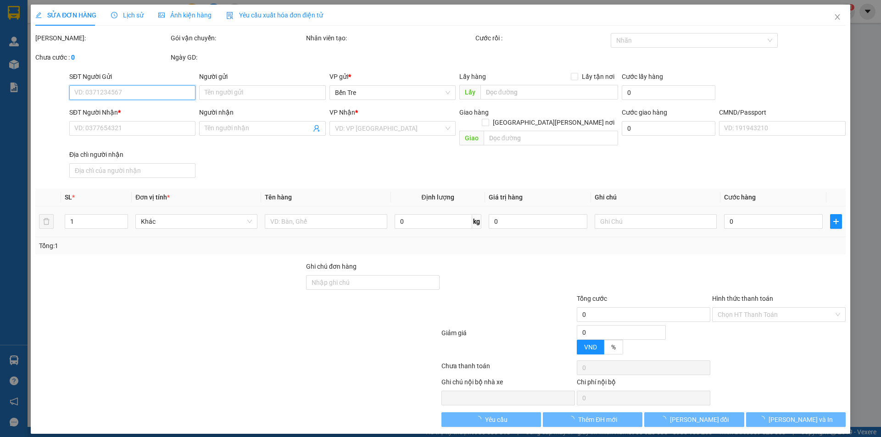
type input "0907812009"
type input "PHÚC"
type input "0945402582"
type input "THỚI"
type input "DG"
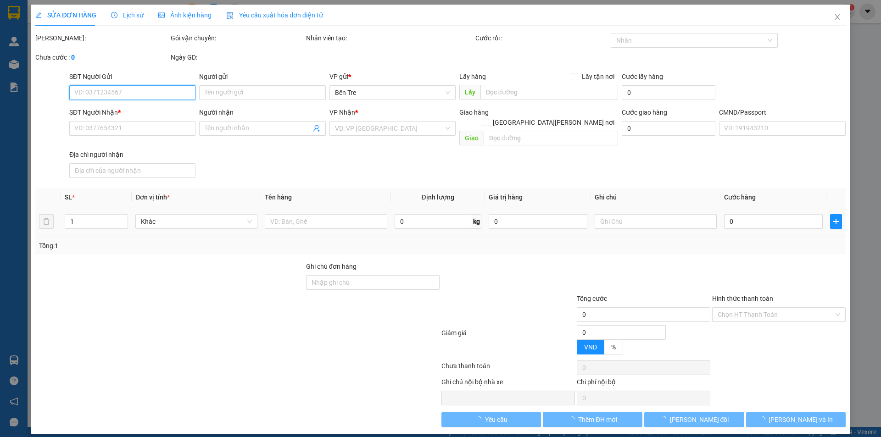
type input "50.000"
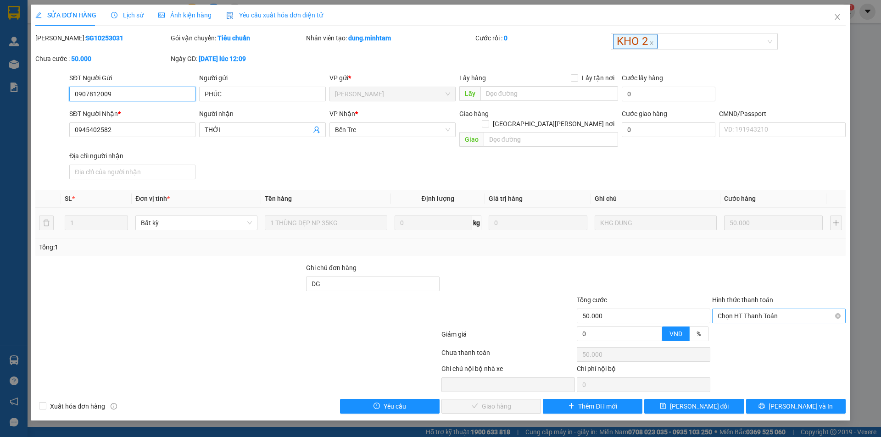
click at [731, 309] on span "Chọn HT Thanh Toán" at bounding box center [778, 316] width 122 height 14
click at [730, 320] on div "Tại văn phòng" at bounding box center [778, 324] width 122 height 10
type input "0"
click at [506, 401] on span "Lưu và Giao hàng" at bounding box center [521, 406] width 124 height 10
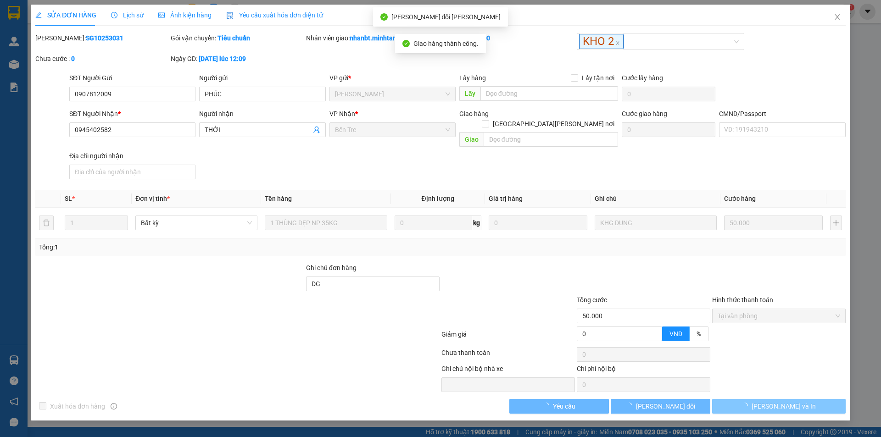
click at [751, 403] on span "loading" at bounding box center [746, 406] width 10 height 6
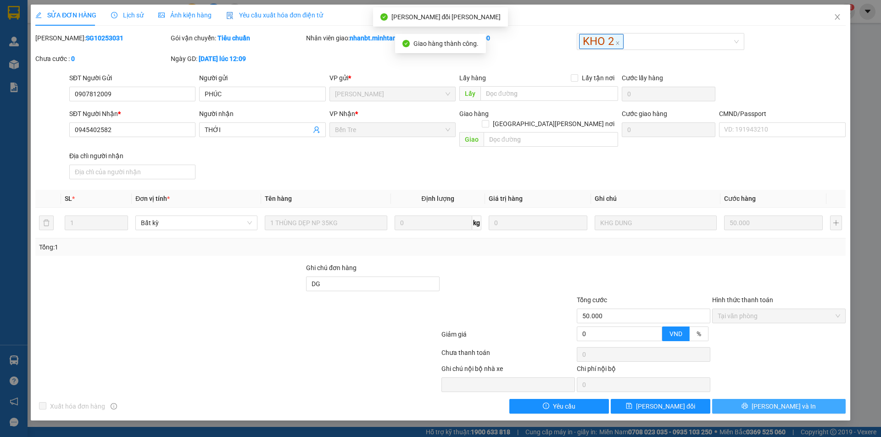
drag, startPoint x: 767, startPoint y: 397, endPoint x: 725, endPoint y: 362, distance: 55.4
click at [767, 399] on button "[PERSON_NAME] và In" at bounding box center [778, 406] width 133 height 15
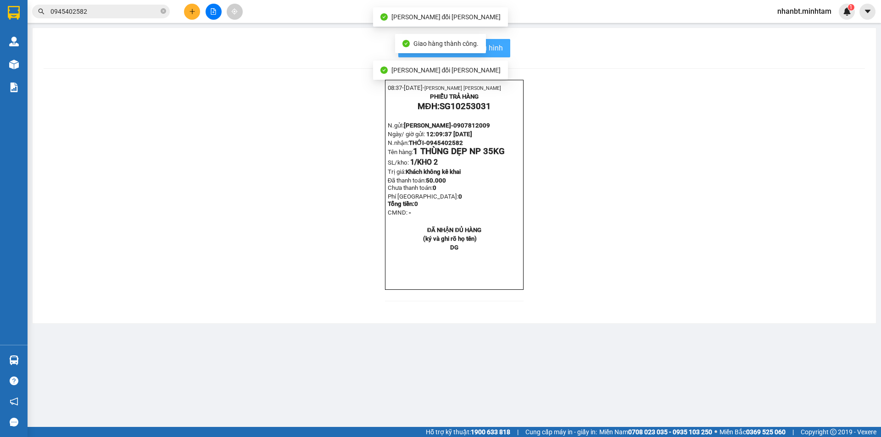
drag, startPoint x: 505, startPoint y: 48, endPoint x: 568, endPoint y: 113, distance: 91.5
click at [507, 49] on button "In mẫu biên lai tự cấu hình" at bounding box center [454, 48] width 112 height 18
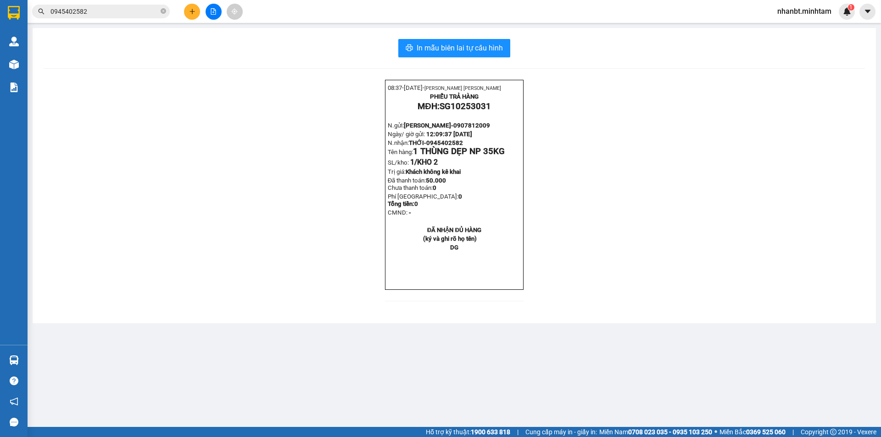
click at [103, 10] on input "0945402582" at bounding box center [104, 11] width 108 height 10
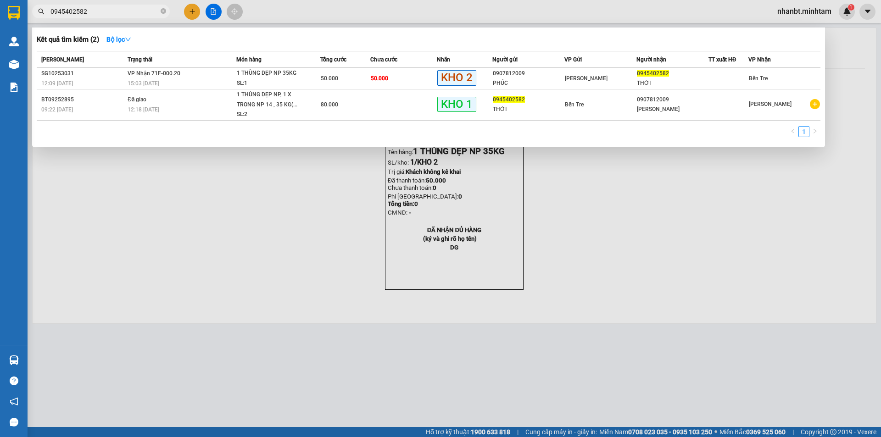
click at [103, 10] on input "0945402582" at bounding box center [104, 11] width 108 height 10
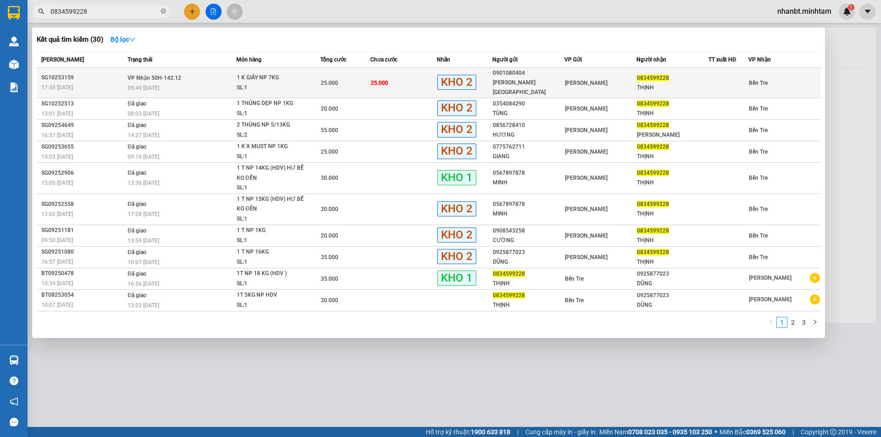
type input "0834599228"
click at [189, 83] on div "05:49 - 12/10" at bounding box center [182, 88] width 108 height 10
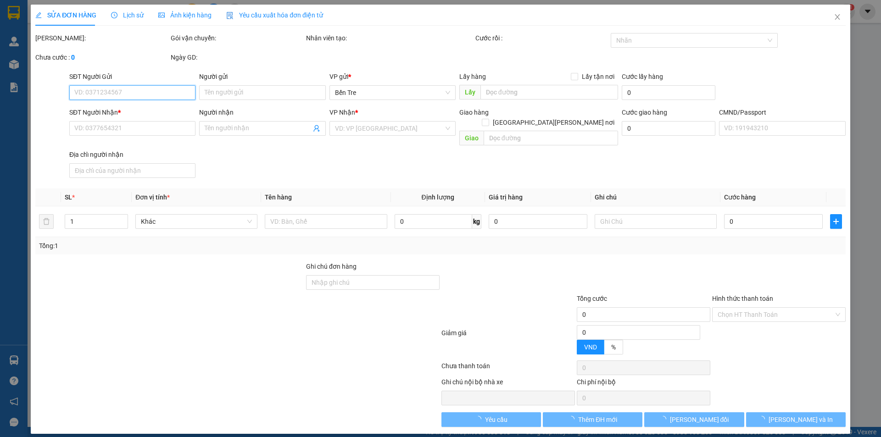
type input "0901080404"
type input "PHỤ TÙNG THÁI HẢI"
type input "0834599228"
type input "THỊNH"
type input "25.000"
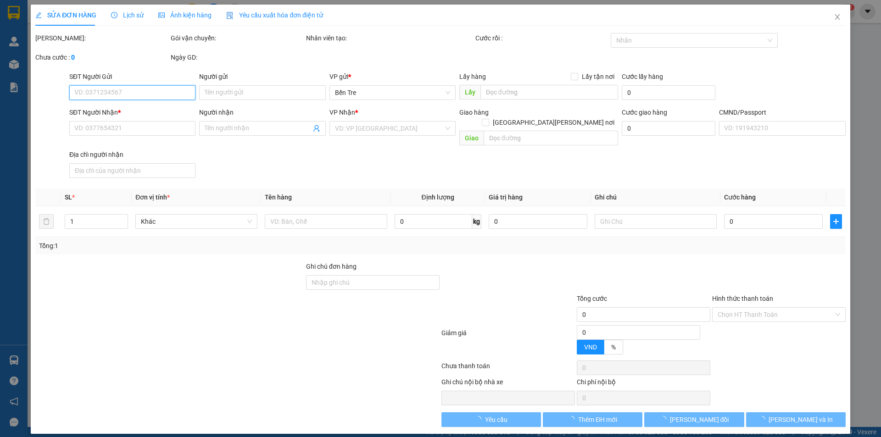
type input "25.000"
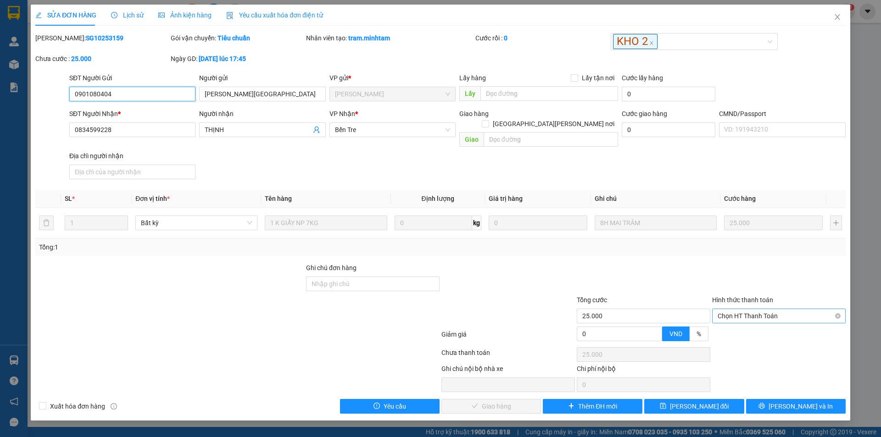
click at [744, 310] on span "Chọn HT Thanh Toán" at bounding box center [778, 316] width 122 height 14
drag, startPoint x: 739, startPoint y: 321, endPoint x: 695, endPoint y: 330, distance: 44.6
click at [735, 322] on div "Tại văn phòng" at bounding box center [778, 324] width 122 height 10
click at [486, 401] on span "Lưu và Giao hàng" at bounding box center [521, 406] width 124 height 10
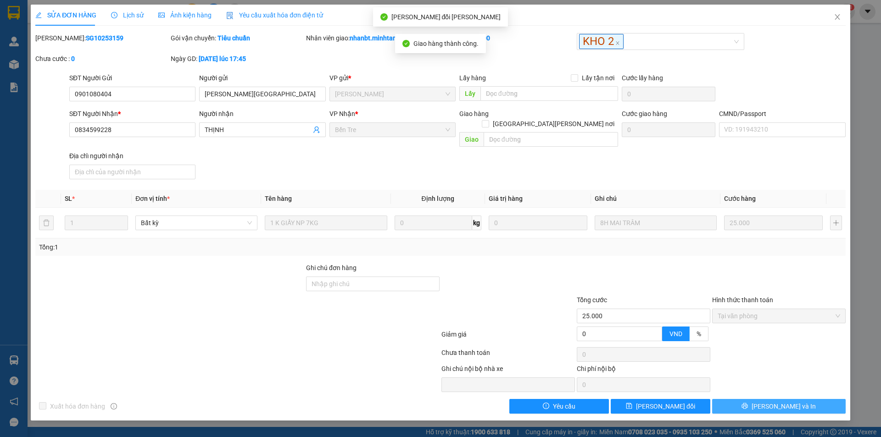
click at [748, 403] on icon "printer" at bounding box center [745, 406] width 6 height 6
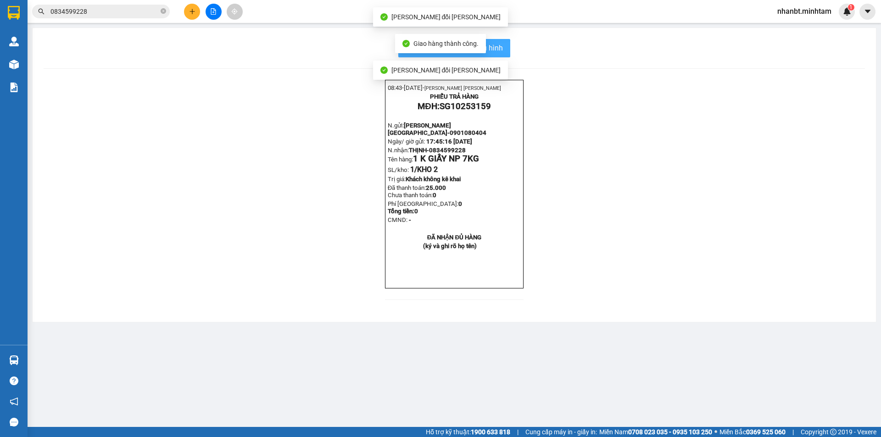
drag, startPoint x: 490, startPoint y: 49, endPoint x: 563, endPoint y: 117, distance: 99.6
click at [490, 50] on span "In mẫu biên lai tự cấu hình" at bounding box center [459, 47] width 86 height 11
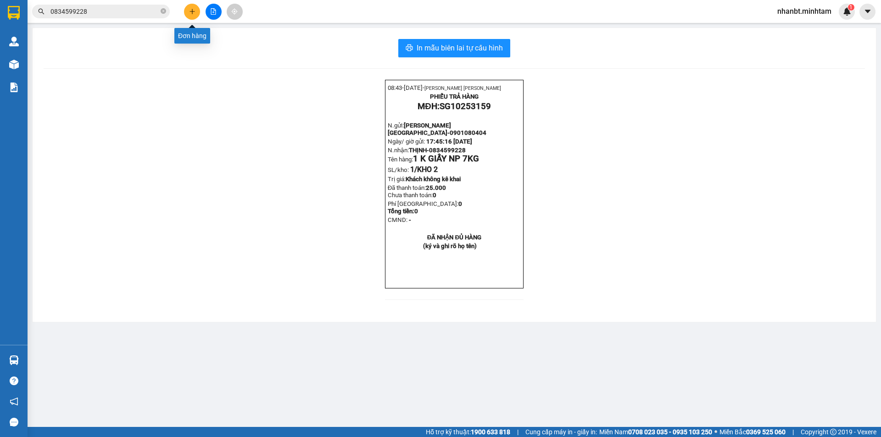
click at [196, 13] on button at bounding box center [192, 12] width 16 height 16
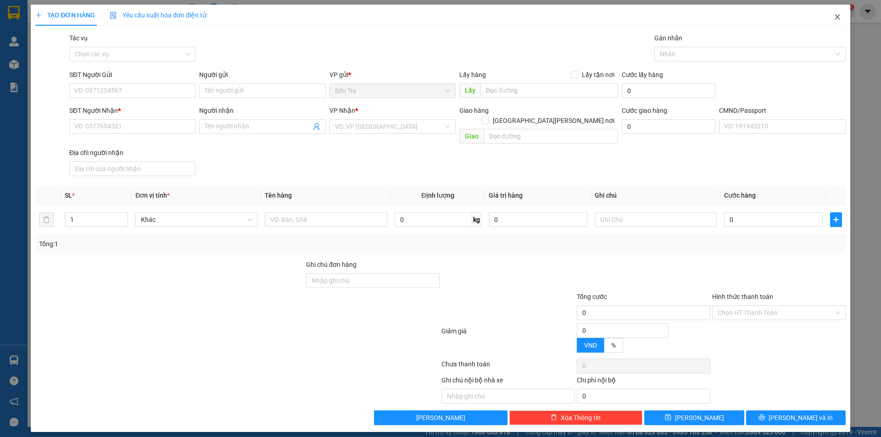
click at [841, 18] on span "Close" at bounding box center [837, 18] width 26 height 26
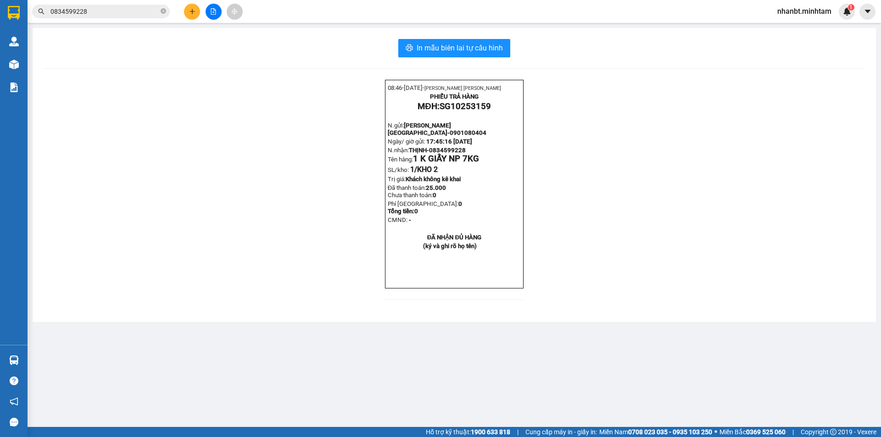
click at [189, 12] on icon "plus" at bounding box center [192, 11] width 6 height 6
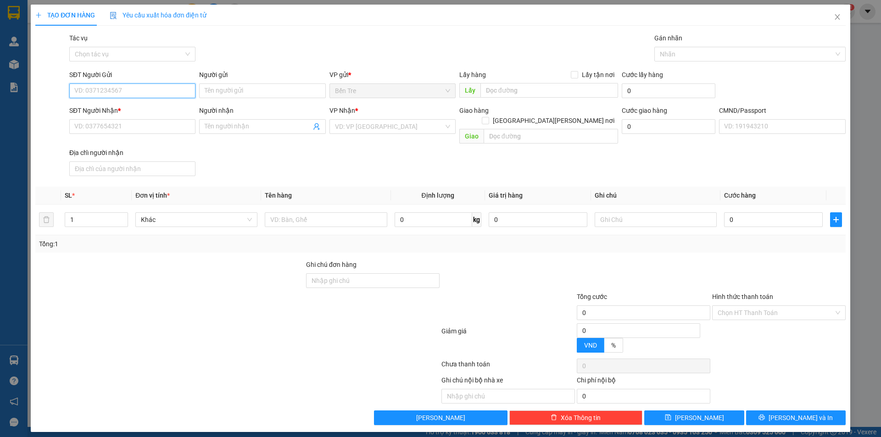
click at [135, 87] on input "SĐT Người Gửi" at bounding box center [132, 90] width 126 height 15
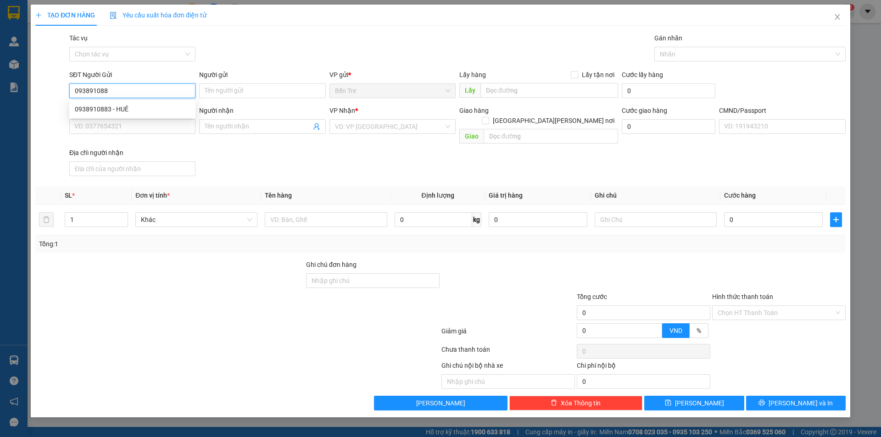
type input "0938910883"
click at [145, 112] on div "0938910883 - HUÊ" at bounding box center [132, 109] width 115 height 10
type input "HUÊ"
type input "0906751565"
type input "HIỀN"
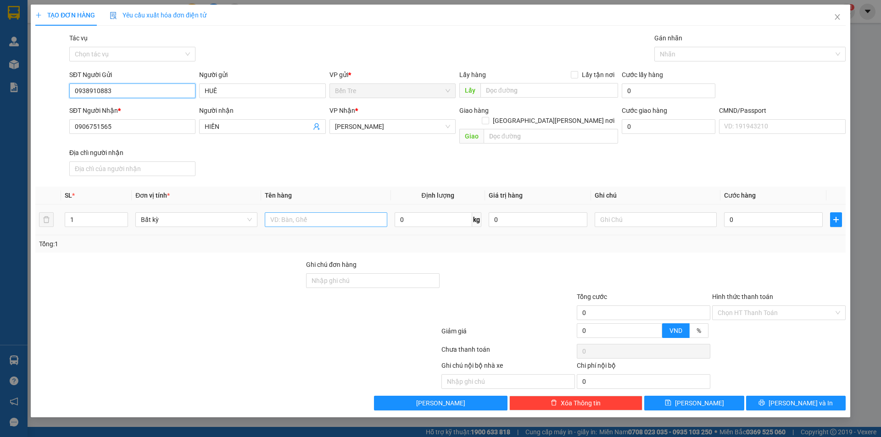
type input "0938910883"
click at [306, 214] on input "text" at bounding box center [326, 219] width 122 height 15
type input "1 K X ĐEN 13 KG ( ĐA )"
click at [517, 212] on input "0" at bounding box center [538, 219] width 99 height 15
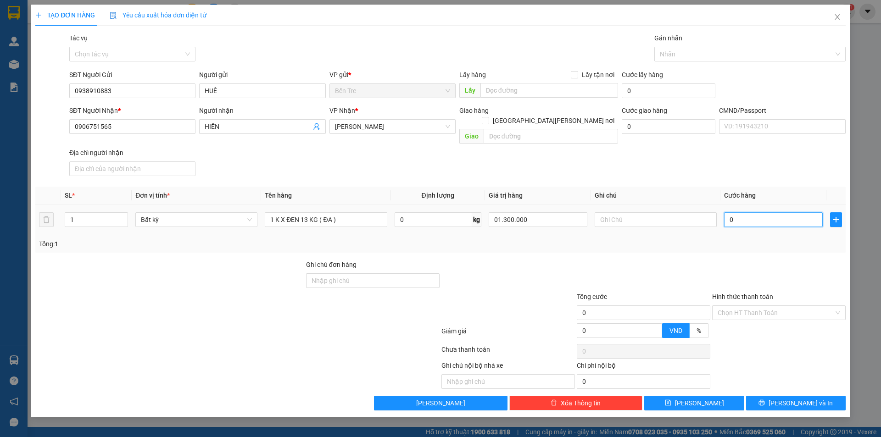
type input "1.300.000"
click at [754, 212] on input "0" at bounding box center [773, 219] width 99 height 15
type input "30"
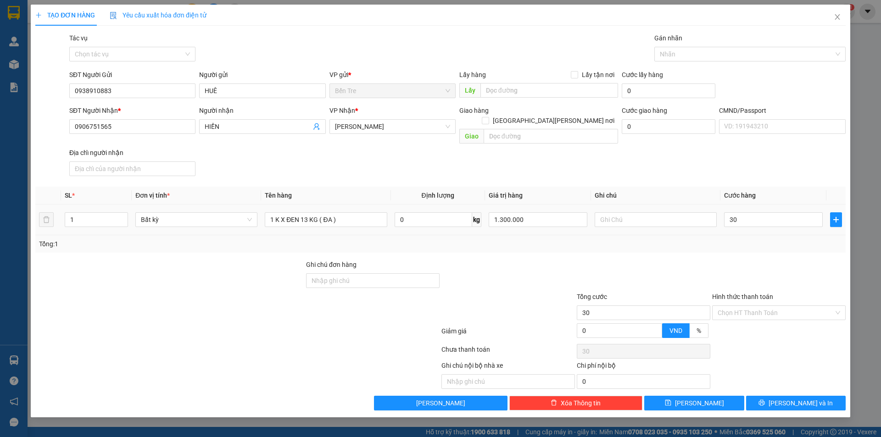
type input "30.000"
click at [607, 260] on div at bounding box center [643, 276] width 135 height 32
click at [626, 212] on input "text" at bounding box center [655, 219] width 122 height 15
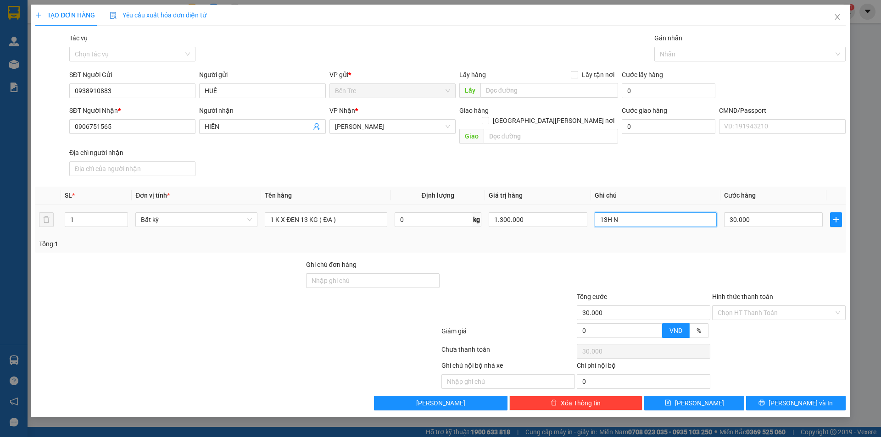
type input "13H NH"
click at [718, 306] on input "Hình thức thanh toán" at bounding box center [775, 313] width 116 height 14
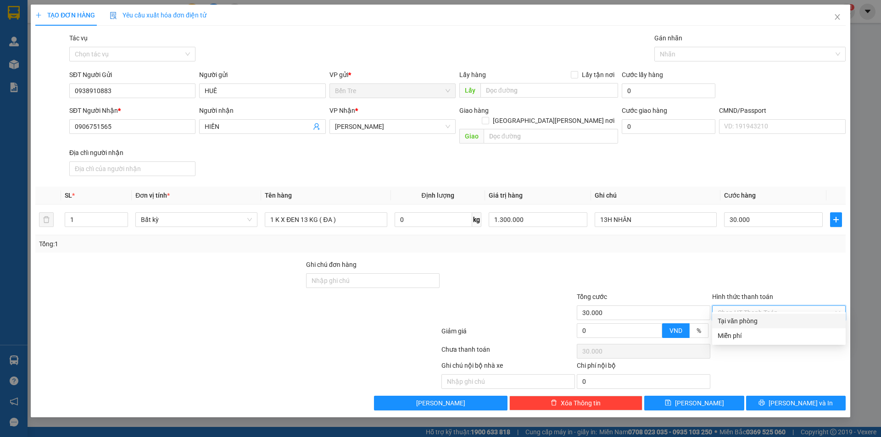
click at [726, 326] on div "Tại văn phòng" at bounding box center [778, 321] width 122 height 10
click at [765, 400] on icon "printer" at bounding box center [762, 403] width 6 height 6
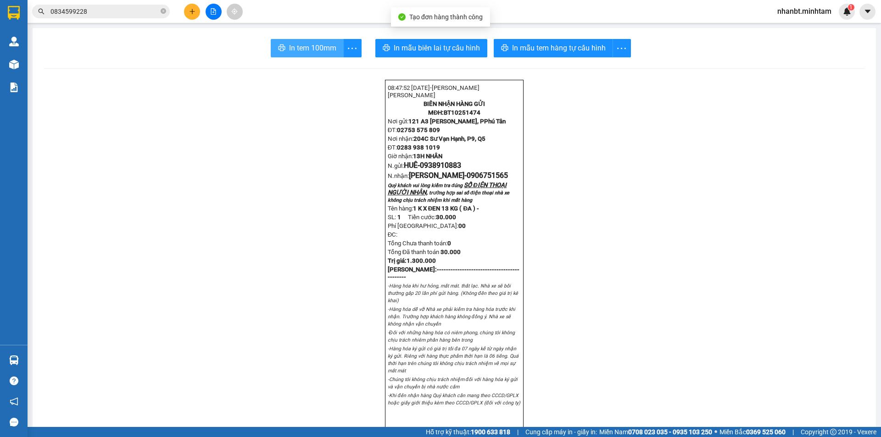
click at [315, 48] on span "In tem 100mm" at bounding box center [312, 47] width 47 height 11
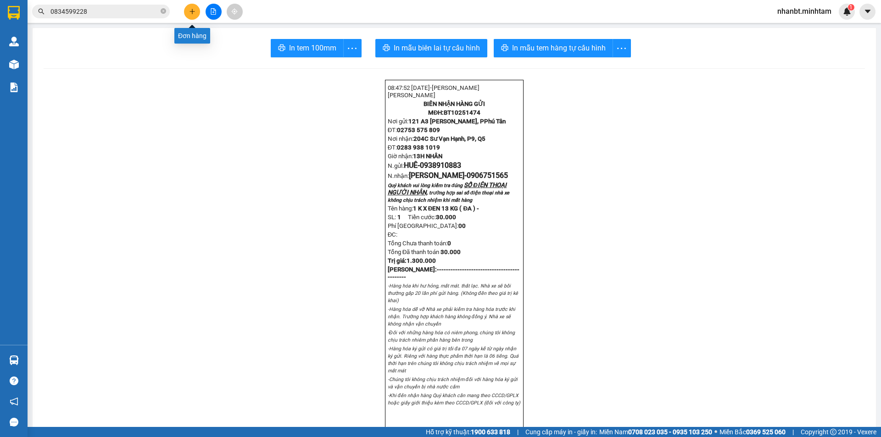
click at [192, 14] on icon "plus" at bounding box center [192, 11] width 0 height 5
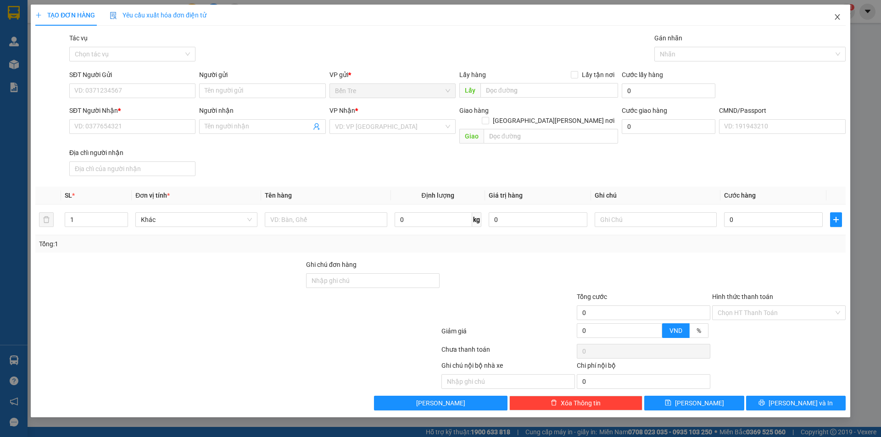
click at [840, 19] on icon "close" at bounding box center [836, 16] width 7 height 7
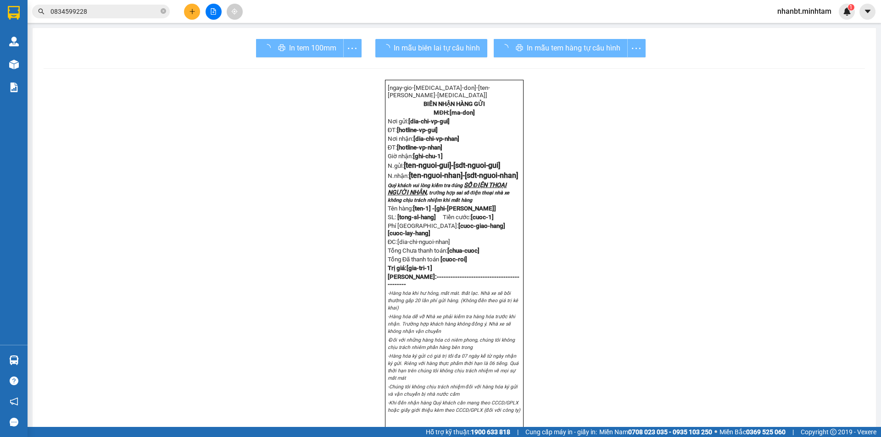
click at [111, 13] on input "0834599228" at bounding box center [104, 11] width 108 height 10
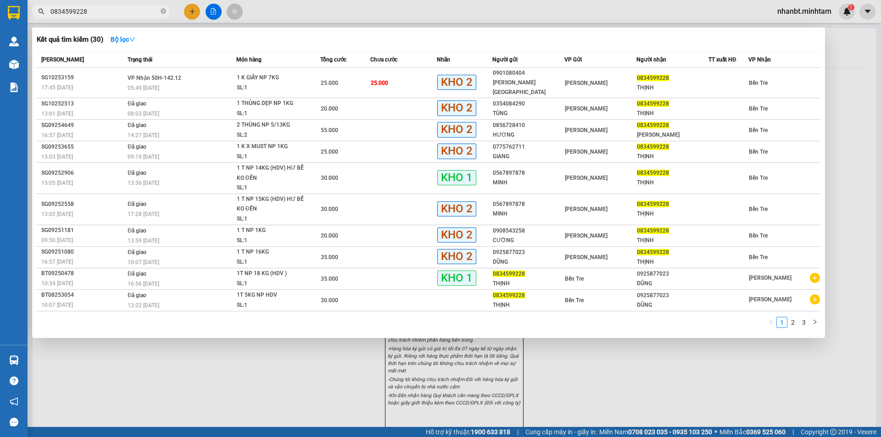
click at [110, 13] on input "0834599228" at bounding box center [104, 11] width 108 height 10
type input "0"
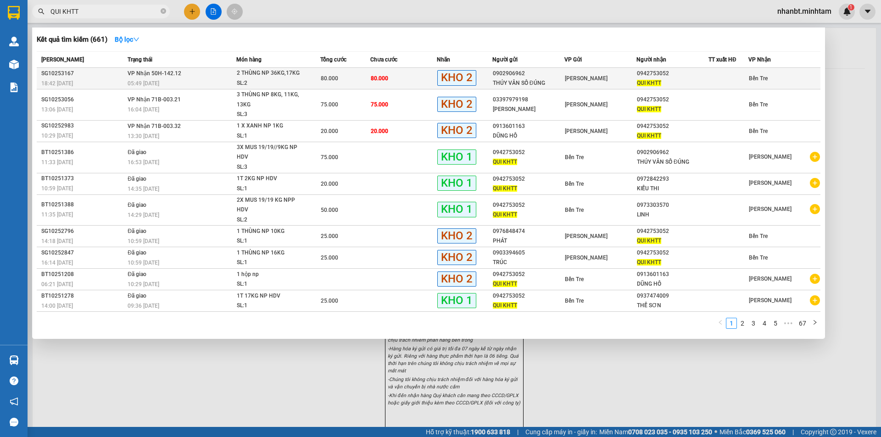
type input "QUI KHTT"
click at [232, 80] on div "05:49 - 12/10" at bounding box center [182, 83] width 108 height 10
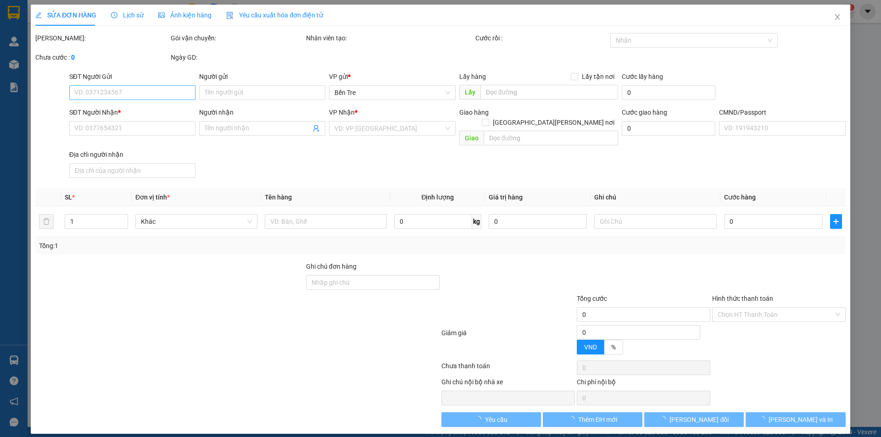
type input "0902906962"
type input "THÚY VÂN SỐ ĐÚNG"
type input "0942753052"
type input "QUI KHTT"
type input "80.000"
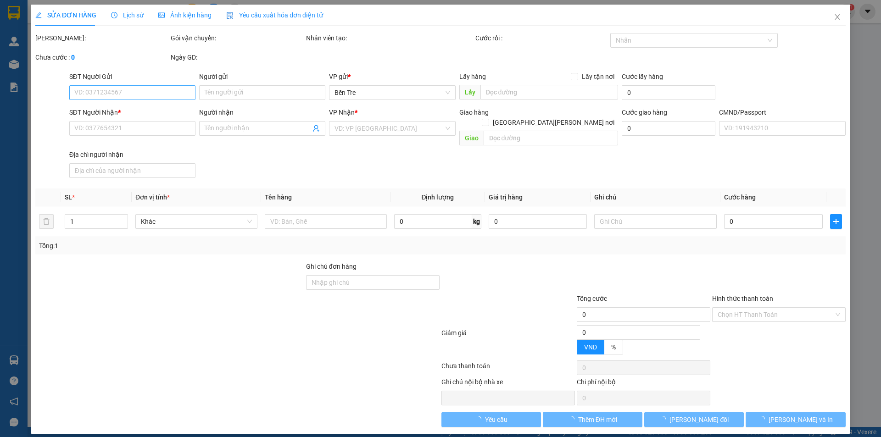
type input "80.000"
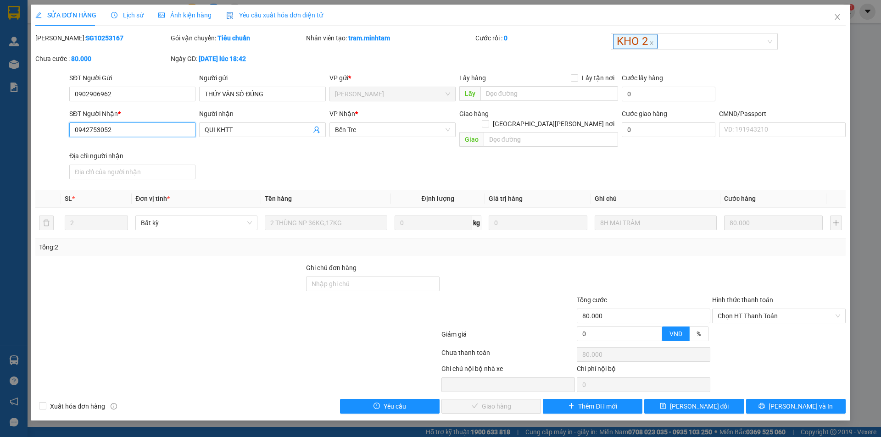
drag, startPoint x: 146, startPoint y: 131, endPoint x: 34, endPoint y: 142, distance: 112.5
click at [34, 142] on div "SĐT Người Nhận * 0942753052 0942753052 Người nhận QUI KHTT VP Nhận * Bến Tre G…" at bounding box center [440, 146] width 812 height 74
click at [834, 14] on icon "close" at bounding box center [836, 16] width 7 height 7
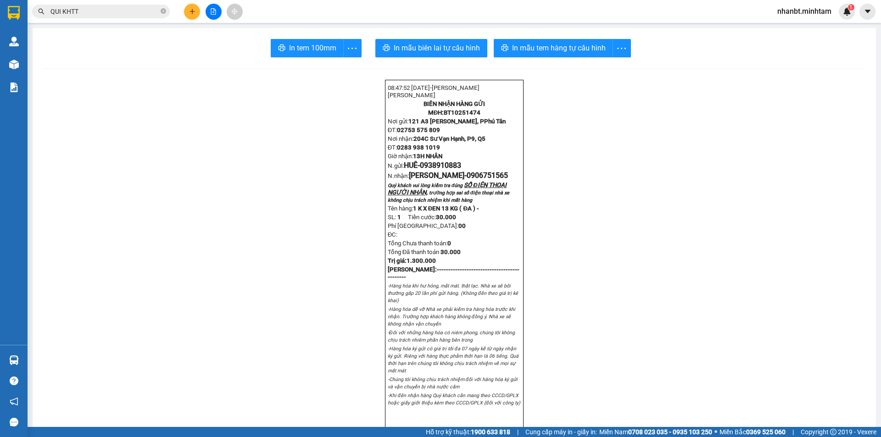
click at [187, 11] on button at bounding box center [192, 12] width 16 height 16
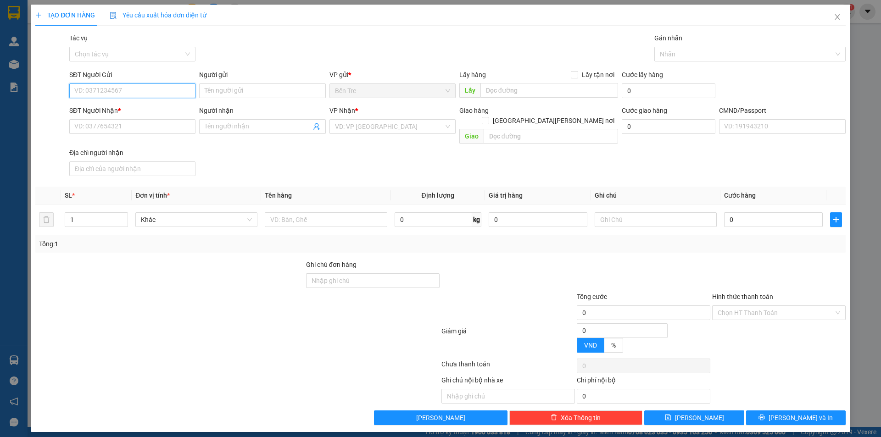
click at [165, 94] on input "SĐT Người Gửi" at bounding box center [132, 90] width 126 height 15
paste input "0942753052"
type input "0942753052"
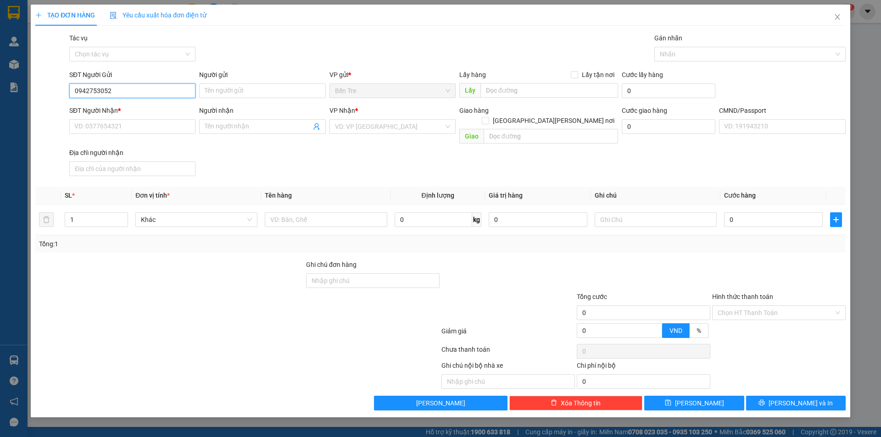
click at [165, 93] on input "0942753052" at bounding box center [132, 90] width 126 height 15
drag, startPoint x: 141, startPoint y: 110, endPoint x: 213, endPoint y: 132, distance: 75.9
click at [143, 110] on div "0942753052 - QUI KHTT" at bounding box center [132, 109] width 115 height 10
type input "QUI KHTT"
type input "0973303570"
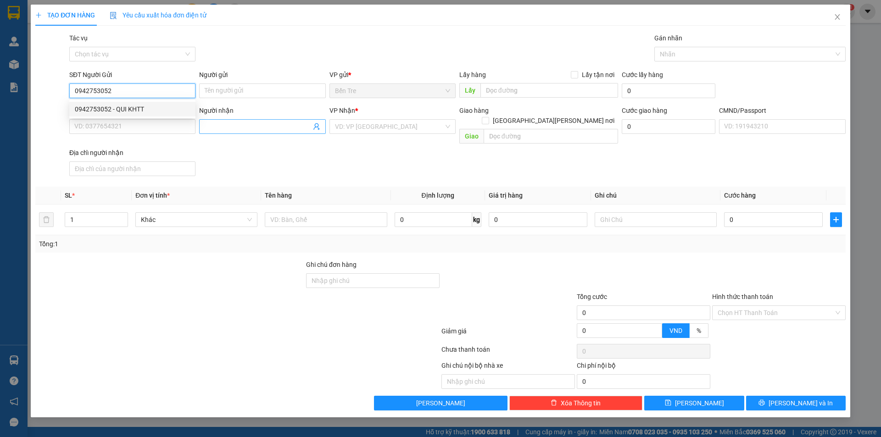
type input "LINH"
type input "0942753052"
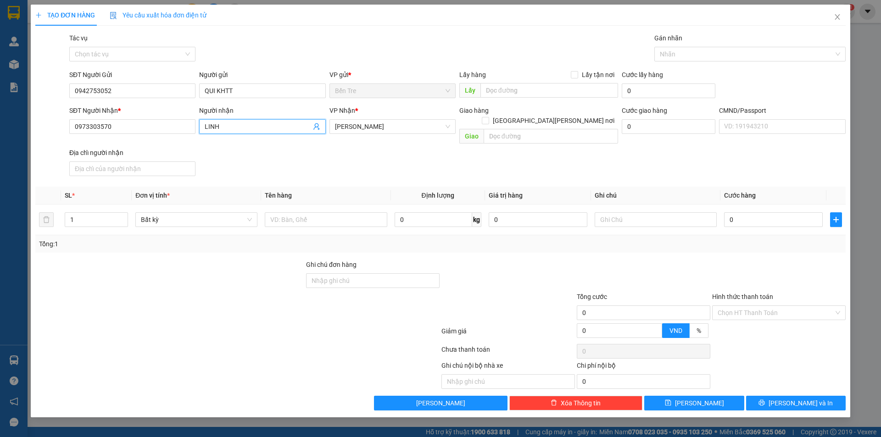
click at [318, 130] on icon "user-add" at bounding box center [316, 126] width 7 height 7
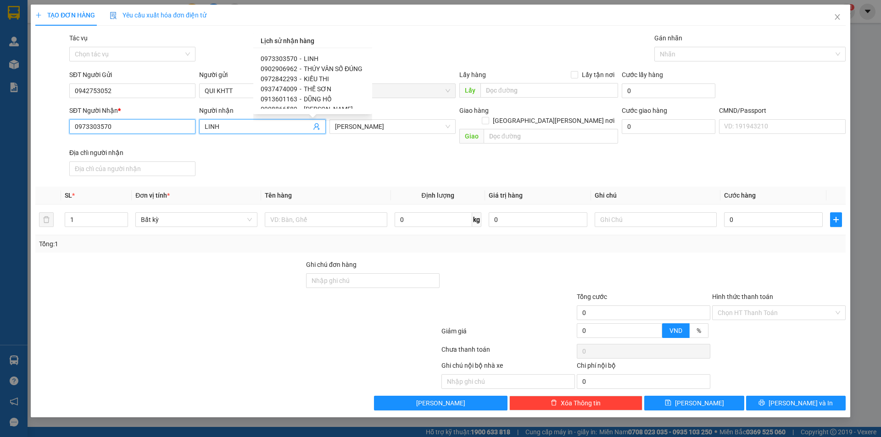
click at [120, 121] on input "0973303570" at bounding box center [132, 126] width 126 height 15
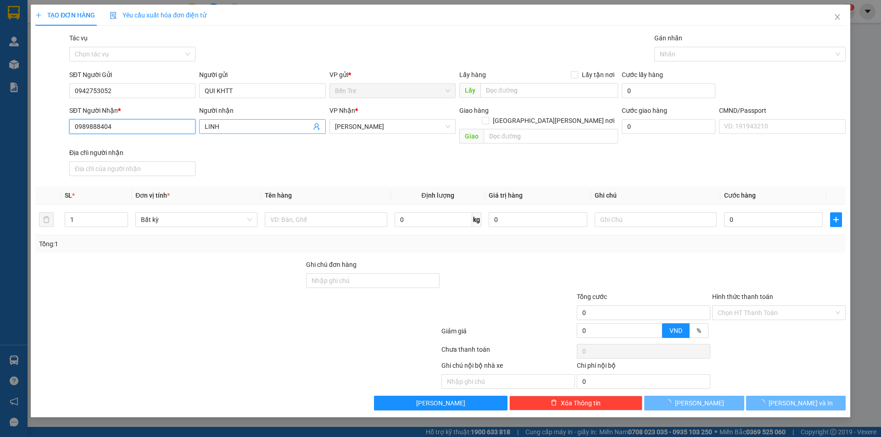
type input "0989888404"
click at [246, 126] on input "LINH" at bounding box center [258, 127] width 106 height 10
click at [245, 126] on input "LINH" at bounding box center [258, 127] width 106 height 10
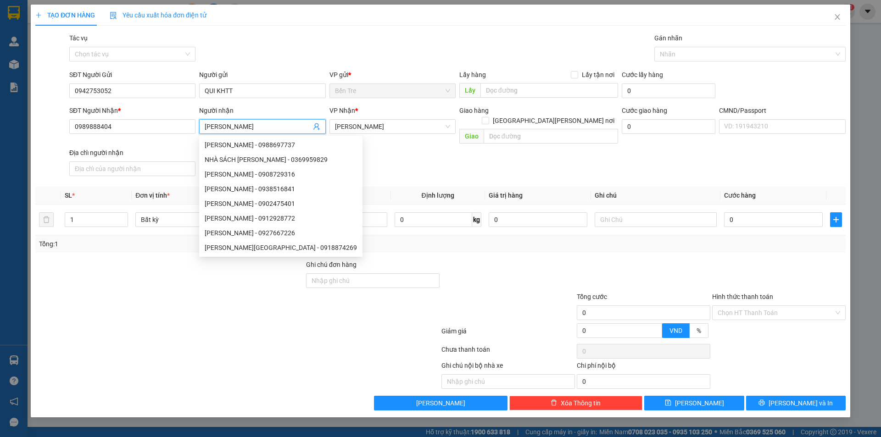
type input "MINH CHÂU"
click at [423, 156] on div "SĐT Người Nhận * 0989888404 Người nhận MINH CHÂU VP Nhận * Hồ Chí Minh Giao hàn…" at bounding box center [457, 142] width 780 height 74
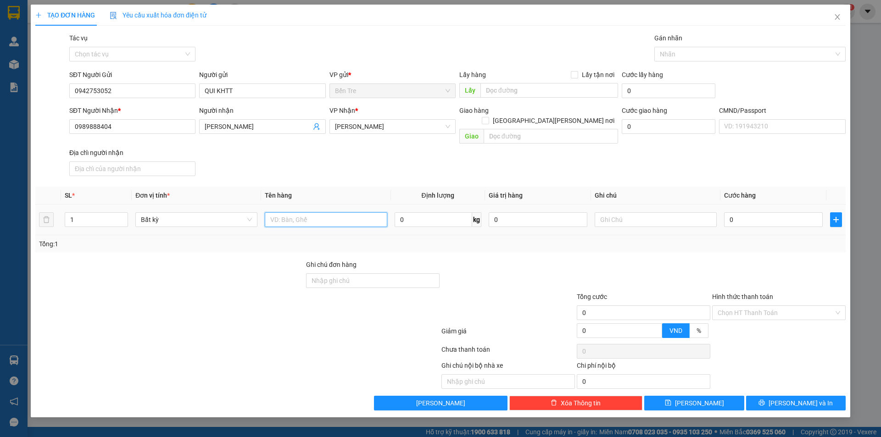
click at [342, 212] on input "text" at bounding box center [326, 219] width 122 height 15
type input "1X T NP 25 KG"
click at [628, 212] on input "text" at bounding box center [655, 219] width 122 height 15
type input "13H NHÂN"
click at [756, 217] on input "0" at bounding box center [773, 219] width 99 height 15
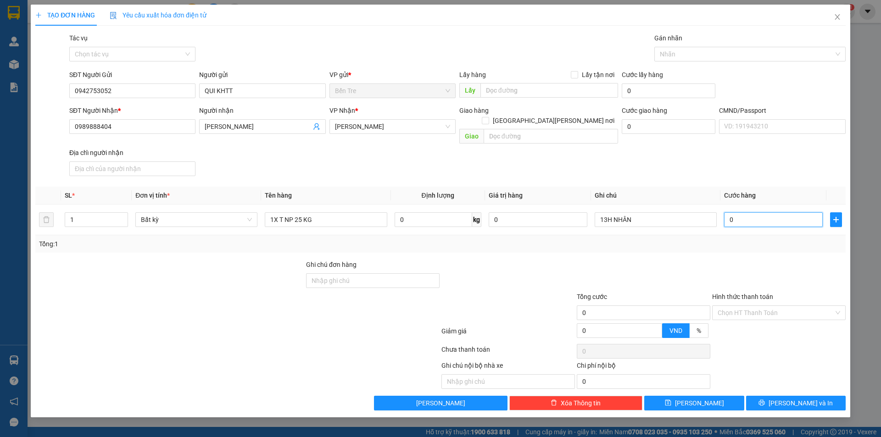
type input "2"
click at [763, 239] on div "Tổng: 1" at bounding box center [440, 244] width 803 height 10
drag, startPoint x: 795, startPoint y: 391, endPoint x: 501, endPoint y: 157, distance: 375.7
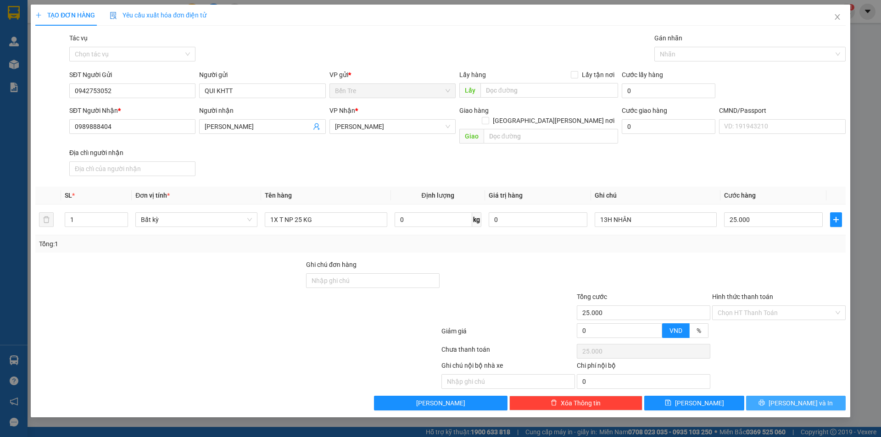
click at [794, 398] on span "[PERSON_NAME] và In" at bounding box center [800, 403] width 64 height 10
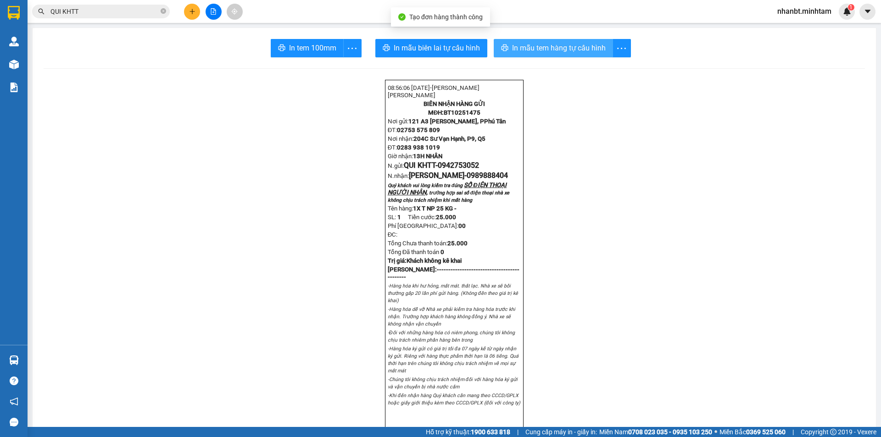
click at [544, 44] on span "In mẫu tem hàng tự cấu hình" at bounding box center [559, 47] width 94 height 11
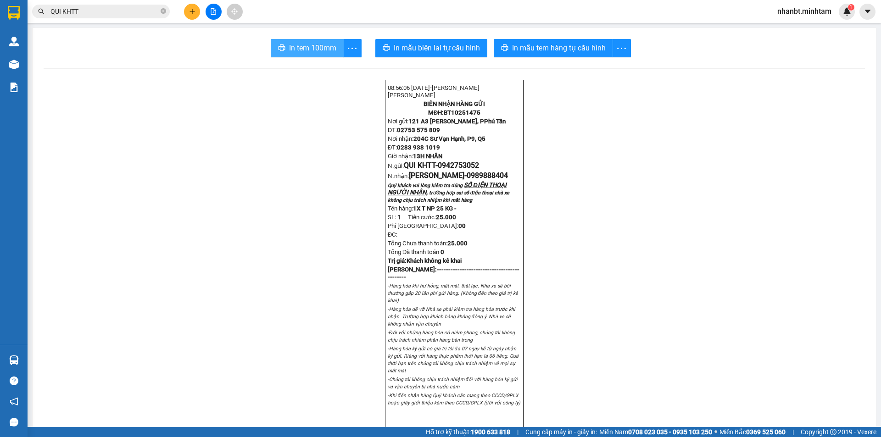
click at [314, 41] on button "In tem 100mm" at bounding box center [307, 48] width 73 height 18
click at [160, 12] on span "QUI KHTT" at bounding box center [101, 12] width 138 height 14
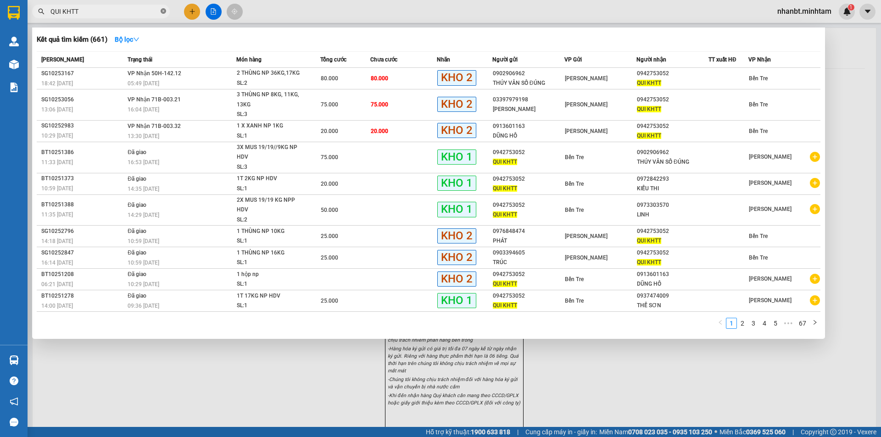
click at [162, 12] on icon "close-circle" at bounding box center [164, 11] width 6 height 6
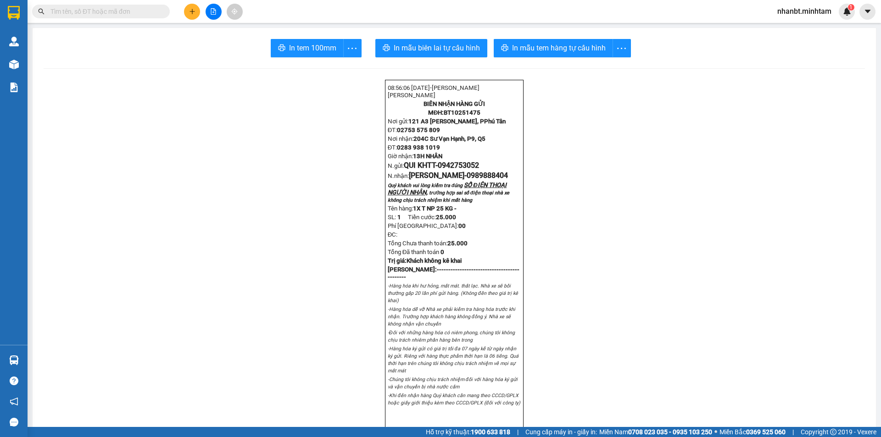
click at [150, 12] on input "text" at bounding box center [104, 11] width 108 height 10
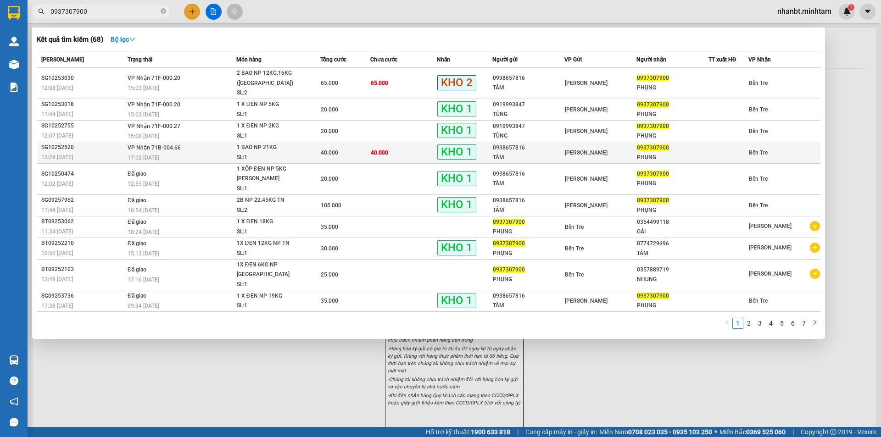
type input "0937307900"
click at [156, 144] on span "VP Nhận 71B-004.66" at bounding box center [154, 147] width 53 height 6
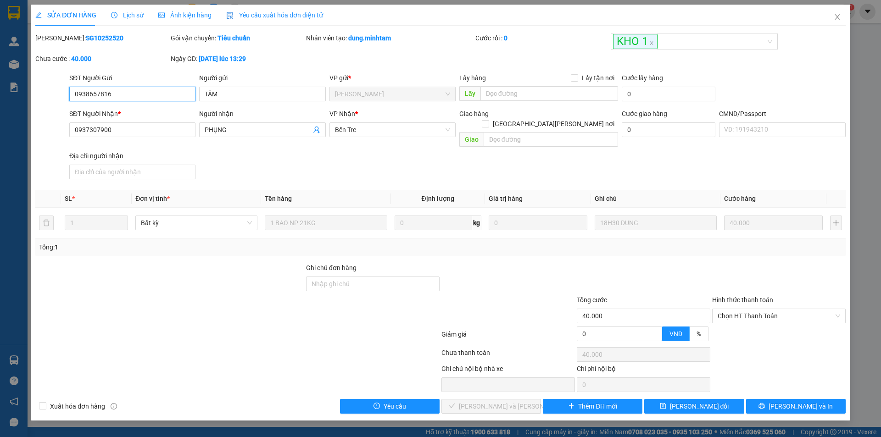
type input "0938657816"
type input "TÂM"
type input "0937307900"
type input "PHỤNG"
type input "40.000"
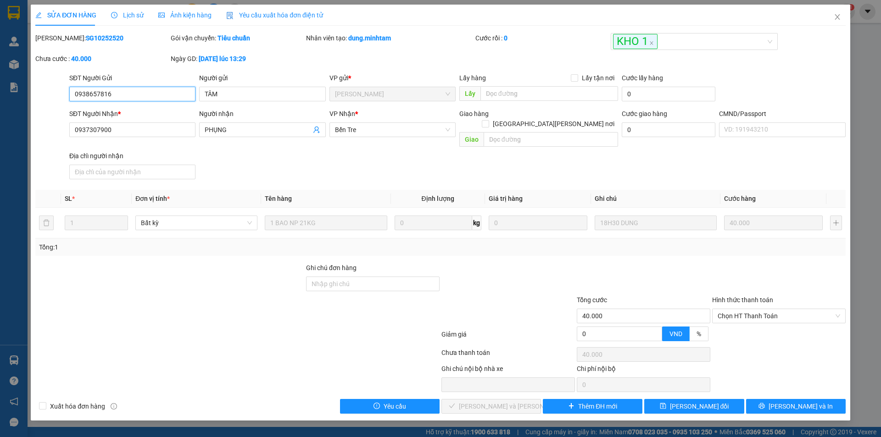
type input "40.000"
click at [750, 309] on span "Chọn HT Thanh Toán" at bounding box center [778, 316] width 122 height 14
drag, startPoint x: 747, startPoint y: 328, endPoint x: 741, endPoint y: 328, distance: 6.0
click at [746, 329] on div "Tại văn phòng" at bounding box center [778, 324] width 122 height 10
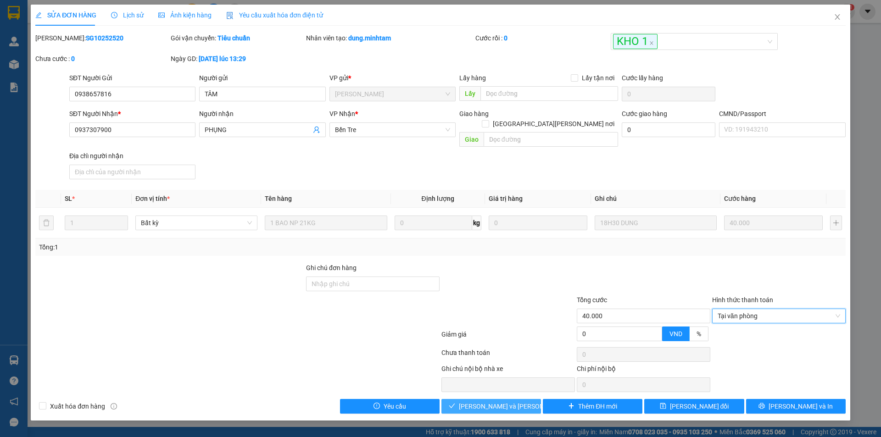
click at [529, 399] on button "Lưu và Giao hàng" at bounding box center [491, 406] width 100 height 15
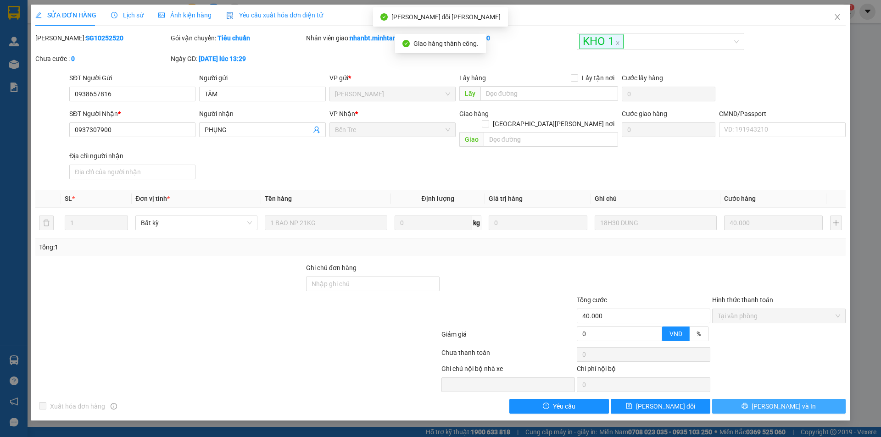
drag, startPoint x: 772, startPoint y: 396, endPoint x: 546, endPoint y: 127, distance: 351.7
click at [772, 401] on span "[PERSON_NAME] và In" at bounding box center [783, 406] width 64 height 10
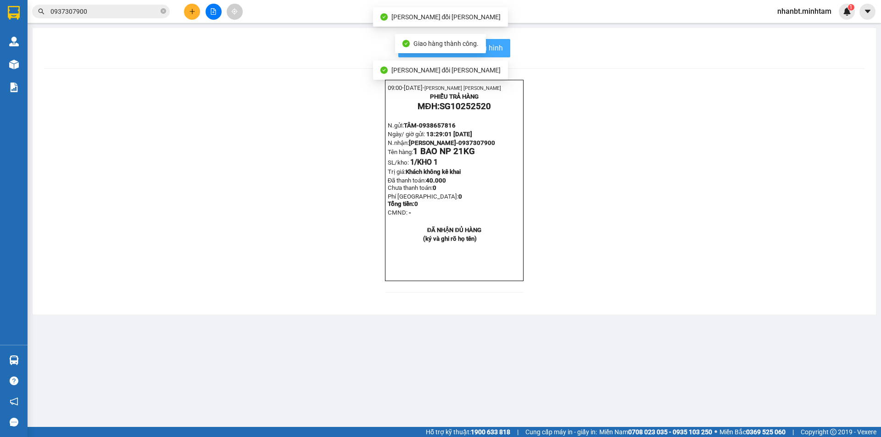
drag, startPoint x: 500, startPoint y: 45, endPoint x: 572, endPoint y: 125, distance: 107.2
click at [502, 45] on span "In mẫu biên lai tự cấu hình" at bounding box center [459, 47] width 86 height 11
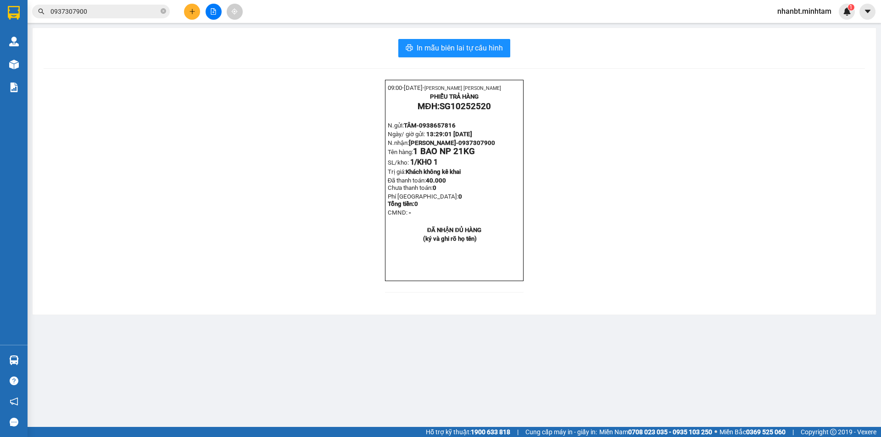
click at [123, 15] on input "0937307900" at bounding box center [104, 11] width 108 height 10
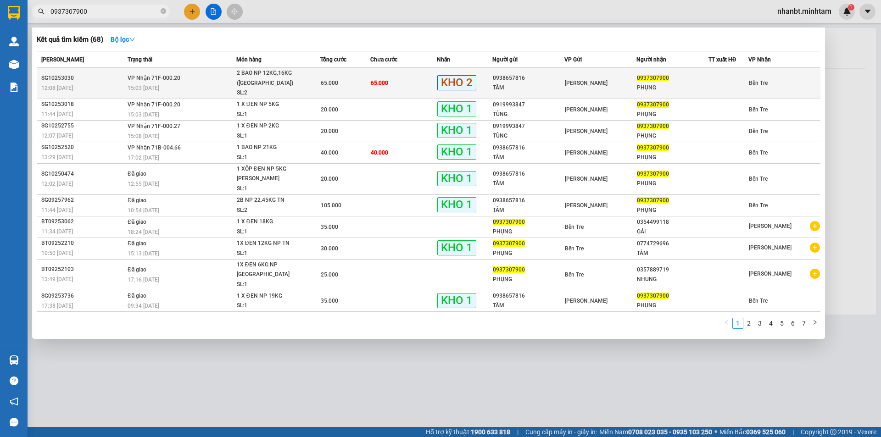
click at [293, 78] on div "2 BAO NP 12KG,16KG (TN)" at bounding box center [271, 78] width 69 height 20
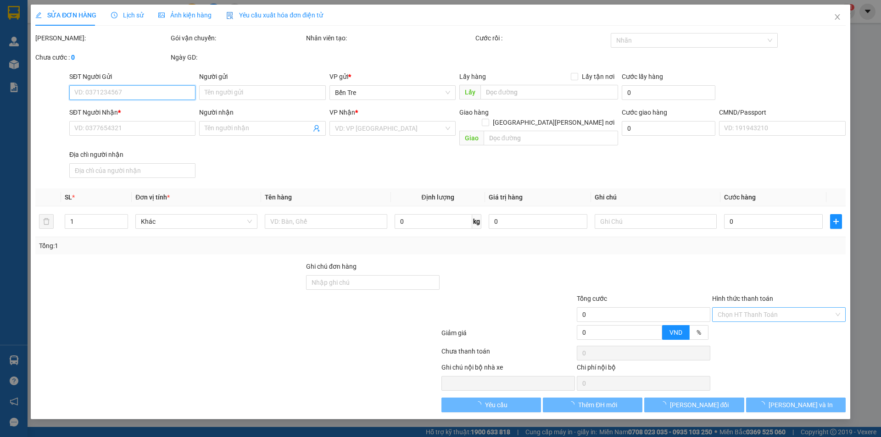
type input "0938657816"
type input "TÂM"
type input "0937307900"
type input "PHỤNG"
type input "ĐG"
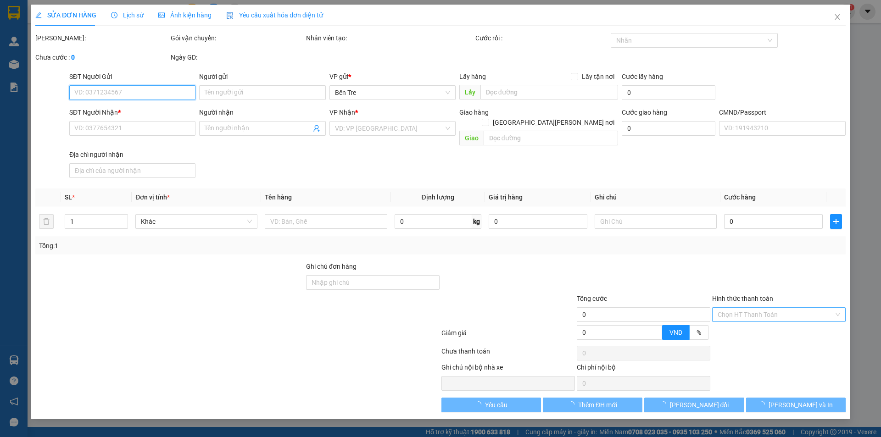
type input "65.000"
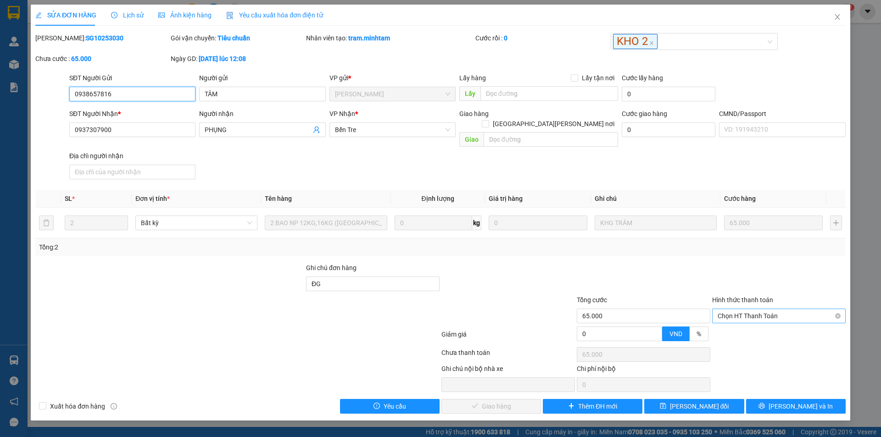
click at [740, 309] on span "Chọn HT Thanh Toán" at bounding box center [778, 316] width 122 height 14
click at [733, 321] on div "Tại văn phòng" at bounding box center [778, 324] width 122 height 10
type input "0"
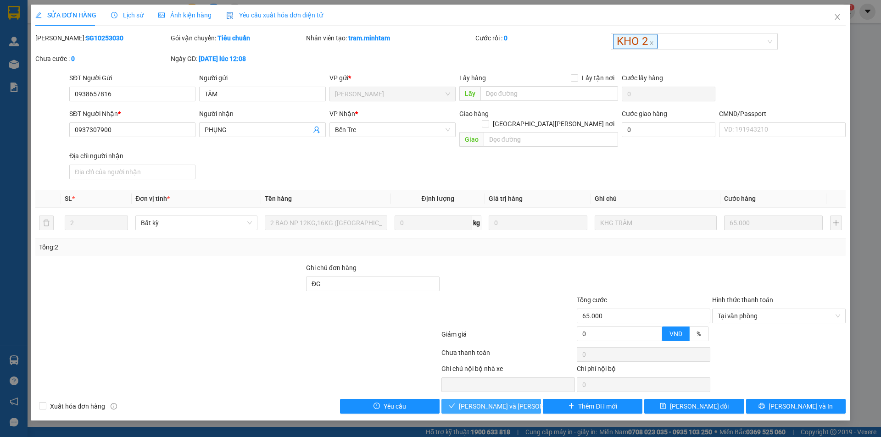
click at [504, 401] on span "Lưu và Giao hàng" at bounding box center [521, 406] width 124 height 10
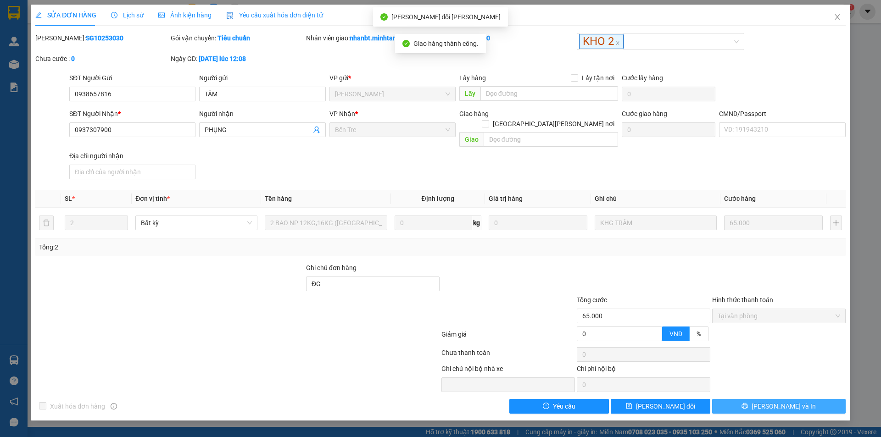
drag, startPoint x: 780, startPoint y: 396, endPoint x: 769, endPoint y: 389, distance: 13.4
click at [769, 399] on button "[PERSON_NAME] và In" at bounding box center [778, 406] width 133 height 15
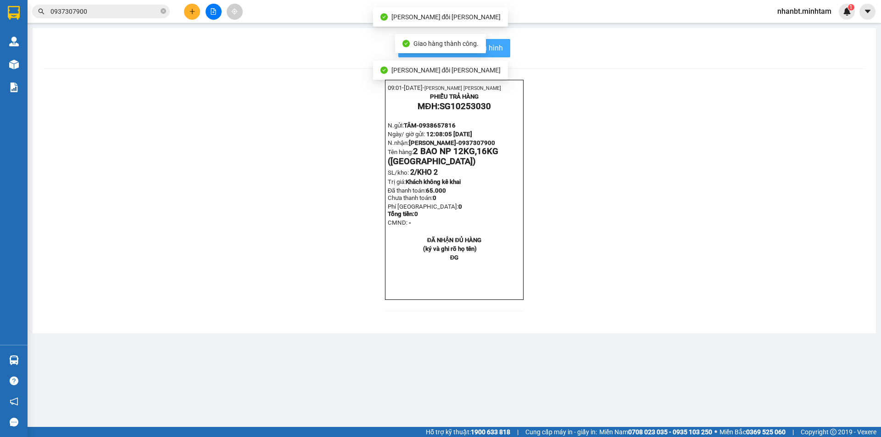
drag, startPoint x: 497, startPoint y: 46, endPoint x: 617, endPoint y: 114, distance: 137.9
click at [498, 46] on span "In mẫu biên lai tự cấu hình" at bounding box center [459, 47] width 86 height 11
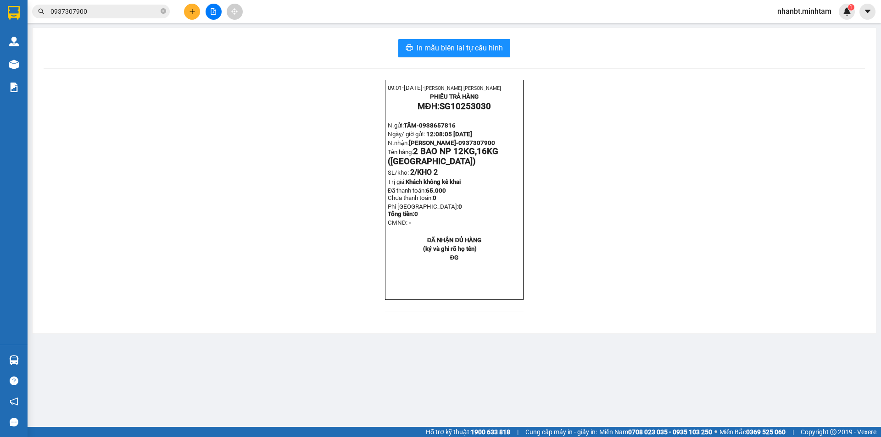
click at [129, 12] on input "0937307900" at bounding box center [104, 11] width 108 height 10
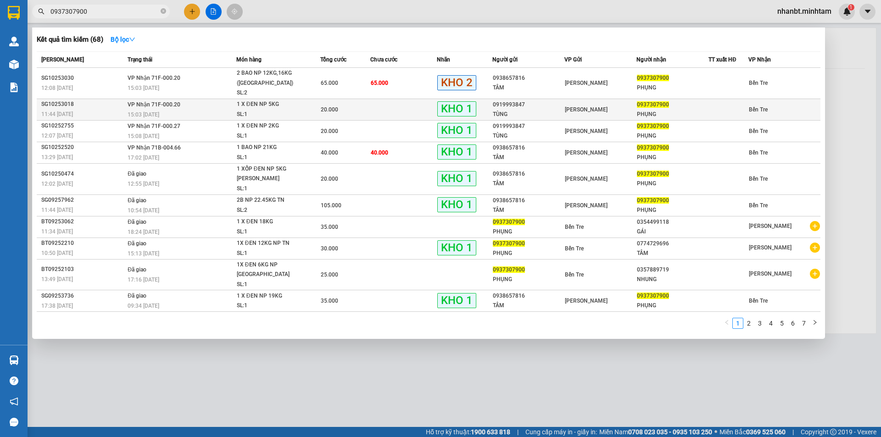
click at [316, 105] on span "1 X ĐEN NP 5KG SL: 1" at bounding box center [278, 110] width 83 height 20
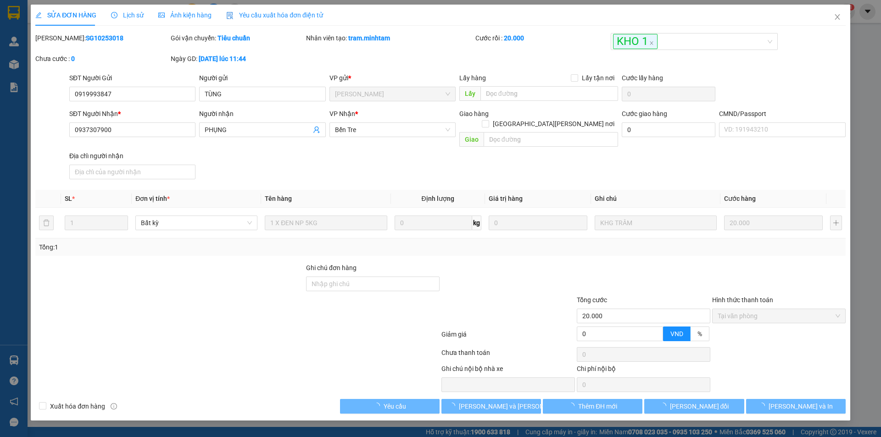
type input "0919993847"
type input "TÙNG"
type input "0937307900"
type input "PHỤNG"
type input "20.000"
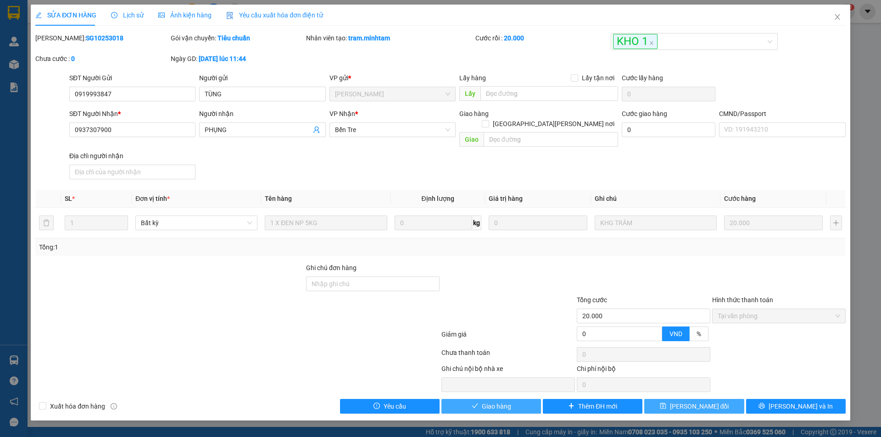
drag, startPoint x: 501, startPoint y: 398, endPoint x: 657, endPoint y: 390, distance: 156.2
click at [501, 401] on span "Giao hàng" at bounding box center [496, 406] width 29 height 10
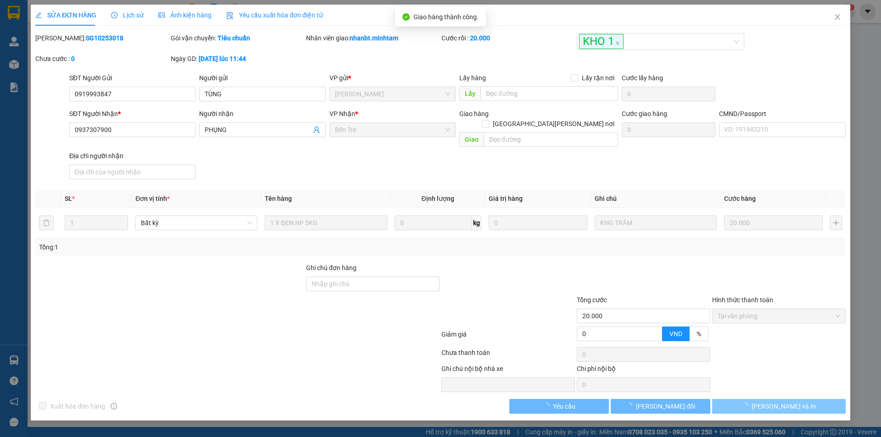
click at [779, 403] on button "[PERSON_NAME] và In" at bounding box center [778, 406] width 133 height 15
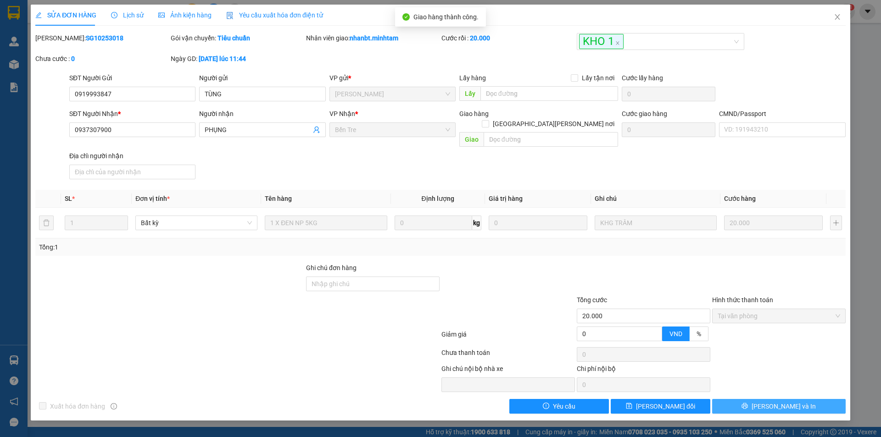
click at [780, 401] on span "[PERSON_NAME] và In" at bounding box center [783, 406] width 64 height 10
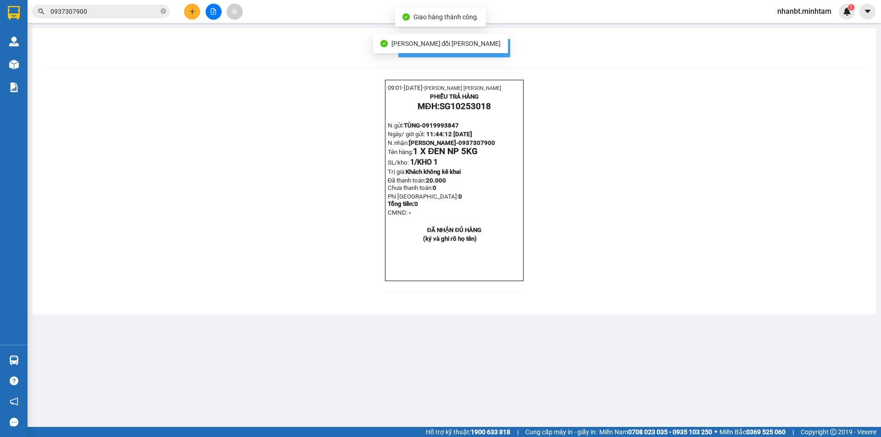
drag, startPoint x: 493, startPoint y: 48, endPoint x: 593, endPoint y: 138, distance: 133.8
click at [494, 48] on span "In mẫu biên lai tự cấu hình" at bounding box center [459, 47] width 86 height 11
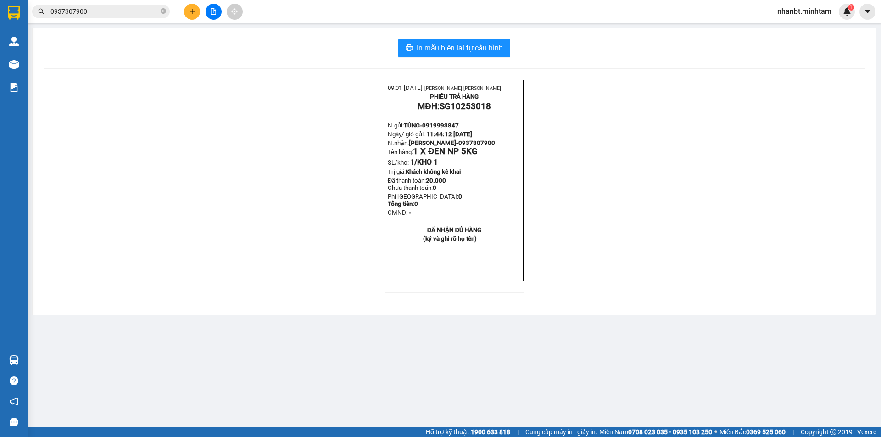
drag, startPoint x: 123, startPoint y: 9, endPoint x: 135, endPoint y: 32, distance: 25.7
click at [123, 9] on input "0937307900" at bounding box center [104, 11] width 108 height 10
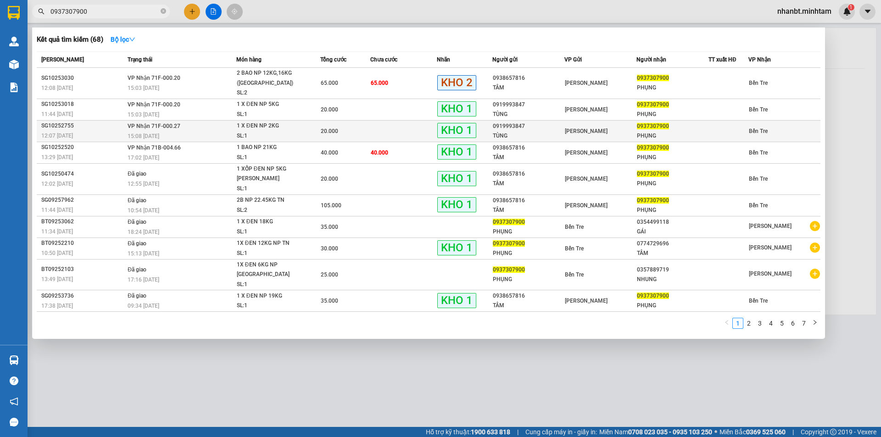
click at [265, 121] on div "1 X ĐEN NP 2KG" at bounding box center [271, 126] width 69 height 10
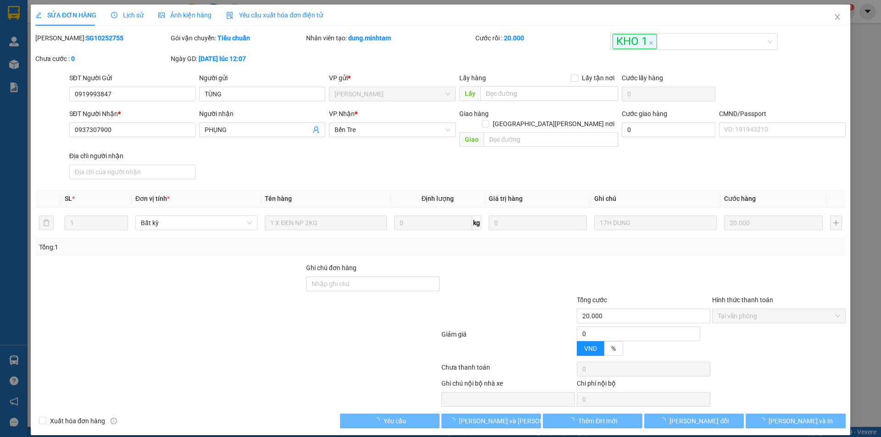
type input "0919993847"
type input "TÙNG"
type input "0937307900"
type input "PHỤNG"
type input "20.000"
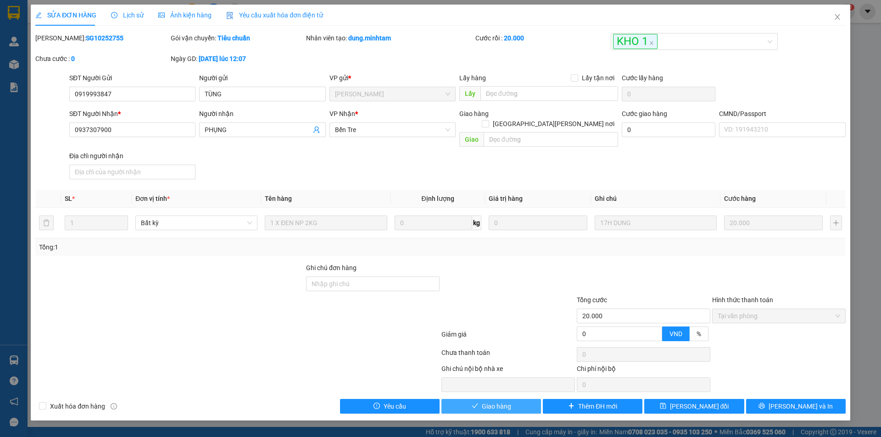
click at [516, 399] on button "Giao hàng" at bounding box center [491, 406] width 100 height 15
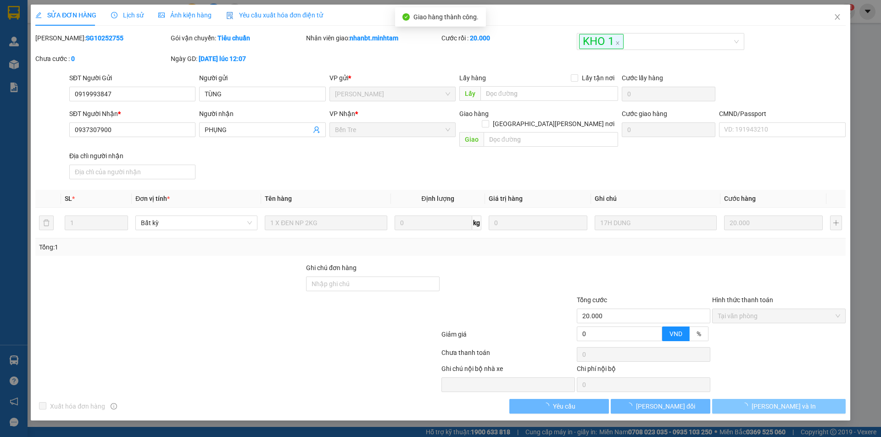
drag, startPoint x: 784, startPoint y: 398, endPoint x: 674, endPoint y: 290, distance: 154.1
click at [784, 401] on span "[PERSON_NAME] và In" at bounding box center [783, 406] width 64 height 10
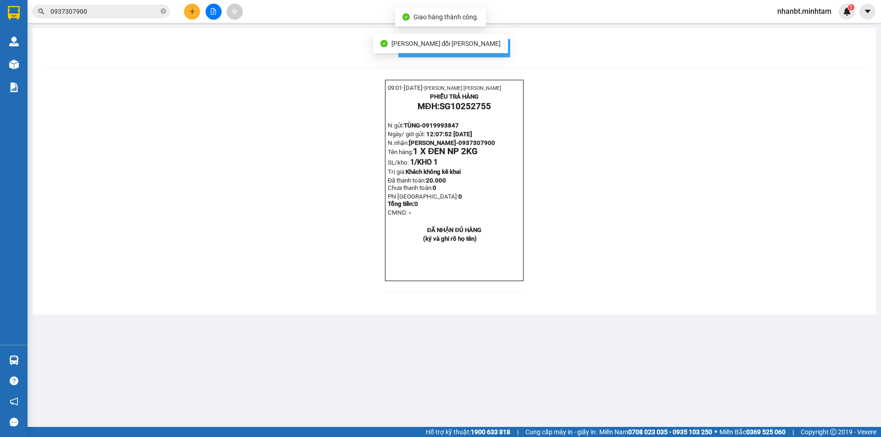
click at [500, 42] on span "In mẫu biên lai tự cấu hình" at bounding box center [459, 47] width 86 height 11
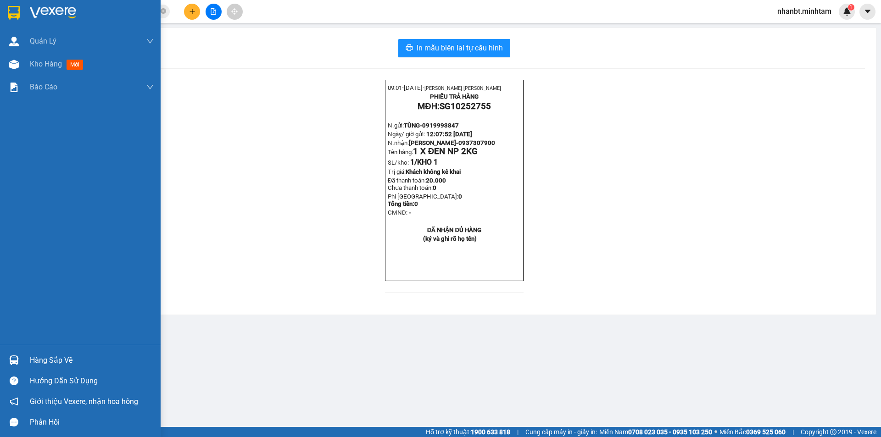
click at [6, 12] on div at bounding box center [14, 13] width 16 height 16
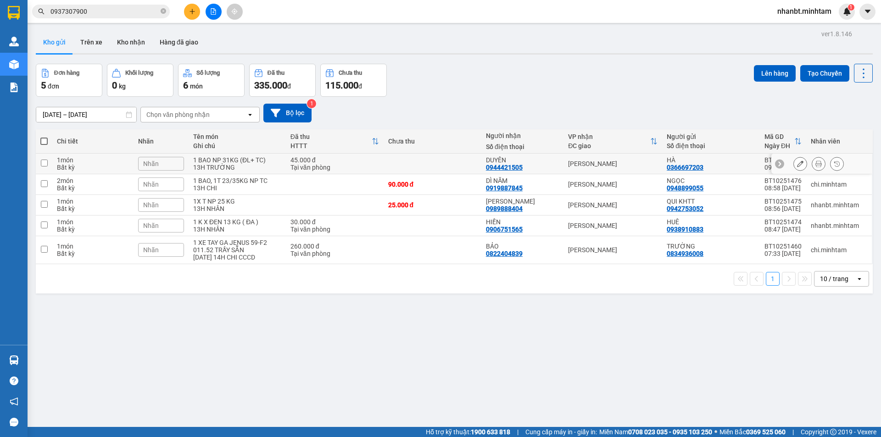
click at [46, 164] on input "checkbox" at bounding box center [44, 163] width 7 height 7
checkbox input "true"
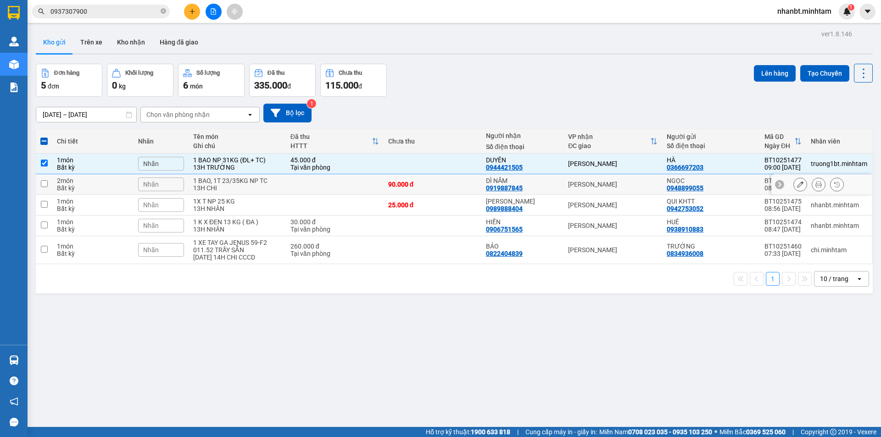
click at [44, 183] on input "checkbox" at bounding box center [44, 183] width 7 height 7
checkbox input "true"
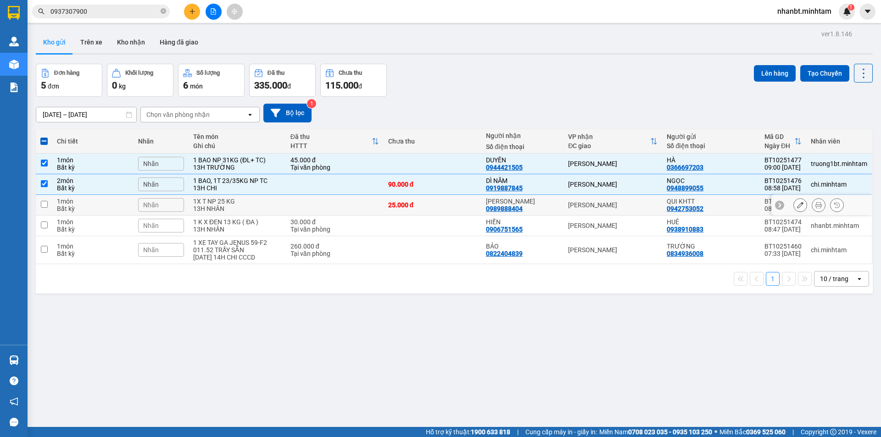
click at [47, 210] on td at bounding box center [44, 205] width 17 height 21
checkbox input "true"
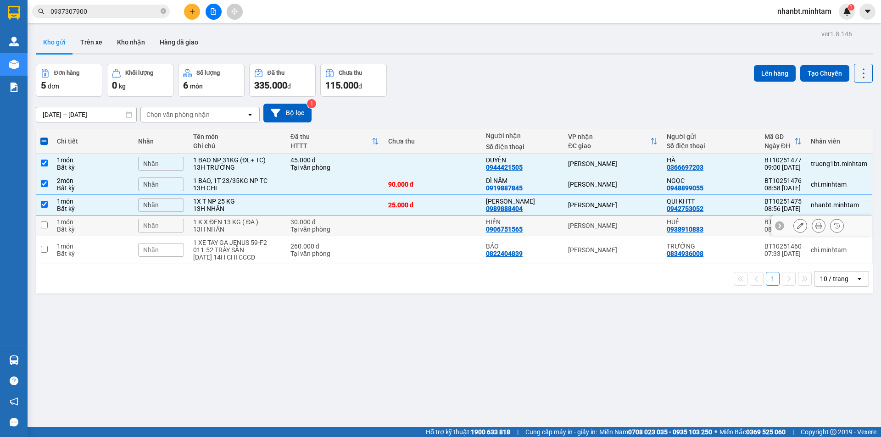
click at [47, 226] on input "checkbox" at bounding box center [44, 225] width 7 height 7
checkbox input "true"
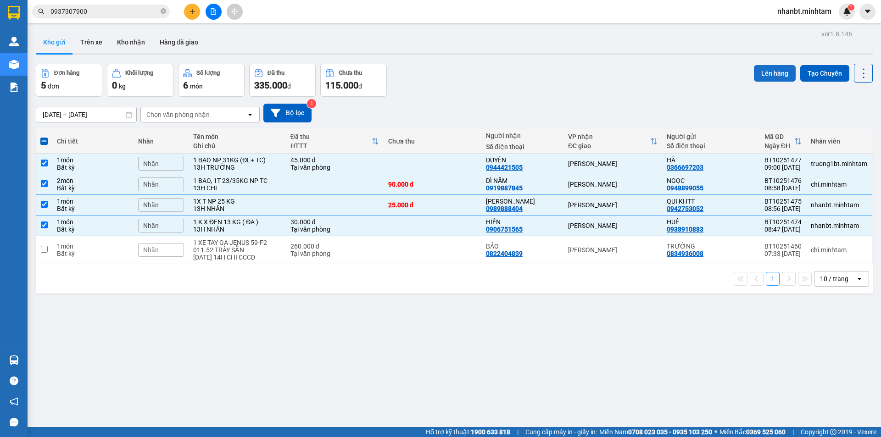
click at [761, 72] on button "Lên hàng" at bounding box center [775, 73] width 42 height 17
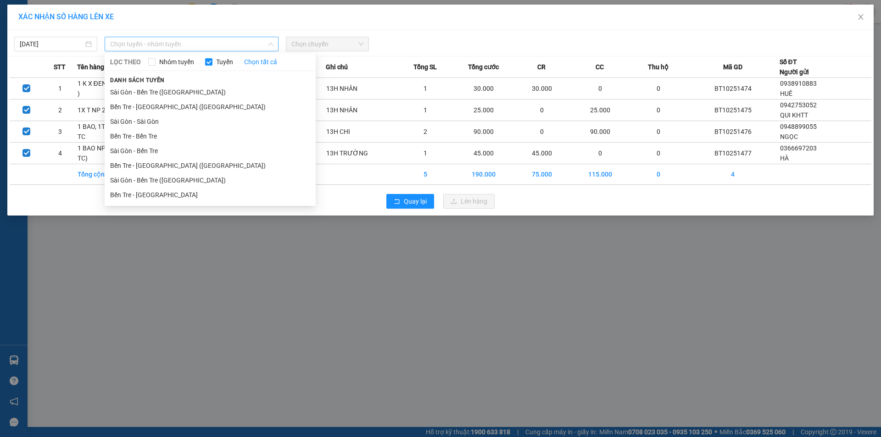
click at [209, 43] on span "Chọn tuyến - nhóm tuyến" at bounding box center [191, 44] width 163 height 14
click at [146, 190] on li "Bến Tre - Sài Gòn" at bounding box center [210, 195] width 211 height 15
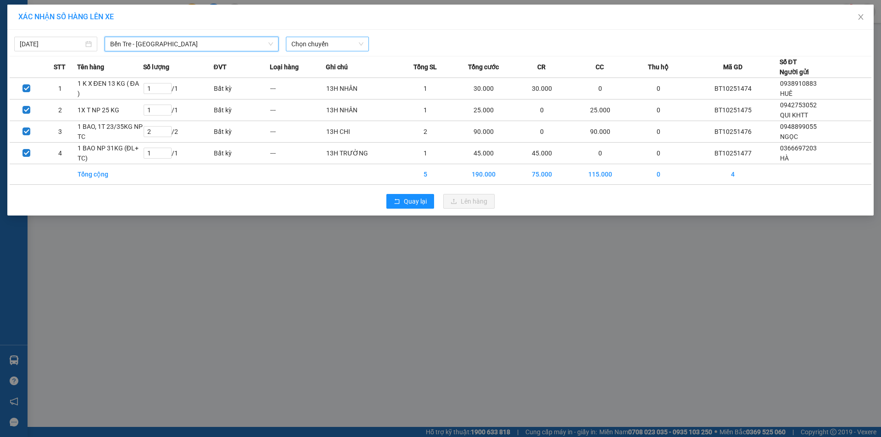
click at [319, 49] on span "Chọn chuyến" at bounding box center [327, 44] width 72 height 14
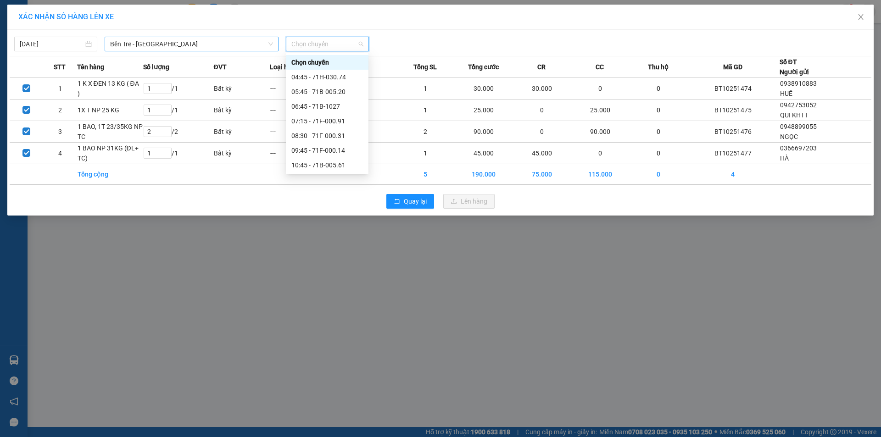
click at [209, 36] on div "12/10/2025 Bến Tre - Sài Gòn LỌC THEO Nhóm tuyến Tuyến Chọn tất cả Danh sách tu…" at bounding box center [440, 41] width 861 height 19
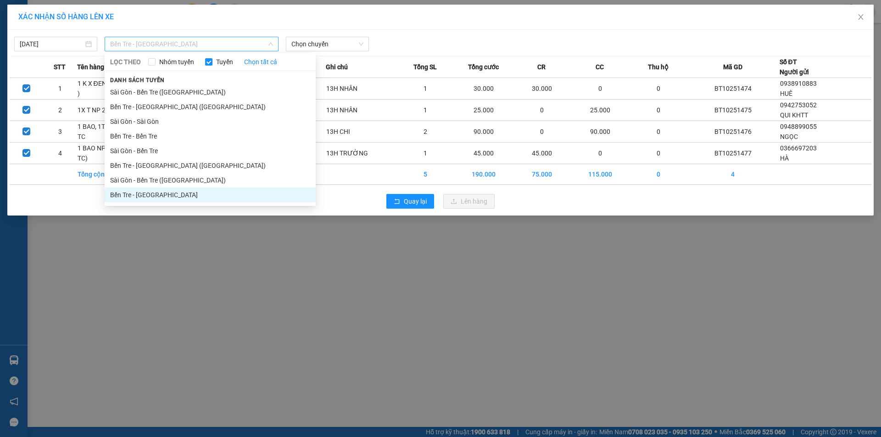
click at [202, 44] on span "Bến Tre - Sài Gòn" at bounding box center [191, 44] width 163 height 14
click at [147, 163] on li "Bến Tre - Sài Gòn (CT)" at bounding box center [210, 165] width 211 height 15
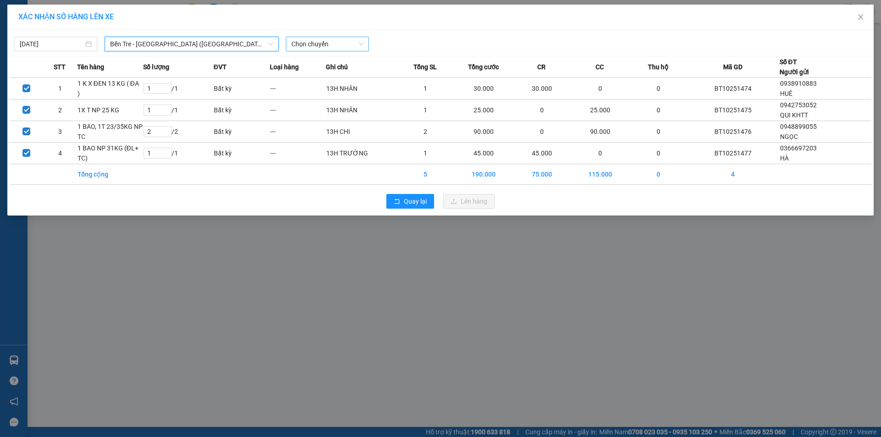
click at [341, 45] on span "Chọn chuyến" at bounding box center [327, 44] width 72 height 14
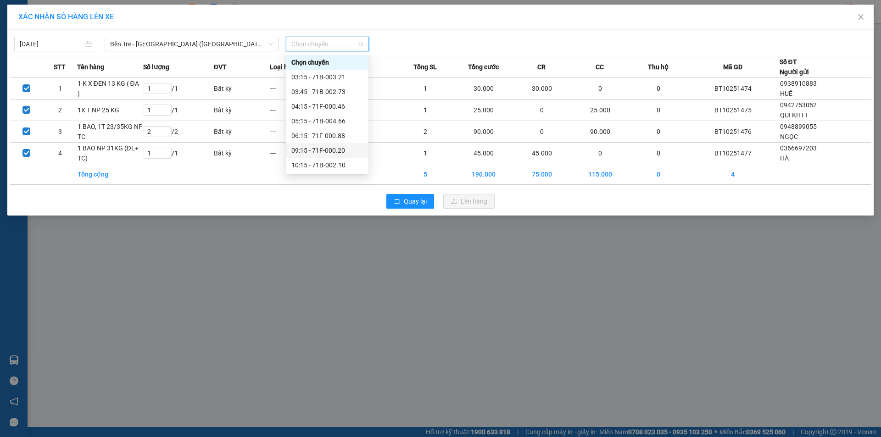
click at [328, 152] on div "09:15 - 71F-000.20" at bounding box center [327, 150] width 72 height 10
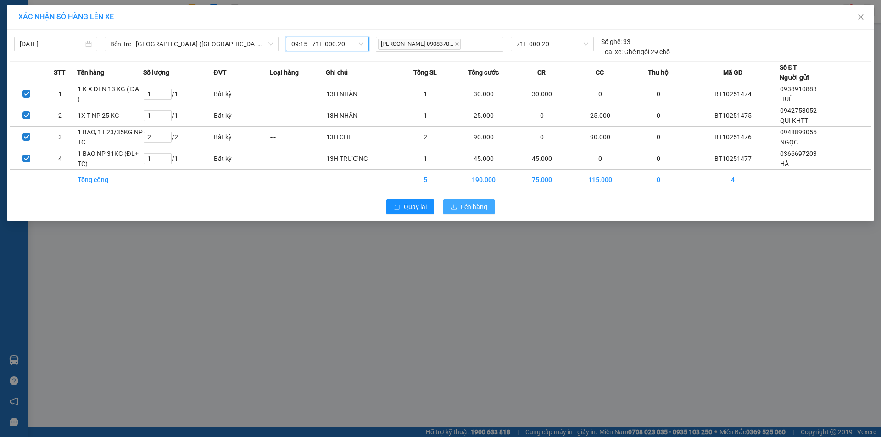
click at [466, 208] on span "Lên hàng" at bounding box center [474, 207] width 27 height 10
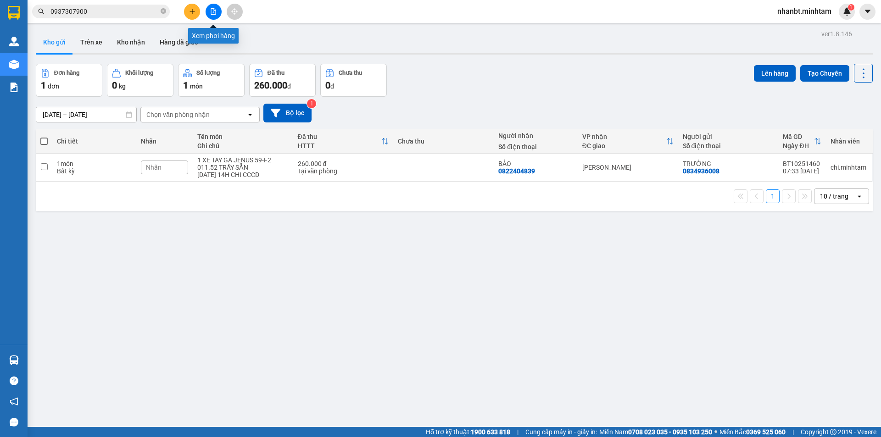
click at [213, 10] on icon "file-add" at bounding box center [213, 11] width 6 height 6
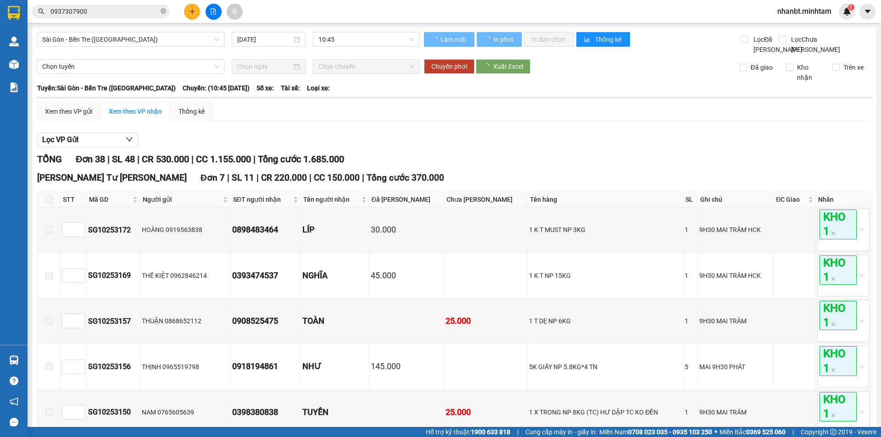
type input "[DATE]"
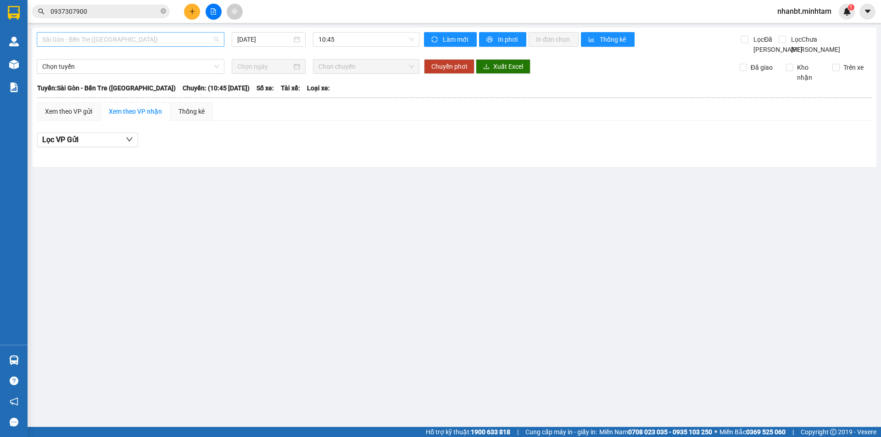
click at [169, 44] on span "Sài Gòn - Bến Tre ([GEOGRAPHIC_DATA])" at bounding box center [130, 40] width 177 height 14
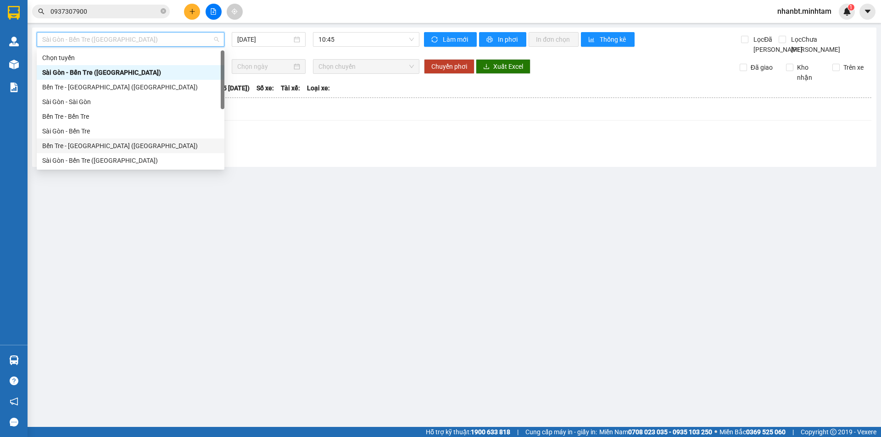
click at [98, 148] on div "Bến Tre - Sài Gòn (CT)" at bounding box center [130, 146] width 177 height 10
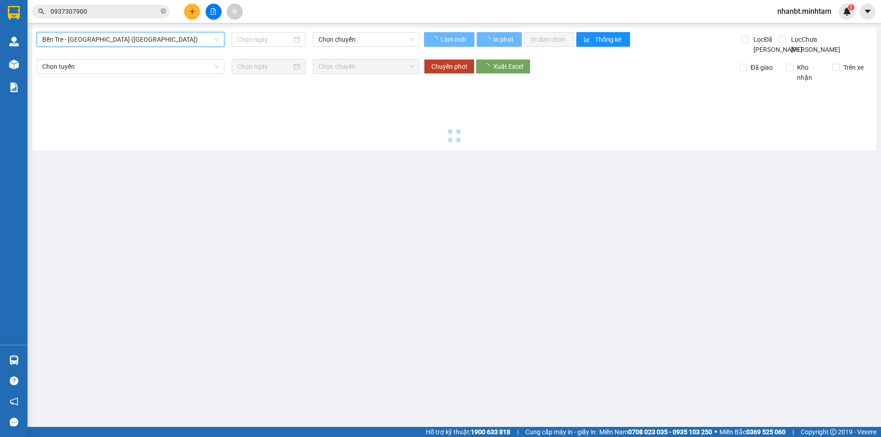
type input "[DATE]"
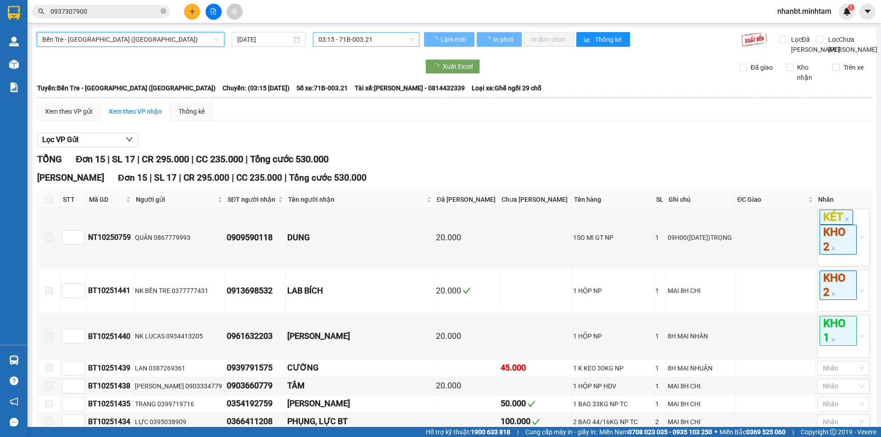
click at [356, 39] on span "03:15 - 71B-003.21" at bounding box center [365, 40] width 95 height 14
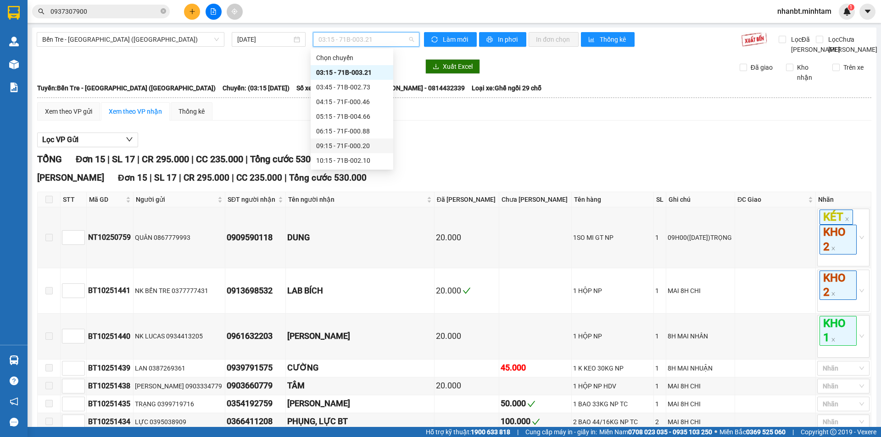
click at [355, 141] on div "09:15 - 71F-000.20" at bounding box center [352, 146] width 72 height 10
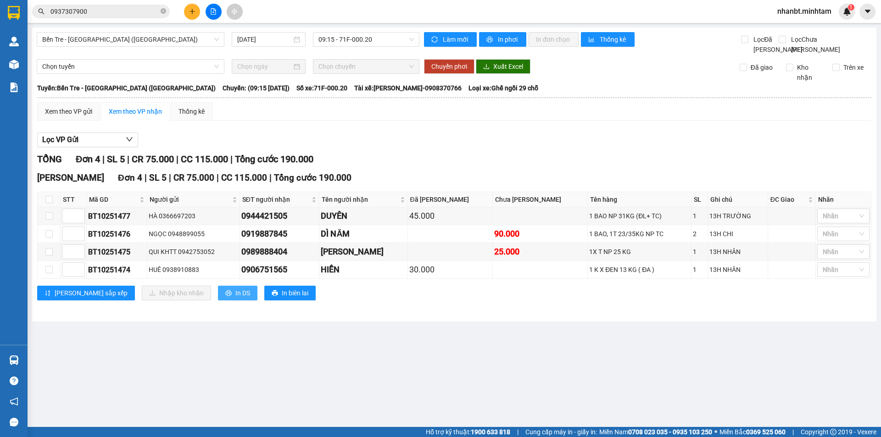
click at [235, 298] on span "In DS" at bounding box center [242, 293] width 15 height 10
click at [92, 11] on input "0937307900" at bounding box center [104, 11] width 108 height 10
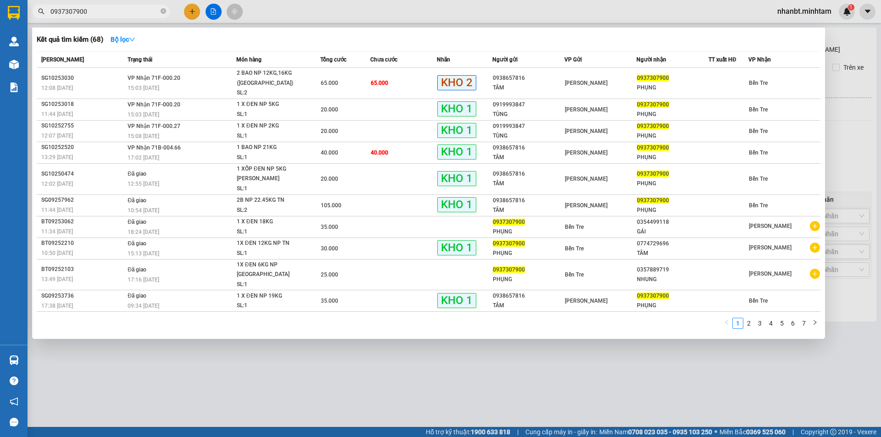
click at [92, 11] on input "0937307900" at bounding box center [104, 11] width 108 height 10
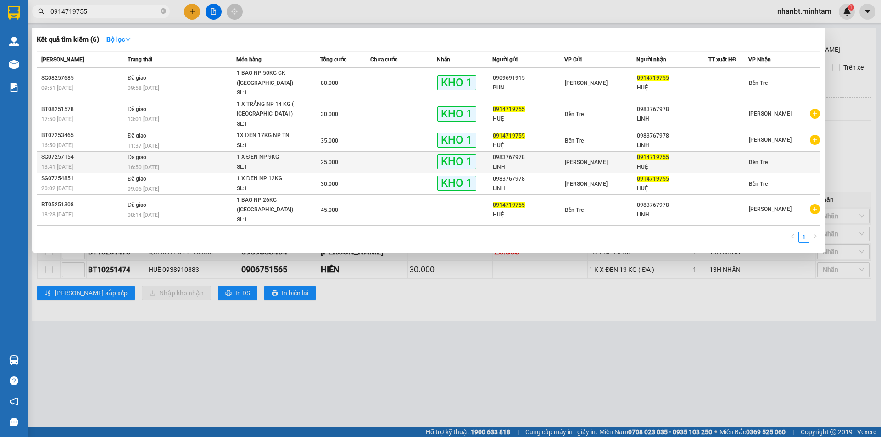
type input "0914719755"
click at [228, 151] on td "Đã giao 16:50 - 29/07" at bounding box center [180, 162] width 111 height 22
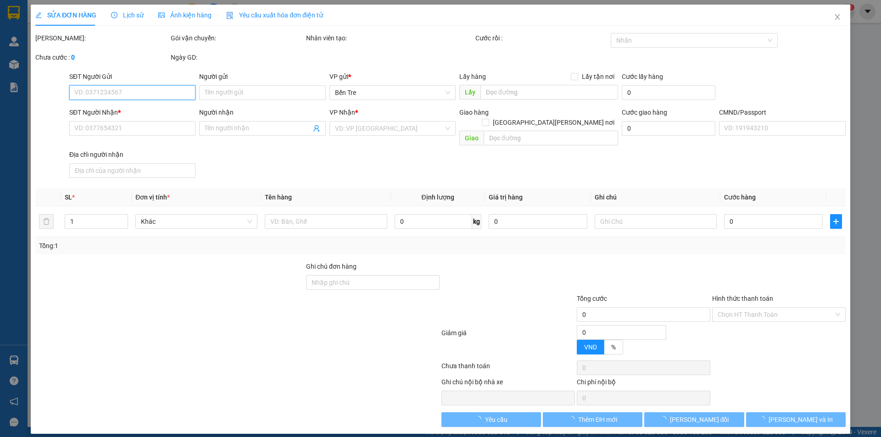
type input "0983767978"
type input "LINH"
type input "0914719755"
type input "HUỆ"
type input "ĐG MAI LẤY"
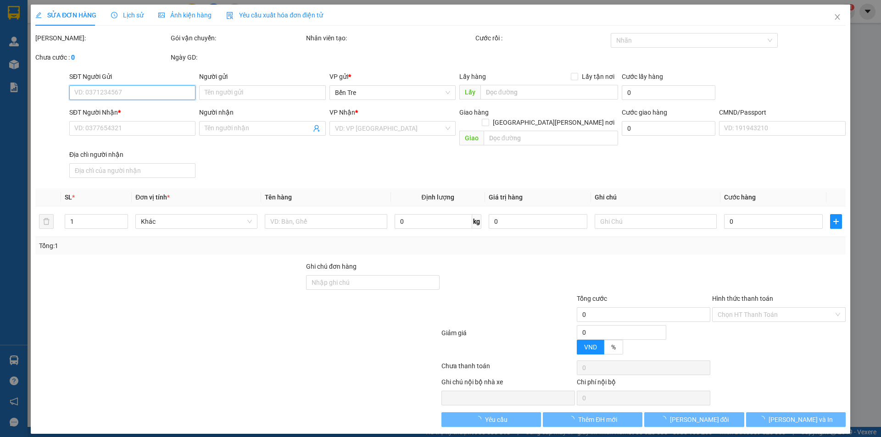
type input "25.000"
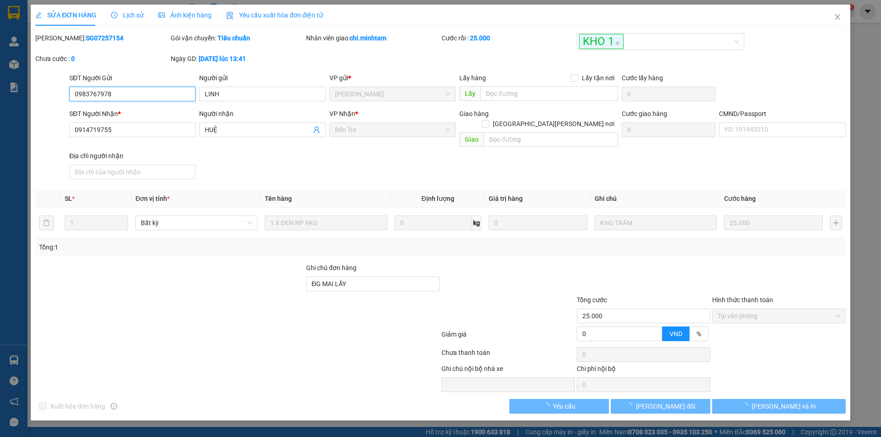
click at [127, 94] on input "0983767978" at bounding box center [132, 94] width 126 height 15
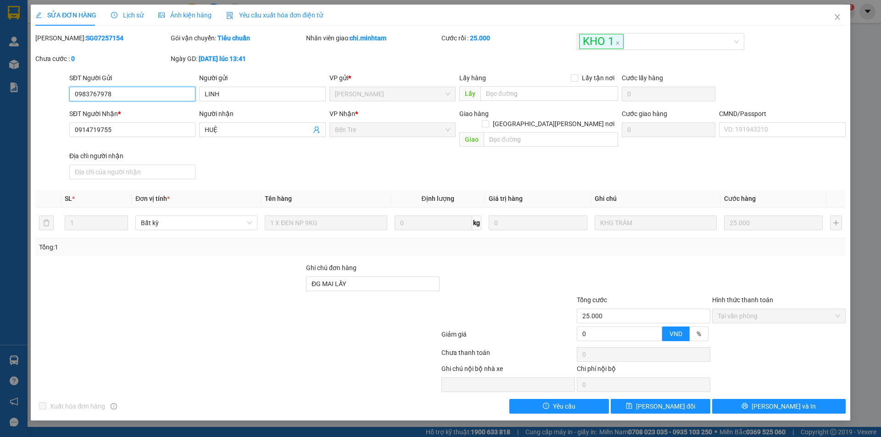
click at [127, 94] on input "0983767978" at bounding box center [132, 94] width 126 height 15
click at [838, 15] on icon "close" at bounding box center [836, 16] width 7 height 7
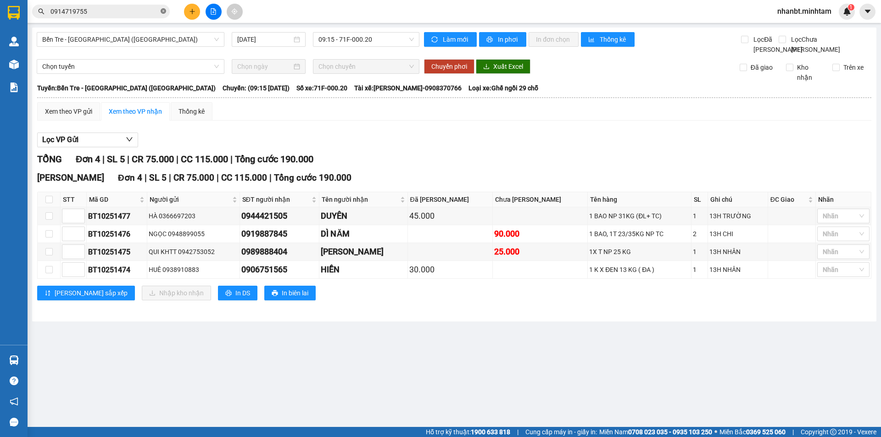
click at [164, 11] on icon "close-circle" at bounding box center [164, 11] width 6 height 6
click at [133, 11] on input "text" at bounding box center [104, 11] width 108 height 10
paste input "0983767978"
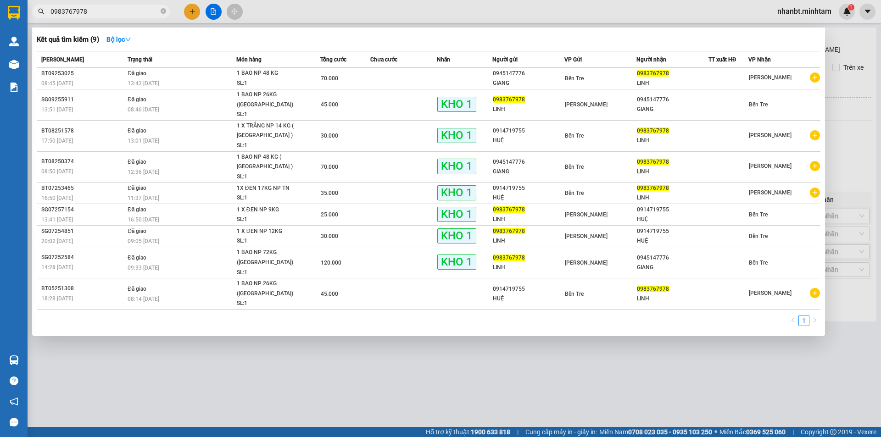
type input "0983767978"
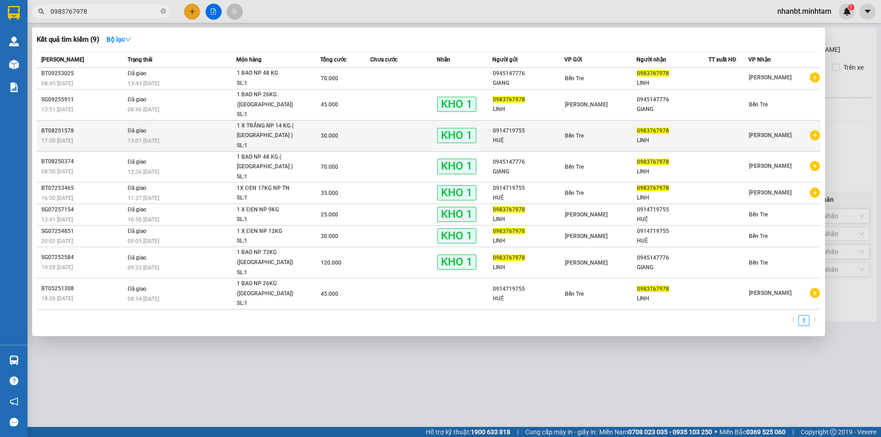
click at [393, 121] on td at bounding box center [403, 135] width 67 height 31
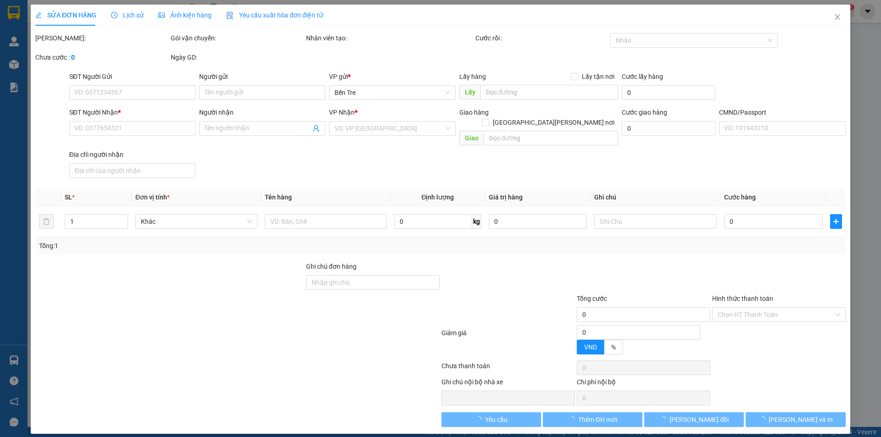
type input "0914719755"
type input "HUỆ"
type input "0983767978"
type input "LINH"
type input "30.000"
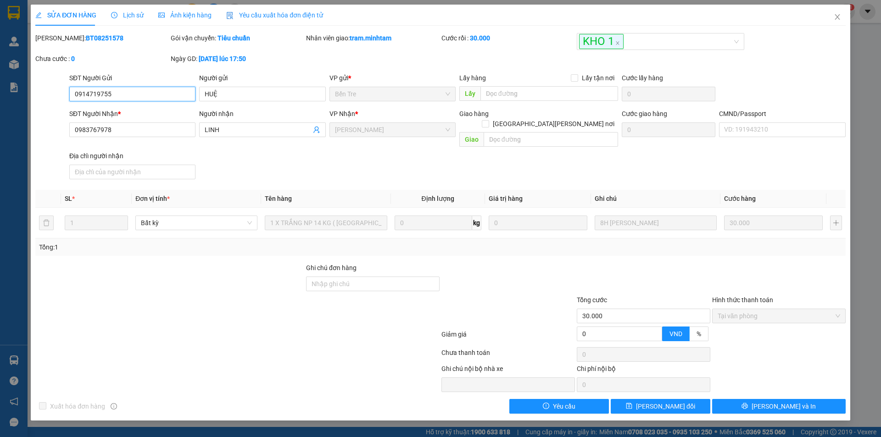
click at [145, 94] on input "0914719755" at bounding box center [132, 94] width 126 height 15
click at [836, 15] on icon "close" at bounding box center [836, 16] width 7 height 7
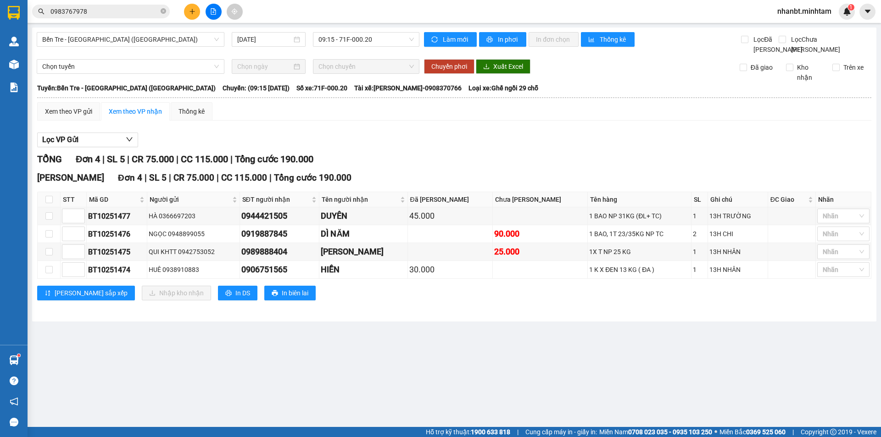
click at [103, 9] on input "0983767978" at bounding box center [104, 11] width 108 height 10
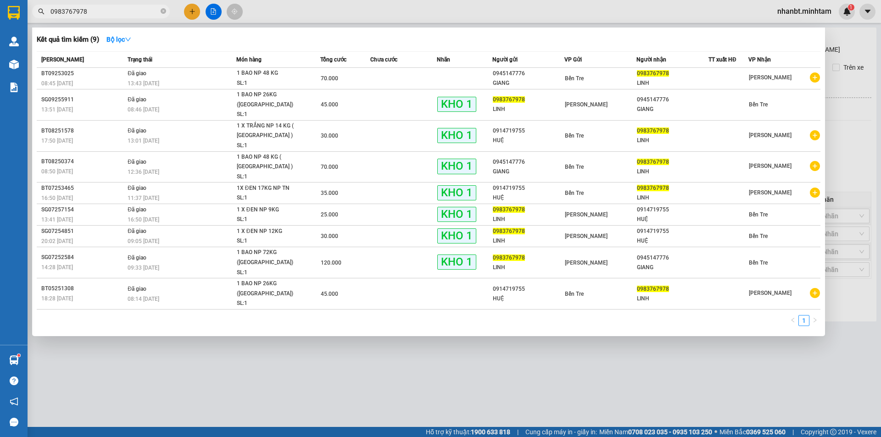
click at [103, 9] on input "0983767978" at bounding box center [104, 11] width 108 height 10
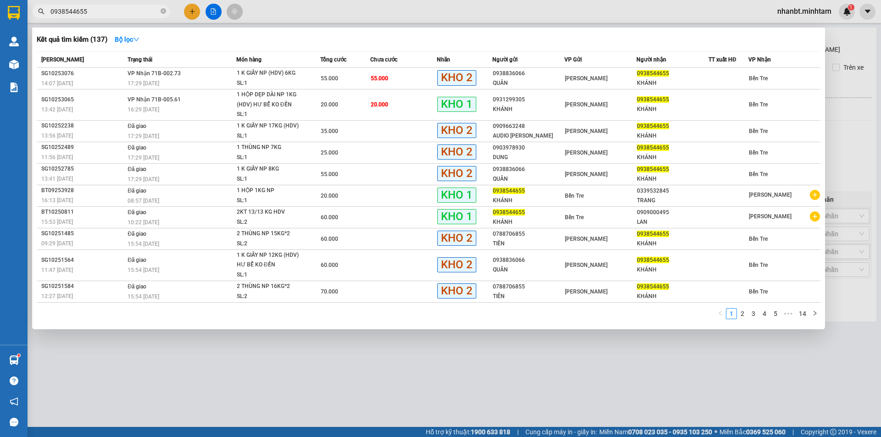
type input "0938544655"
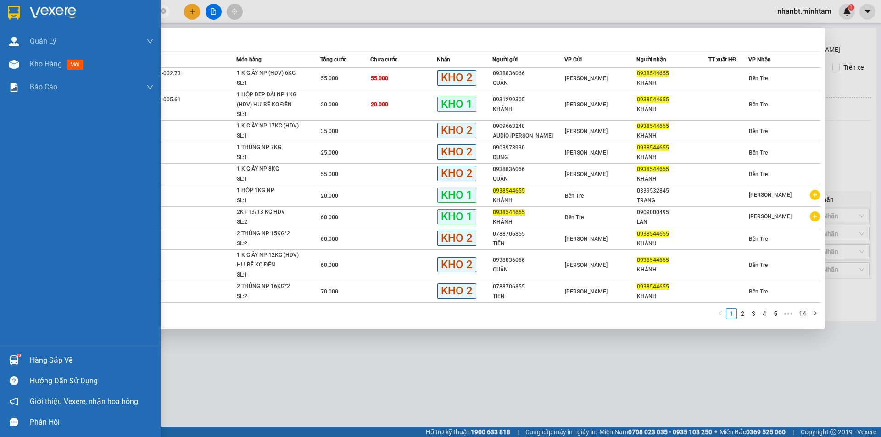
click at [9, 14] on img at bounding box center [14, 13] width 12 height 14
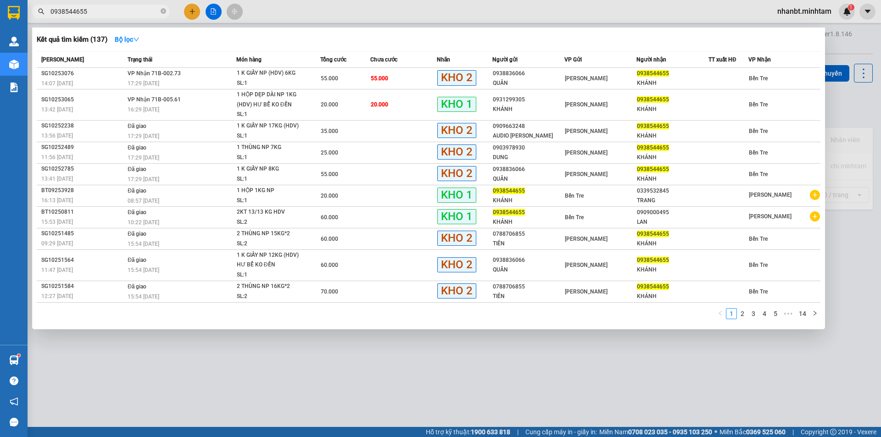
click at [328, 387] on div at bounding box center [440, 218] width 881 height 437
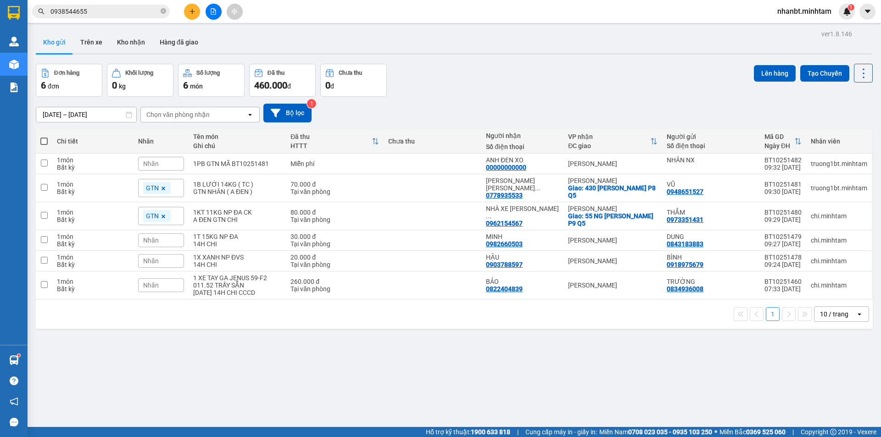
click at [46, 145] on label at bounding box center [43, 141] width 7 height 9
click at [44, 137] on input "checkbox" at bounding box center [44, 137] width 0 height 0
checkbox input "true"
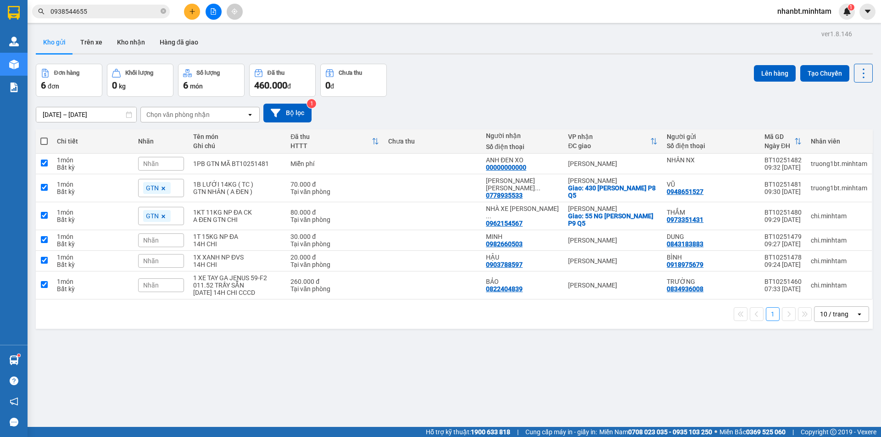
checkbox input "true"
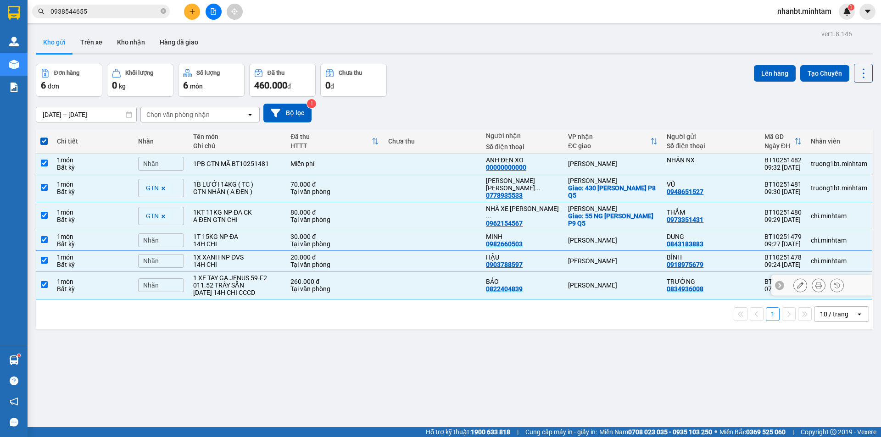
click at [47, 286] on input "checkbox" at bounding box center [44, 284] width 7 height 7
checkbox input "false"
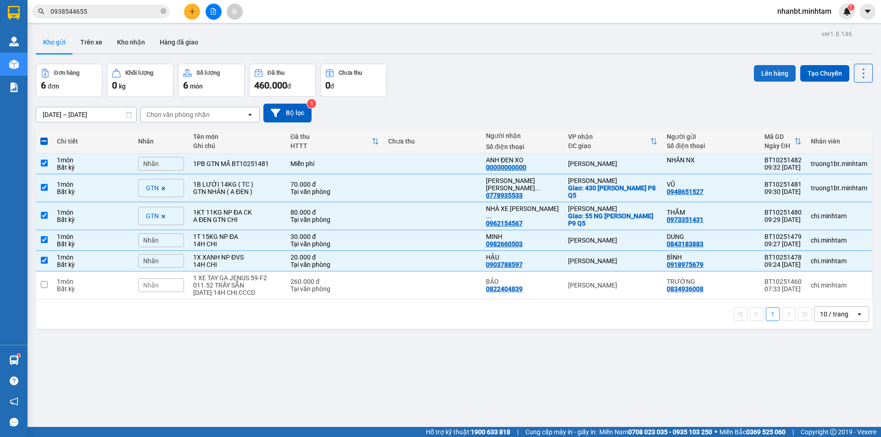
click at [765, 76] on button "Lên hàng" at bounding box center [775, 73] width 42 height 17
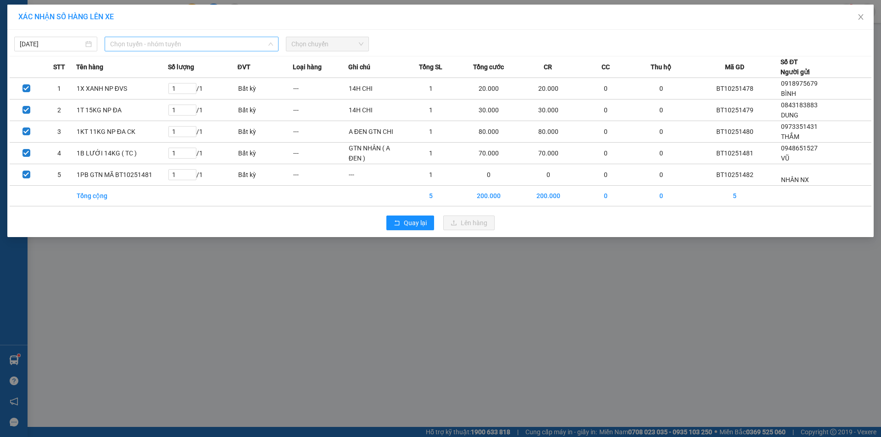
click at [139, 42] on span "Chọn tuyến - nhóm tuyến" at bounding box center [191, 44] width 163 height 14
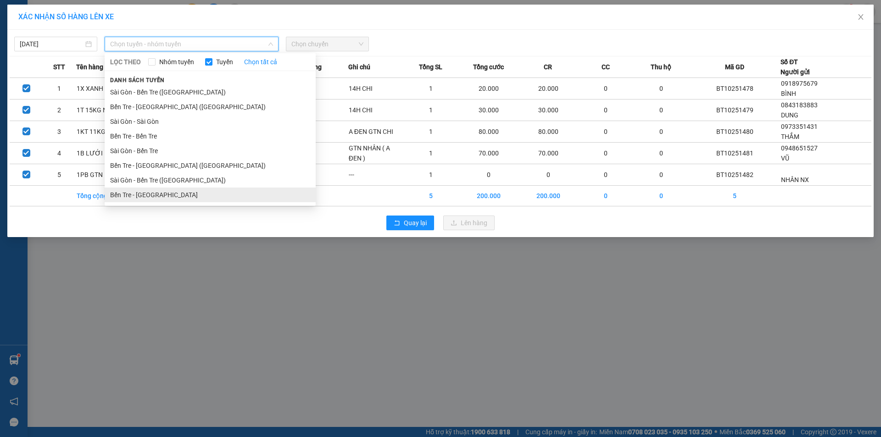
click at [161, 198] on li "Bến Tre - Sài Gòn" at bounding box center [210, 195] width 211 height 15
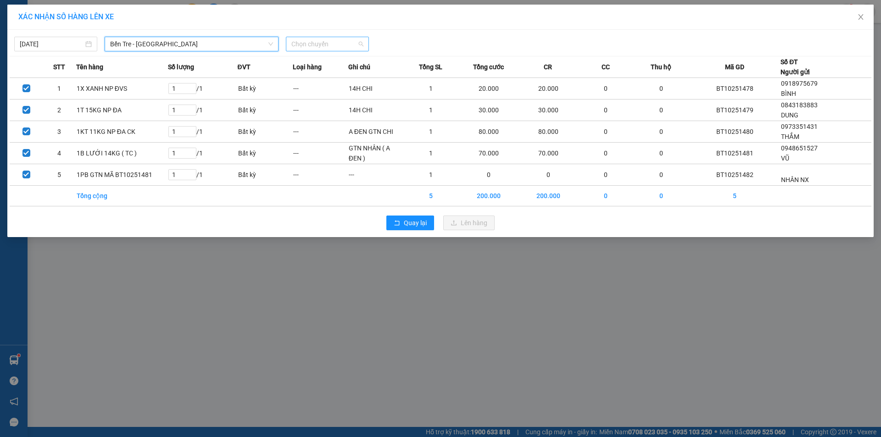
click at [332, 44] on span "Chọn chuyến" at bounding box center [327, 44] width 72 height 14
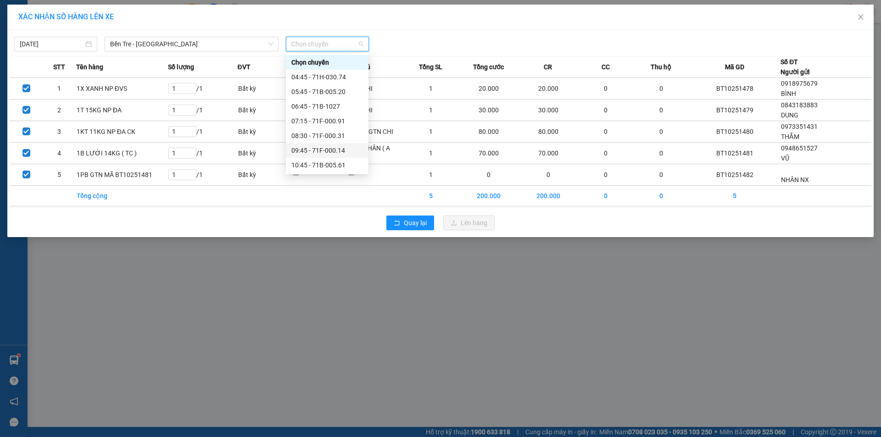
click at [342, 145] on div "09:45 - 71F-000.14" at bounding box center [327, 150] width 72 height 10
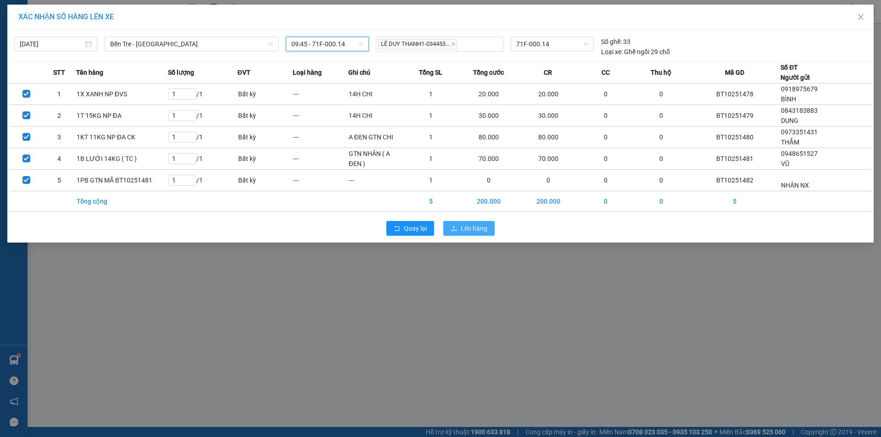
click at [477, 226] on span "Lên hàng" at bounding box center [474, 228] width 27 height 10
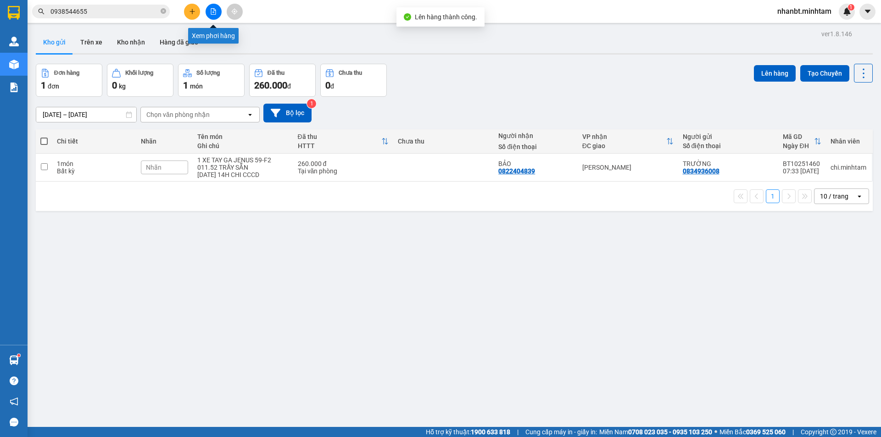
click at [215, 11] on icon "file-add" at bounding box center [213, 11] width 6 height 6
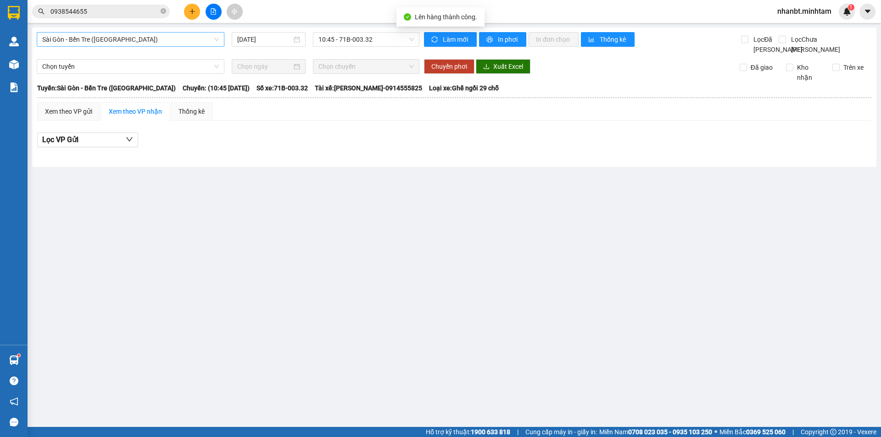
click at [147, 39] on span "Sài Gòn - Bến Tre ([GEOGRAPHIC_DATA])" at bounding box center [130, 40] width 177 height 14
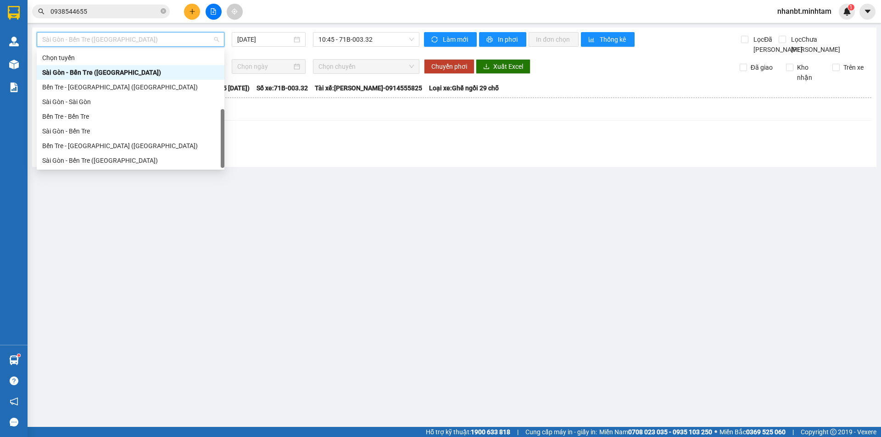
click at [100, 170] on div "Bến Tre - Sài Gòn" at bounding box center [130, 175] width 177 height 10
type input "[DATE]"
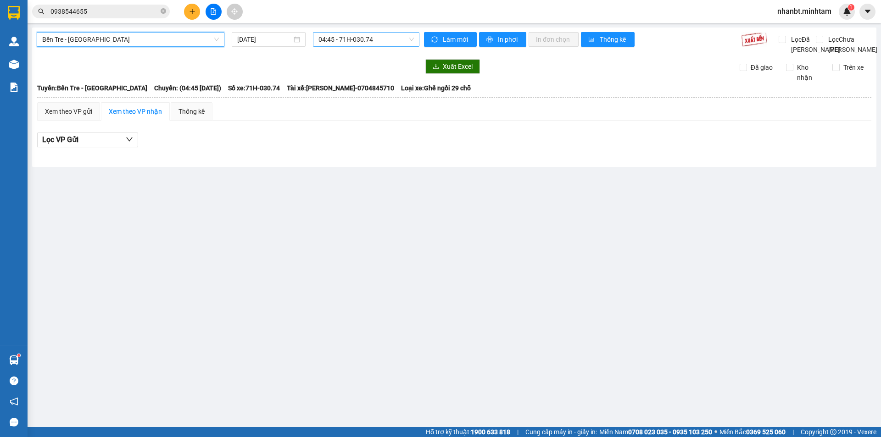
click at [385, 40] on span "04:45 - 71H-030.74" at bounding box center [365, 40] width 95 height 14
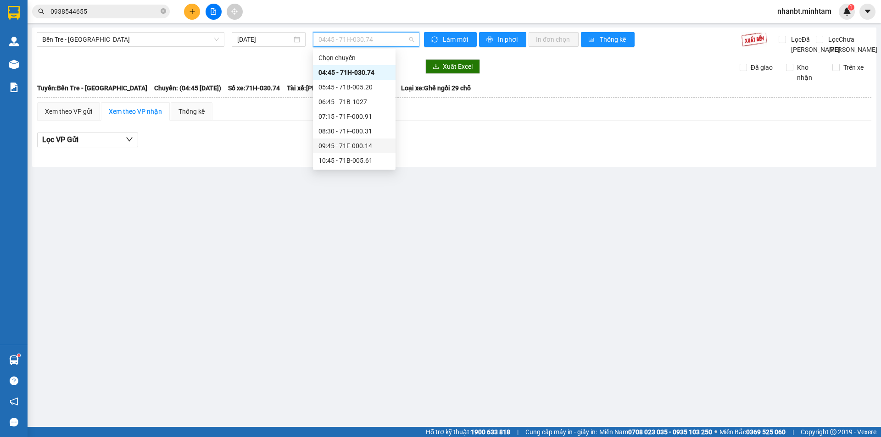
click at [364, 141] on div "09:45 - 71F-000.14" at bounding box center [354, 146] width 72 height 10
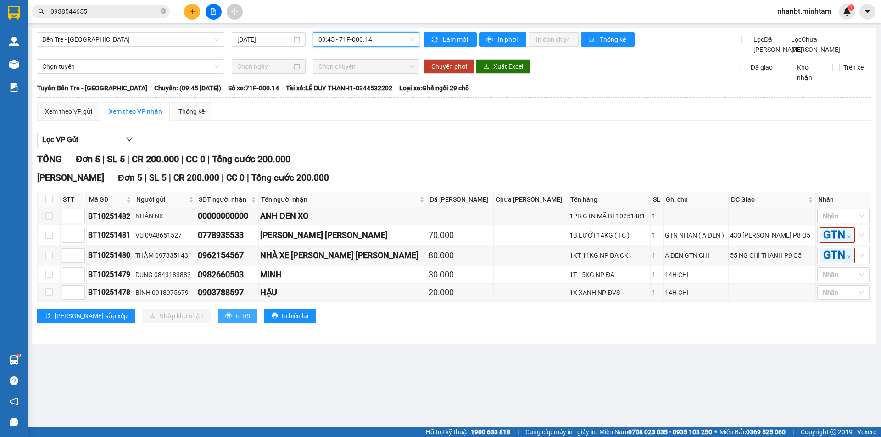
click at [235, 321] on span "In DS" at bounding box center [242, 316] width 15 height 10
click at [218, 323] on button "In DS" at bounding box center [237, 316] width 39 height 15
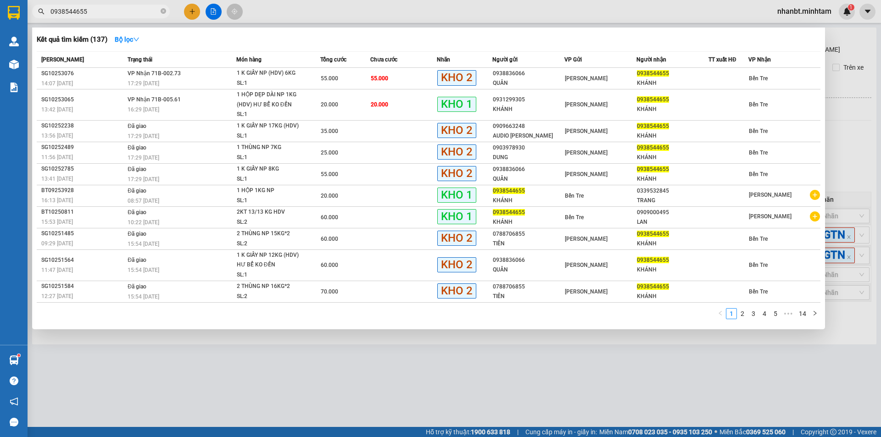
click at [117, 9] on input "0938544655" at bounding box center [104, 11] width 108 height 10
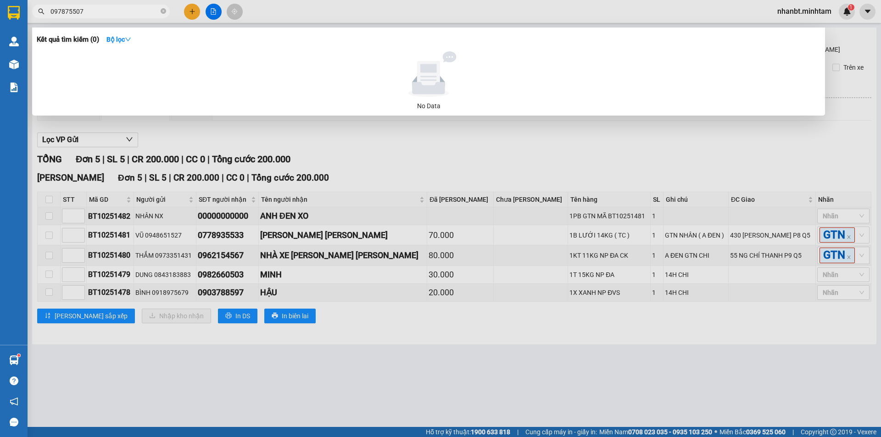
click at [78, 12] on input "097875507" at bounding box center [104, 11] width 108 height 10
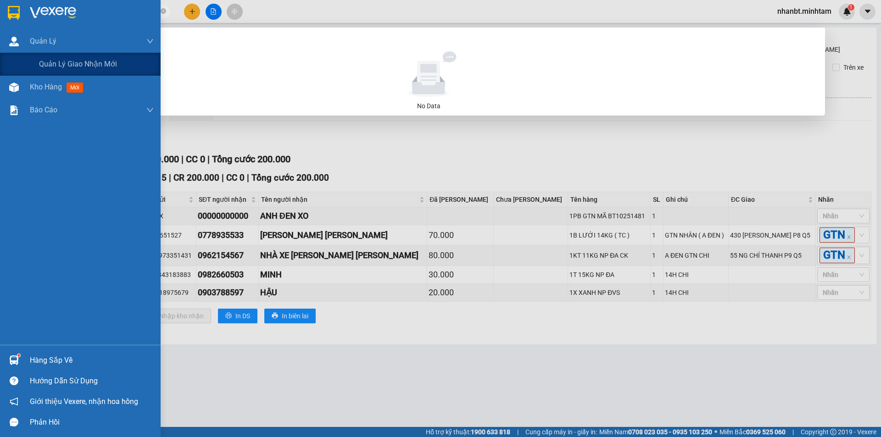
type input "0978755037"
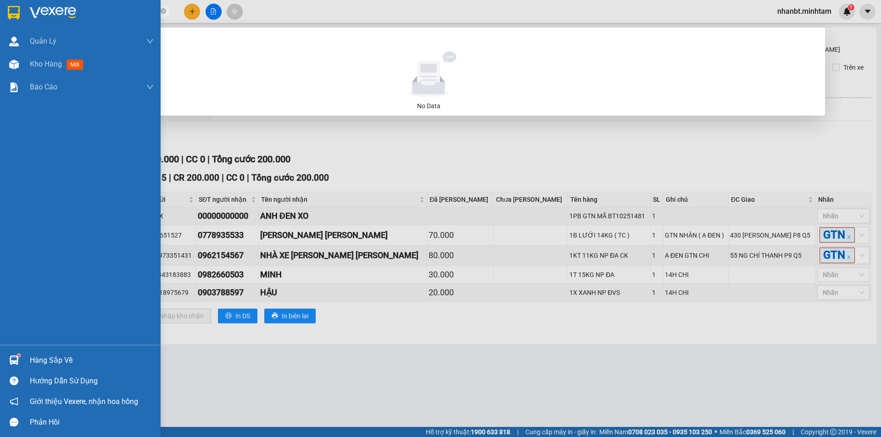
click at [14, 11] on img at bounding box center [14, 13] width 12 height 14
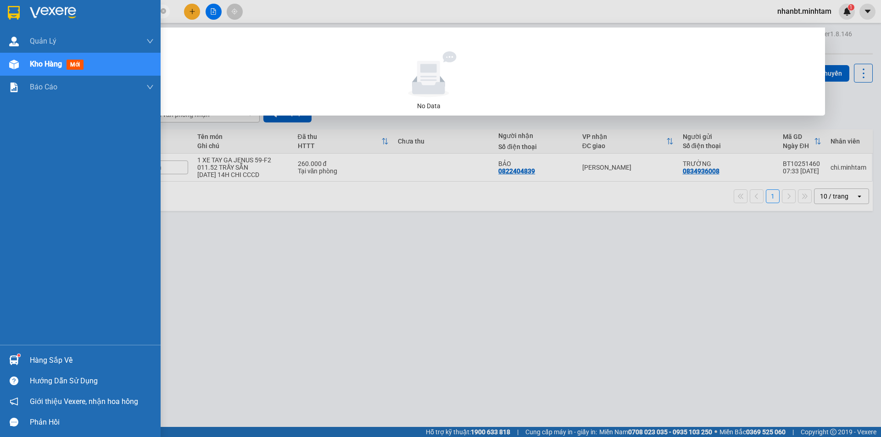
click at [10, 7] on img at bounding box center [14, 13] width 12 height 14
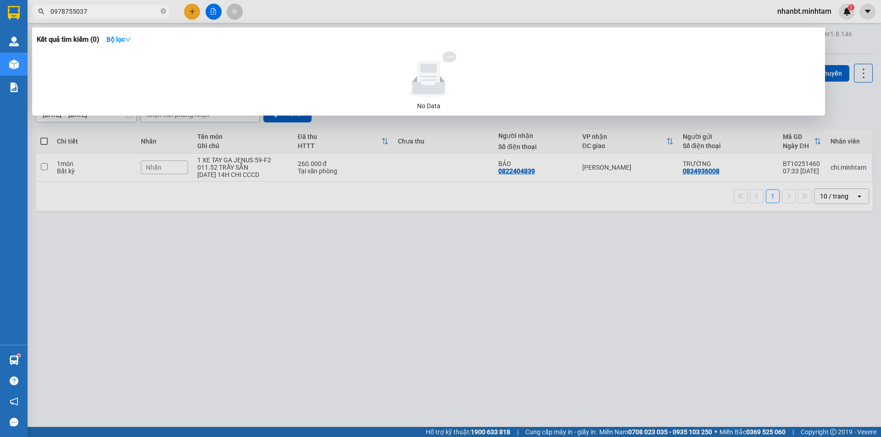
click at [223, 309] on div at bounding box center [440, 218] width 881 height 437
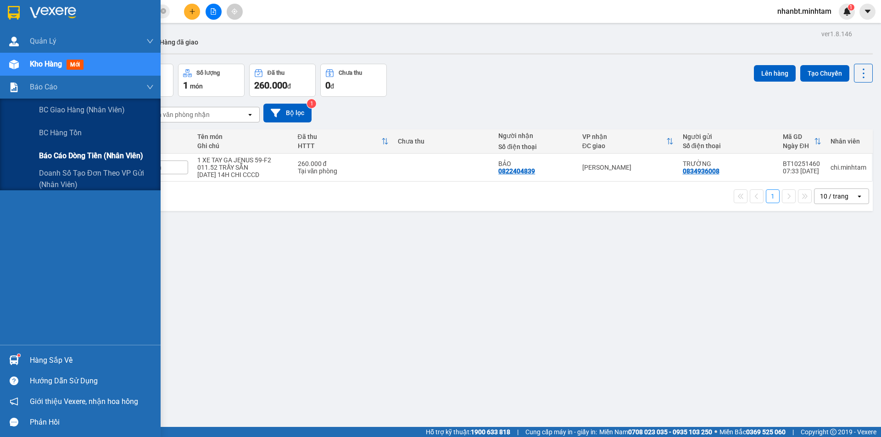
click at [59, 160] on span "Báo cáo dòng tiền (nhân viên)" at bounding box center [91, 155] width 104 height 11
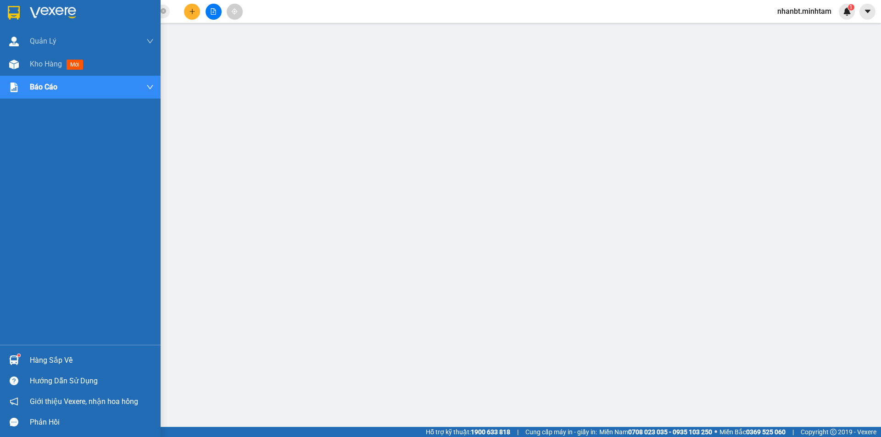
click at [23, 20] on div at bounding box center [80, 15] width 161 height 30
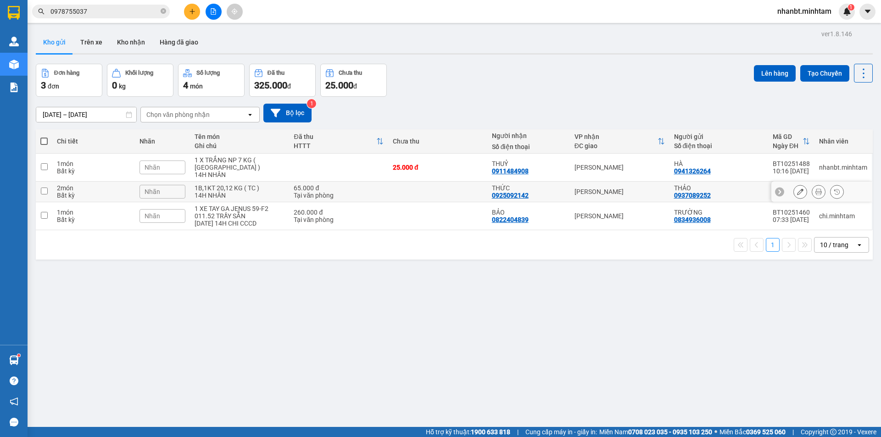
drag, startPoint x: 46, startPoint y: 187, endPoint x: 46, endPoint y: 182, distance: 5.1
click at [46, 188] on input "checkbox" at bounding box center [44, 191] width 7 height 7
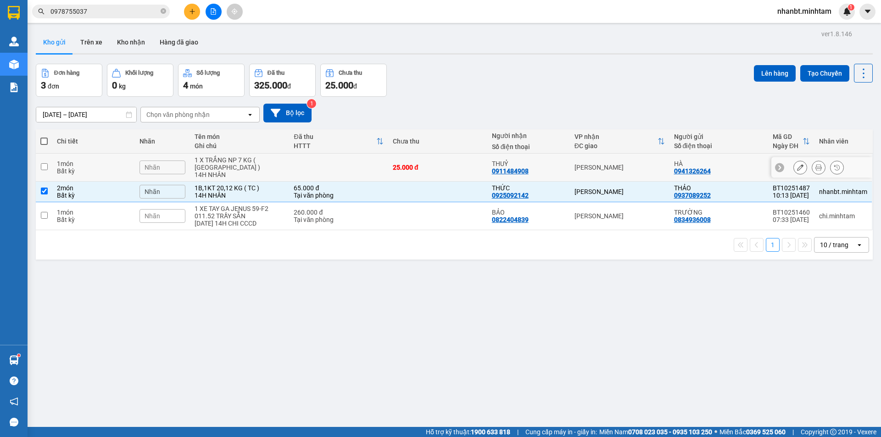
click at [45, 167] on td at bounding box center [44, 168] width 17 height 28
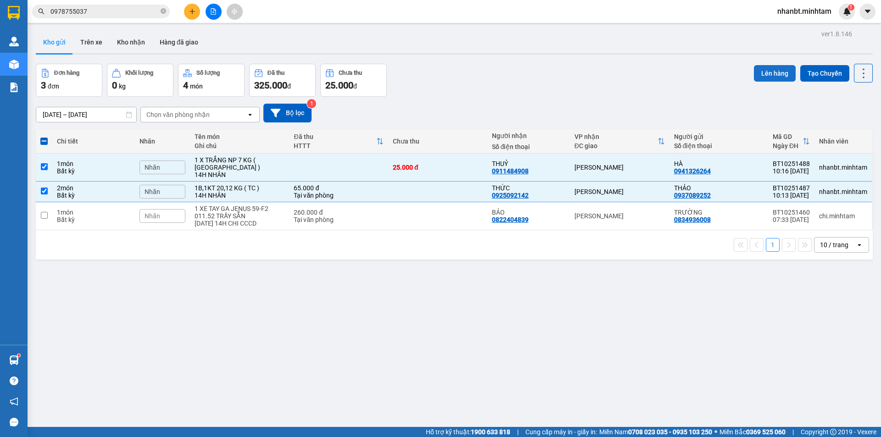
click at [754, 74] on button "Lên hàng" at bounding box center [775, 73] width 42 height 17
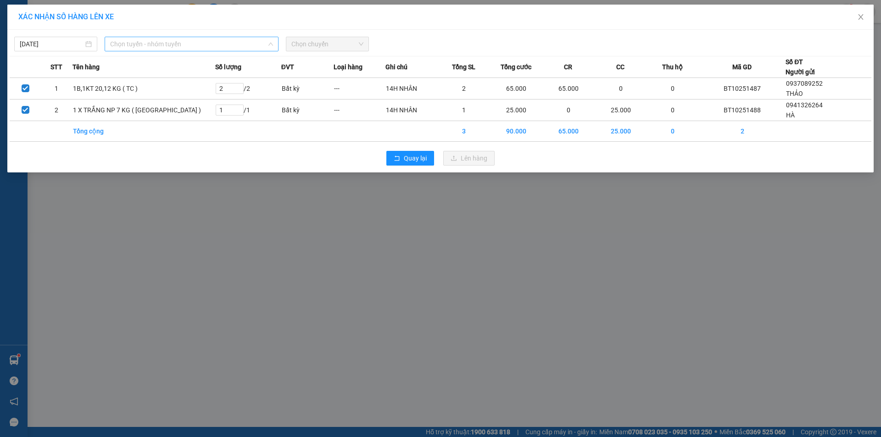
click at [153, 44] on span "Chọn tuyến - nhóm tuyến" at bounding box center [191, 44] width 163 height 14
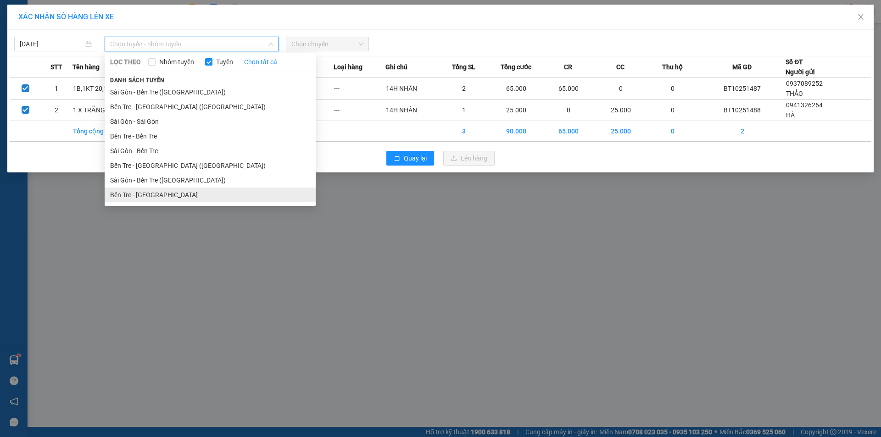
click at [143, 194] on li "Bến Tre - Sài Gòn" at bounding box center [210, 195] width 211 height 15
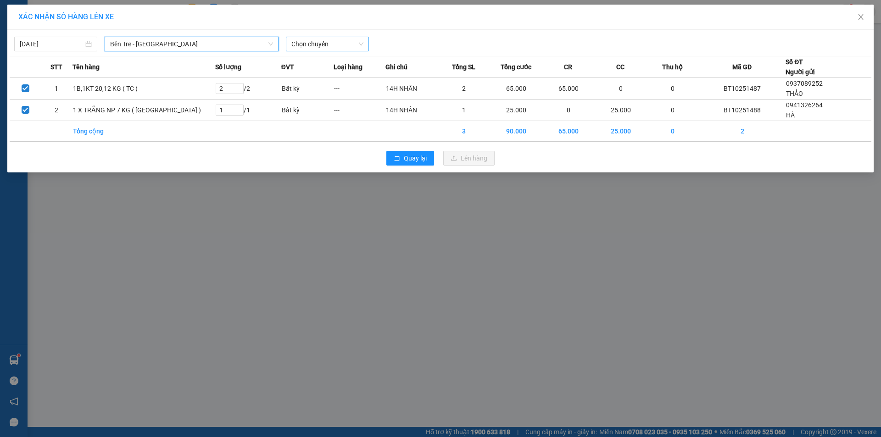
click at [322, 44] on span "Chọn chuyến" at bounding box center [327, 44] width 72 height 14
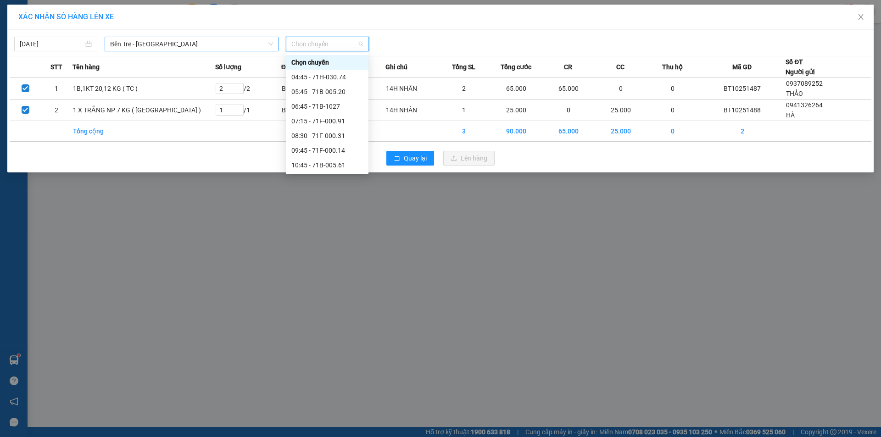
click at [185, 39] on span "Bến Tre - Sài Gòn" at bounding box center [191, 44] width 163 height 14
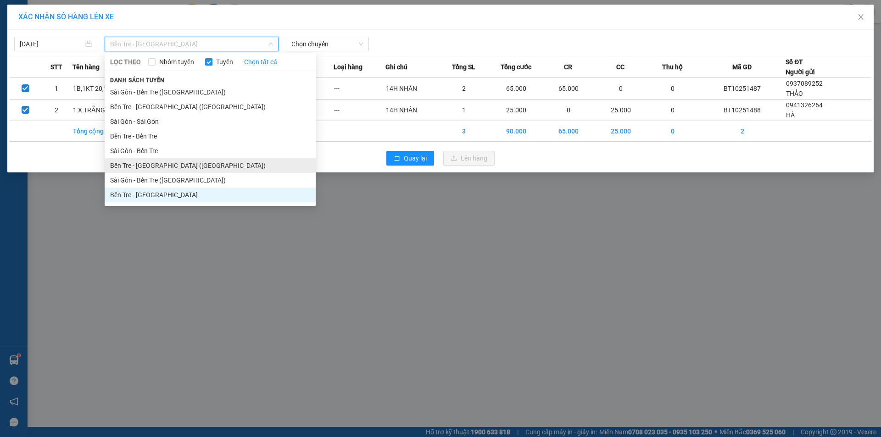
click at [150, 167] on li "Bến Tre - Sài Gòn (CT)" at bounding box center [210, 165] width 211 height 15
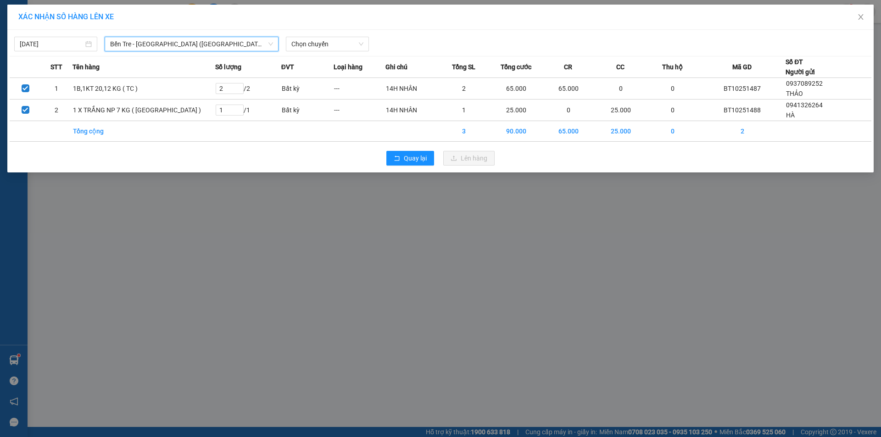
click at [322, 54] on div "12/10/2025 Bến Tre - Sài Gòn (CT) Bến Tre - Sài Gòn (CT) LỌC THEO Nhóm tuyến Tu…" at bounding box center [440, 101] width 866 height 143
click at [326, 44] on span "Chọn chuyến" at bounding box center [327, 44] width 72 height 14
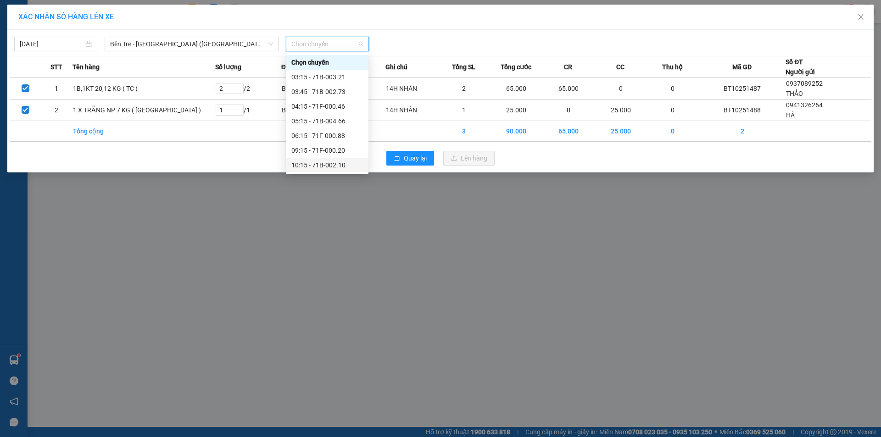
click at [323, 166] on div "10:15 - 71B-002.10" at bounding box center [327, 165] width 72 height 10
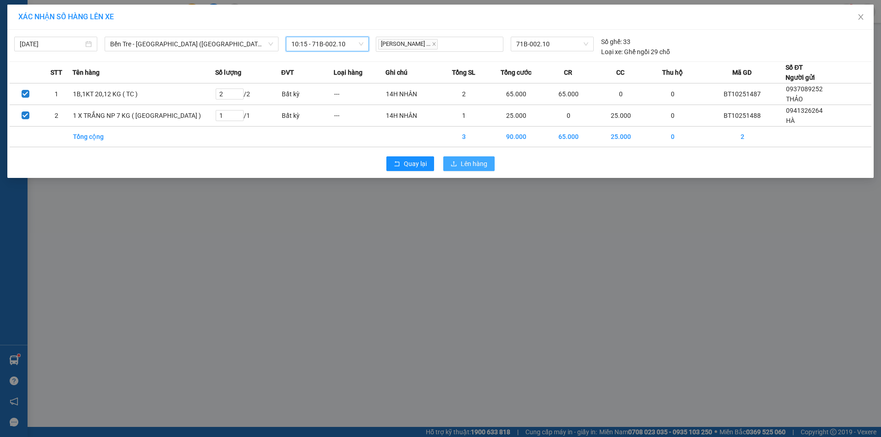
click at [466, 162] on span "Lên hàng" at bounding box center [474, 164] width 27 height 10
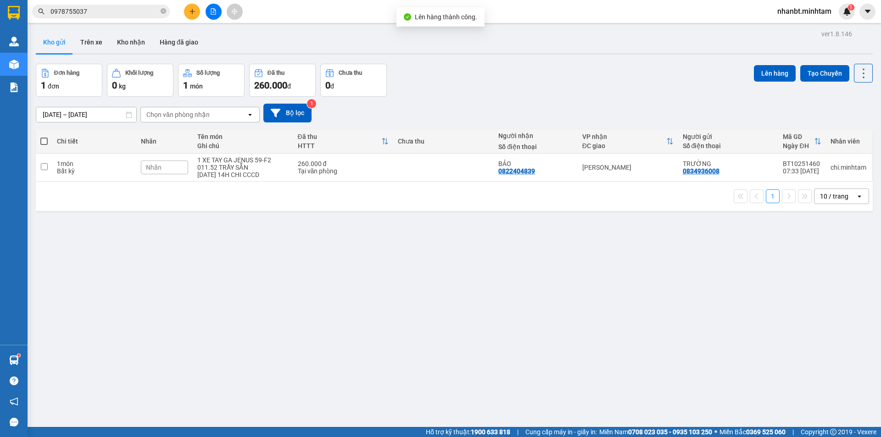
click at [216, 16] on button at bounding box center [213, 12] width 16 height 16
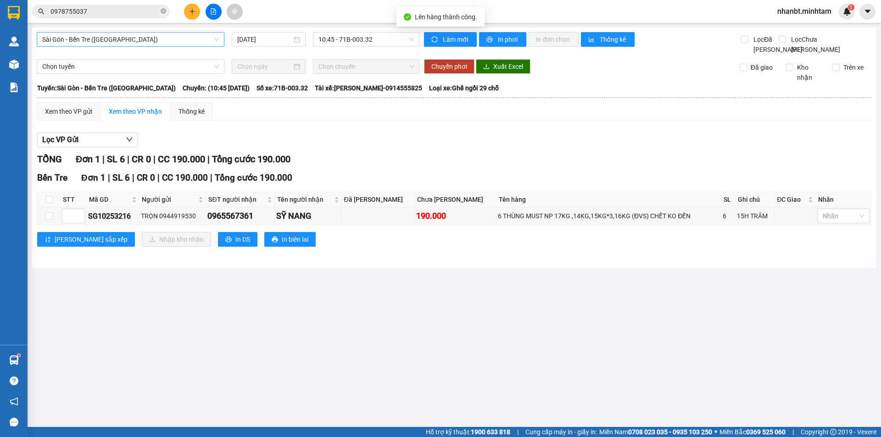
click at [160, 36] on span "Sài Gòn - Bến Tre ([GEOGRAPHIC_DATA])" at bounding box center [130, 40] width 177 height 14
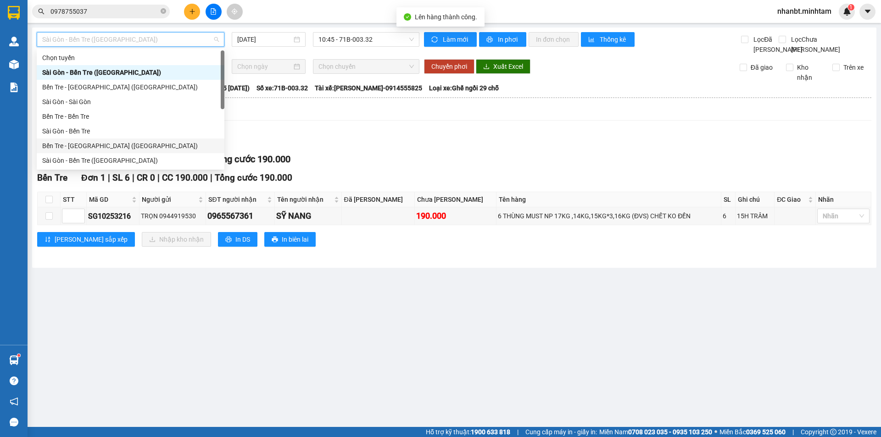
click at [76, 152] on div "Bến Tre - Sài Gòn (CT)" at bounding box center [131, 146] width 188 height 15
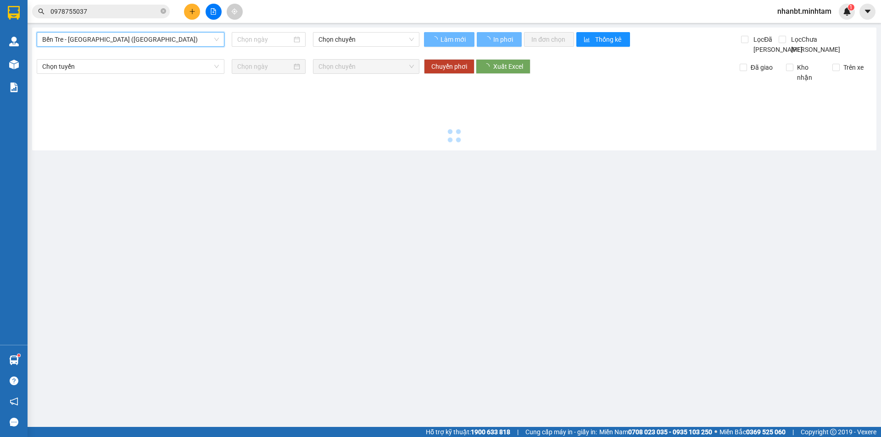
type input "[DATE]"
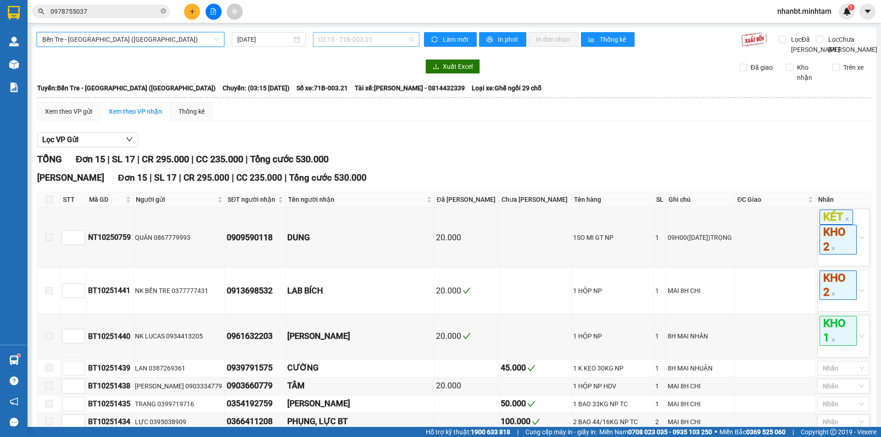
click at [392, 34] on span "03:15 - 71B-003.21" at bounding box center [365, 40] width 95 height 14
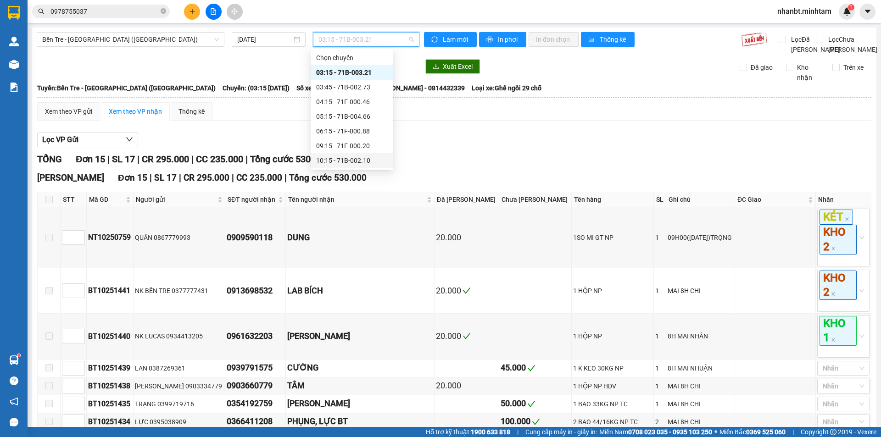
click at [342, 164] on div "10:15 - 71B-002.10" at bounding box center [352, 160] width 72 height 10
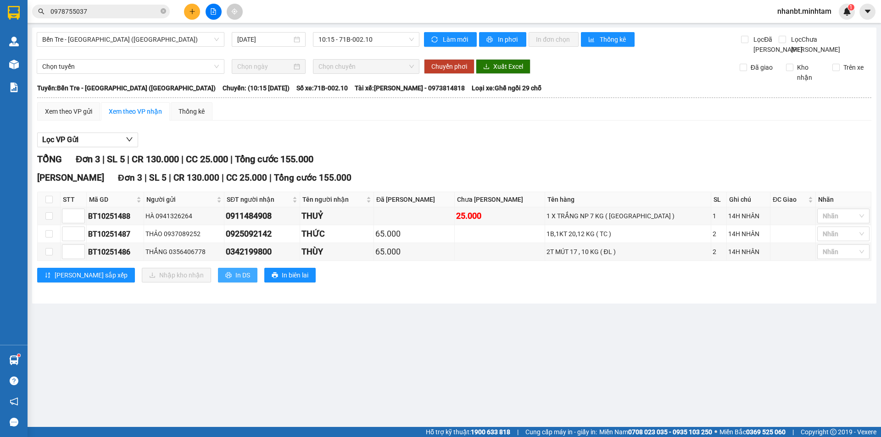
click at [218, 283] on button "In DS" at bounding box center [237, 275] width 39 height 15
click at [81, 115] on div "Xem theo VP gửi" at bounding box center [68, 111] width 63 height 18
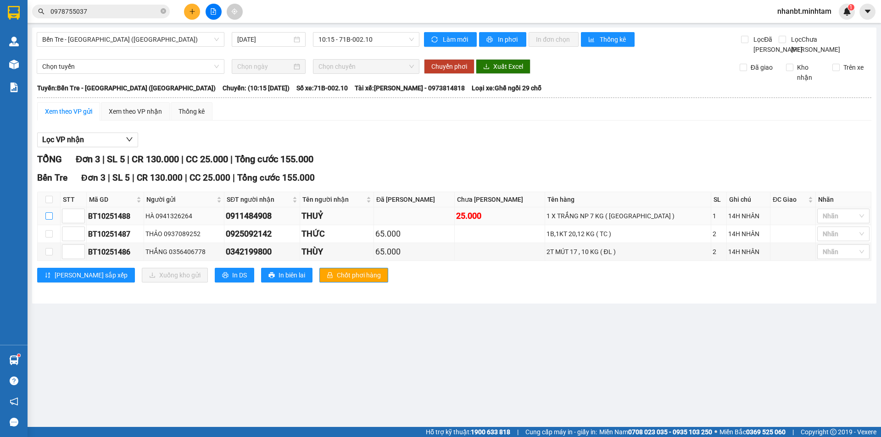
click at [51, 220] on input "checkbox" at bounding box center [48, 215] width 7 height 7
checkbox input "true"
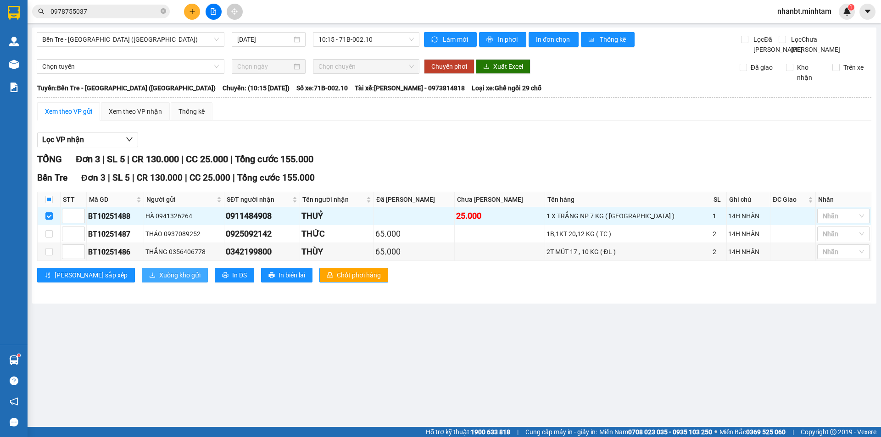
click at [159, 280] on span "Xuống kho gửi" at bounding box center [179, 275] width 41 height 10
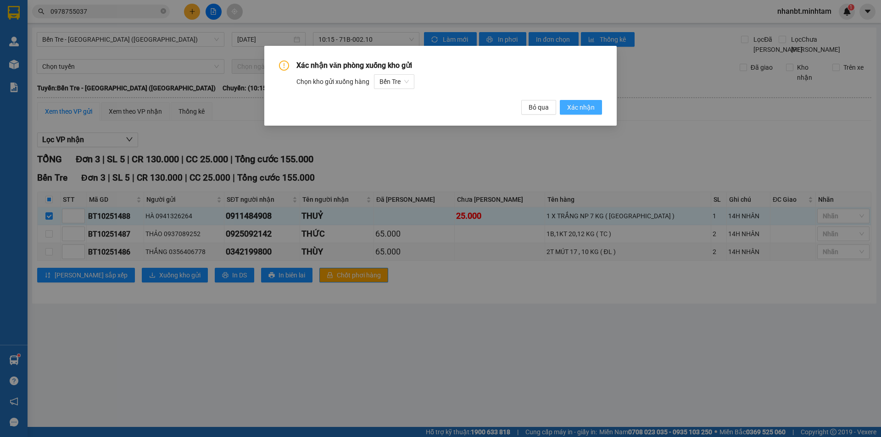
click at [584, 105] on span "Xác nhận" at bounding box center [581, 107] width 28 height 10
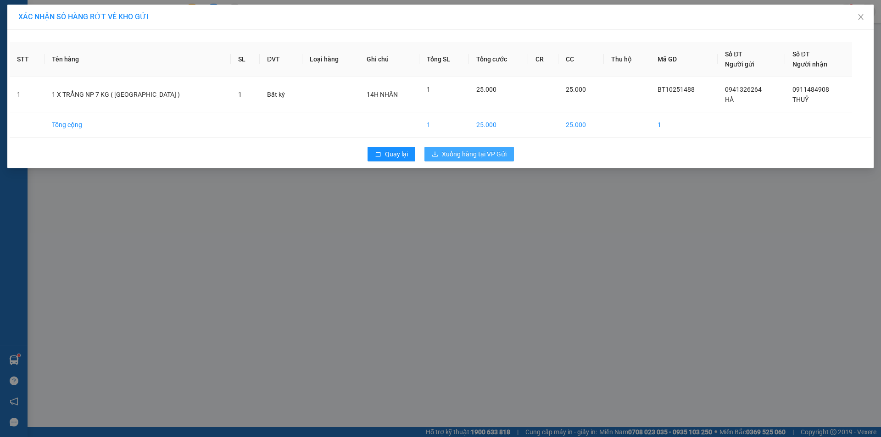
click at [453, 152] on span "Xuống hàng tại VP Gửi" at bounding box center [474, 154] width 65 height 10
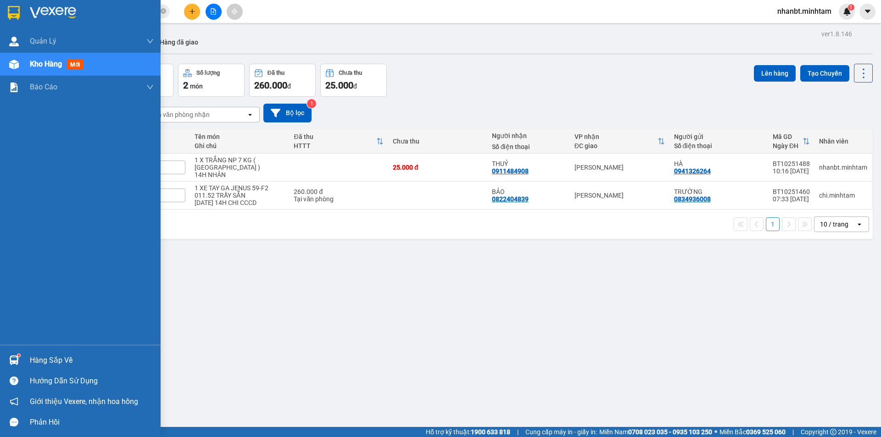
click at [14, 15] on img at bounding box center [14, 13] width 12 height 14
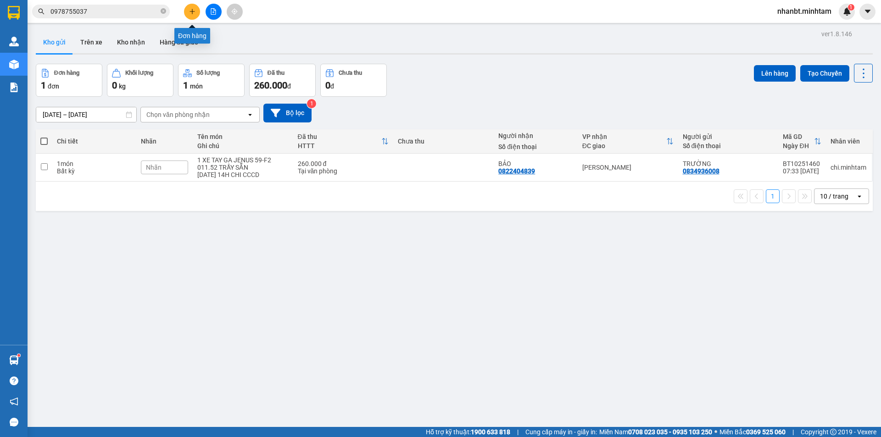
click at [194, 16] on button at bounding box center [192, 12] width 16 height 16
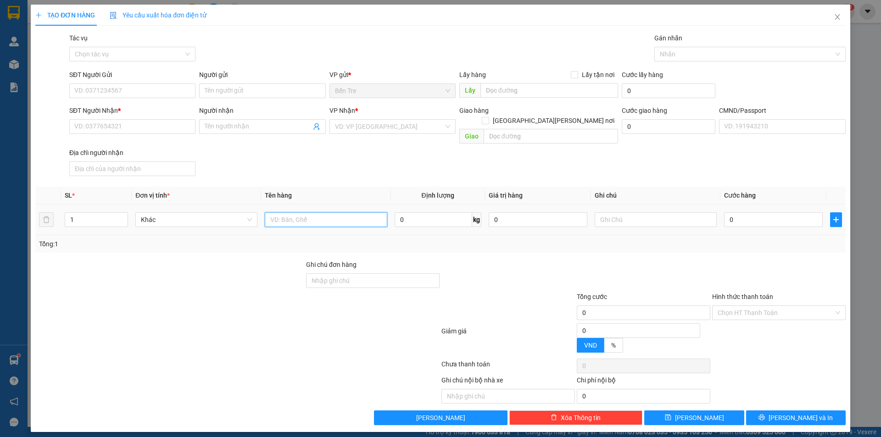
click at [305, 212] on input "text" at bounding box center [326, 219] width 122 height 15
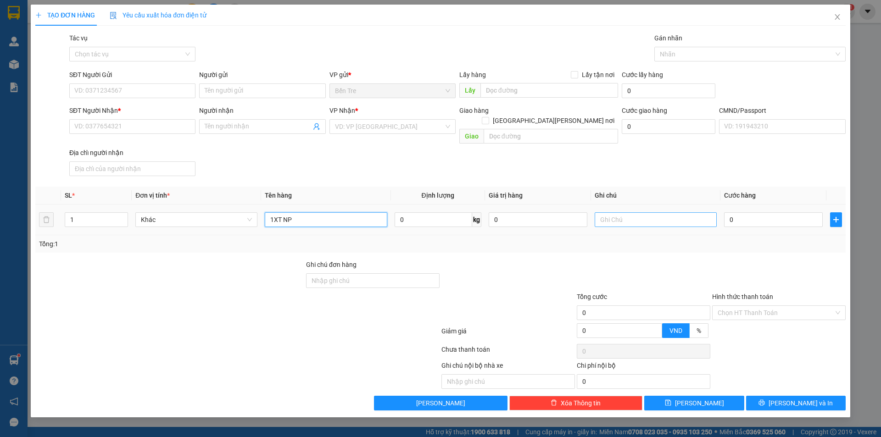
type input "1XT NP"
click at [634, 212] on input "text" at bounding box center [655, 219] width 122 height 15
type input "14H NHÂN"
click at [731, 212] on input "0" at bounding box center [773, 219] width 99 height 15
click at [321, 212] on input "1XT NP" at bounding box center [326, 219] width 122 height 15
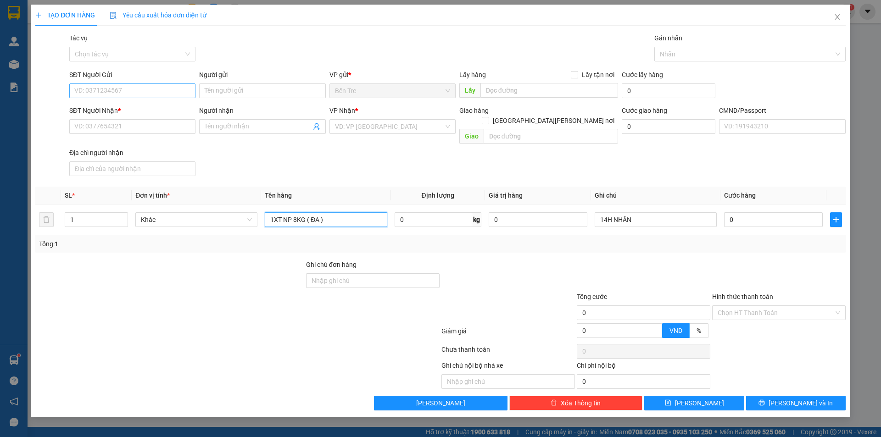
type input "1XT NP 8KG ( ĐA )"
click at [104, 88] on input "SĐT Người Gửi" at bounding box center [132, 90] width 126 height 15
type input "0937339420"
click at [115, 91] on input "0937339420" at bounding box center [132, 90] width 126 height 15
click at [122, 113] on div "0937339420 - CHỊ TUYỂN" at bounding box center [132, 109] width 115 height 10
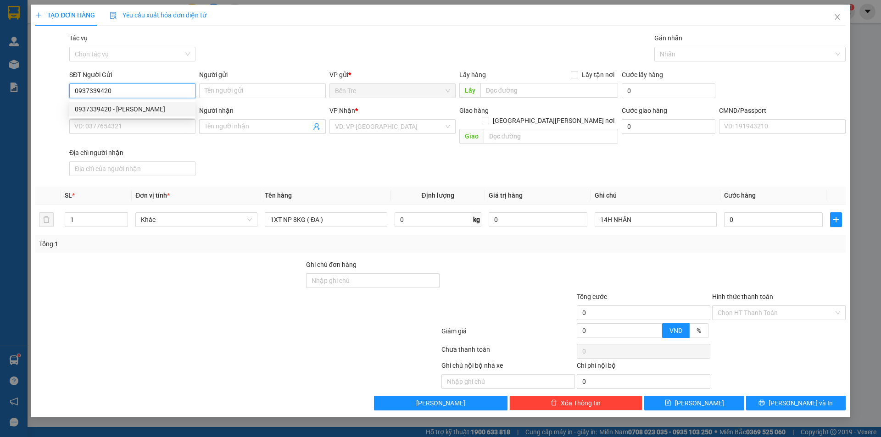
type input "CHỊ TUYỂN"
type input "0792933372"
type input "VIÊN"
type input "0937339420"
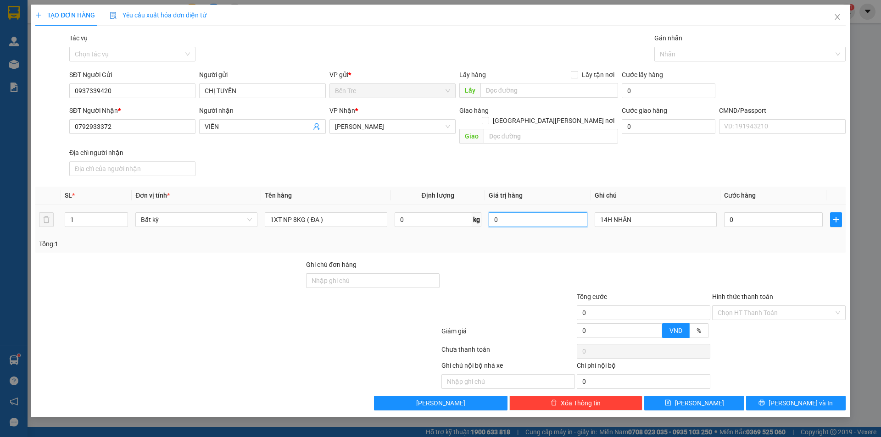
click at [523, 212] on input "0" at bounding box center [538, 219] width 99 height 15
type input "500.000"
click at [632, 260] on div at bounding box center [643, 276] width 135 height 32
click at [741, 212] on input "0" at bounding box center [773, 219] width 99 height 15
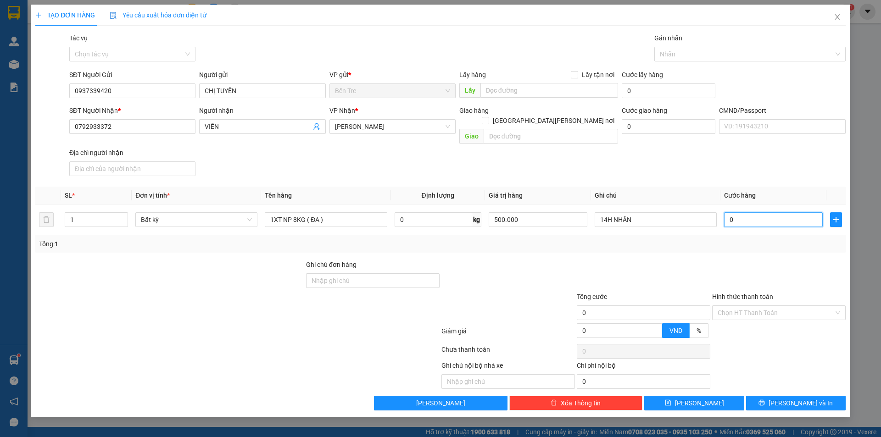
type input "2"
type input "25"
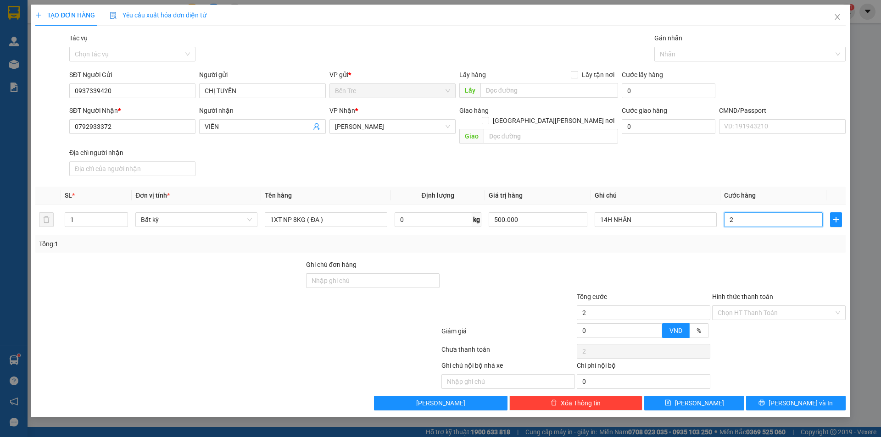
type input "25"
type input "25.000"
click at [731, 239] on div "Tổng: 1" at bounding box center [440, 244] width 803 height 10
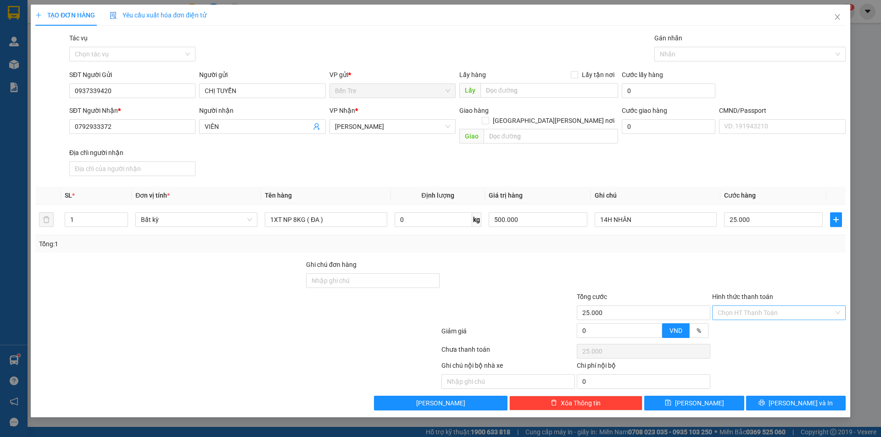
click at [735, 306] on input "Hình thức thanh toán" at bounding box center [775, 313] width 116 height 14
click at [739, 319] on div "Tại văn phòng" at bounding box center [778, 321] width 122 height 10
click at [777, 396] on button "[PERSON_NAME] và In" at bounding box center [796, 403] width 100 height 15
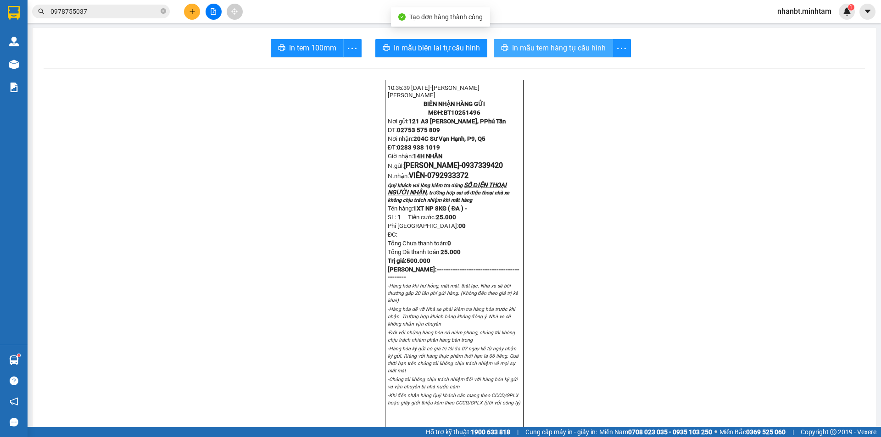
click at [528, 44] on span "In mẫu tem hàng tự cấu hình" at bounding box center [559, 47] width 94 height 11
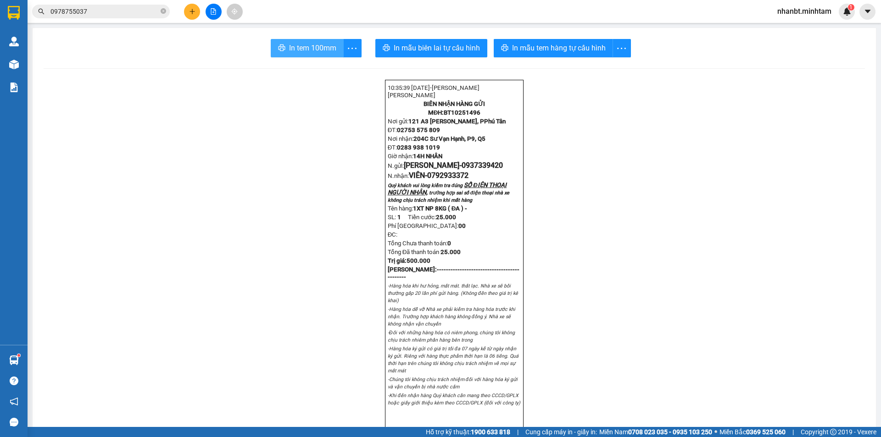
click at [290, 45] on span "In tem 100mm" at bounding box center [312, 47] width 47 height 11
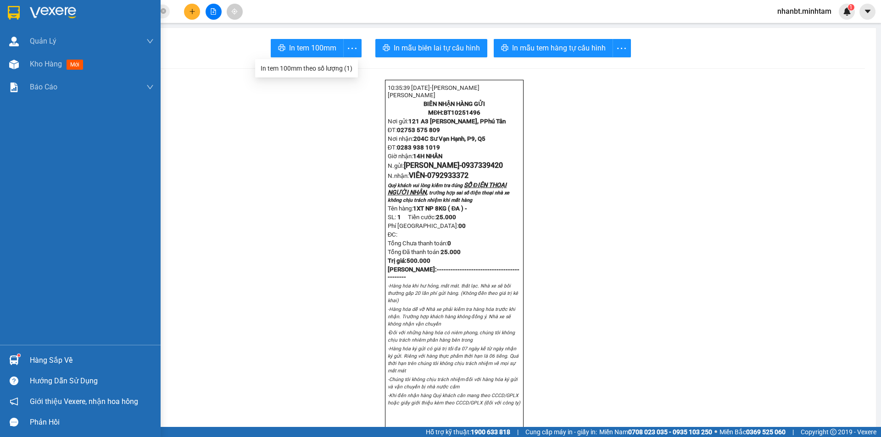
click at [19, 20] on div at bounding box center [14, 13] width 16 height 16
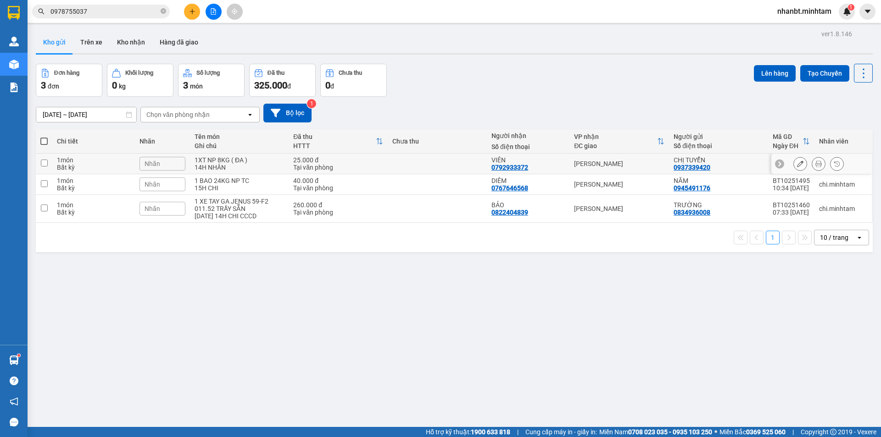
click at [797, 164] on icon at bounding box center [800, 164] width 6 height 6
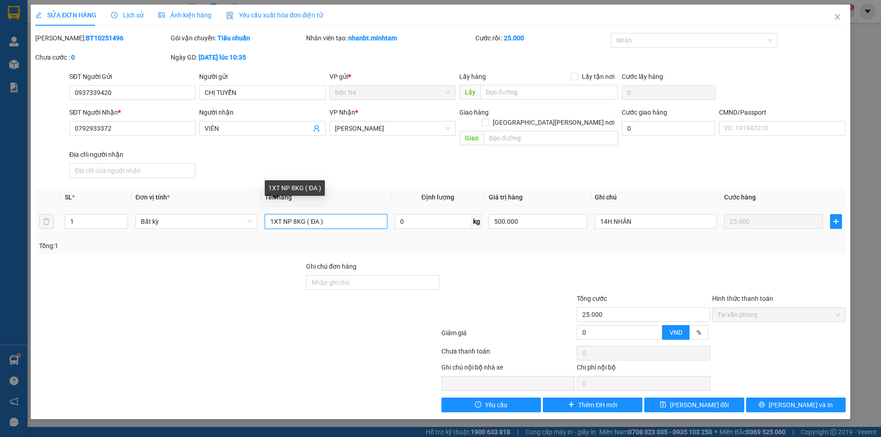
click at [278, 215] on input "1XT NP 8KG ( ĐA )" at bounding box center [326, 221] width 122 height 15
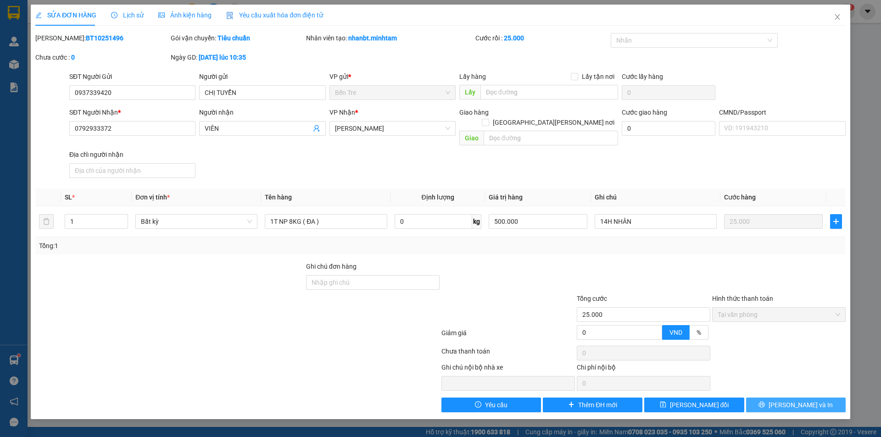
click at [785, 398] on button "[PERSON_NAME] và In" at bounding box center [796, 405] width 100 height 15
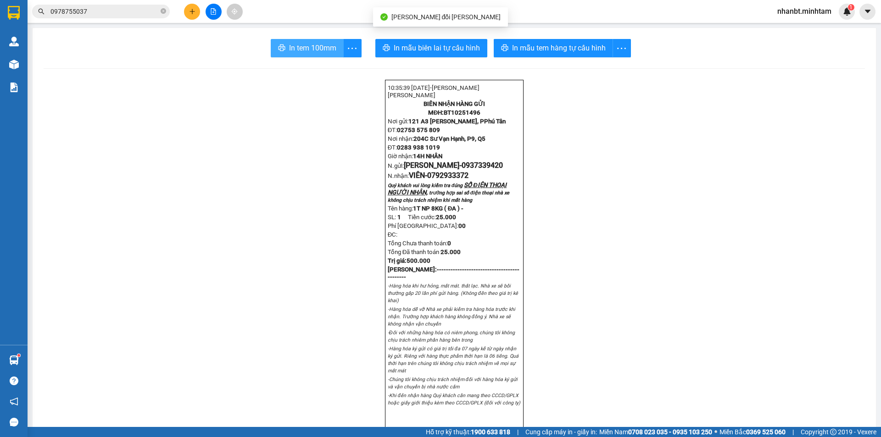
drag, startPoint x: 319, startPoint y: 49, endPoint x: 329, endPoint y: 64, distance: 18.2
click at [320, 49] on span "In tem 100mm" at bounding box center [312, 47] width 47 height 11
click at [167, 13] on span "0978755037" at bounding box center [101, 12] width 138 height 14
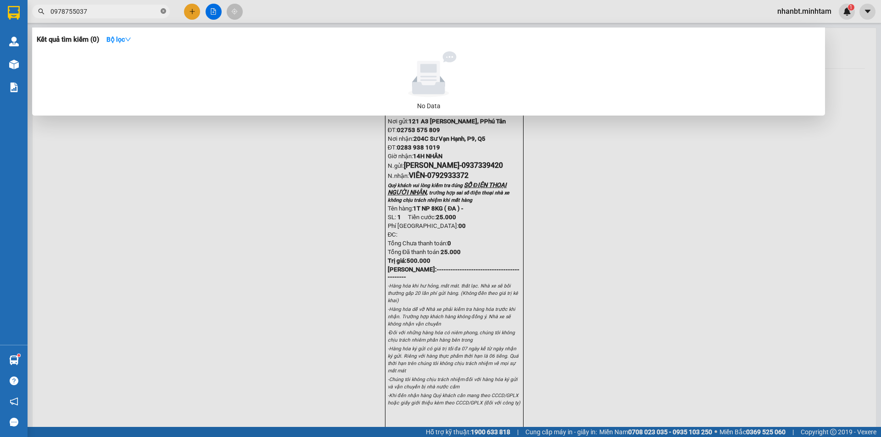
click at [163, 10] on icon "close-circle" at bounding box center [164, 11] width 6 height 6
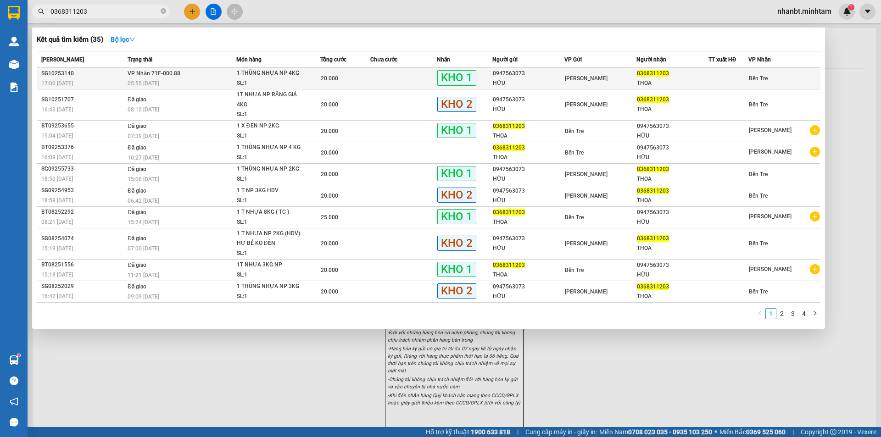
type input "0368311203"
click at [284, 78] on div "1 THÙNG NHỰA NP 4KG" at bounding box center [271, 73] width 69 height 10
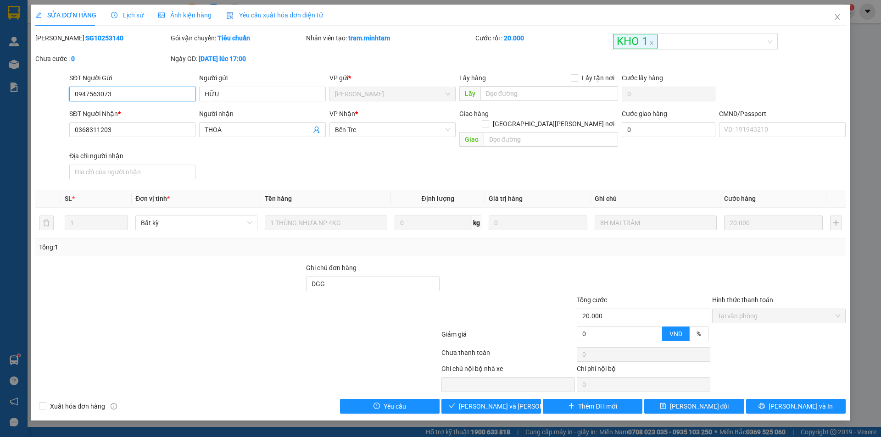
type input "0947563073"
type input "HỮU"
type input "0368311203"
click at [503, 401] on span "Giao hàng" at bounding box center [496, 406] width 29 height 10
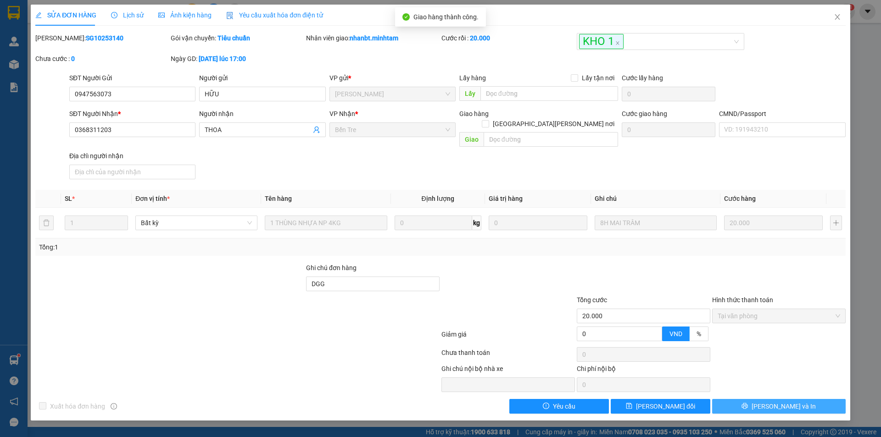
click at [782, 401] on span "[PERSON_NAME] và In" at bounding box center [783, 406] width 64 height 10
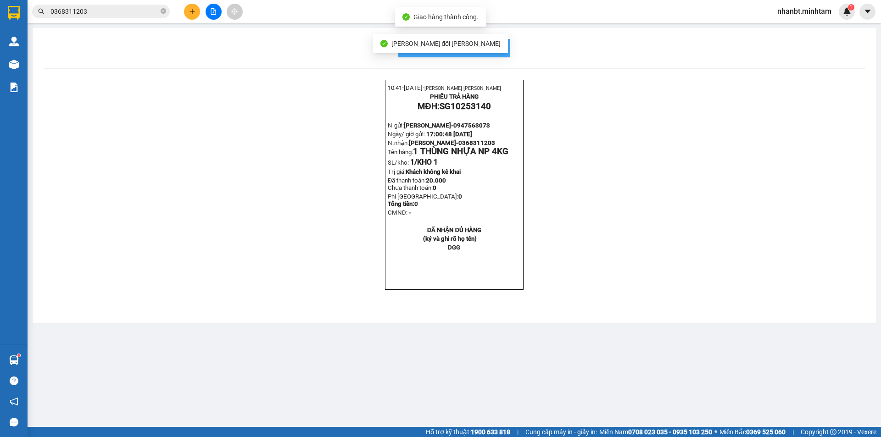
click at [492, 46] on span "In mẫu biên lai tự cấu hình" at bounding box center [459, 47] width 86 height 11
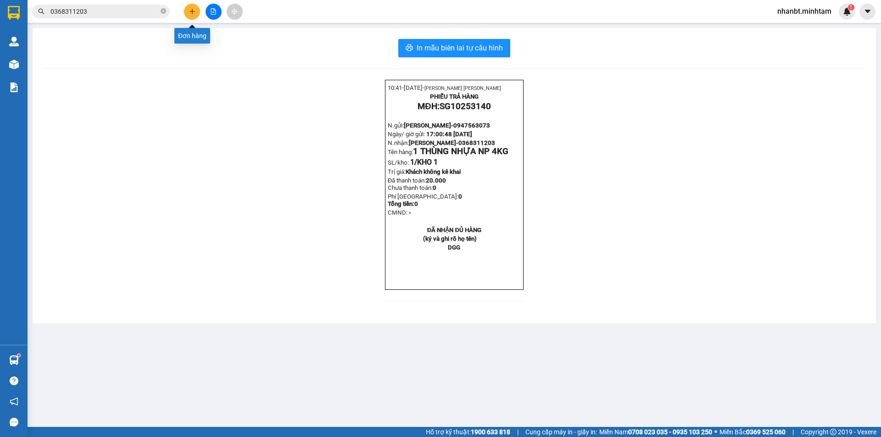
click at [199, 14] on button at bounding box center [192, 12] width 16 height 16
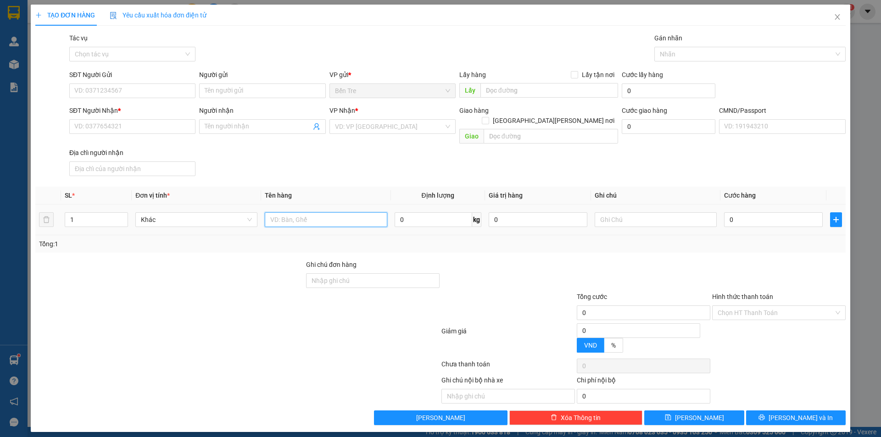
click at [285, 212] on input "text" at bounding box center [326, 219] width 122 height 15
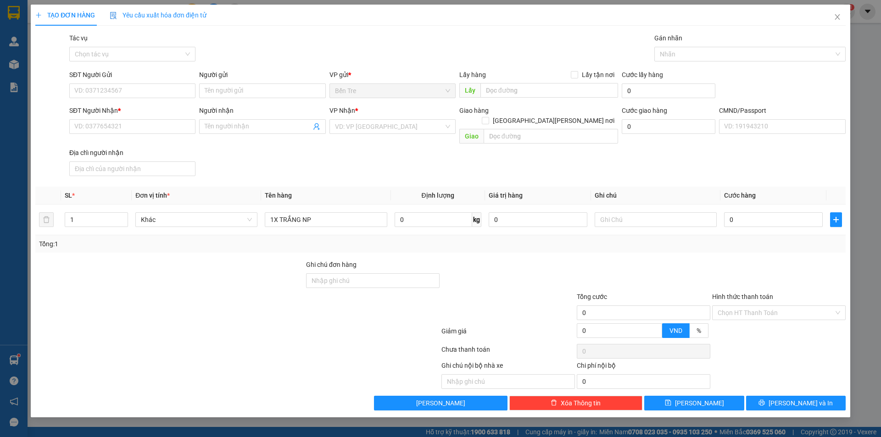
click at [129, 98] on div "SĐT Người Gửi VD: 0371234567" at bounding box center [132, 86] width 126 height 32
click at [127, 91] on input "SĐT Người Gửi" at bounding box center [132, 90] width 126 height 15
click at [233, 91] on input "Người gửi" at bounding box center [262, 90] width 126 height 15
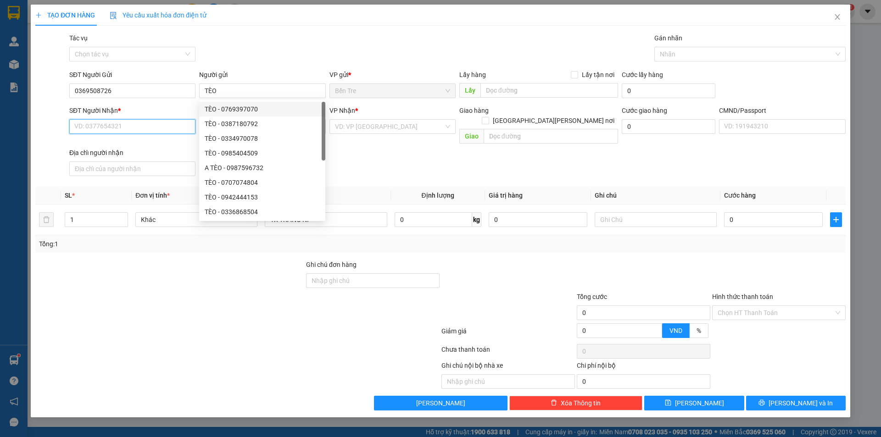
click at [129, 125] on input "SĐT Người Nhận *" at bounding box center [132, 126] width 126 height 15
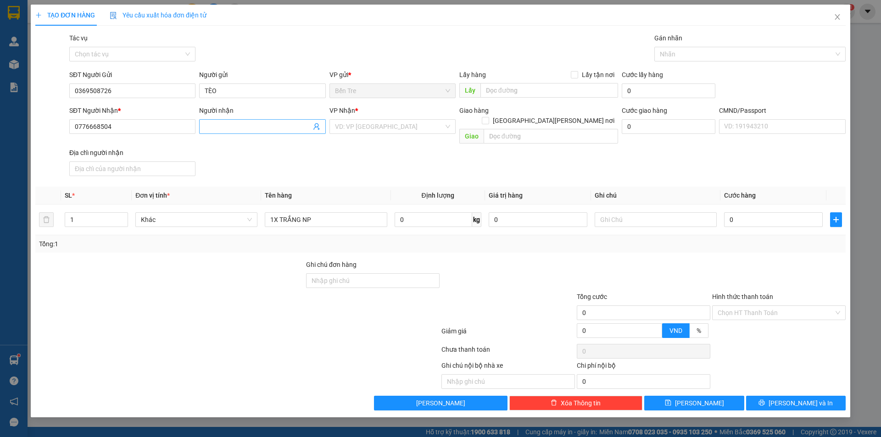
click at [213, 127] on input "Người nhận" at bounding box center [258, 127] width 106 height 10
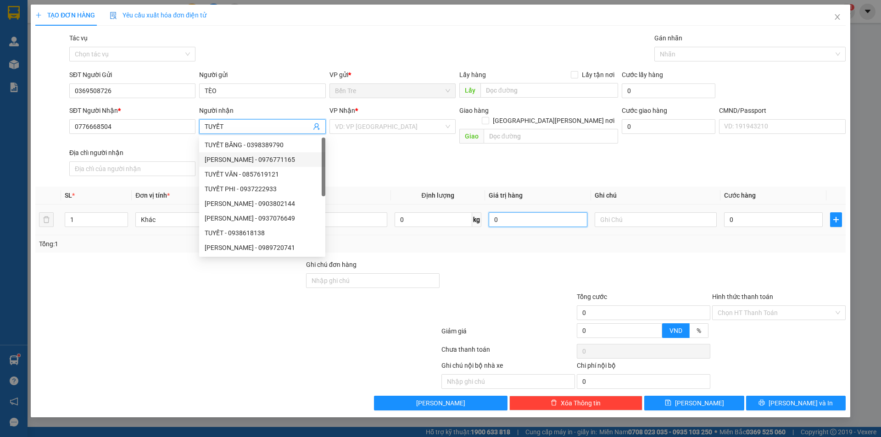
click at [502, 212] on input "0" at bounding box center [538, 219] width 99 height 15
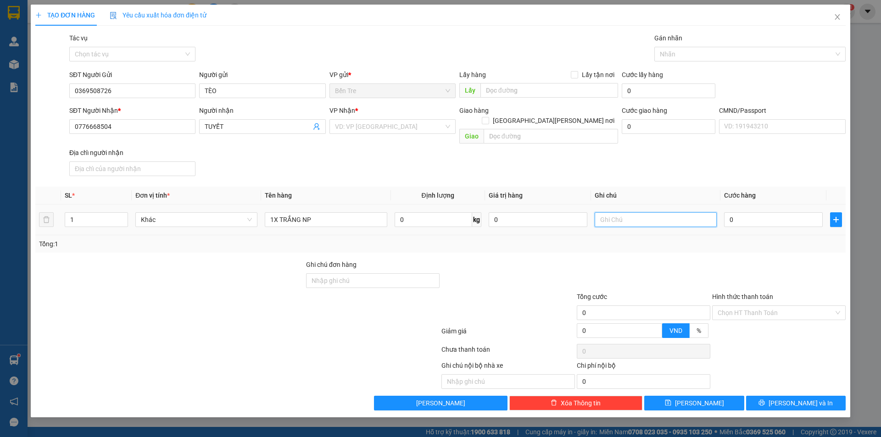
click at [637, 212] on input "text" at bounding box center [655, 219] width 122 height 15
click at [770, 212] on input "0" at bounding box center [773, 219] width 99 height 15
click at [788, 398] on span "[PERSON_NAME] và In" at bounding box center [800, 403] width 64 height 10
click at [372, 129] on input "search" at bounding box center [389, 127] width 109 height 14
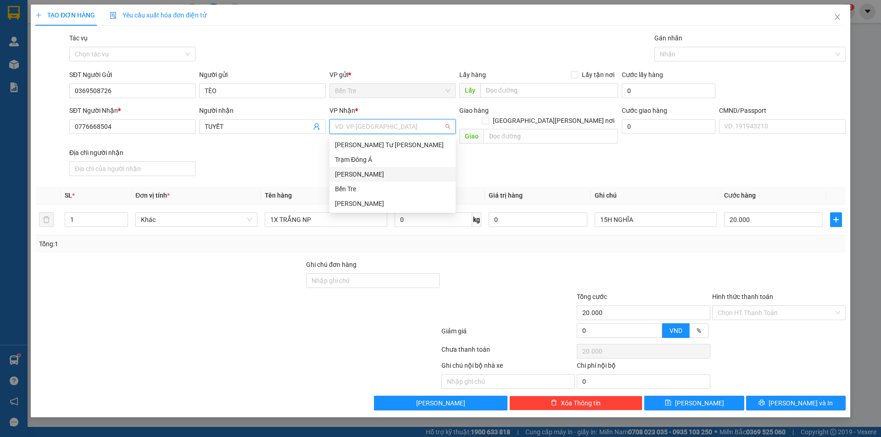
click at [351, 172] on div "[PERSON_NAME]" at bounding box center [392, 174] width 115 height 10
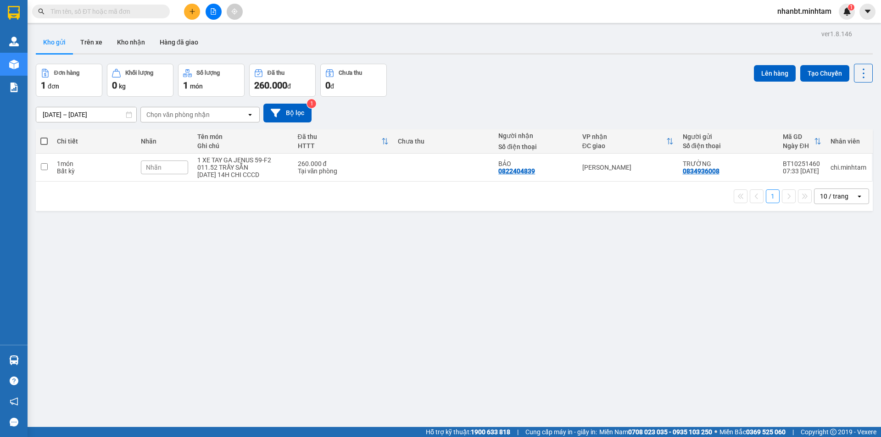
click at [130, 13] on input "text" at bounding box center [104, 11] width 108 height 10
paste input "0914719755"
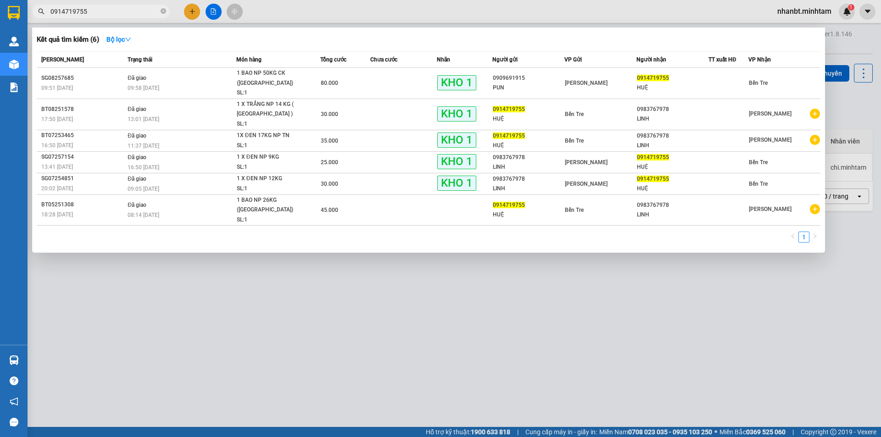
type input "0914719755"
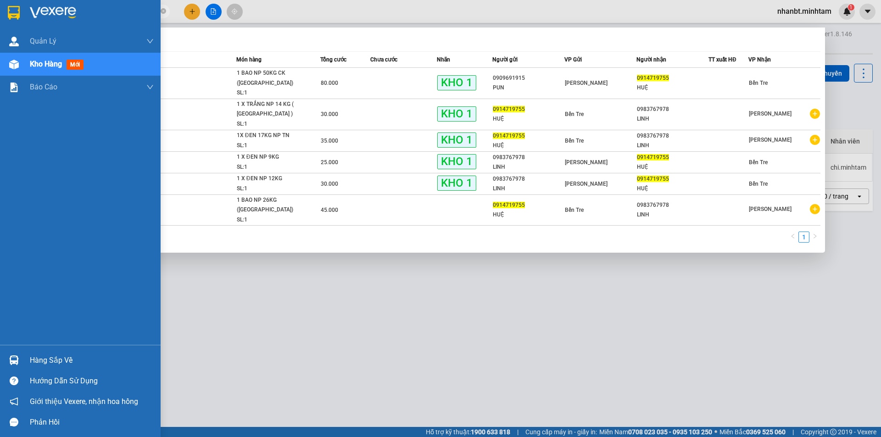
click at [26, 357] on div "Hàng sắp về" at bounding box center [80, 360] width 161 height 21
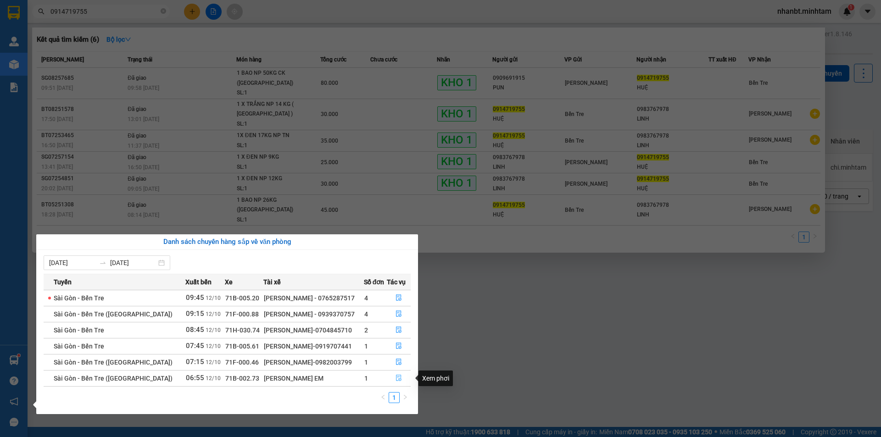
click at [400, 381] on button "button" at bounding box center [398, 378] width 23 height 15
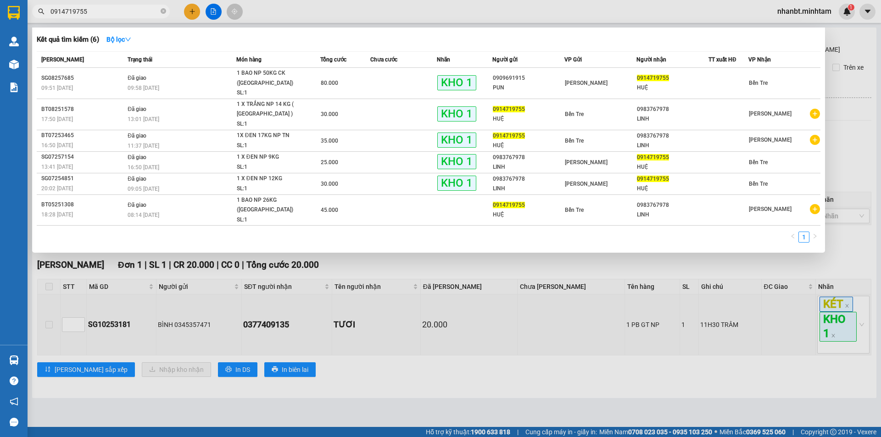
click at [460, 372] on div at bounding box center [440, 218] width 881 height 437
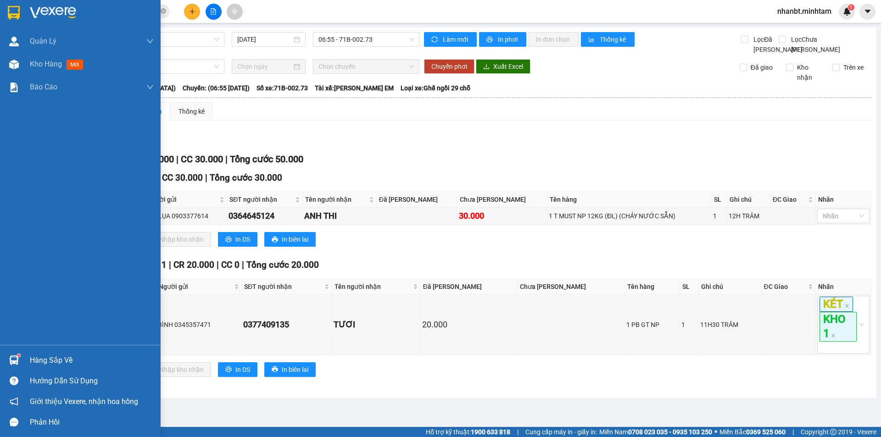
click at [15, 371] on div "Hướng dẫn sử dụng" at bounding box center [80, 381] width 161 height 21
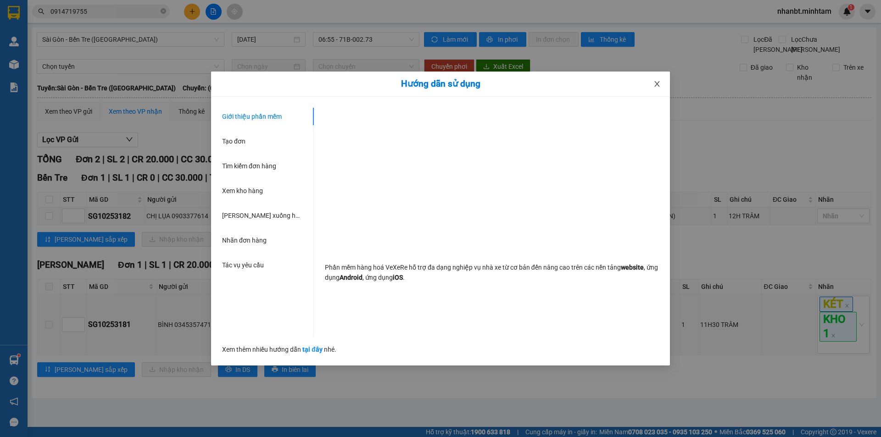
click at [656, 82] on icon "close" at bounding box center [656, 83] width 7 height 7
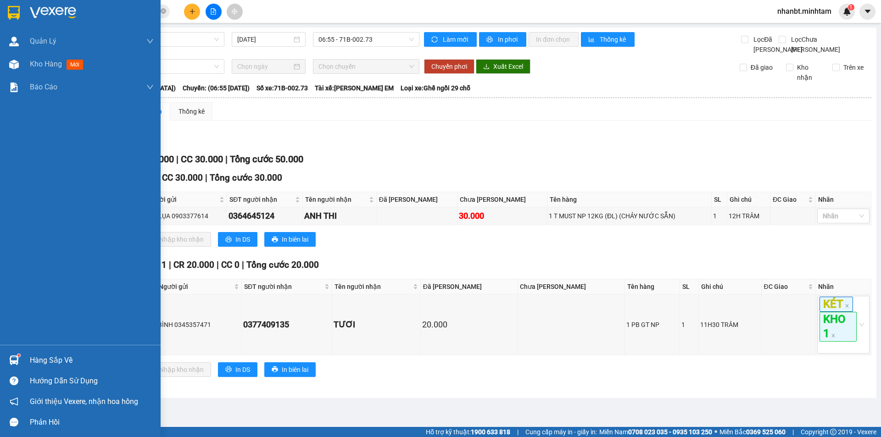
click at [23, 362] on div "Hàng sắp về" at bounding box center [80, 360] width 161 height 21
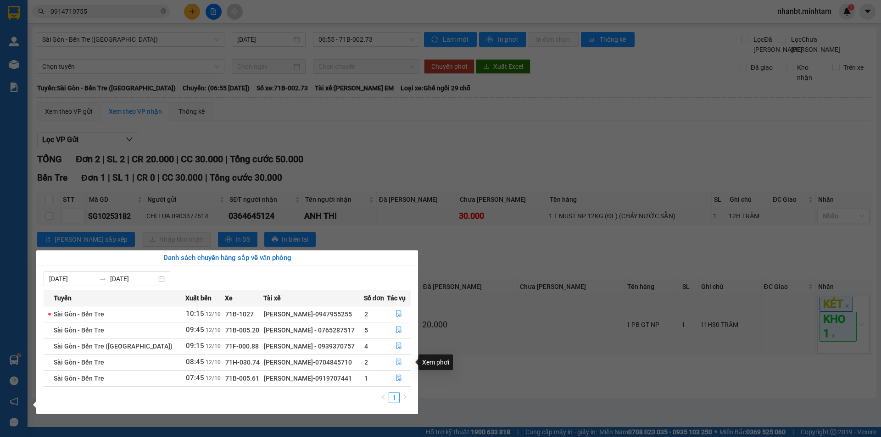
click at [400, 365] on button "button" at bounding box center [398, 362] width 23 height 15
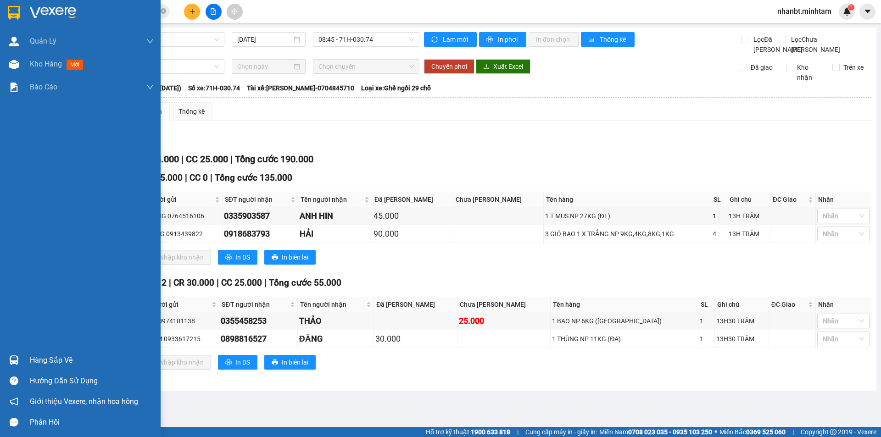
click at [25, 355] on div "Hàng sắp về" at bounding box center [80, 360] width 161 height 21
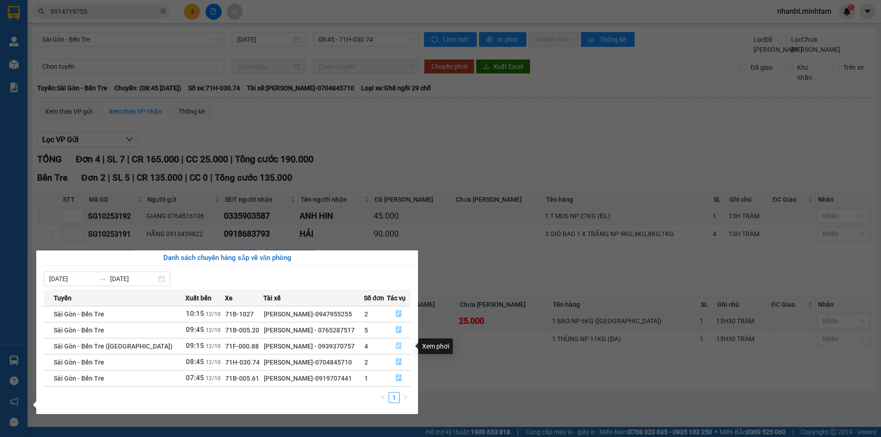
click at [393, 344] on button "button" at bounding box center [398, 346] width 23 height 15
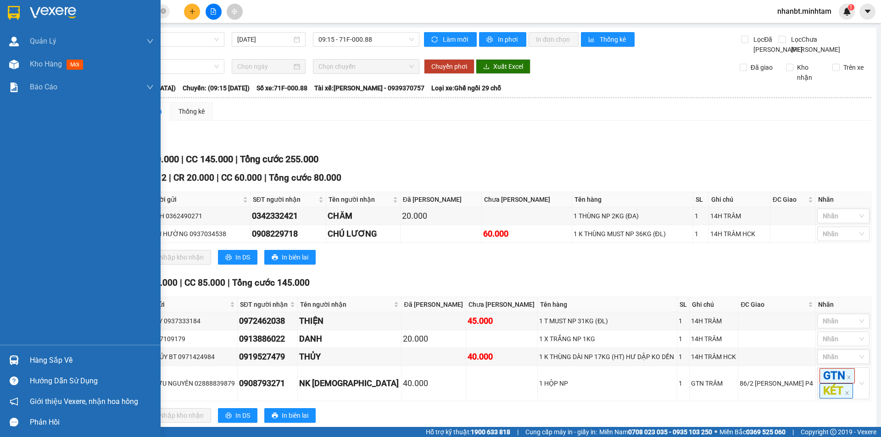
click at [9, 355] on img at bounding box center [14, 360] width 10 height 10
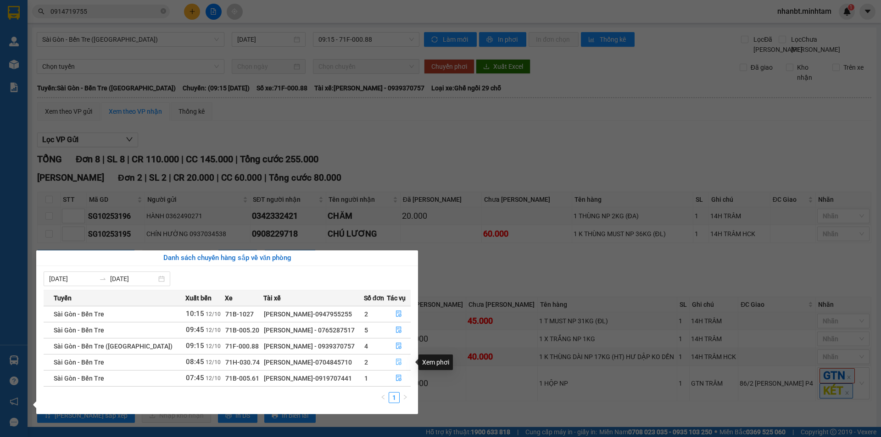
click at [395, 359] on icon "file-done" at bounding box center [398, 362] width 6 height 6
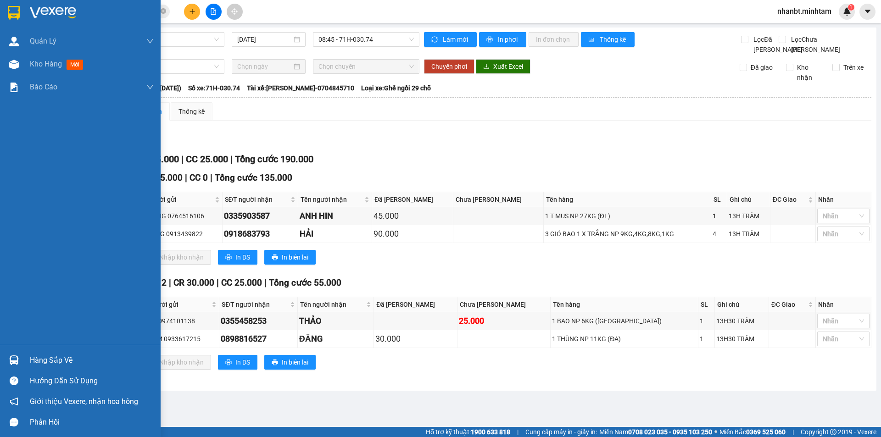
click at [15, 361] on img at bounding box center [14, 360] width 10 height 10
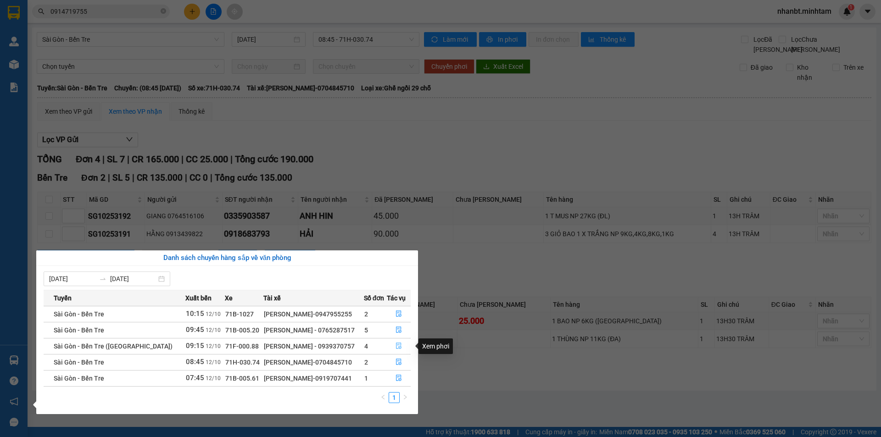
click at [395, 345] on icon "file-done" at bounding box center [398, 346] width 6 height 6
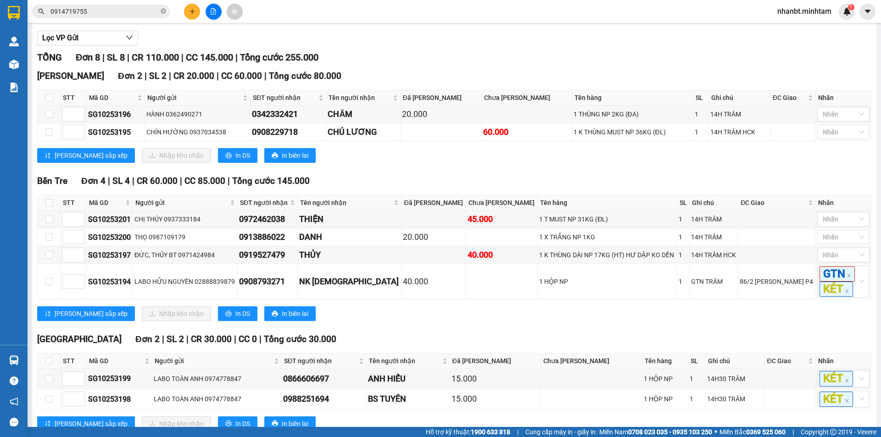
scroll to position [142, 0]
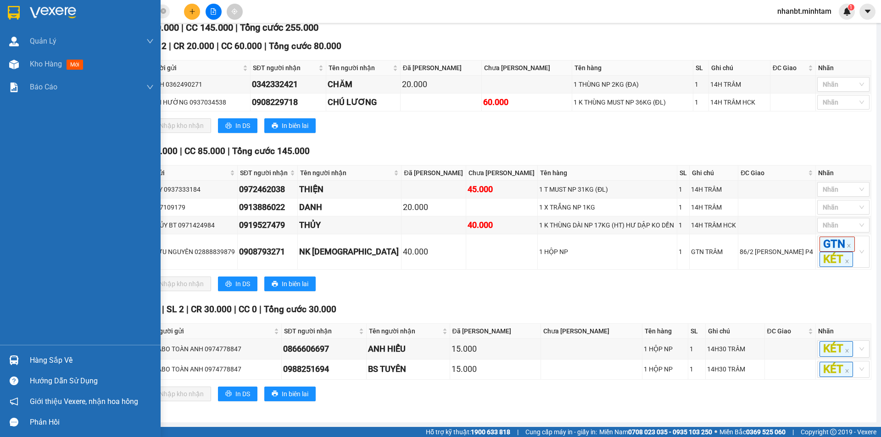
click at [10, 354] on div at bounding box center [14, 360] width 16 height 16
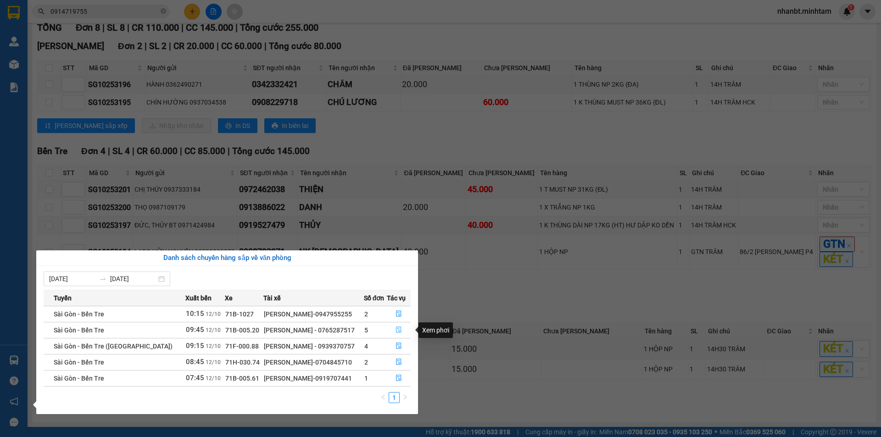
click at [396, 329] on icon "file-done" at bounding box center [399, 330] width 6 height 6
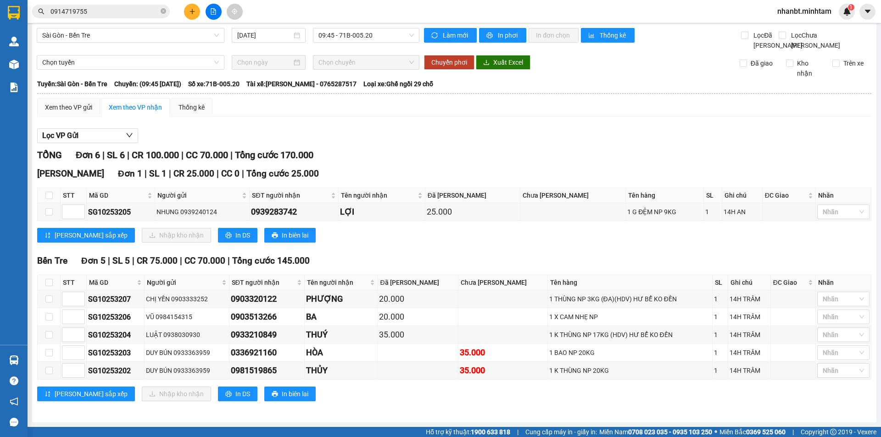
scroll to position [14, 0]
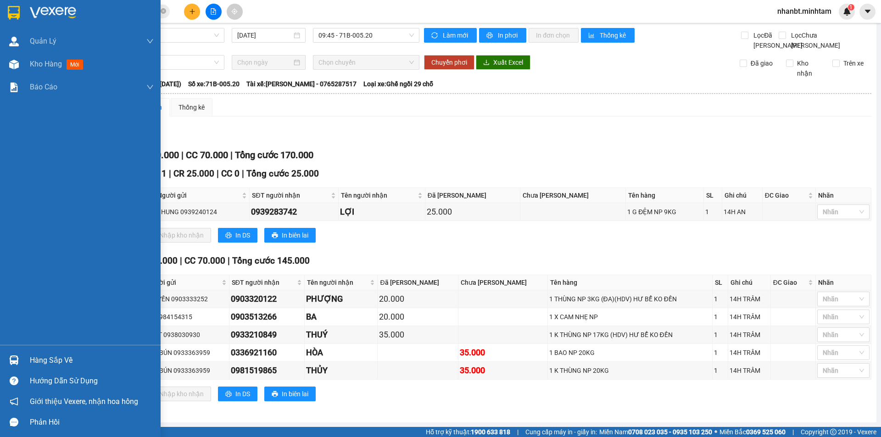
click at [15, 359] on img at bounding box center [14, 360] width 10 height 10
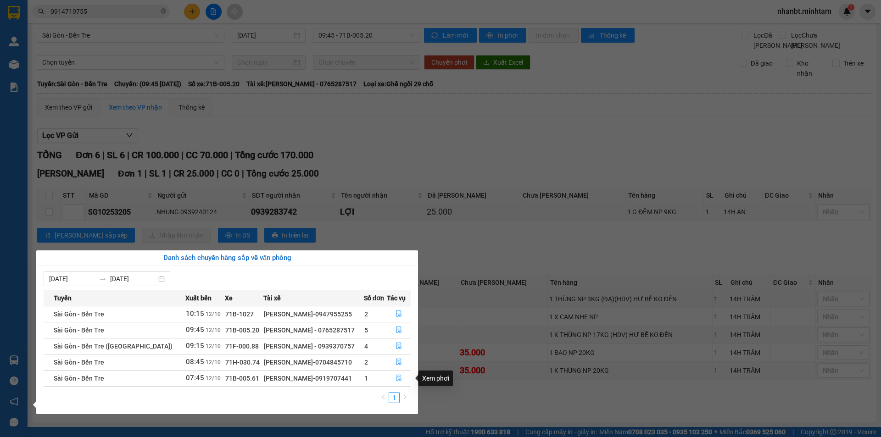
click at [399, 377] on icon "file-done" at bounding box center [399, 378] width 6 height 6
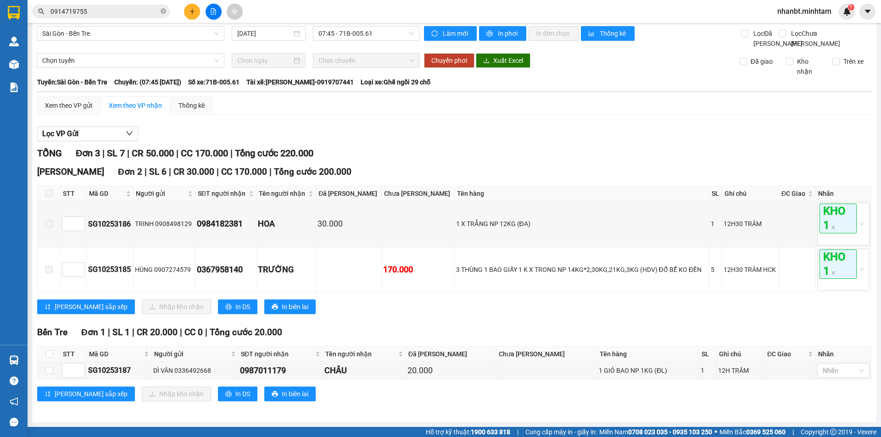
scroll to position [16, 0]
click at [48, 367] on input "checkbox" at bounding box center [48, 370] width 7 height 7
checkbox input "true"
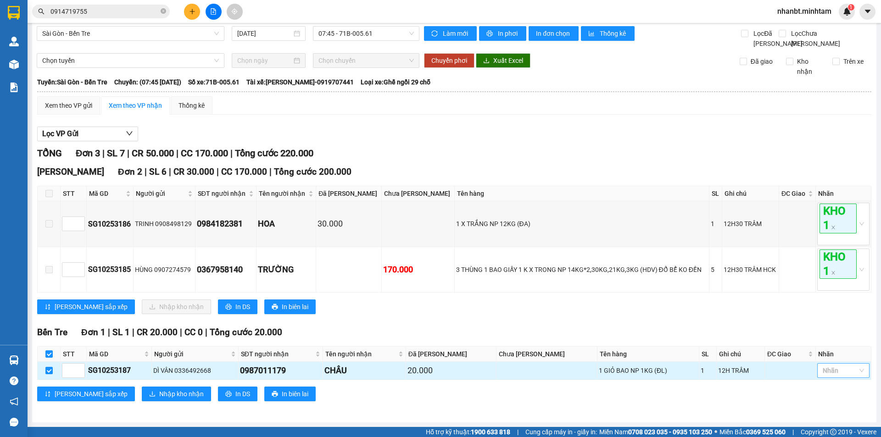
click at [839, 371] on div at bounding box center [838, 370] width 39 height 11
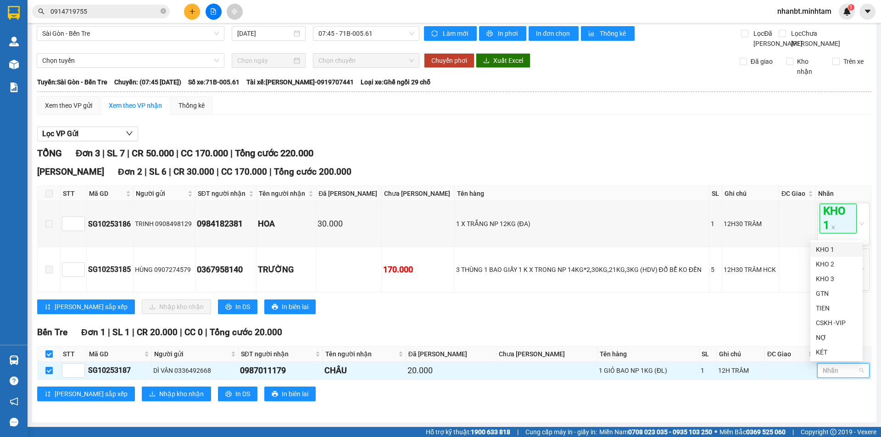
click at [831, 250] on div "KHO 1" at bounding box center [836, 249] width 41 height 10
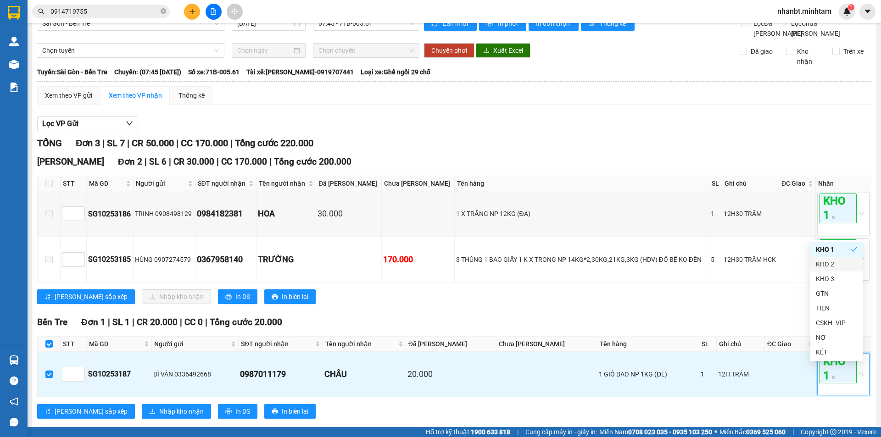
click at [755, 311] on div "[PERSON_NAME] Đơn 2 | SL 6 | CR 30.000 | CC 170.000 | Tổng cước 200.000 STT Mã …" at bounding box center [454, 233] width 834 height 156
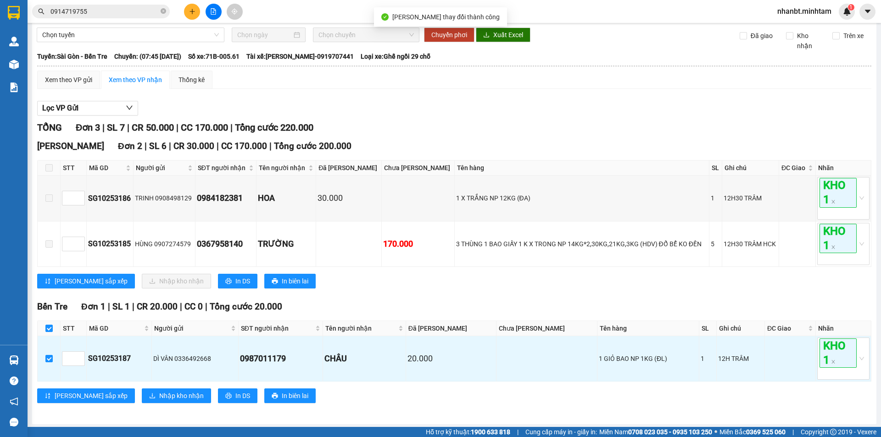
scroll to position [44, 0]
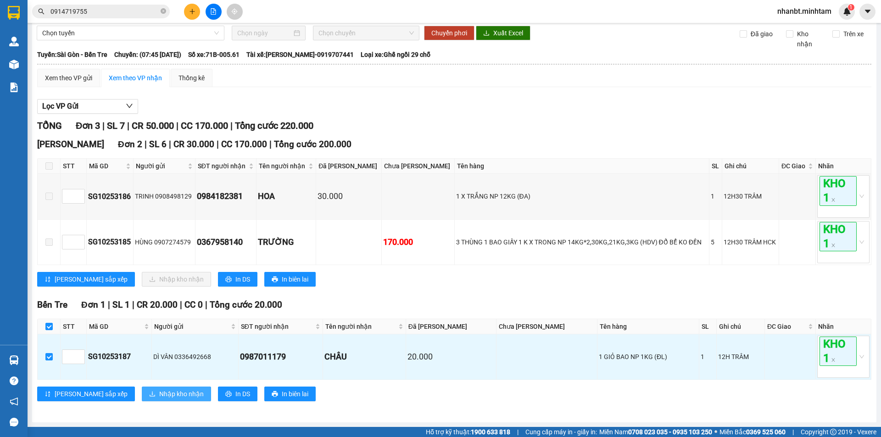
click at [159, 394] on span "Nhập kho nhận" at bounding box center [181, 394] width 44 height 10
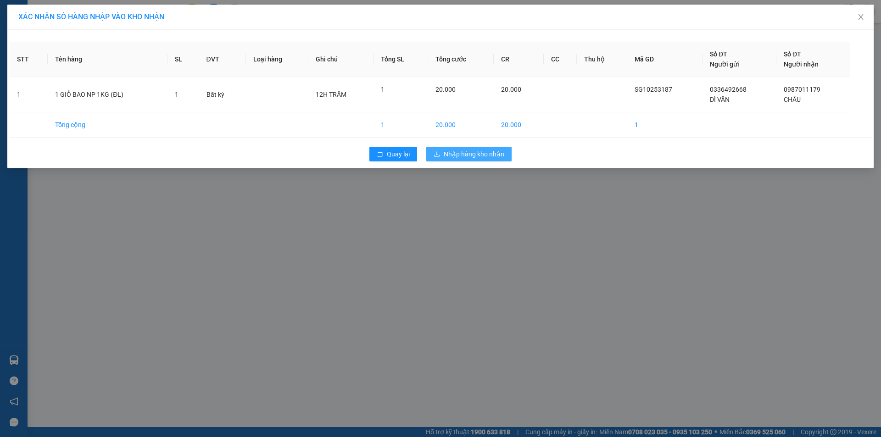
click at [473, 155] on span "Nhập hàng kho nhận" at bounding box center [474, 154] width 61 height 10
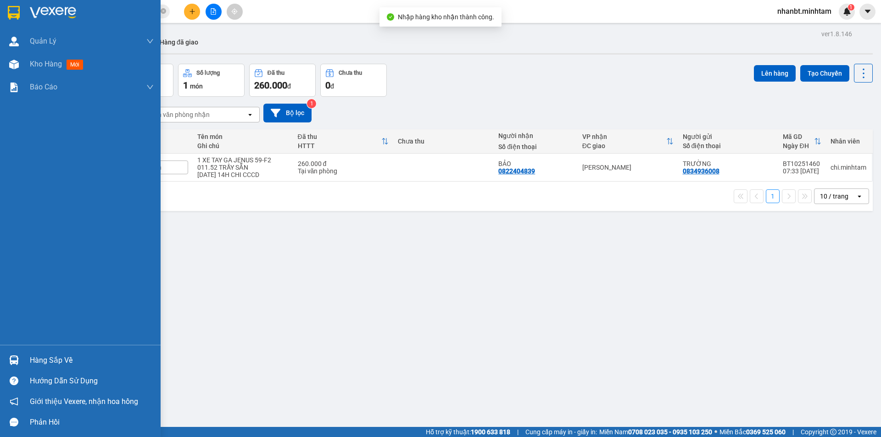
click at [13, 11] on img at bounding box center [14, 13] width 12 height 14
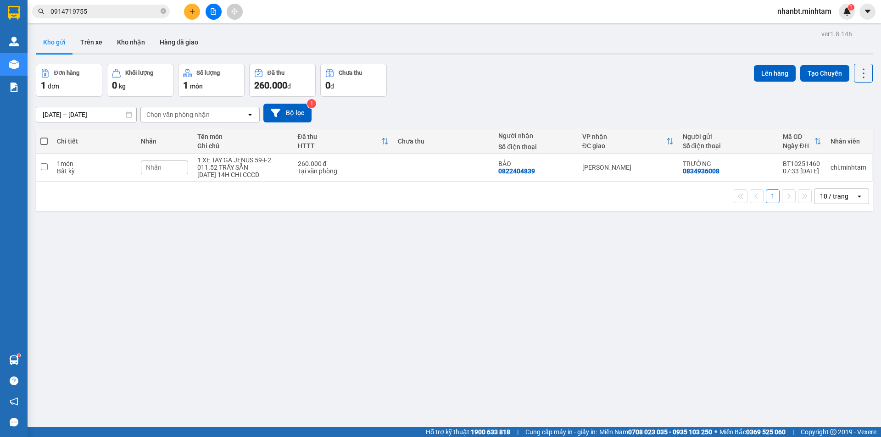
click at [194, 13] on icon "plus" at bounding box center [192, 11] width 6 height 6
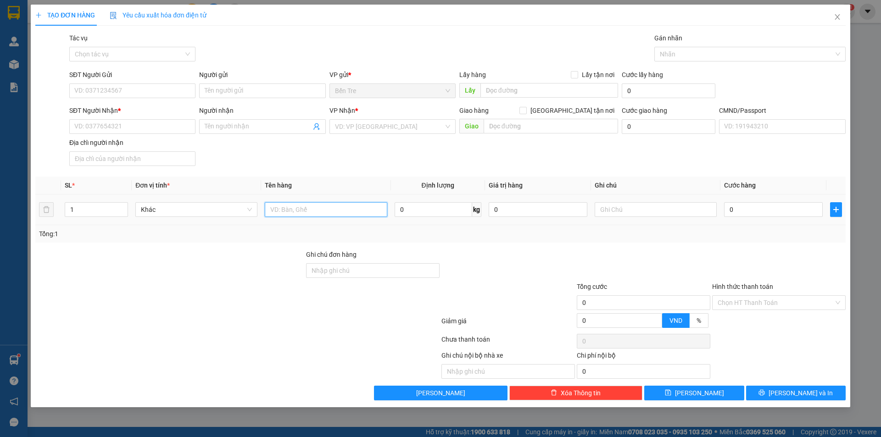
click at [305, 208] on input "text" at bounding box center [326, 209] width 122 height 15
type input "2T MÚT 17 , 10 KG ( ĐL )"
click at [514, 211] on input "0" at bounding box center [538, 209] width 99 height 15
click at [123, 206] on icon "up" at bounding box center [123, 207] width 3 height 3
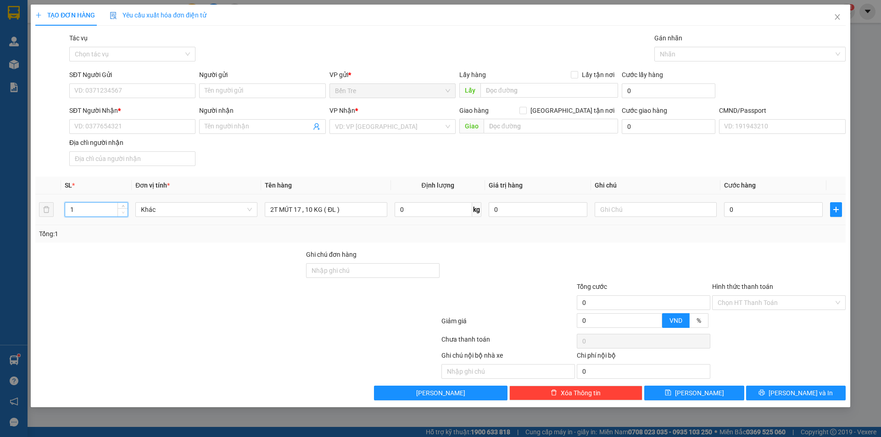
click at [125, 208] on span "Decrease Value" at bounding box center [122, 212] width 10 height 8
type input "2"
click at [125, 206] on span "up" at bounding box center [123, 208] width 6 height 6
click at [109, 91] on input "SĐT Người Gửi" at bounding box center [132, 90] width 126 height 15
type input "0356406778"
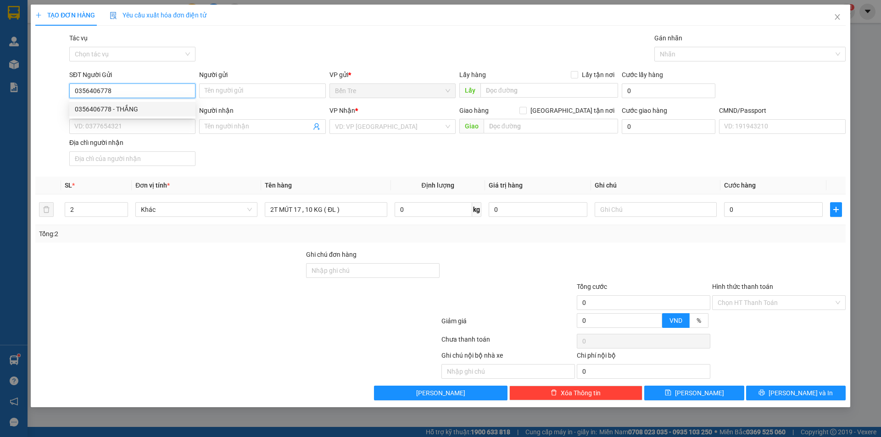
click at [125, 112] on div "0356406778 - THẮNG" at bounding box center [132, 109] width 115 height 10
type input "THẮNG"
type input "0342199800"
type input "THÙY"
type input "0356406778"
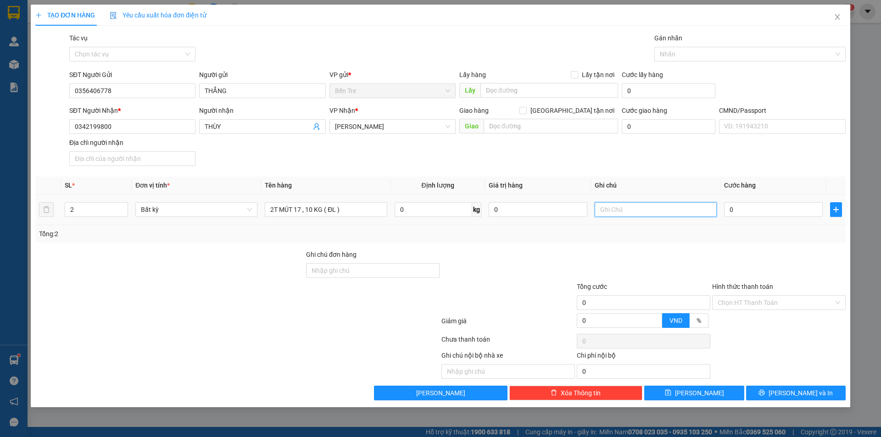
drag, startPoint x: 621, startPoint y: 209, endPoint x: 271, endPoint y: 5, distance: 405.4
click at [620, 210] on input "text" at bounding box center [655, 209] width 122 height 15
type input "14H NHÂN"
click at [730, 211] on input "0" at bounding box center [773, 209] width 99 height 15
type input "6"
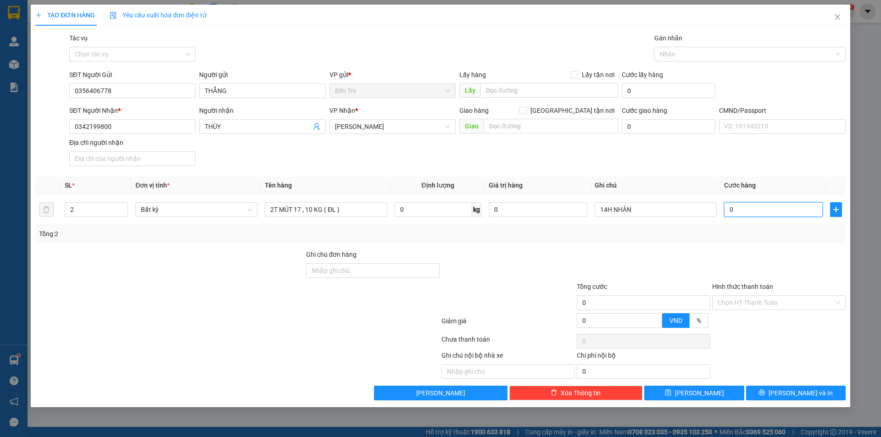
type input "6"
type input "65"
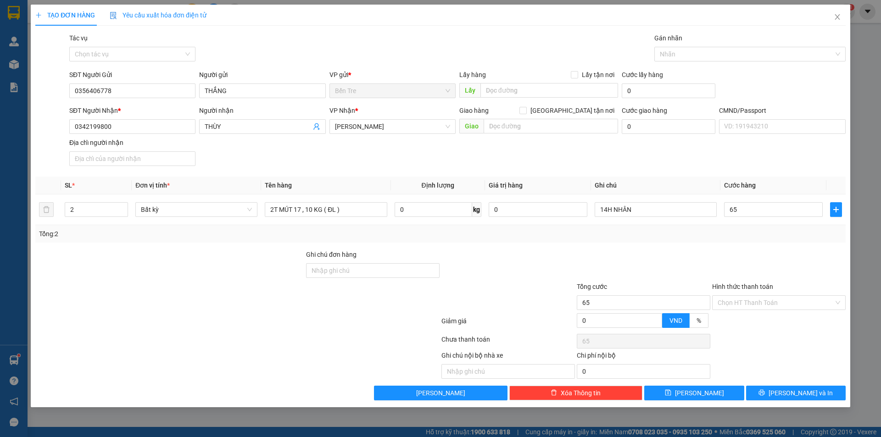
type input "65.000"
click at [784, 271] on div at bounding box center [778, 266] width 135 height 32
click at [734, 310] on div "Hình thức thanh toán Chọn HT Thanh Toán" at bounding box center [778, 298] width 133 height 32
click at [723, 300] on input "Hình thức thanh toán" at bounding box center [775, 303] width 116 height 14
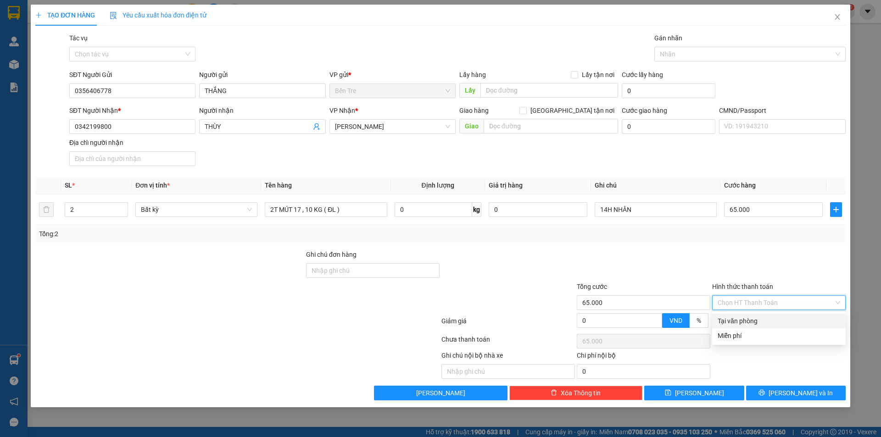
click at [727, 325] on div "Tại văn phòng" at bounding box center [778, 321] width 122 height 10
type input "0"
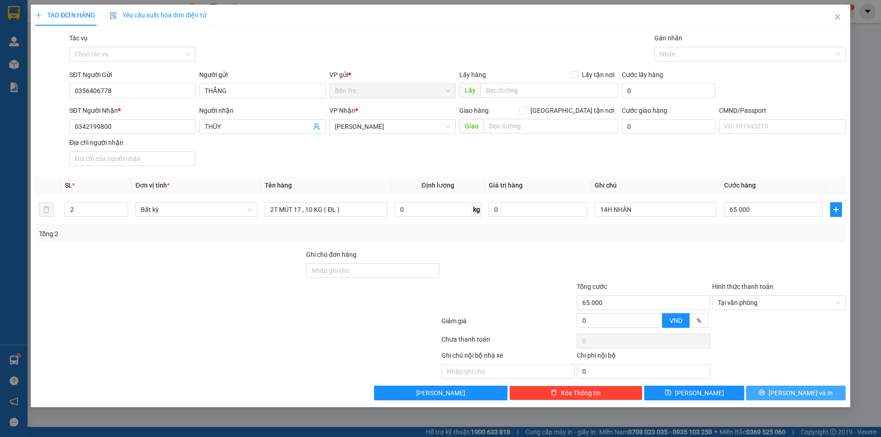
drag, startPoint x: 768, startPoint y: 396, endPoint x: 413, endPoint y: 137, distance: 439.6
click at [767, 396] on button "[PERSON_NAME] và In" at bounding box center [796, 393] width 100 height 15
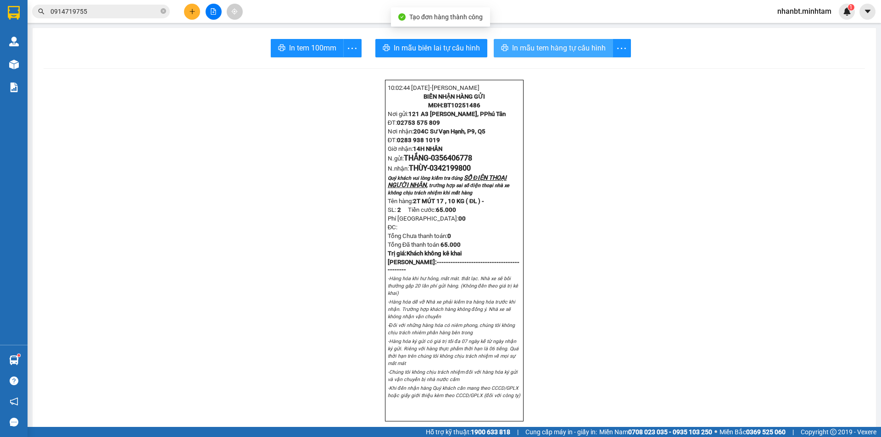
click at [525, 48] on span "In mẫu tem hàng tự cấu hình" at bounding box center [559, 47] width 94 height 11
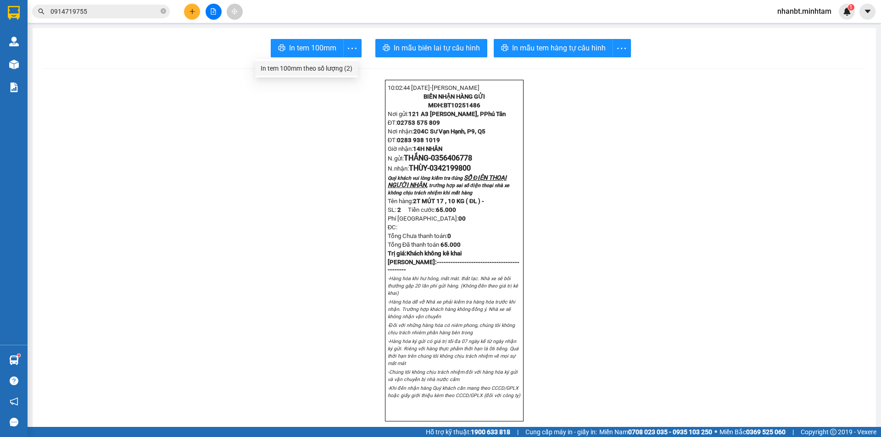
click at [326, 71] on div "In tem 100mm theo số lượng (2)" at bounding box center [307, 68] width 92 height 10
click at [194, 9] on icon "plus" at bounding box center [192, 11] width 6 height 6
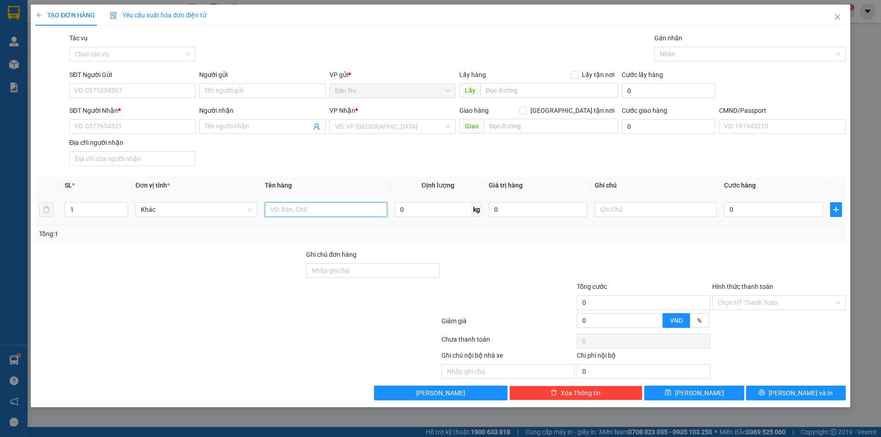
click at [288, 205] on input "text" at bounding box center [326, 209] width 122 height 15
type input "1B,1KT 20,12 KG ( TC )"
click at [517, 209] on input "0" at bounding box center [538, 209] width 99 height 15
type input "500.000"
click at [132, 90] on input "SĐT Người Gửi" at bounding box center [132, 90] width 126 height 15
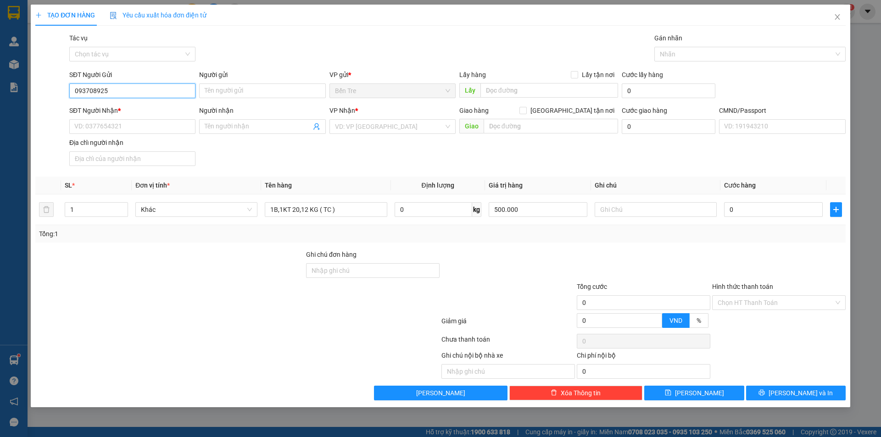
type input "0937089252"
click at [126, 112] on div "0937089252 - THẢO" at bounding box center [132, 109] width 115 height 10
type input "THẢO"
type input "0925092142"
type input "THỨC"
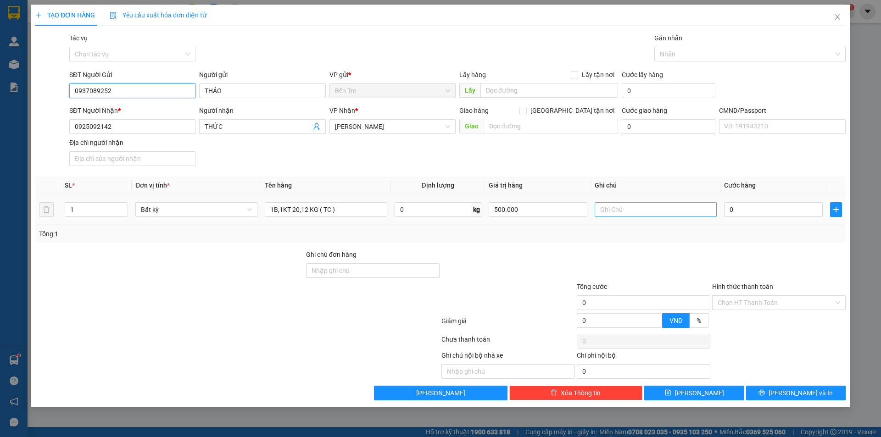
type input "0937089252"
drag, startPoint x: 629, startPoint y: 214, endPoint x: 208, endPoint y: 13, distance: 466.1
click at [628, 214] on input "text" at bounding box center [655, 209] width 122 height 15
type input "14H NHÂN"
click at [748, 214] on input "0" at bounding box center [773, 209] width 99 height 15
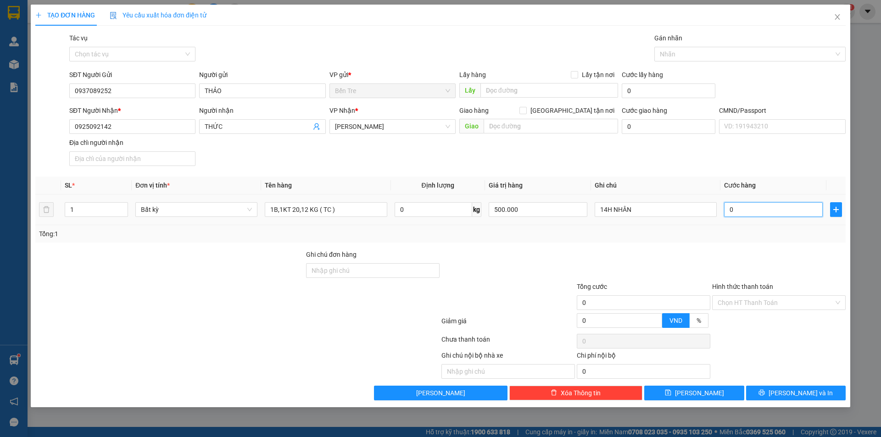
type input "6"
type input "65"
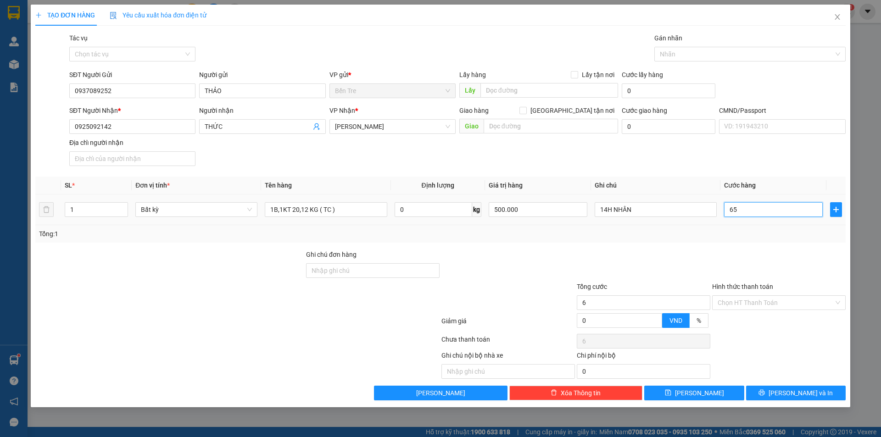
type input "65"
type input "65.000"
click at [577, 257] on div at bounding box center [643, 266] width 135 height 32
click at [733, 305] on input "Hình thức thanh toán" at bounding box center [775, 303] width 116 height 14
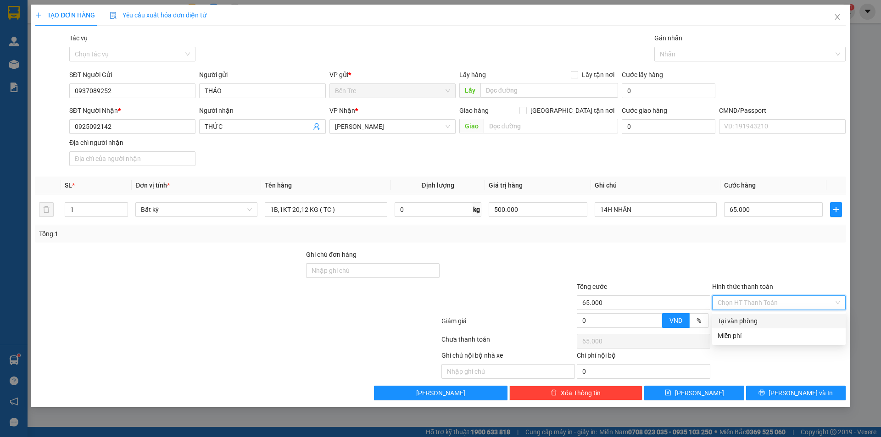
click at [729, 316] on div "Tại văn phòng" at bounding box center [778, 321] width 122 height 10
type input "0"
type input "2"
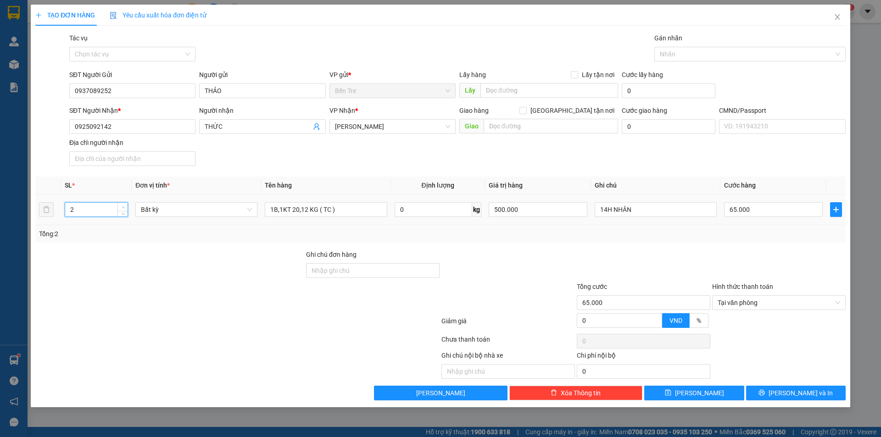
click at [120, 205] on span "up" at bounding box center [123, 208] width 6 height 6
click at [220, 303] on div at bounding box center [169, 298] width 271 height 32
type input "0"
click at [766, 211] on input "0" at bounding box center [773, 209] width 99 height 15
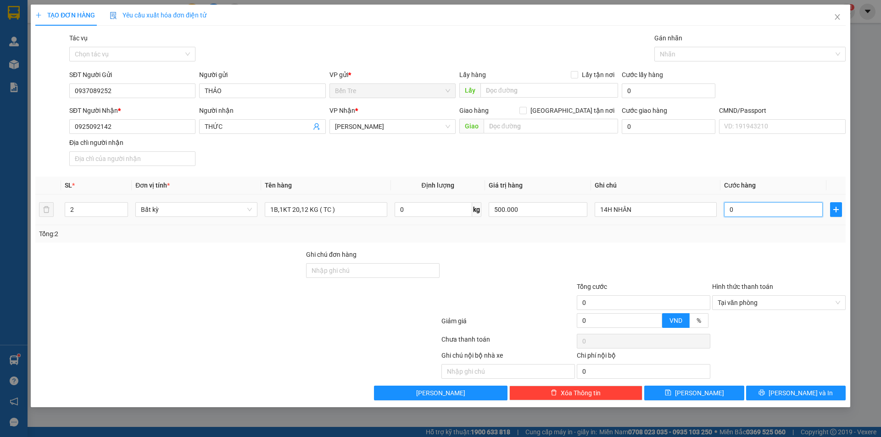
type input "6"
type input "65"
type input "65.000"
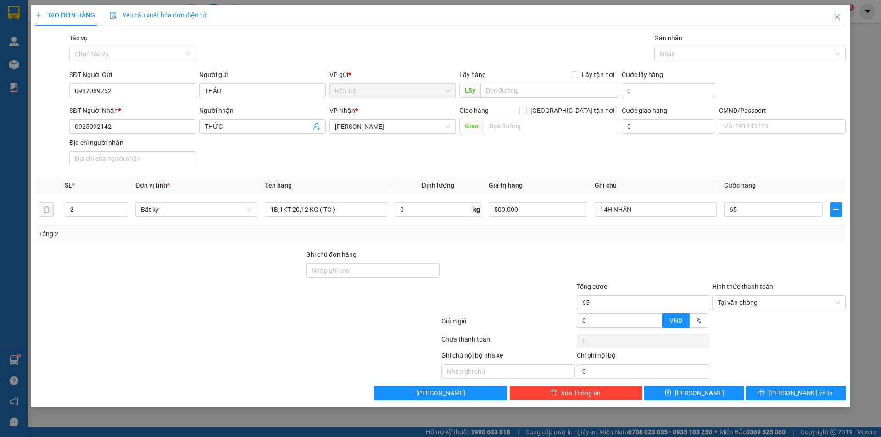
type input "65.000"
click at [794, 355] on div "Ghi chú nội bộ nhà xe Chi phí nội bộ 0" at bounding box center [440, 364] width 812 height 28
click at [789, 391] on span "[PERSON_NAME] và In" at bounding box center [800, 393] width 64 height 10
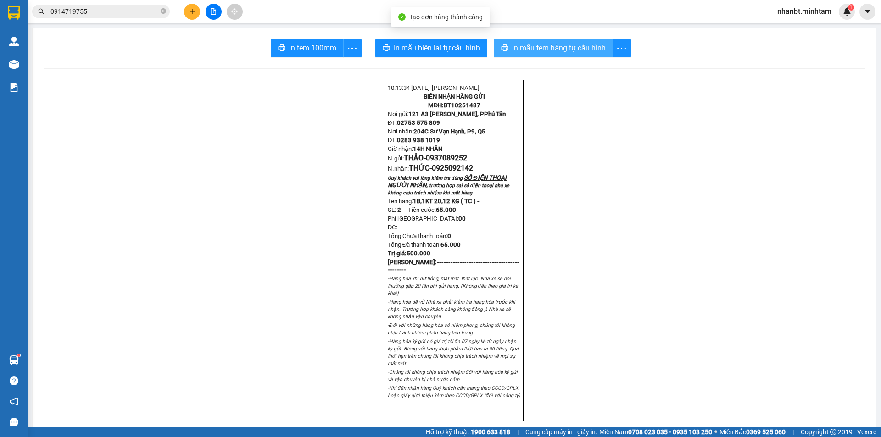
click at [520, 51] on span "In mẫu tem hàng tự cấu hình" at bounding box center [559, 47] width 94 height 11
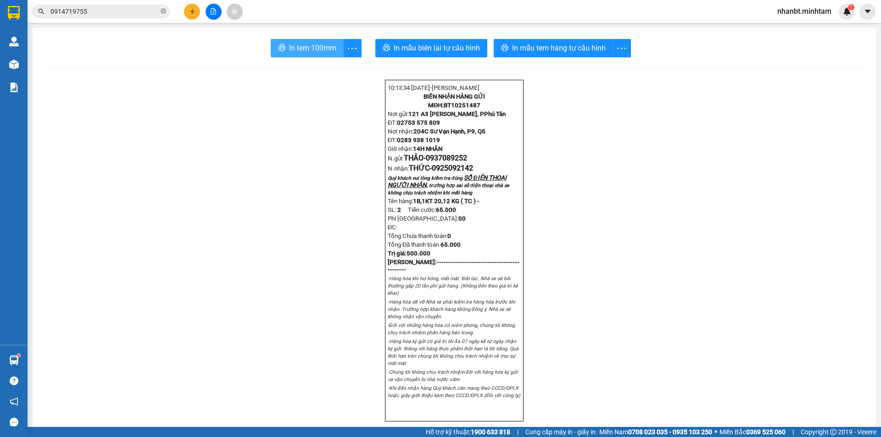
click at [293, 47] on span "In tem 100mm" at bounding box center [312, 47] width 47 height 11
click at [334, 71] on div "In tem 100mm theo số lượng (2)" at bounding box center [307, 68] width 92 height 10
click at [194, 11] on icon "plus" at bounding box center [191, 11] width 5 height 0
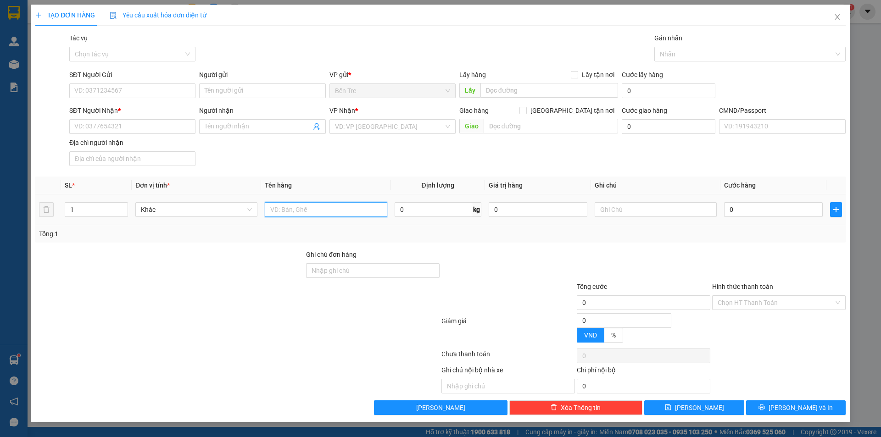
click at [305, 209] on input "text" at bounding box center [326, 209] width 122 height 15
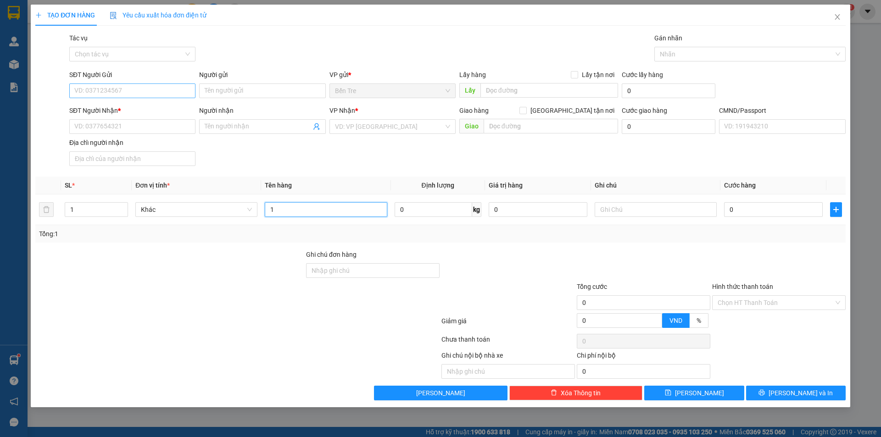
type input "1"
click at [144, 84] on input "SĐT Người Gửi" at bounding box center [132, 90] width 126 height 15
click at [105, 103] on div "0941326264 - HÀ" at bounding box center [132, 109] width 126 height 15
type input "0941326264"
type input "HÀ"
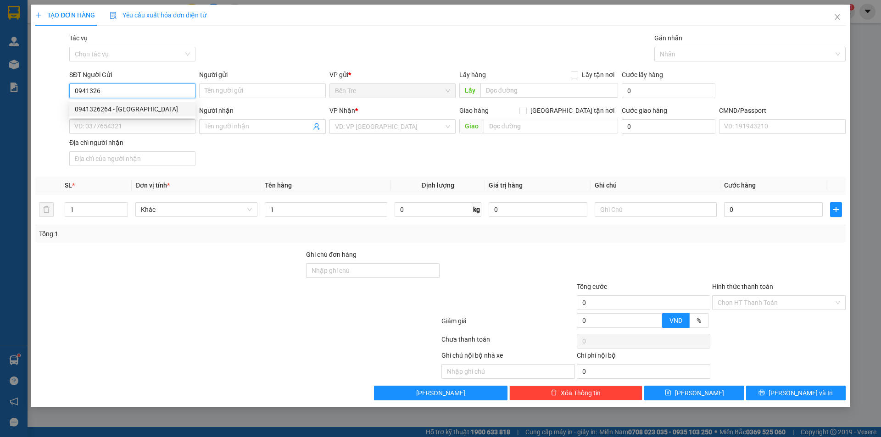
type input "0906701357"
type input "VY"
type input "0941326264"
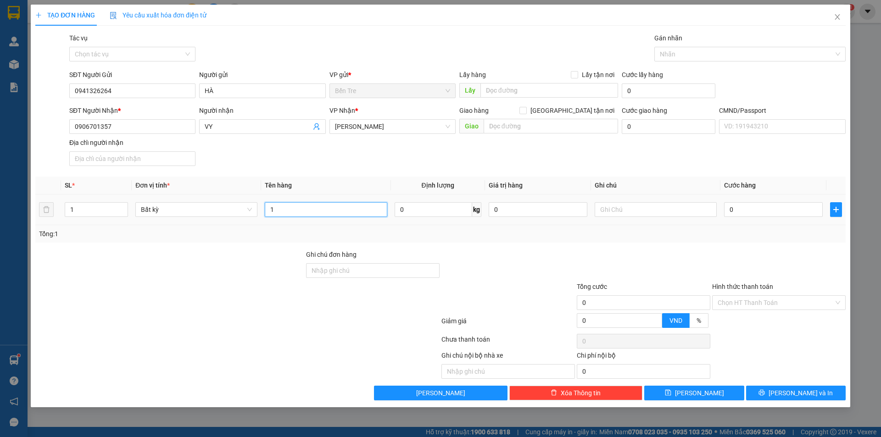
click at [286, 211] on input "1" at bounding box center [326, 209] width 122 height 15
type input "1 X TRẮNG NP 7 KG"
click at [636, 208] on input "text" at bounding box center [655, 209] width 122 height 15
type input "14H NHÂN"
click at [780, 215] on input "0" at bounding box center [773, 209] width 99 height 15
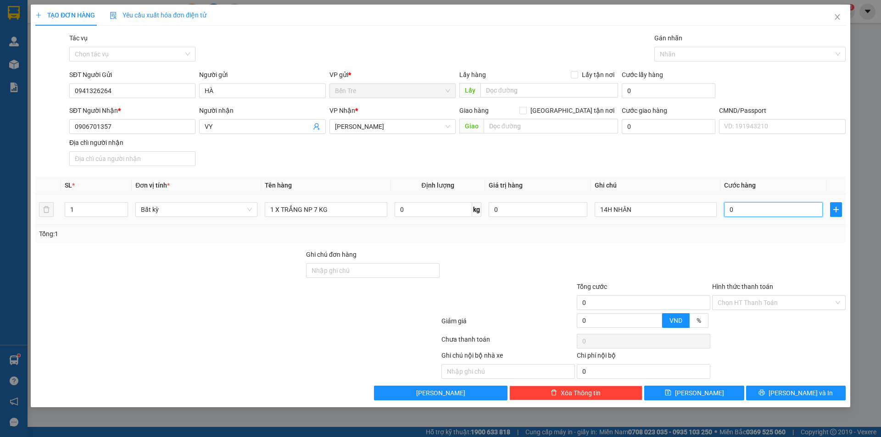
type input "2"
type input "25"
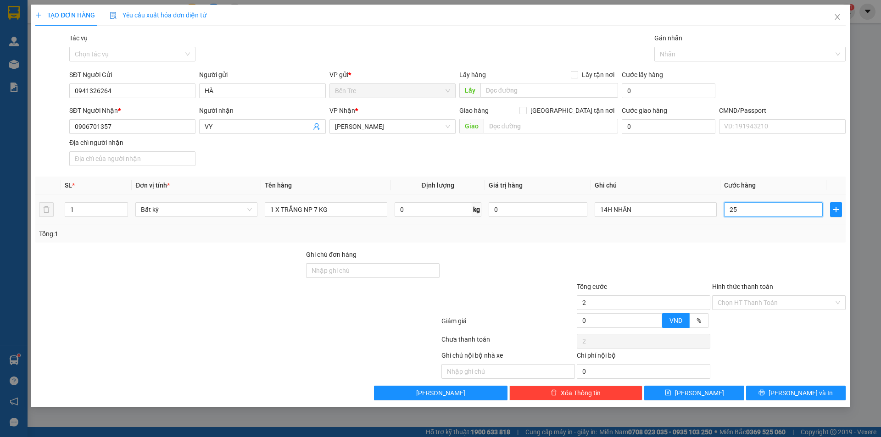
type input "25"
type input "25.000"
click at [319, 128] on icon "user-add" at bounding box center [316, 126] width 7 height 7
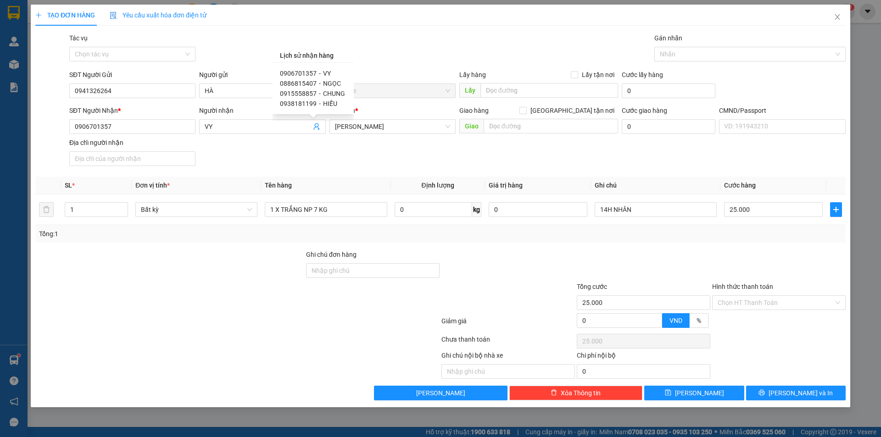
click at [267, 160] on div "SĐT Người Nhận * 0906701357 Người nhận VY VP Nhận * Hồ Chí Minh Giao hàng Giao …" at bounding box center [457, 137] width 780 height 64
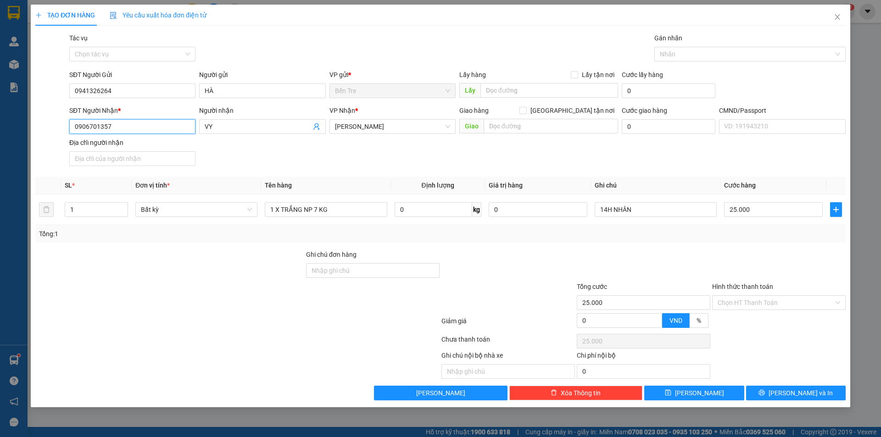
click at [164, 126] on input "0906701357" at bounding box center [132, 126] width 126 height 15
type input "0911484908"
click at [215, 126] on input "VY" at bounding box center [258, 127] width 106 height 10
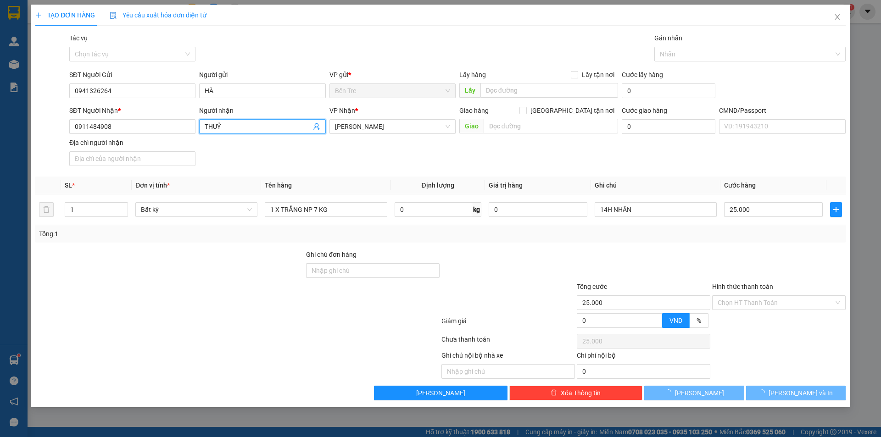
type input "THUỶ"
click at [502, 260] on div at bounding box center [507, 266] width 135 height 32
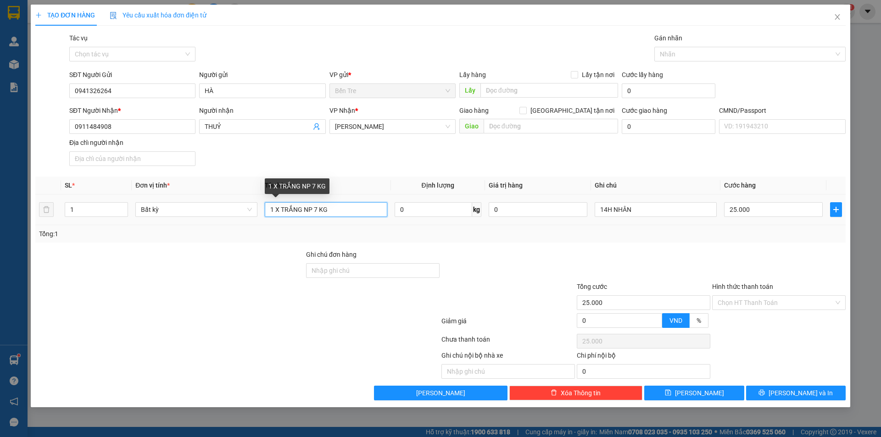
click at [329, 209] on input "1 X TRẮNG NP 7 KG" at bounding box center [326, 209] width 122 height 15
type input "1 X TRẮNG NP 7 KG ( [GEOGRAPHIC_DATA] )"
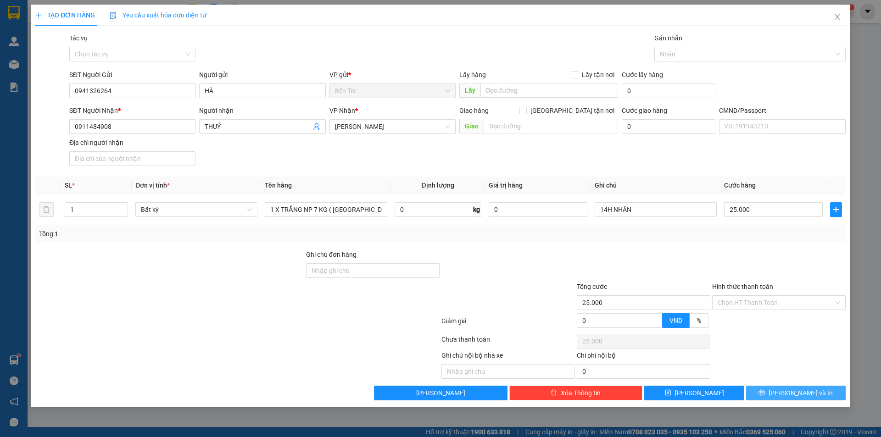
click at [770, 397] on button "[PERSON_NAME] và In" at bounding box center [796, 393] width 100 height 15
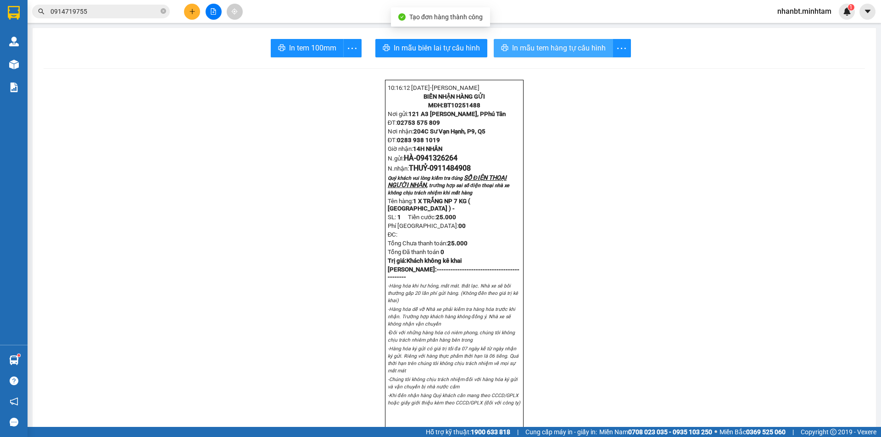
drag, startPoint x: 554, startPoint y: 40, endPoint x: 559, endPoint y: 84, distance: 44.7
click at [554, 42] on button "In mẫu tem hàng tự cấu hình" at bounding box center [553, 48] width 119 height 18
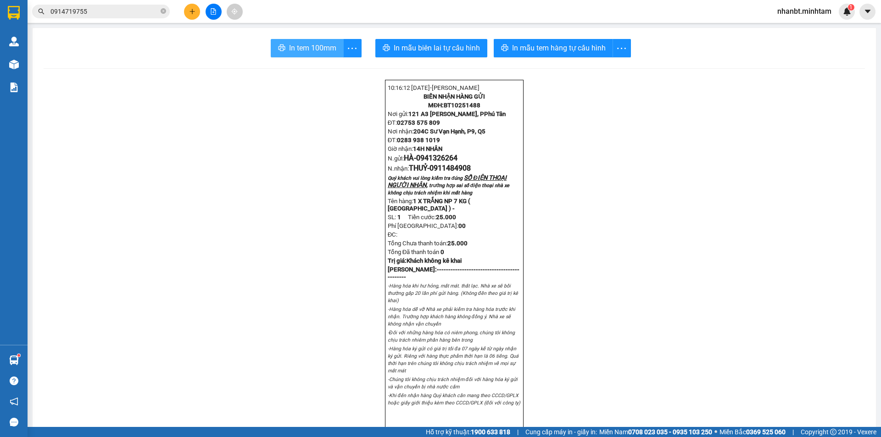
drag, startPoint x: 317, startPoint y: 48, endPoint x: 395, endPoint y: 163, distance: 139.1
click at [317, 48] on span "In tem 100mm" at bounding box center [312, 47] width 47 height 11
click at [94, 12] on input "0914719755" at bounding box center [104, 11] width 108 height 10
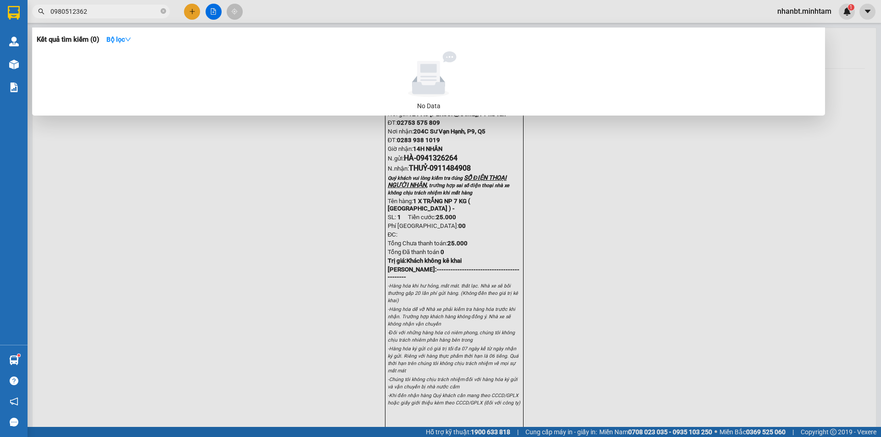
click at [64, 13] on input "0980512362" at bounding box center [104, 11] width 108 height 10
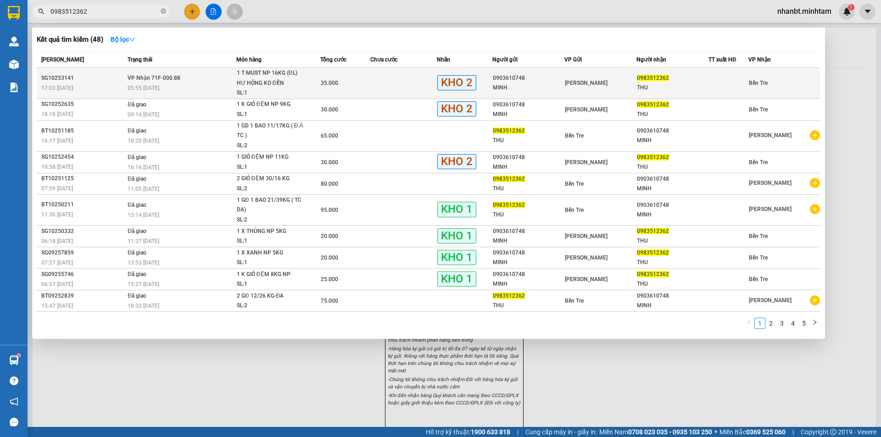
type input "0983512362"
click at [198, 89] on div "05:55 [DATE]" at bounding box center [182, 88] width 108 height 10
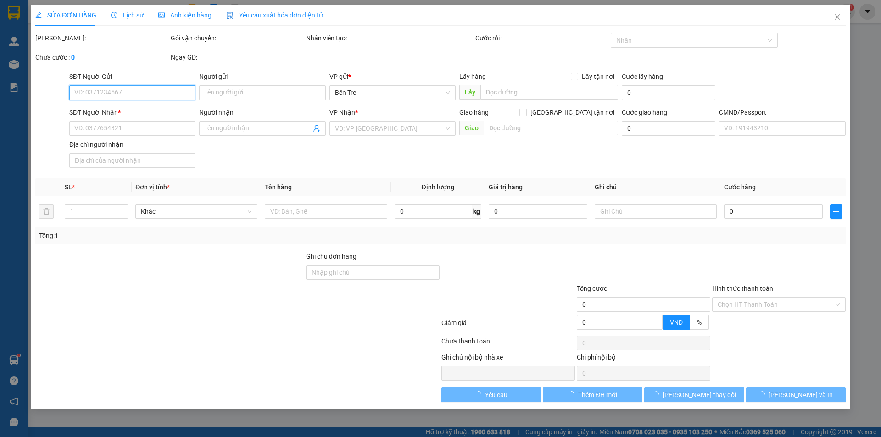
type input "0903610748"
type input "MINH"
type input "0983512362"
type input "THU"
type input "ĐG"
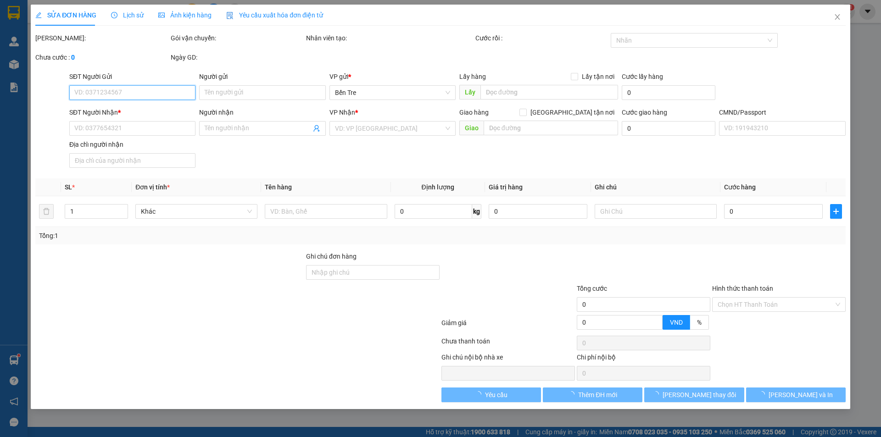
type input "35.000"
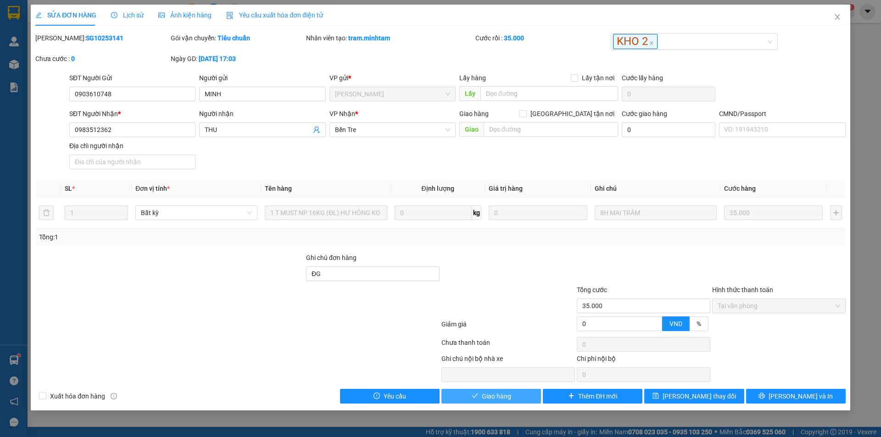
click at [486, 396] on span "Giao hàng" at bounding box center [496, 396] width 29 height 10
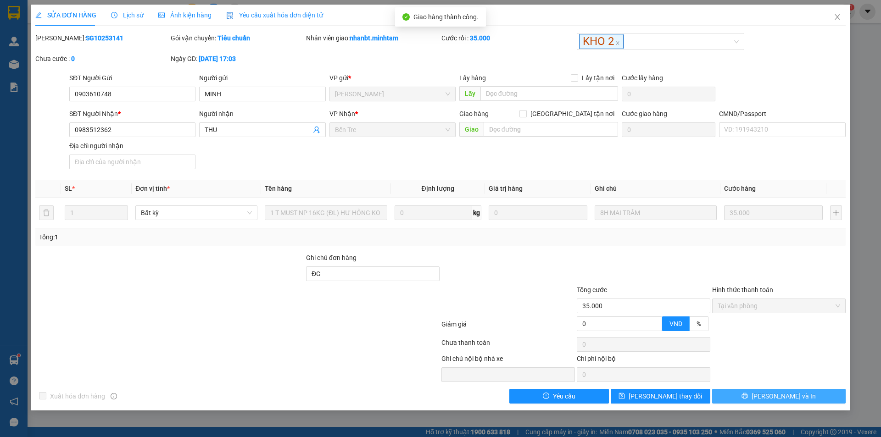
click at [778, 399] on span "[PERSON_NAME] và In" at bounding box center [783, 396] width 64 height 10
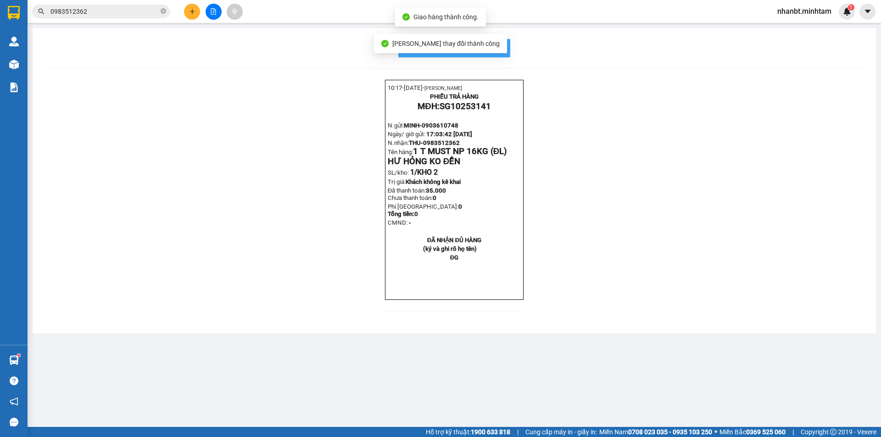
click at [497, 48] on span "In mẫu biên lai tự cấu hình" at bounding box center [459, 47] width 86 height 11
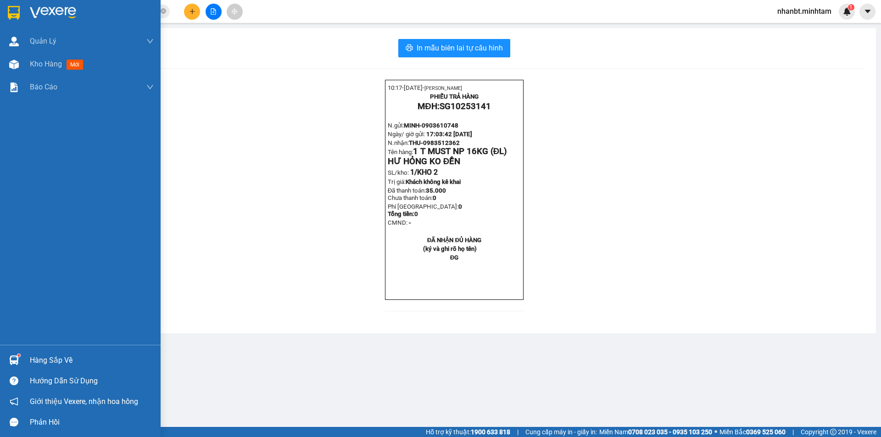
click at [63, 358] on div "Hàng sắp về" at bounding box center [92, 361] width 124 height 14
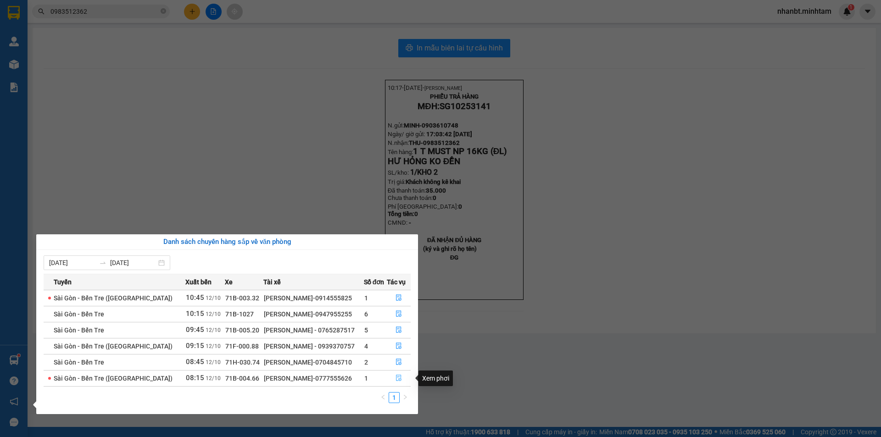
click at [393, 377] on button "button" at bounding box center [398, 378] width 23 height 15
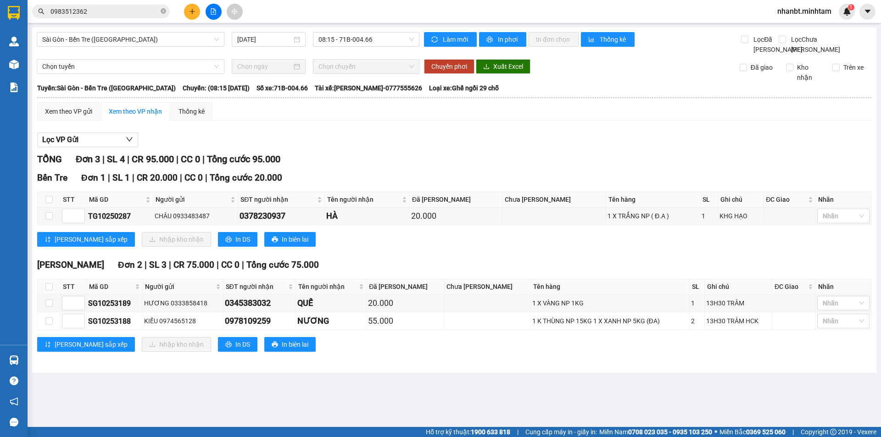
click at [189, 15] on button at bounding box center [192, 12] width 16 height 16
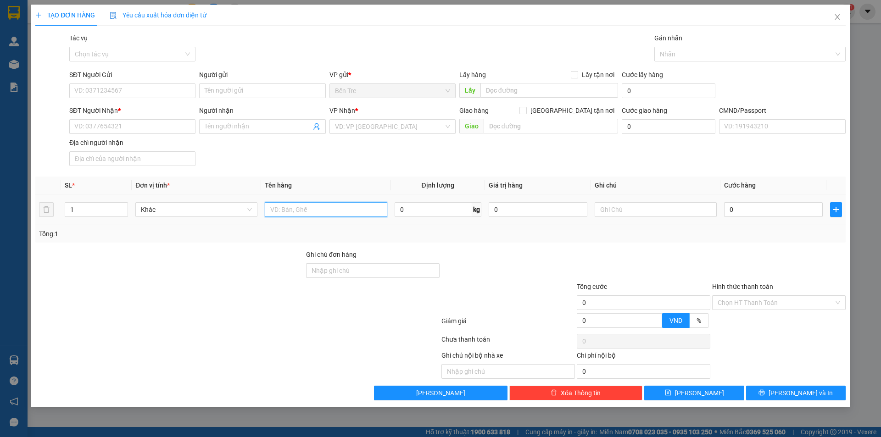
click at [352, 215] on input "text" at bounding box center [326, 209] width 122 height 15
type input "1T NP 7 KG ( ĐA )"
click at [517, 214] on input "0" at bounding box center [538, 209] width 99 height 15
type input "200.000"
click at [133, 89] on input "SĐT Người Gửi" at bounding box center [132, 90] width 126 height 15
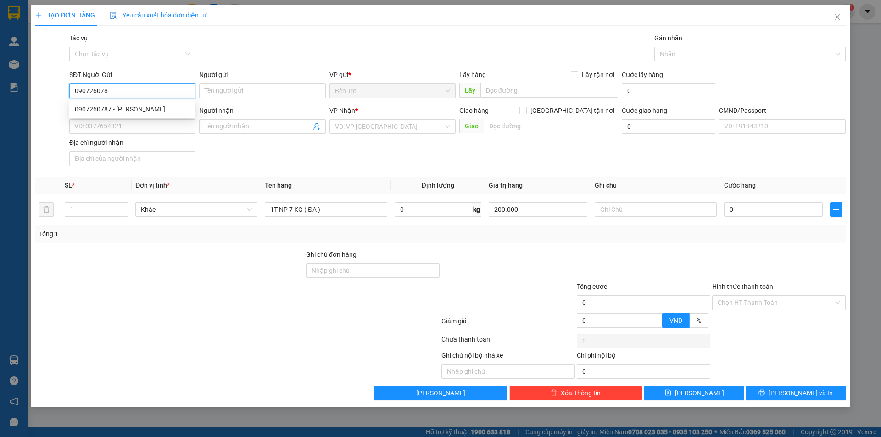
type input "0907260787"
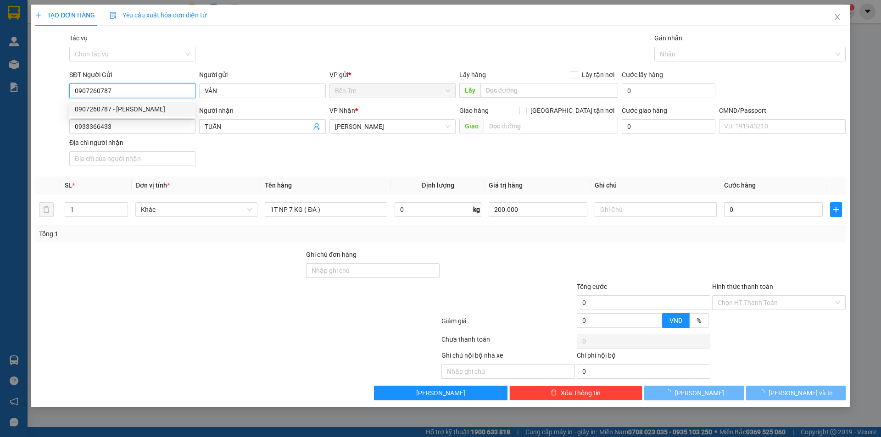
type input "VÂN"
type input "0933366433"
type input "TUẤN"
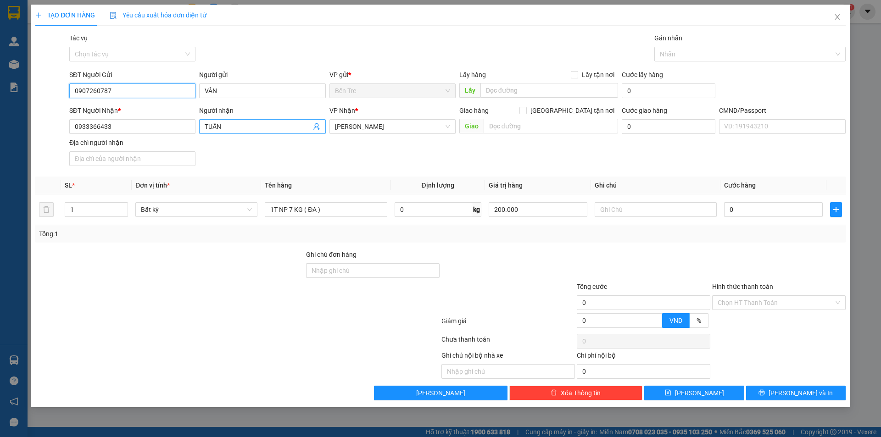
type input "0907260787"
click at [317, 130] on icon "user-add" at bounding box center [316, 126] width 7 height 7
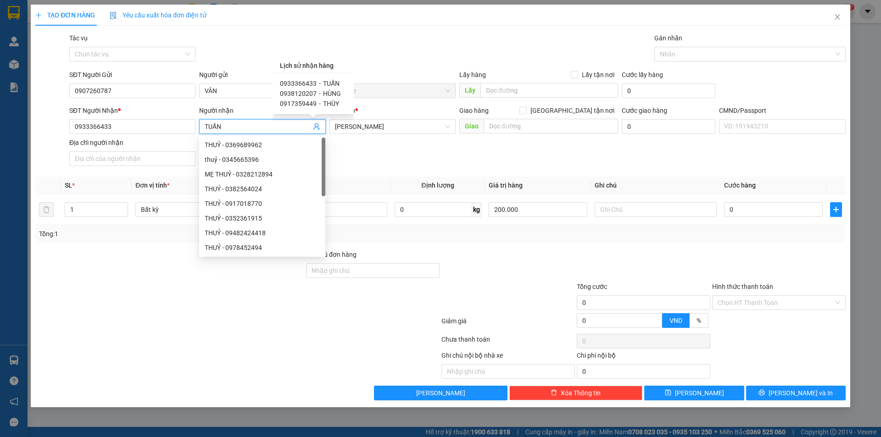
click at [371, 160] on div "SĐT Người Nhận * 0933366433 Người nhận TUẤN VP Nhận * Hồ Chí Minh Giao hàng Gia…" at bounding box center [457, 137] width 780 height 64
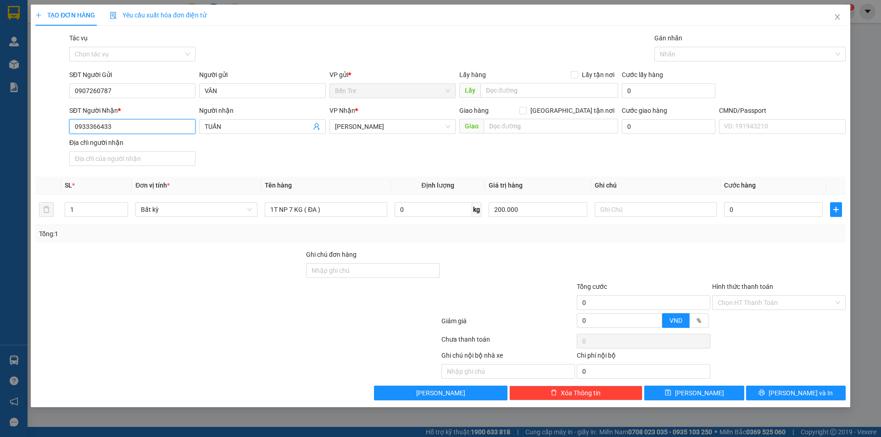
click at [133, 125] on input "0933366433" at bounding box center [132, 126] width 126 height 15
type input "0907878242"
click at [256, 128] on input "TUẤN" at bounding box center [258, 127] width 106 height 10
click at [255, 128] on input "TUẤN" at bounding box center [258, 127] width 106 height 10
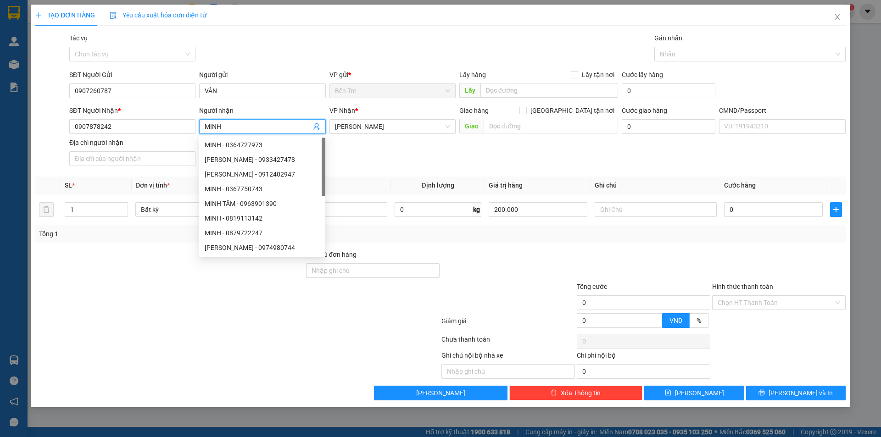
type input "MINH"
click at [496, 258] on div at bounding box center [507, 266] width 135 height 32
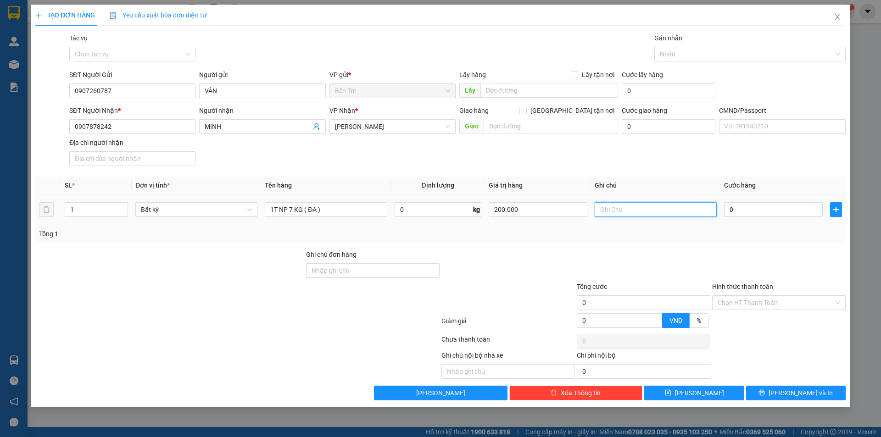
click at [652, 212] on input "text" at bounding box center [655, 209] width 122 height 15
type input "14H NHÂN"
click at [753, 211] on input "0" at bounding box center [773, 209] width 99 height 15
type input "32"
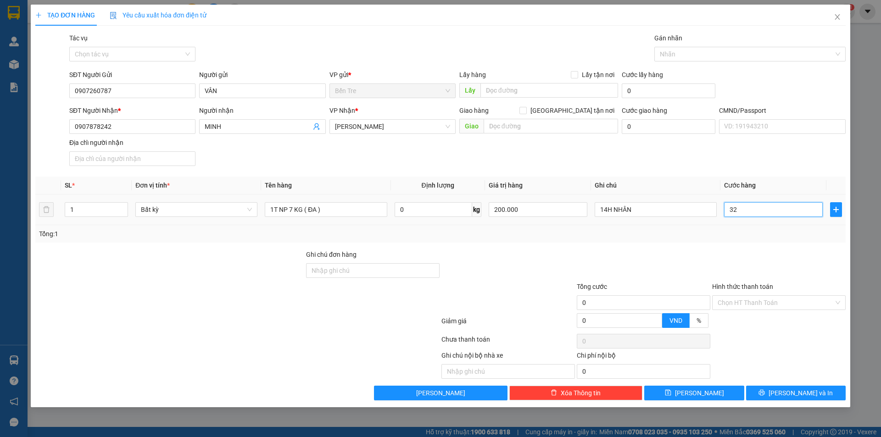
type input "32"
type input "325"
type input "32"
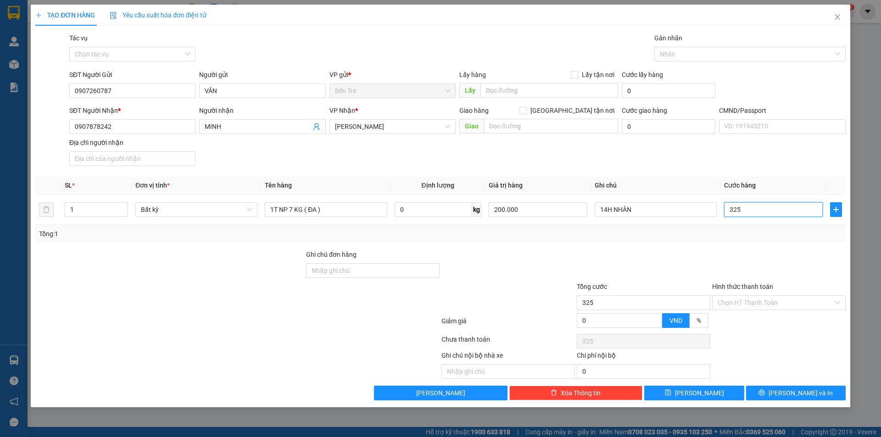
type input "32"
type input "3"
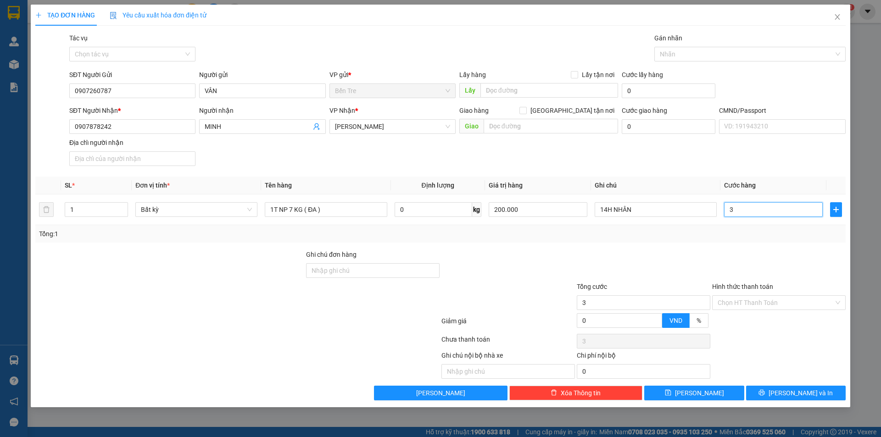
type input "0"
type input "02"
type input "2"
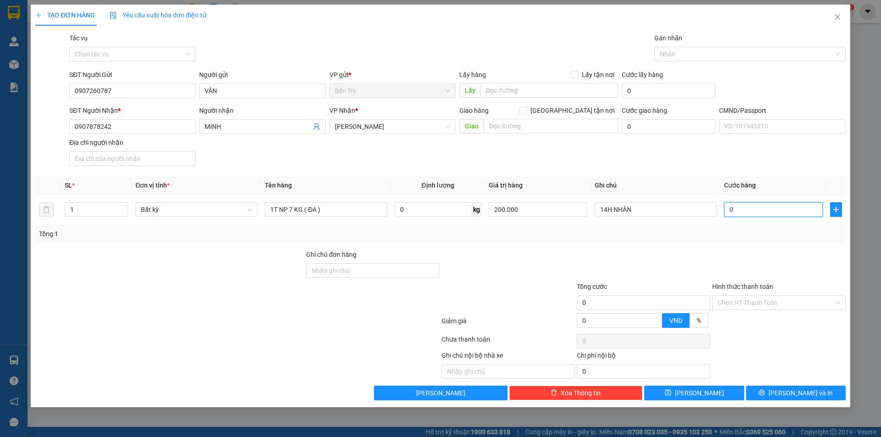
type input "2"
type input "025"
type input "25"
type input "25.000"
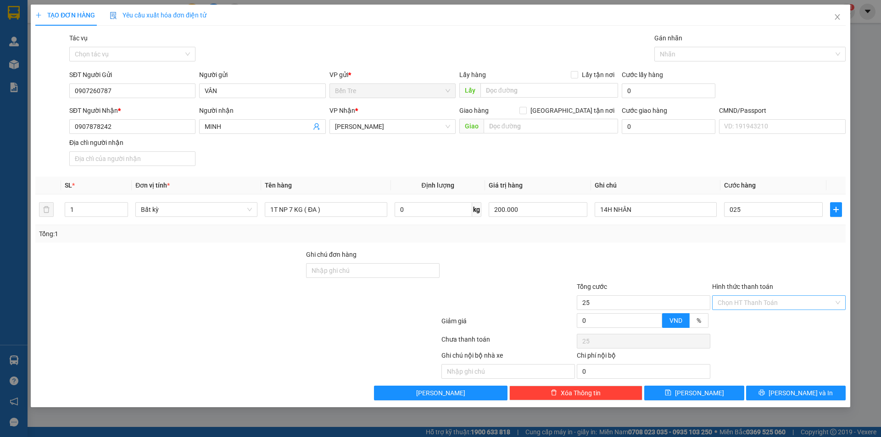
type input "25.000"
click at [735, 306] on input "Hình thức thanh toán" at bounding box center [775, 303] width 116 height 14
click at [737, 324] on div "Tại văn phòng" at bounding box center [778, 321] width 122 height 10
type input "0"
click at [769, 391] on button "[PERSON_NAME] và In" at bounding box center [796, 393] width 100 height 15
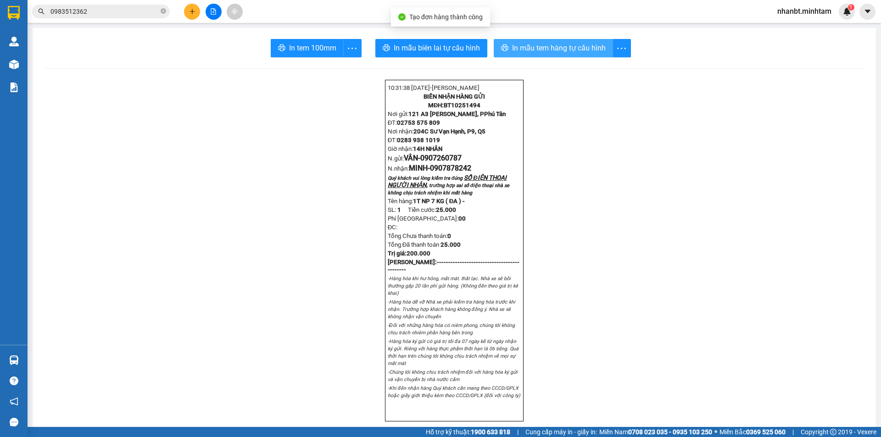
click at [532, 44] on span "In mẫu tem hàng tự cấu hình" at bounding box center [559, 47] width 94 height 11
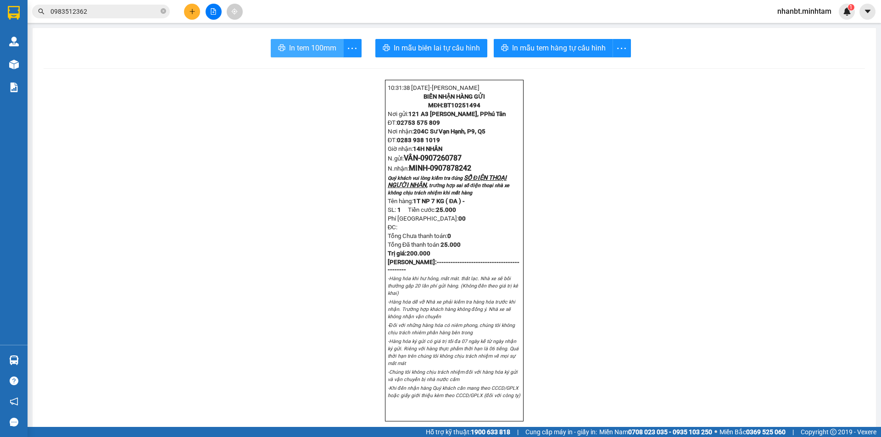
click at [312, 45] on span "In tem 100mm" at bounding box center [312, 47] width 47 height 11
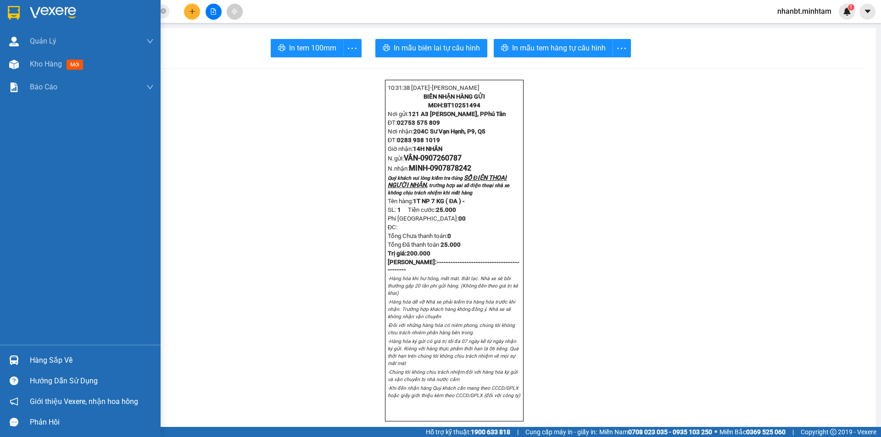
click at [15, 13] on img at bounding box center [14, 13] width 12 height 14
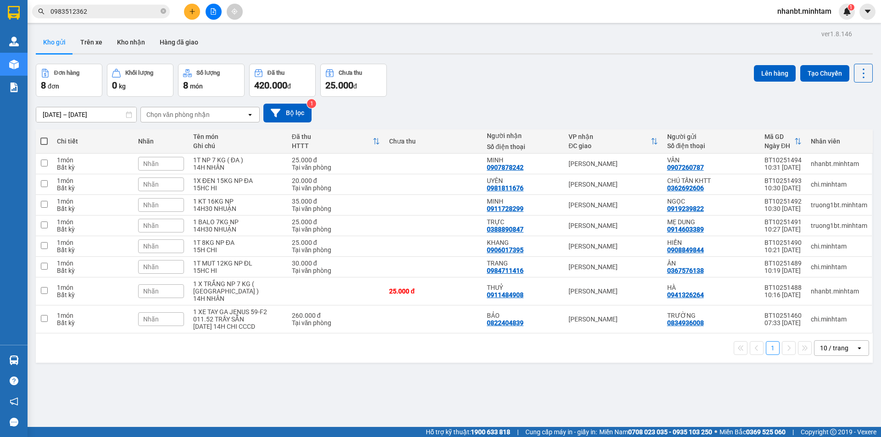
click at [46, 143] on span at bounding box center [43, 141] width 7 height 7
click at [44, 137] on input "checkbox" at bounding box center [44, 137] width 0 height 0
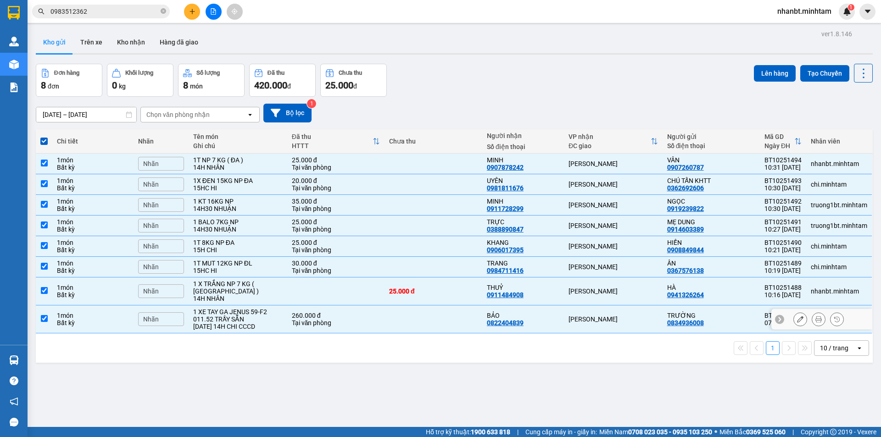
click at [46, 315] on input "checkbox" at bounding box center [44, 318] width 7 height 7
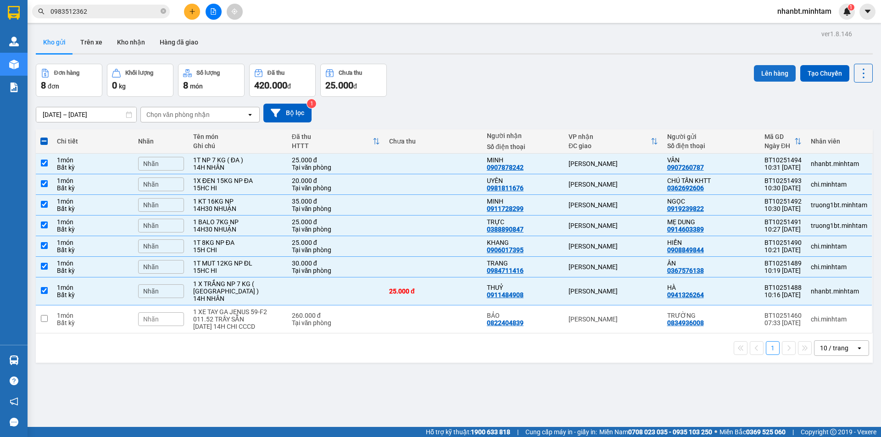
click at [778, 77] on button "Lên hàng" at bounding box center [775, 73] width 42 height 17
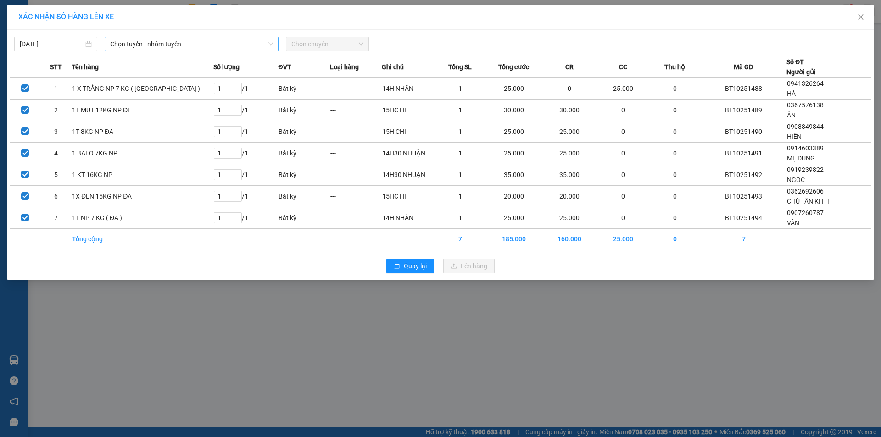
click at [156, 47] on span "Chọn tuyến - nhóm tuyến" at bounding box center [191, 44] width 163 height 14
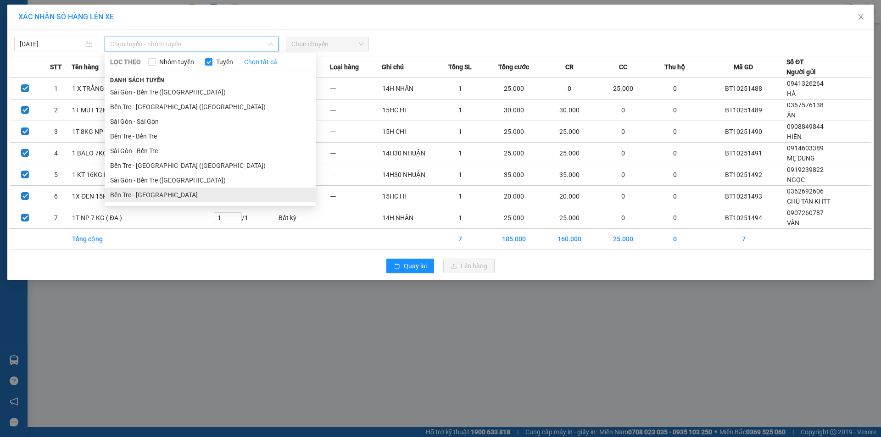
click at [152, 198] on li "Bến Tre - Sài Gòn" at bounding box center [210, 195] width 211 height 15
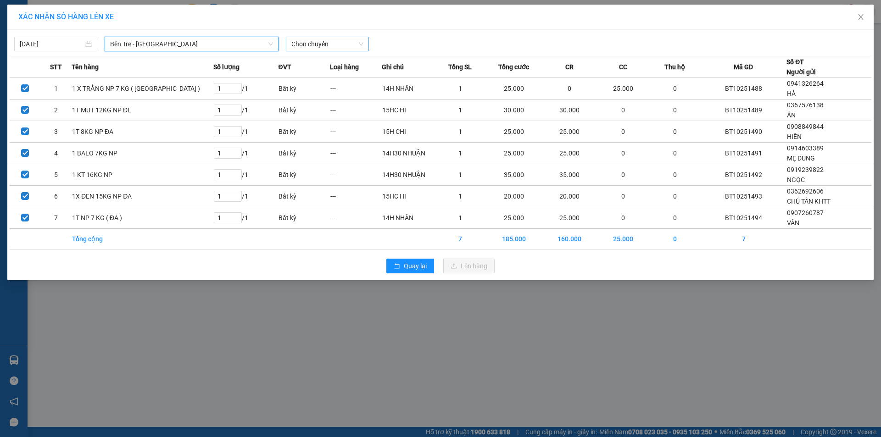
click at [337, 46] on span "Chọn chuyến" at bounding box center [327, 44] width 72 height 14
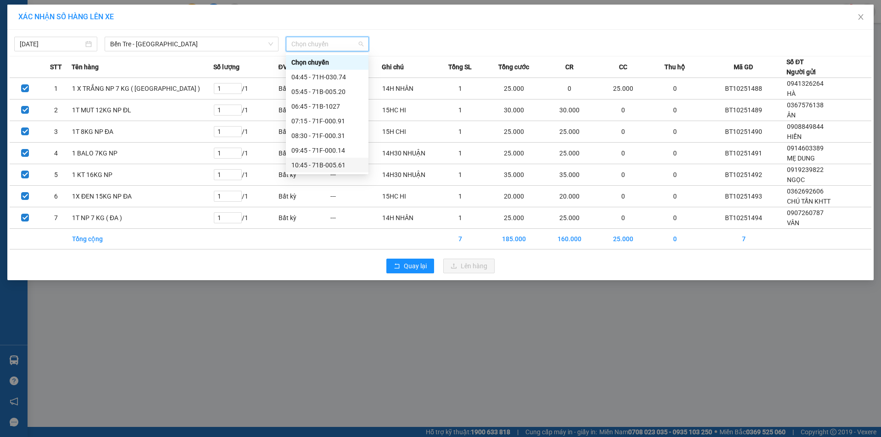
click at [328, 165] on div "10:45 - 71B-005.61" at bounding box center [327, 165] width 72 height 10
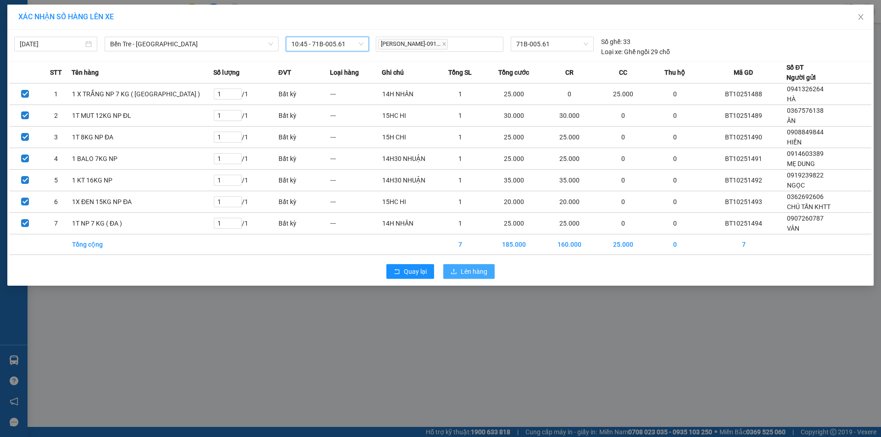
click at [472, 272] on span "Lên hàng" at bounding box center [474, 272] width 27 height 10
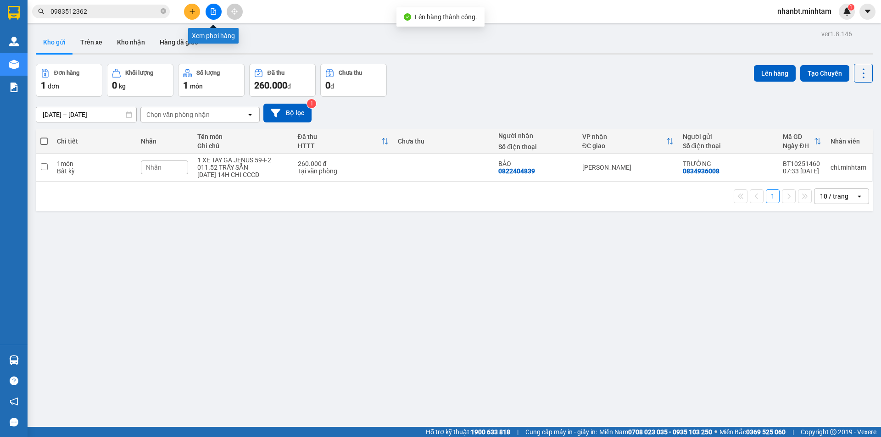
click at [217, 13] on button at bounding box center [213, 12] width 16 height 16
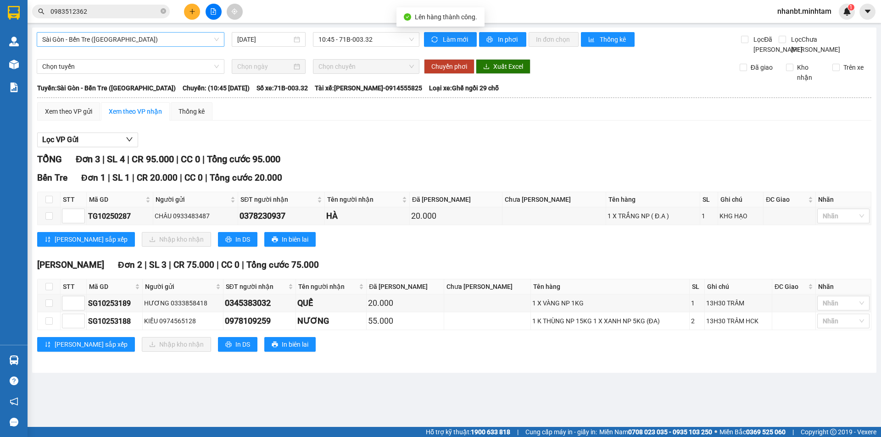
click at [156, 41] on span "Sài Gòn - Bến Tre ([GEOGRAPHIC_DATA])" at bounding box center [130, 40] width 177 height 14
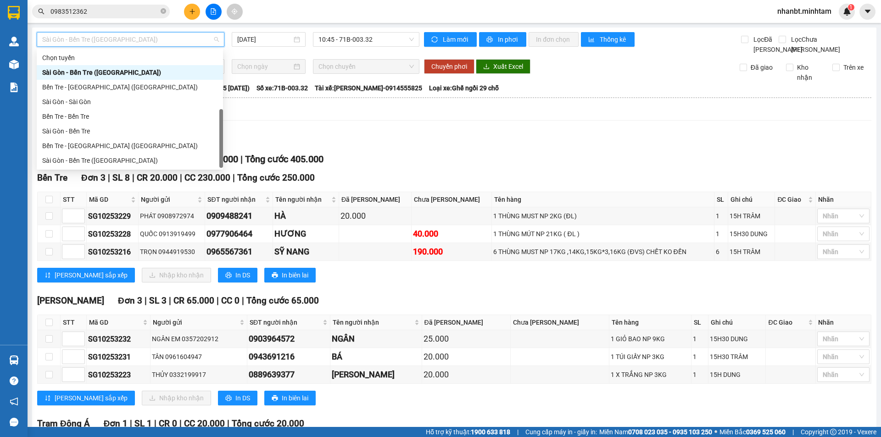
click at [100, 170] on div "Bến Tre - Sài Gòn" at bounding box center [129, 175] width 175 height 10
type input "[DATE]"
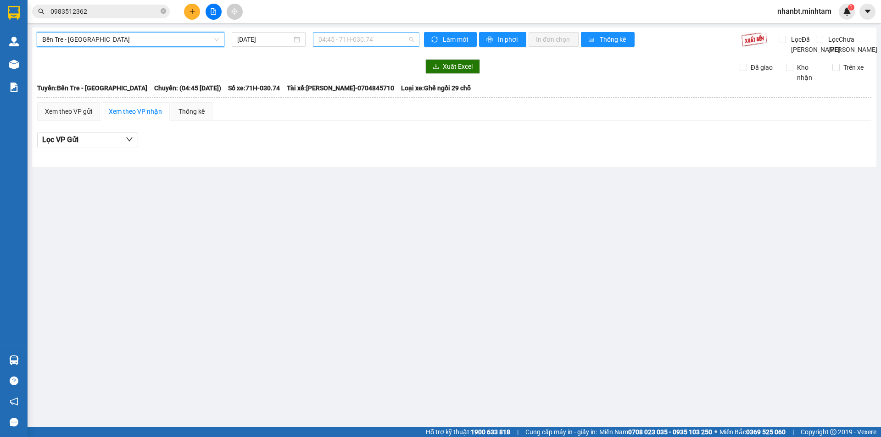
click at [355, 44] on span "04:45 - 71H-030.74" at bounding box center [365, 40] width 95 height 14
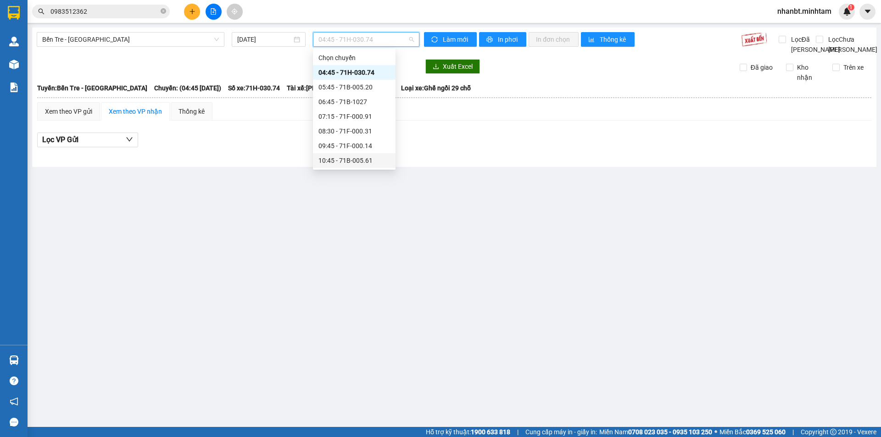
click at [345, 162] on div "10:45 - 71B-005.61" at bounding box center [354, 160] width 72 height 10
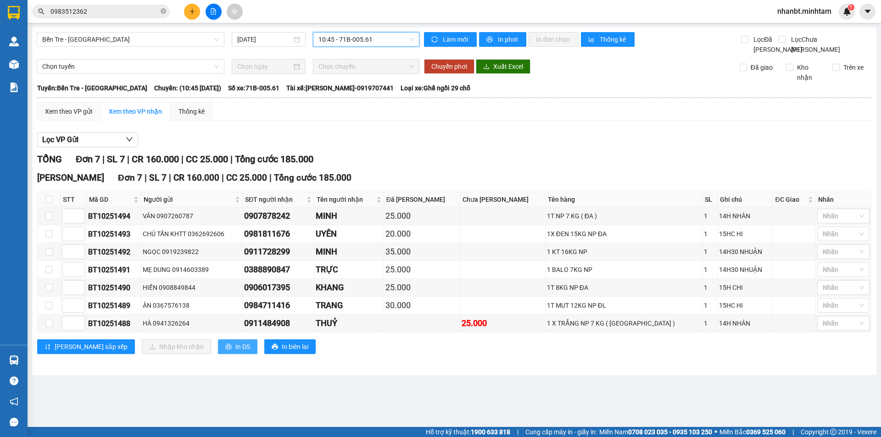
click at [218, 354] on button "In DS" at bounding box center [237, 346] width 39 height 15
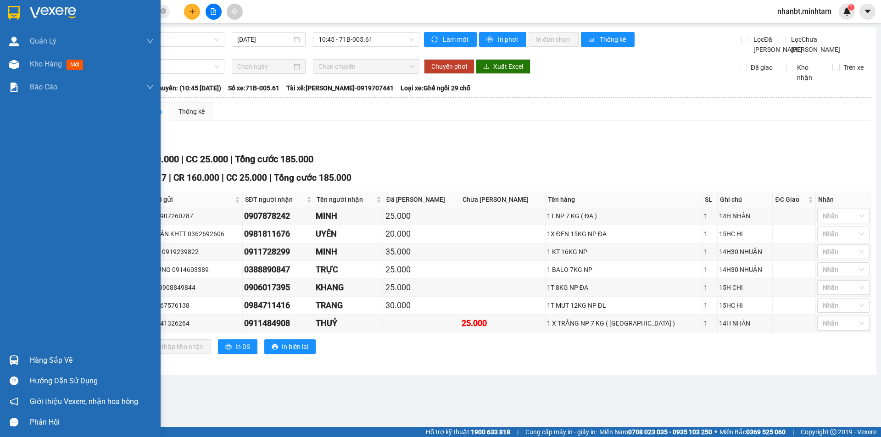
click at [4, 13] on div at bounding box center [80, 15] width 161 height 30
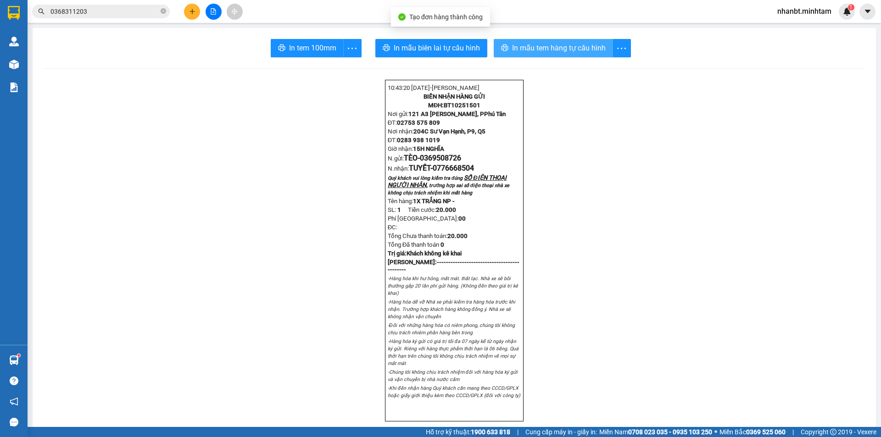
click at [584, 46] on span "In mẫu tem hàng tự cấu hình" at bounding box center [559, 47] width 94 height 11
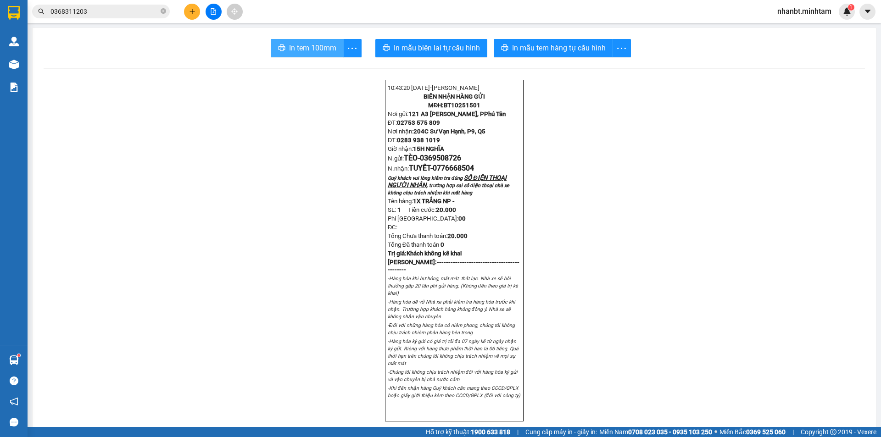
click at [307, 48] on span "In tem 100mm" at bounding box center [312, 47] width 47 height 11
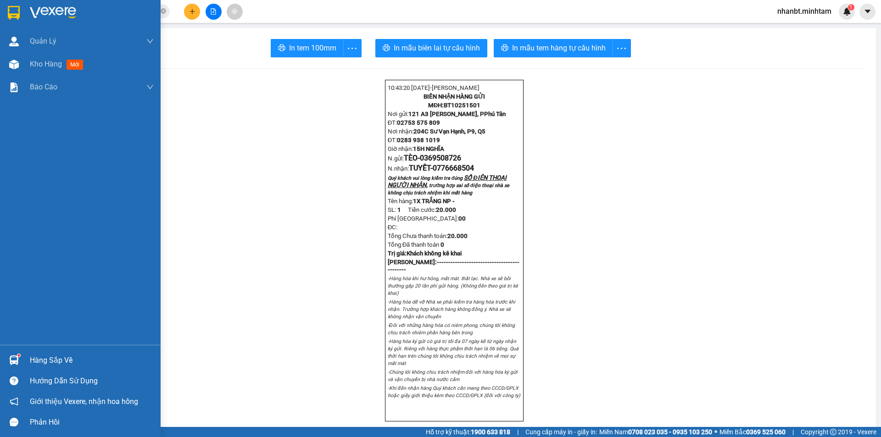
click at [11, 14] on img at bounding box center [14, 13] width 12 height 14
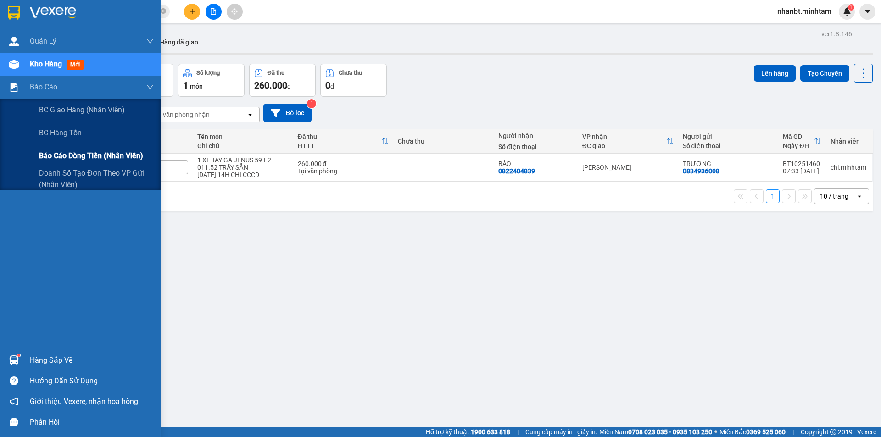
click at [72, 163] on div "Báo cáo dòng tiền (nhân viên)" at bounding box center [96, 155] width 115 height 23
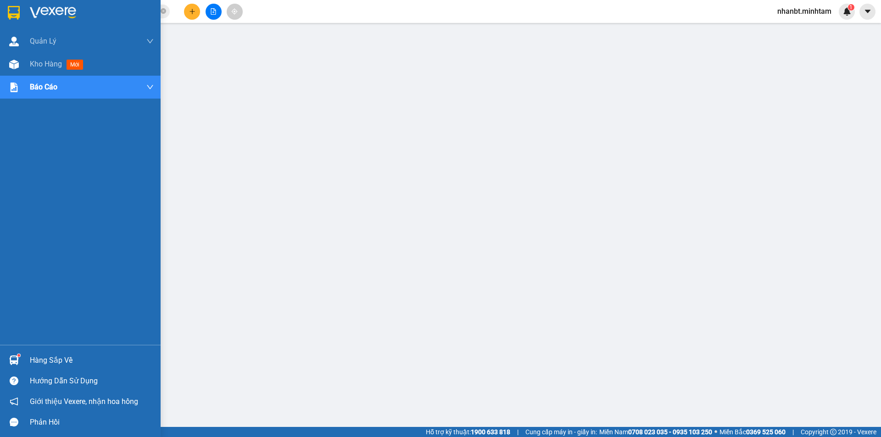
click at [8, 15] on img at bounding box center [14, 13] width 12 height 14
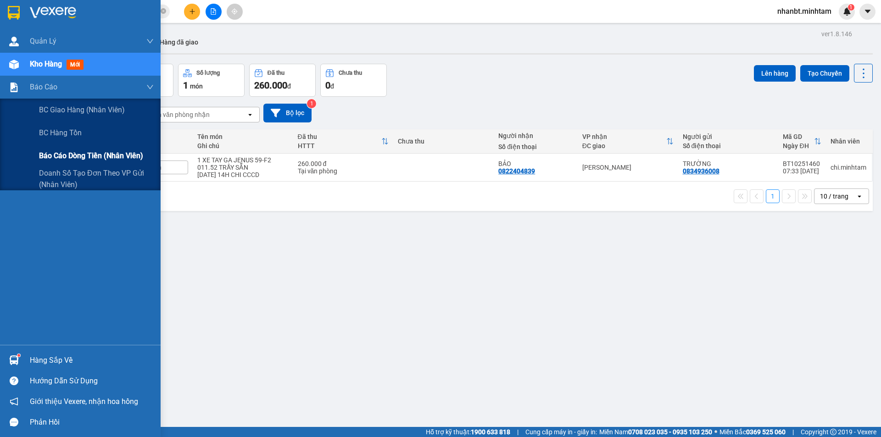
click at [57, 150] on div "Báo cáo dòng tiền (nhân viên)" at bounding box center [96, 155] width 115 height 23
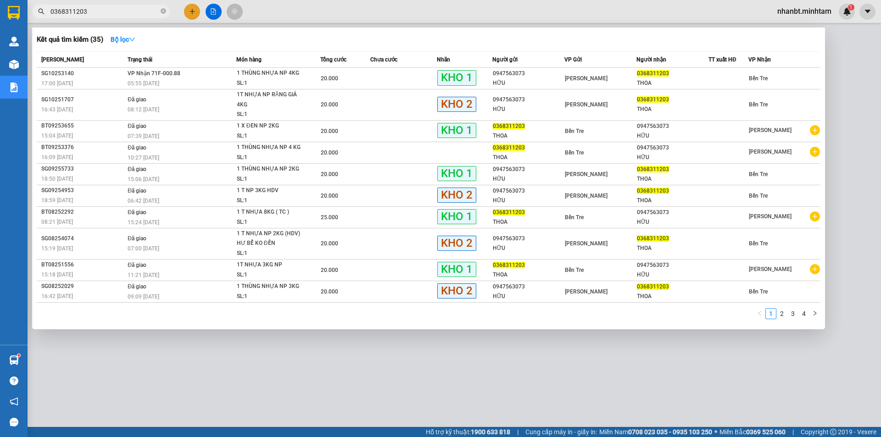
click at [111, 12] on input "0368311203" at bounding box center [104, 11] width 108 height 10
click at [189, 10] on div at bounding box center [440, 218] width 881 height 437
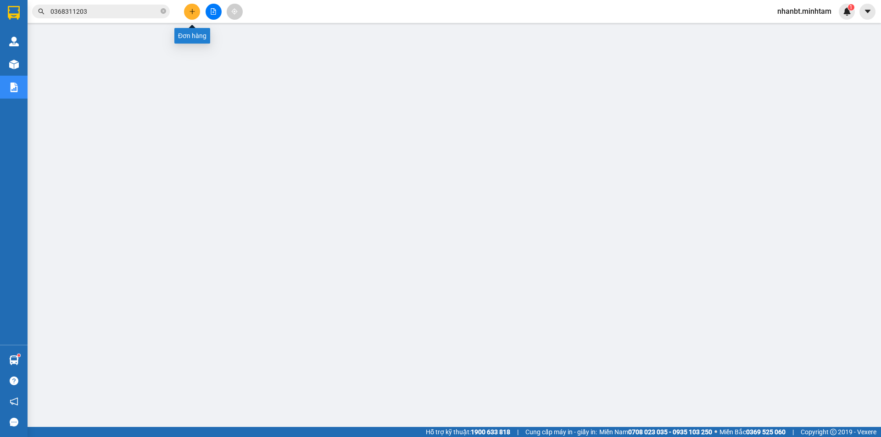
click at [189, 10] on icon "plus" at bounding box center [192, 11] width 6 height 6
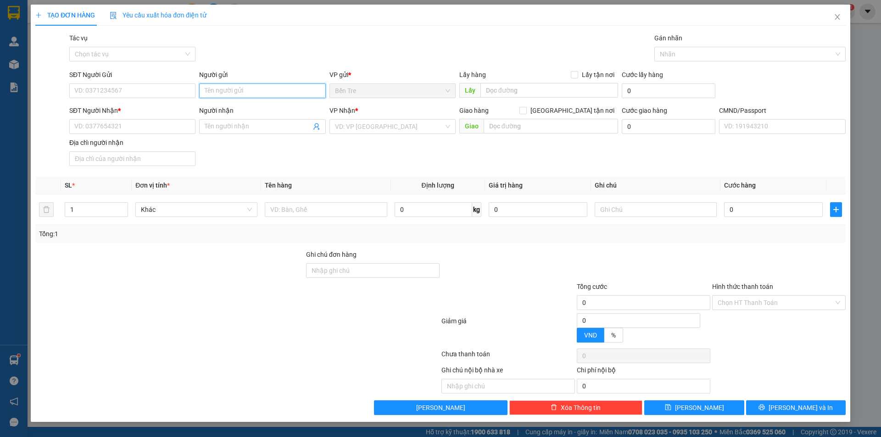
click at [219, 93] on input "Người gửi" at bounding box center [262, 90] width 126 height 15
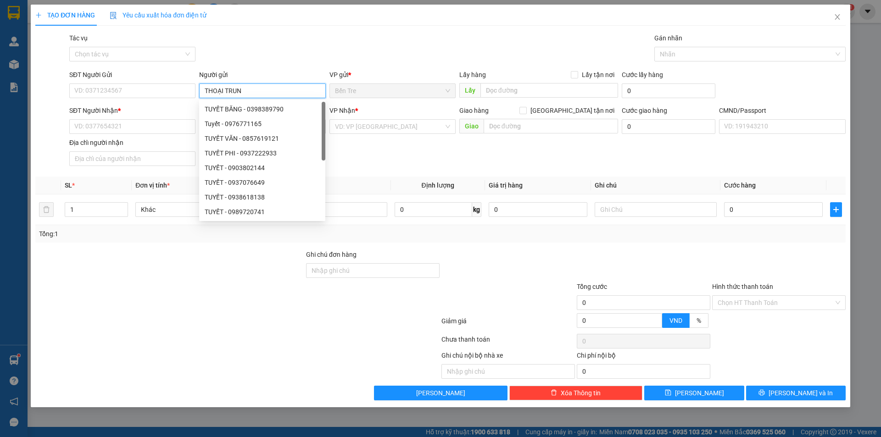
type input "THOẠI TRUNG"
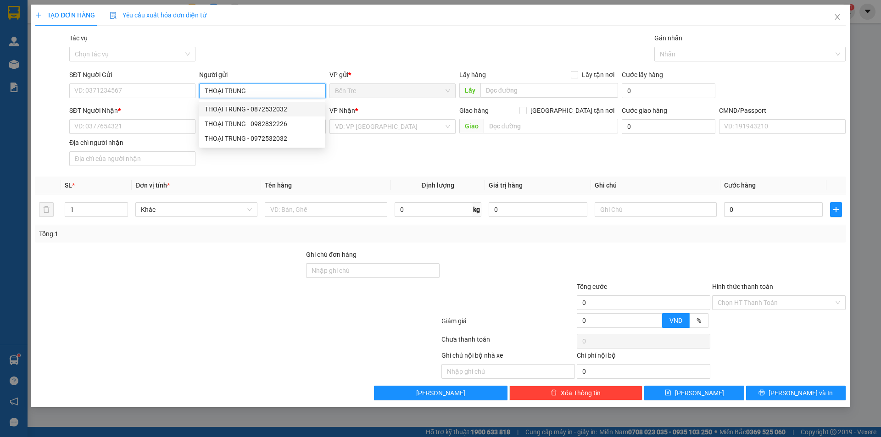
click at [291, 111] on div "THOẠI TRUNG - 0872532032" at bounding box center [262, 109] width 115 height 10
type input "0872532032"
type input "THOẠI TRUNG"
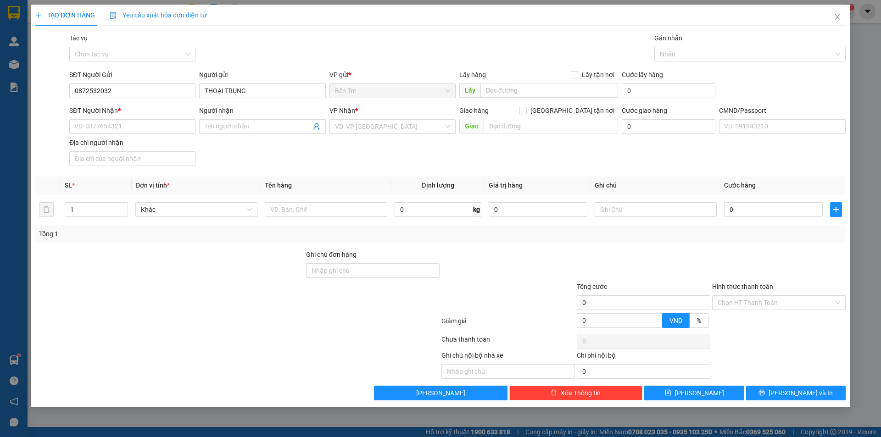
click at [295, 61] on div "Gói vận chuyển * Tiêu chuẩn Tác vụ Chọn tác vụ Gán nhãn Nhãn" at bounding box center [457, 49] width 780 height 32
click at [314, 129] on icon "user-add" at bounding box center [316, 126] width 7 height 7
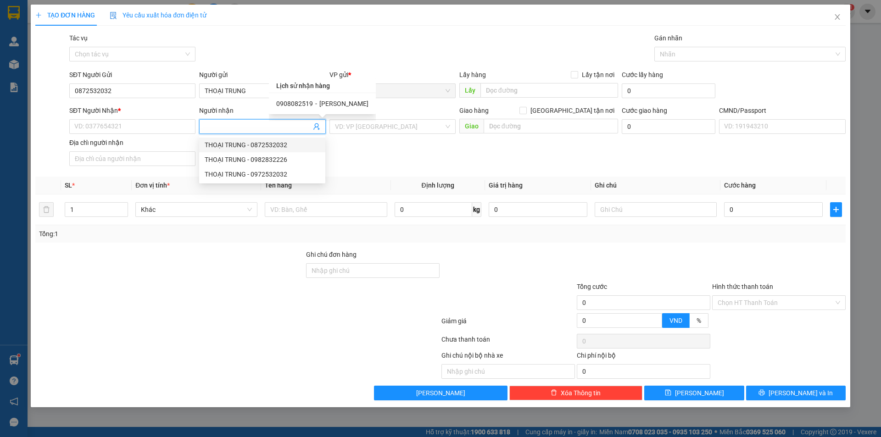
click at [316, 103] on div "0908082519 - [PERSON_NAME]" at bounding box center [322, 104] width 92 height 10
type input "0908082519"
type input "[PERSON_NAME]"
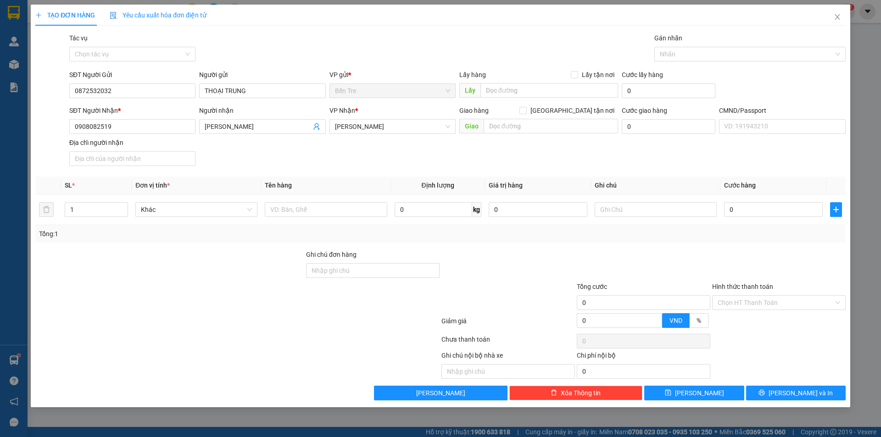
click at [289, 58] on div "Gói vận chuyển * Tiêu chuẩn Tác vụ Chọn tác vụ Gán nhãn Nhãn" at bounding box center [457, 49] width 780 height 32
click at [322, 212] on input "text" at bounding box center [326, 209] width 122 height 15
type input "1 K KEO NP"
click at [645, 210] on input "text" at bounding box center [655, 209] width 122 height 15
type input "14H NHÂN"
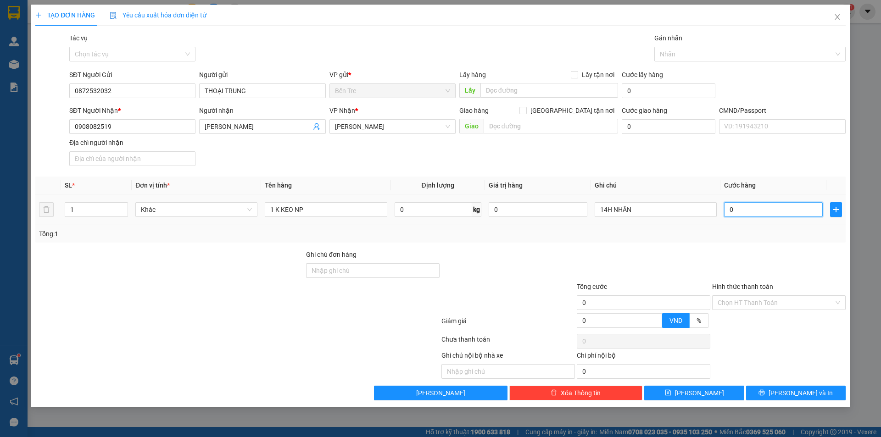
click at [744, 209] on input "0" at bounding box center [773, 209] width 99 height 15
type input "2"
type input "20"
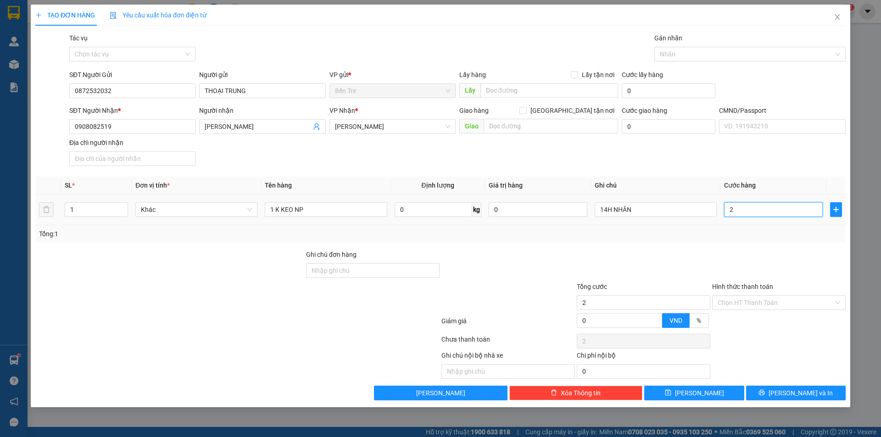
type input "20"
type input "20.000"
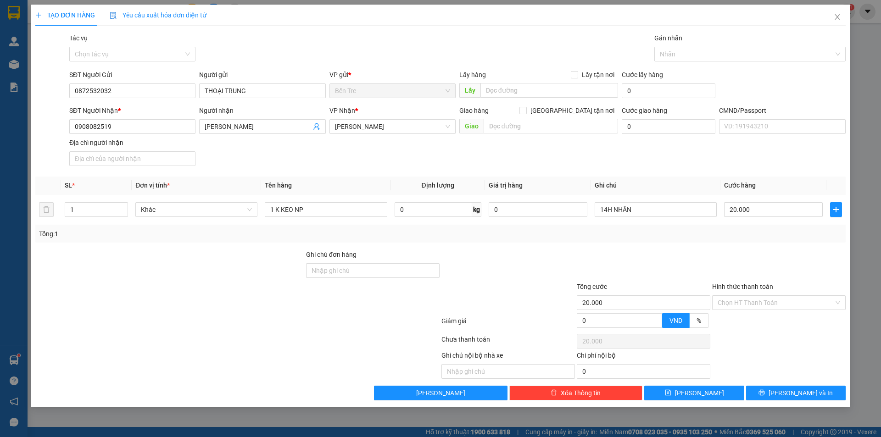
click at [643, 252] on div at bounding box center [643, 266] width 135 height 32
click at [611, 214] on input "14H NHÂN" at bounding box center [655, 209] width 122 height 15
type input "14H30 NHÂN"
click at [768, 296] on input "Hình thức thanh toán" at bounding box center [775, 303] width 116 height 14
click at [756, 319] on div "Tại văn phòng" at bounding box center [778, 321] width 122 height 10
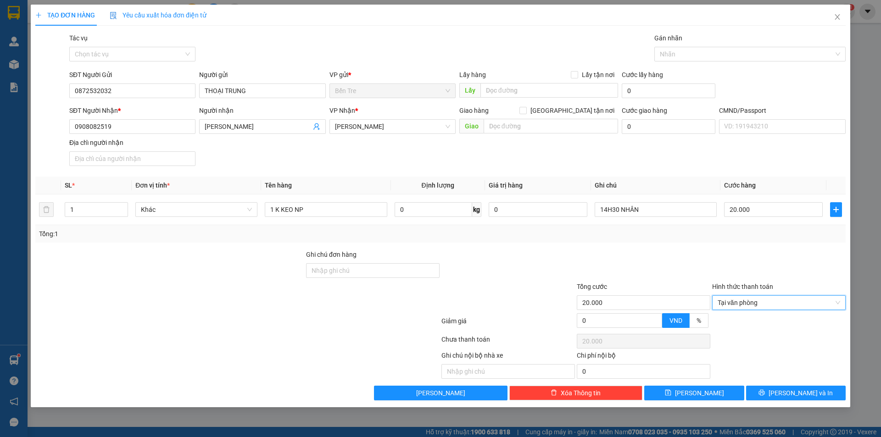
type input "0"
drag, startPoint x: 794, startPoint y: 386, endPoint x: 788, endPoint y: 382, distance: 7.6
click at [794, 388] on button "[PERSON_NAME] và In" at bounding box center [796, 393] width 100 height 15
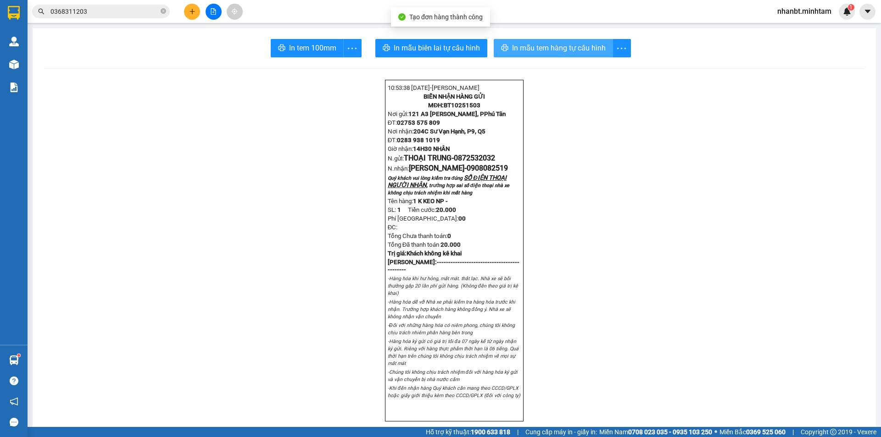
click at [548, 50] on span "In mẫu tem hàng tự cấu hình" at bounding box center [559, 47] width 94 height 11
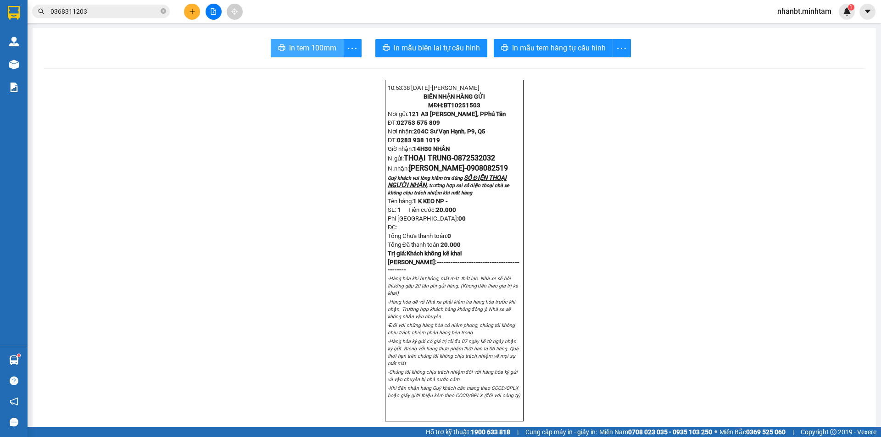
click at [303, 55] on button "In tem 100mm" at bounding box center [307, 48] width 73 height 18
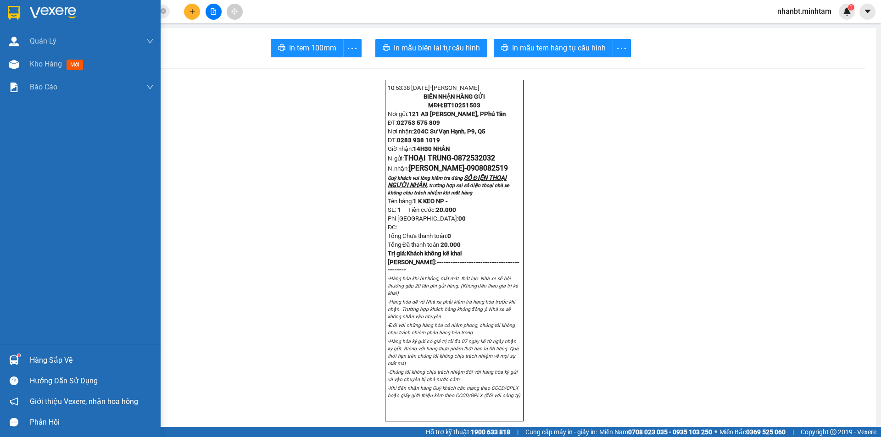
click at [20, 353] on div at bounding box center [14, 360] width 16 height 16
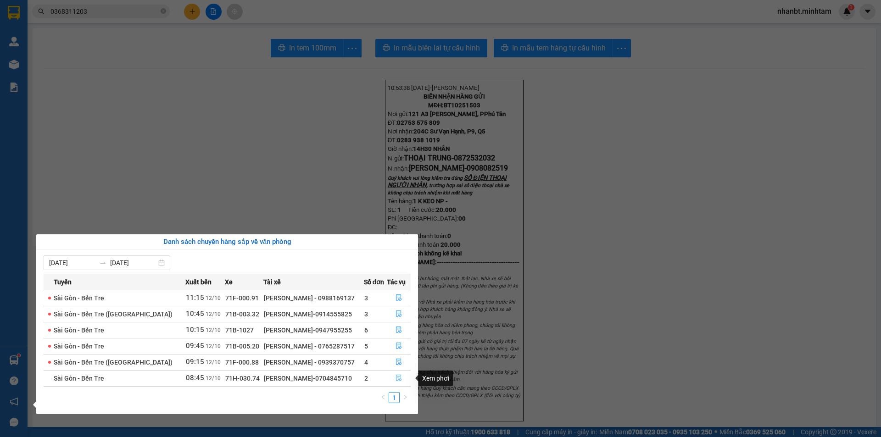
click at [395, 378] on icon "file-done" at bounding box center [398, 378] width 6 height 6
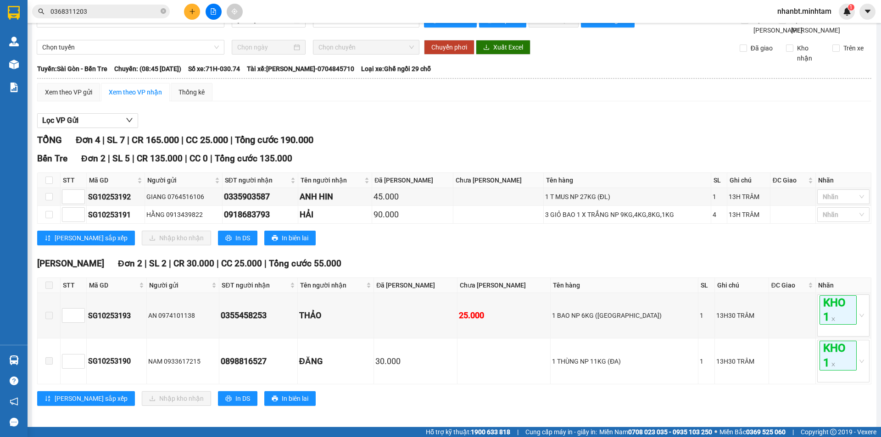
scroll to position [34, 0]
